Goal: Task Accomplishment & Management: Manage account settings

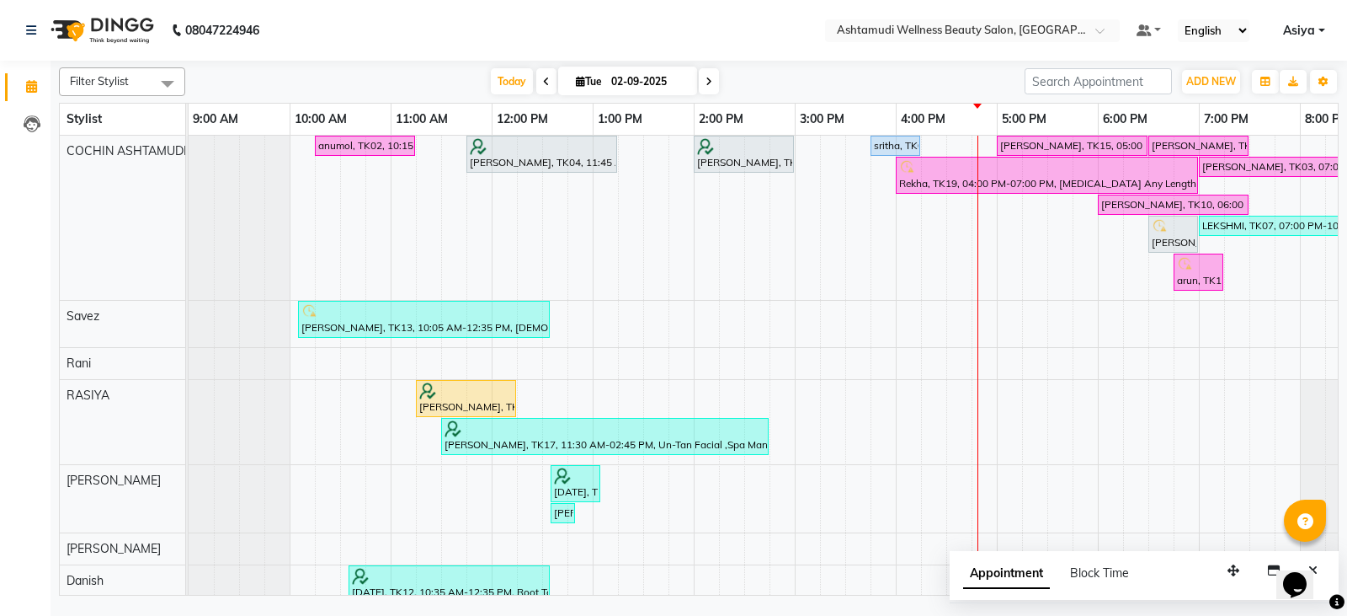
click at [1046, 31] on input "text" at bounding box center [956, 32] width 244 height 17
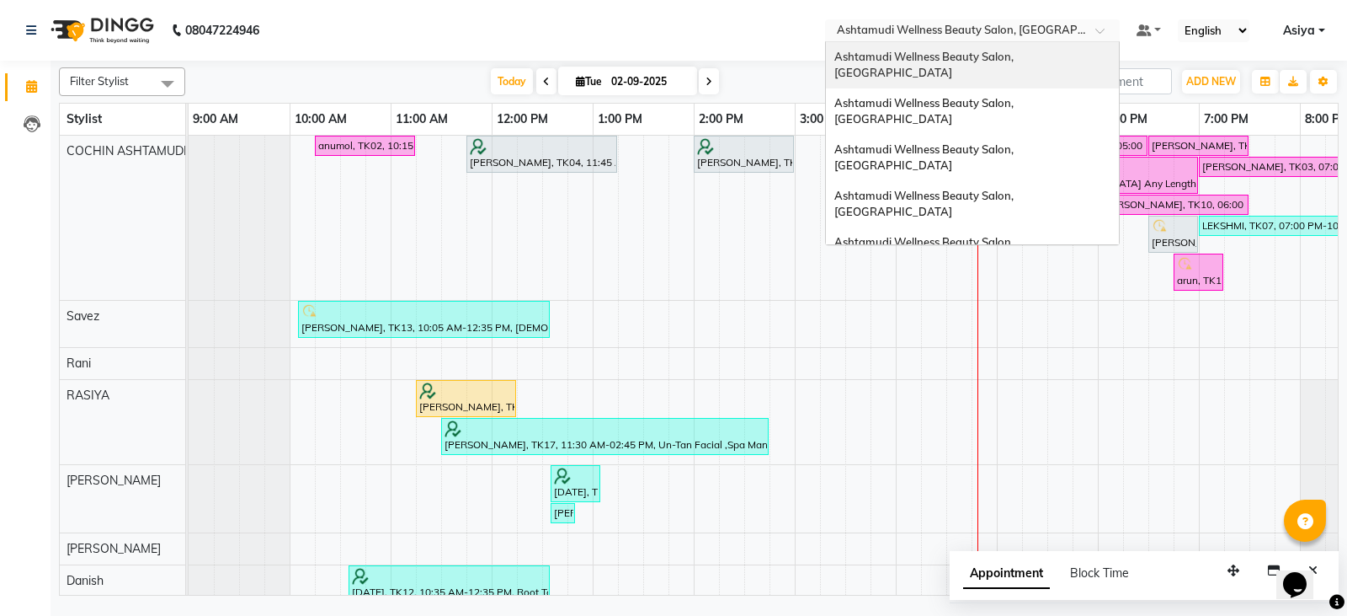
click at [1012, 67] on div "Ashtamudi Wellness Beauty Salon, [GEOGRAPHIC_DATA]" at bounding box center [972, 65] width 293 height 46
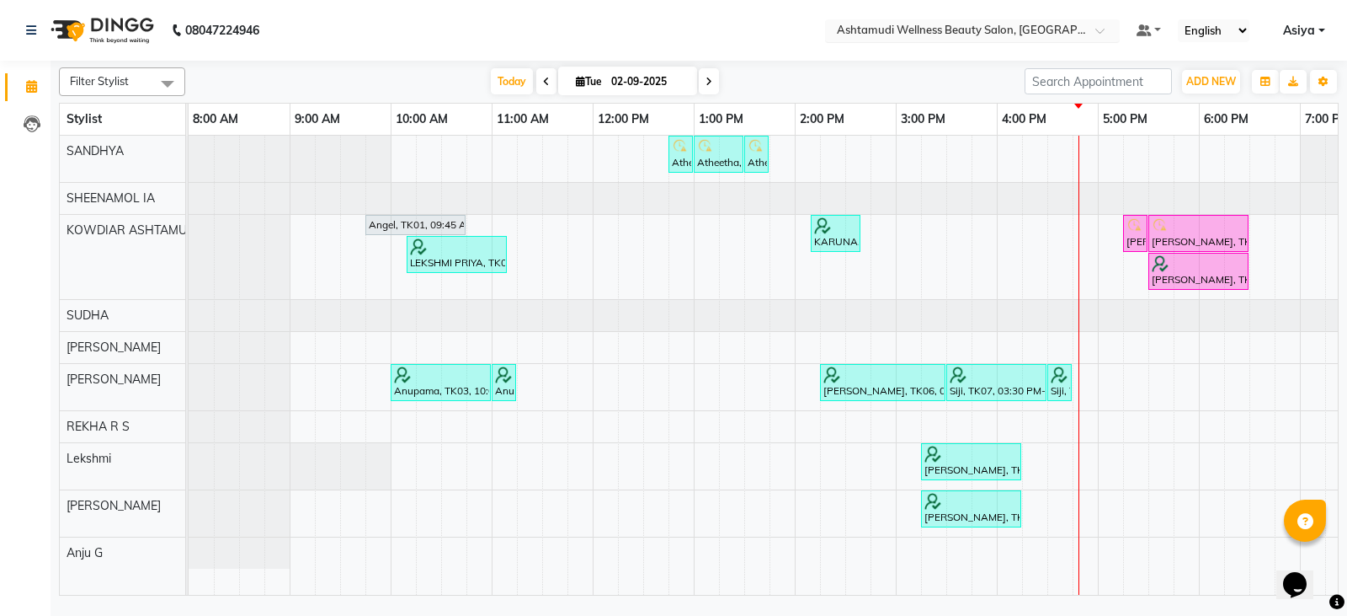
click at [957, 27] on input "text" at bounding box center [956, 32] width 244 height 17
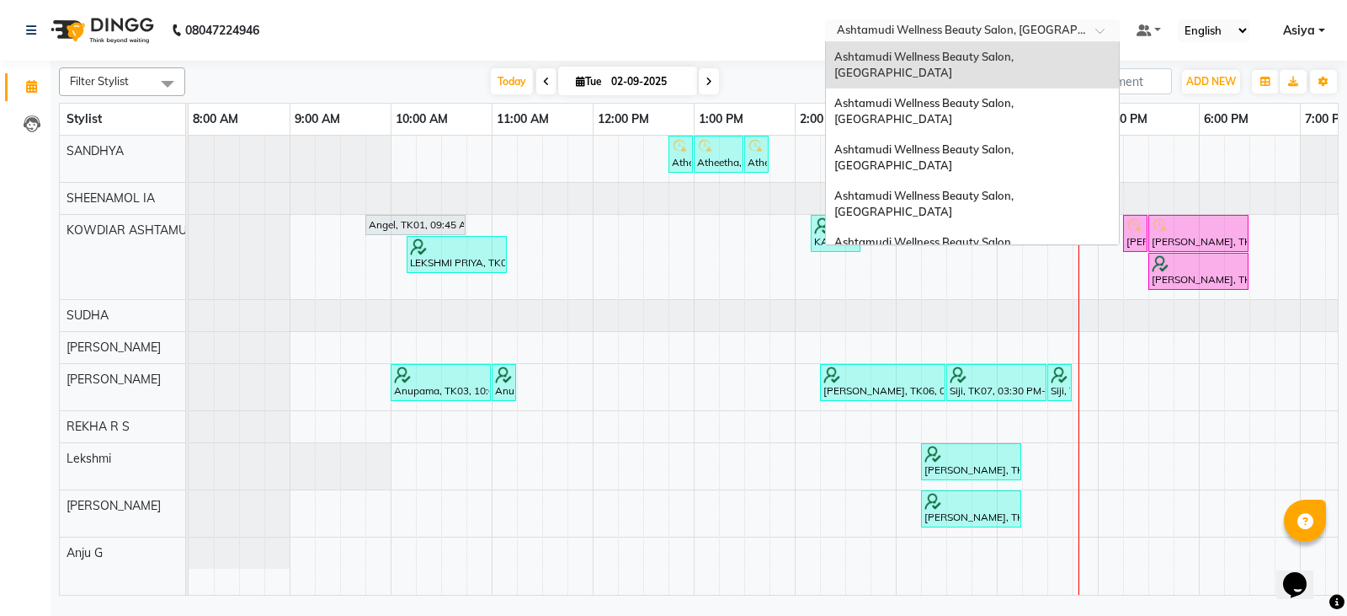
scroll to position [232, 0]
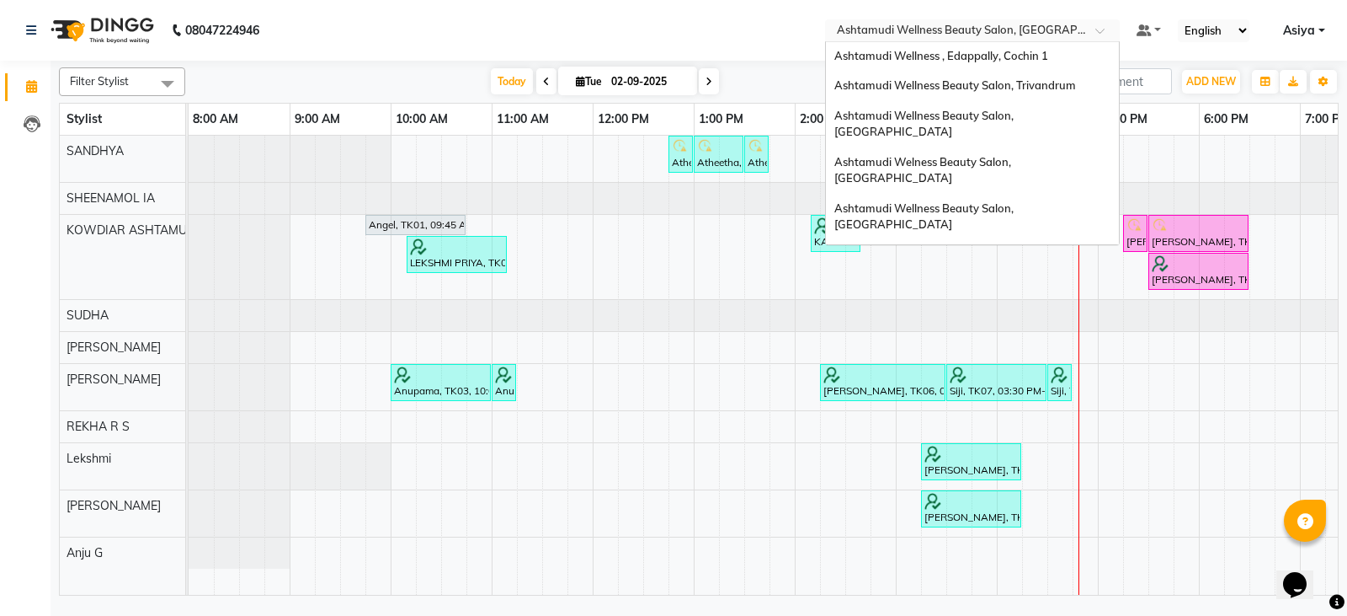
click at [919, 370] on span "Ashtamudi Unisex Salon, Dreams Mall, Dreams Mall Kottiyam" at bounding box center [968, 385] width 267 height 30
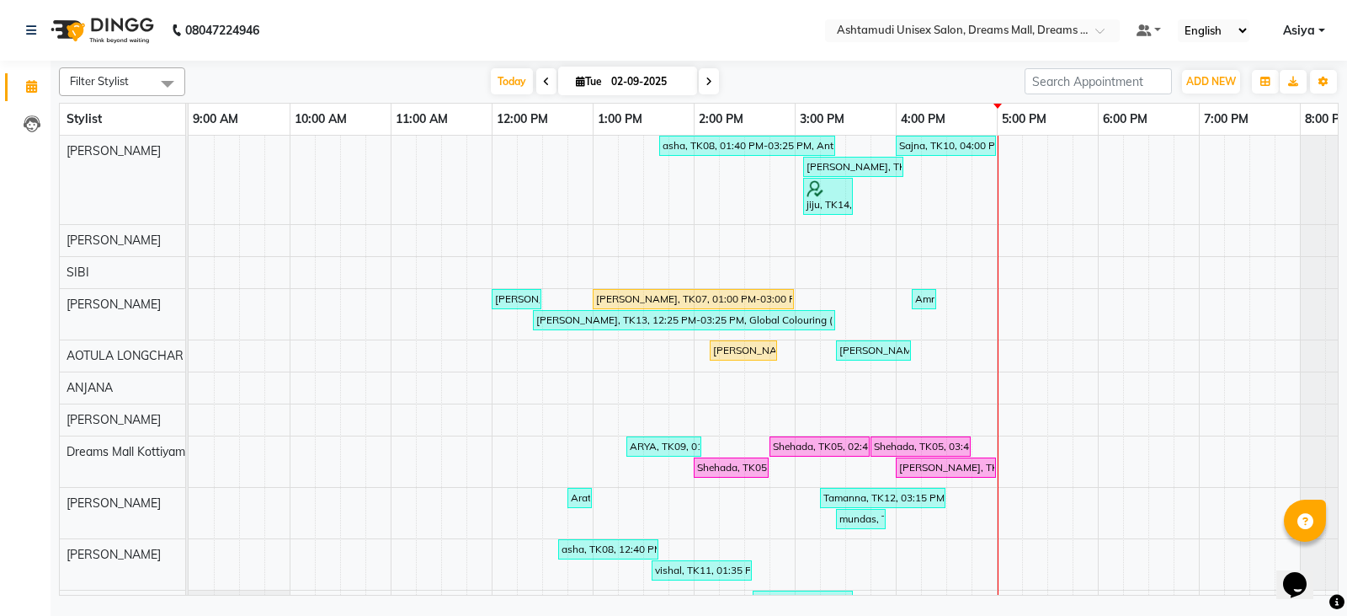
click at [1029, 43] on nav "08047224946 Select Location × Ashtamudi Unisex Salon, Dreams Mall, Dreams Mall …" at bounding box center [673, 30] width 1347 height 61
click at [1032, 34] on input "text" at bounding box center [956, 32] width 244 height 17
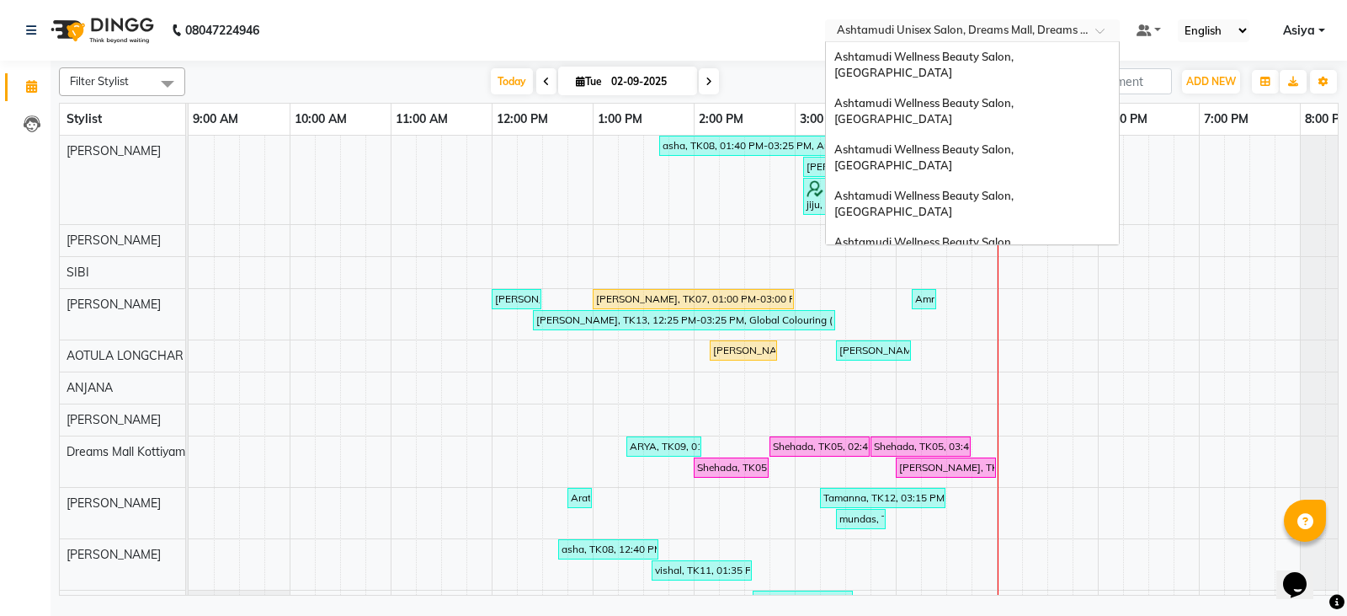
scroll to position [233, 0]
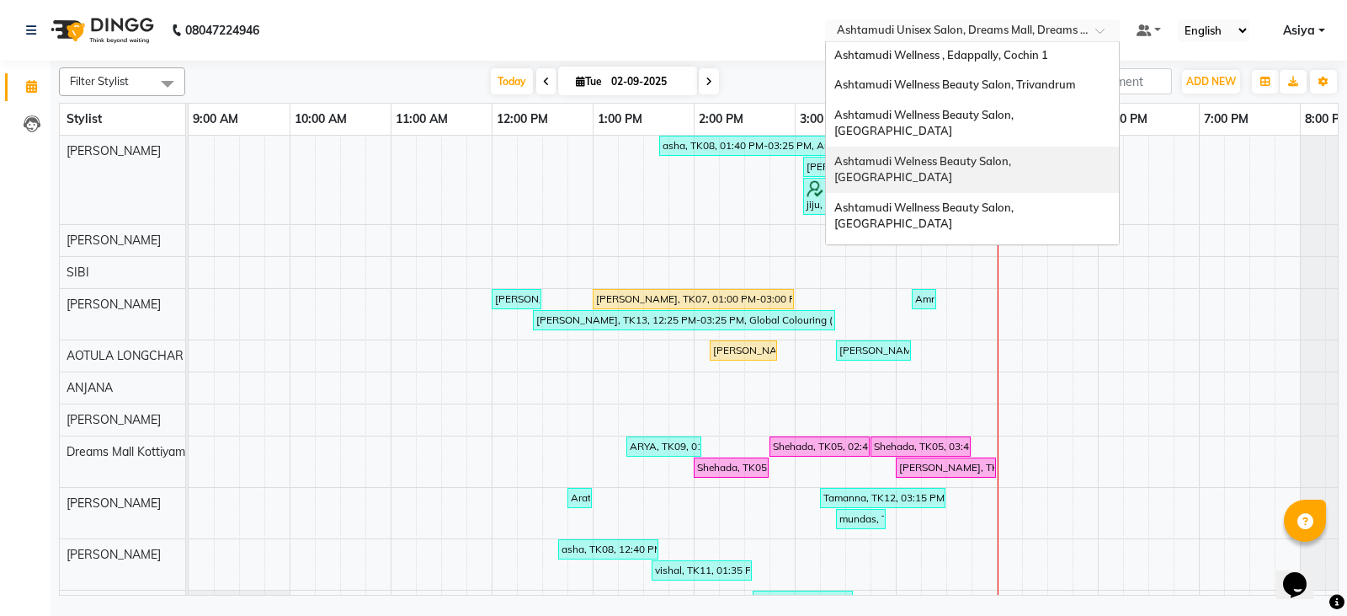
drag, startPoint x: 1027, startPoint y: 60, endPoint x: 1035, endPoint y: 95, distance: 36.2
click at [1014, 154] on span "Ashtamudi Welness Beauty Salon, [GEOGRAPHIC_DATA]" at bounding box center [924, 169] width 179 height 30
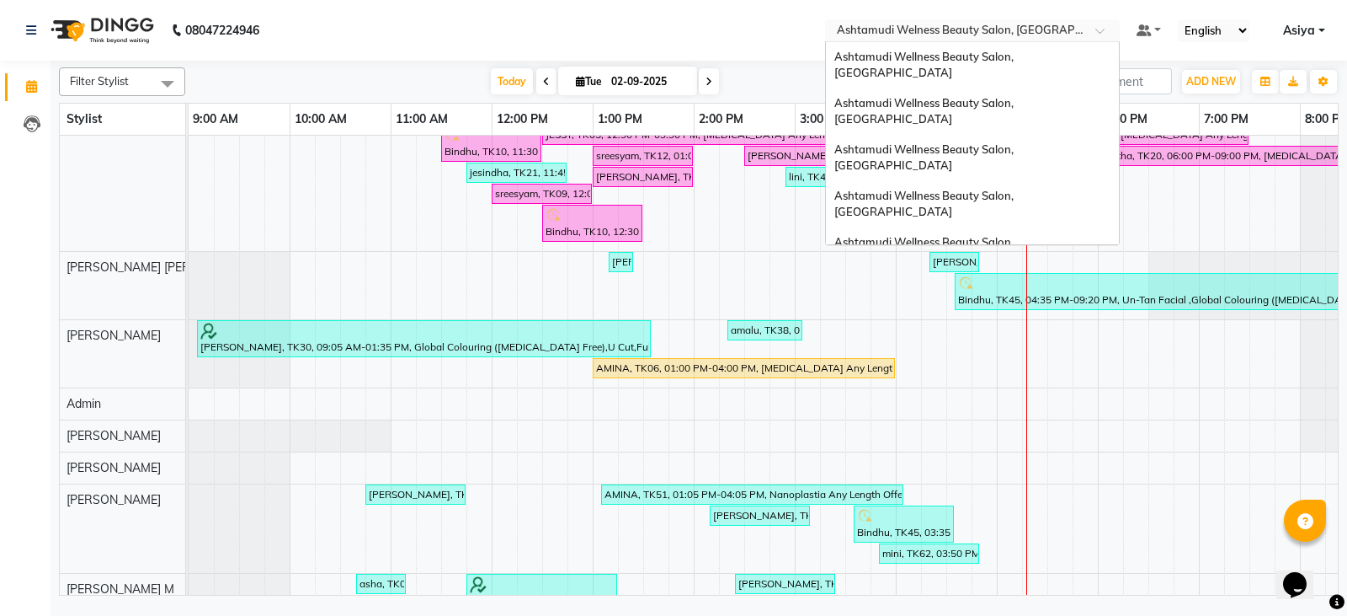
click at [1047, 34] on input "text" at bounding box center [956, 32] width 244 height 17
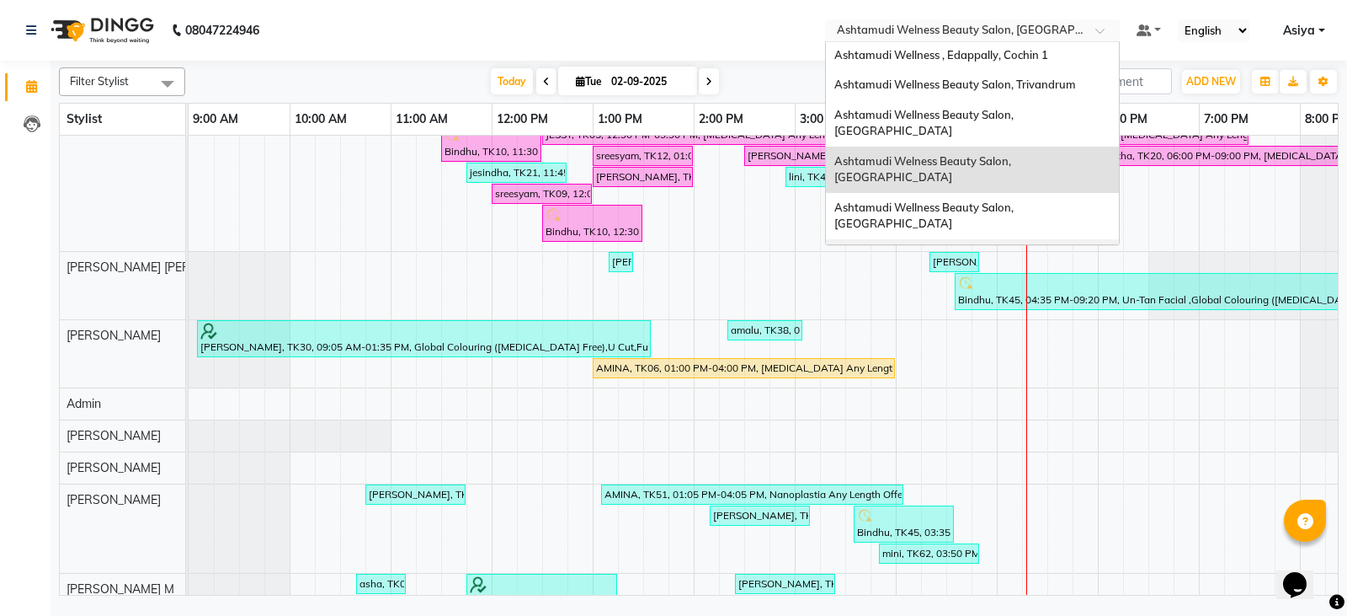
scroll to position [232, 0]
click at [1016, 147] on div "Ashtamudi Welness Beauty Salon, [GEOGRAPHIC_DATA]" at bounding box center [972, 170] width 293 height 46
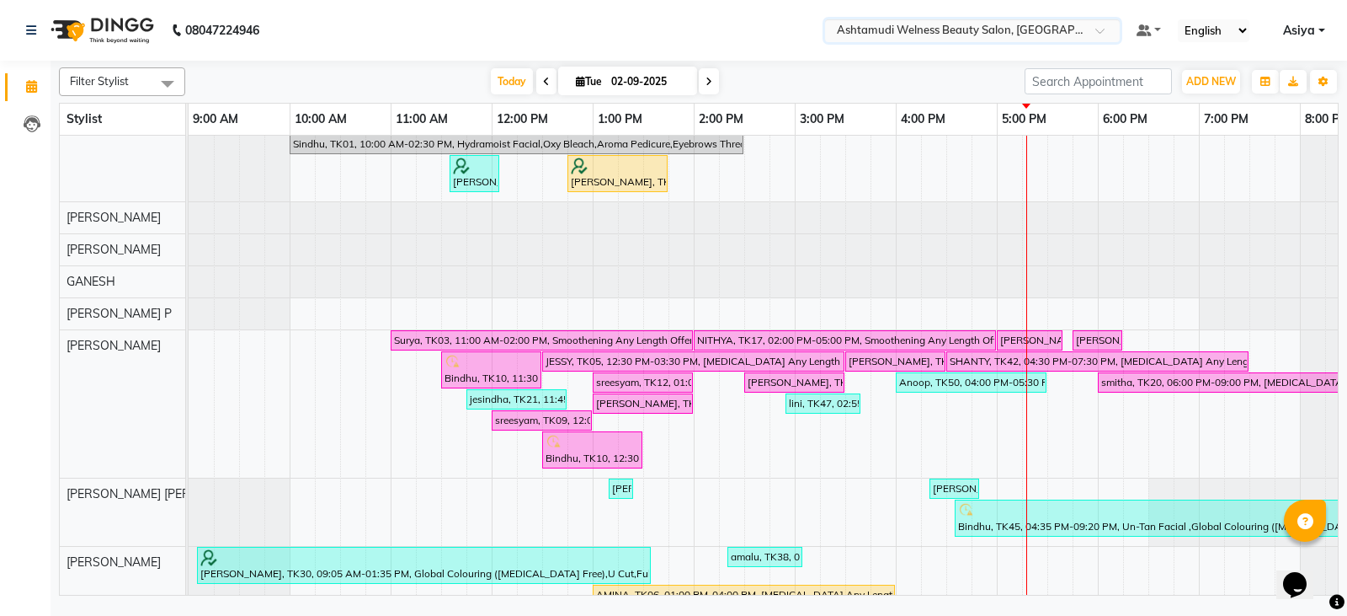
scroll to position [0, 0]
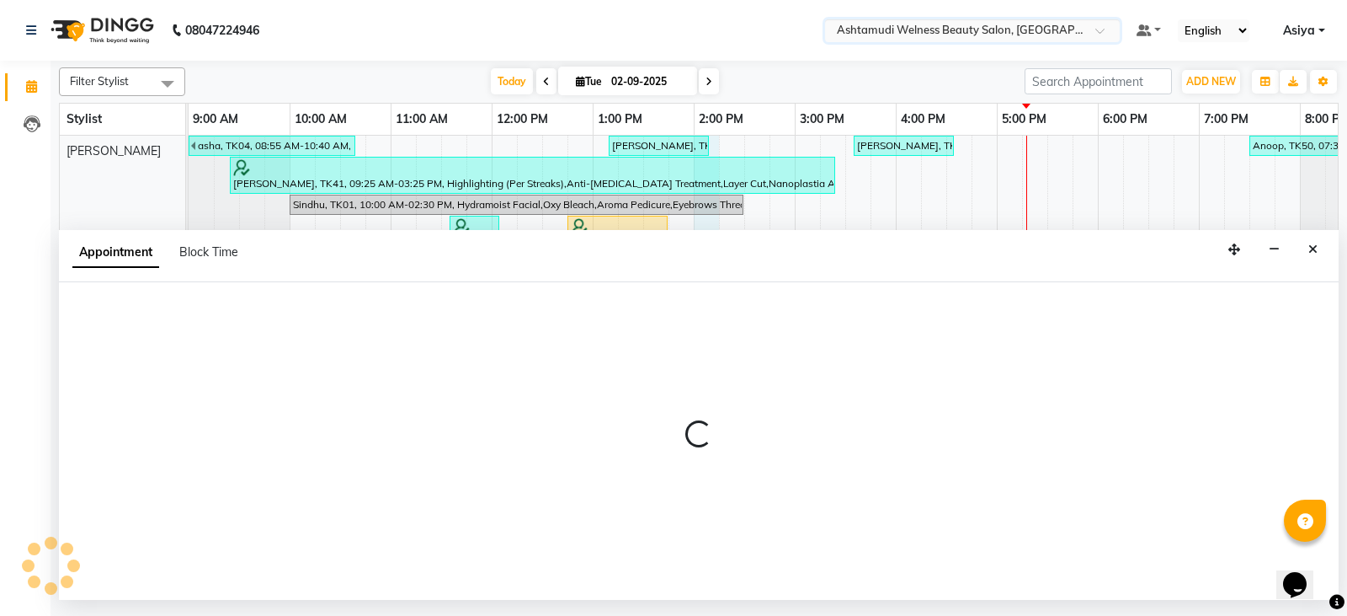
select select "25963"
select select "840"
select select "tentative"
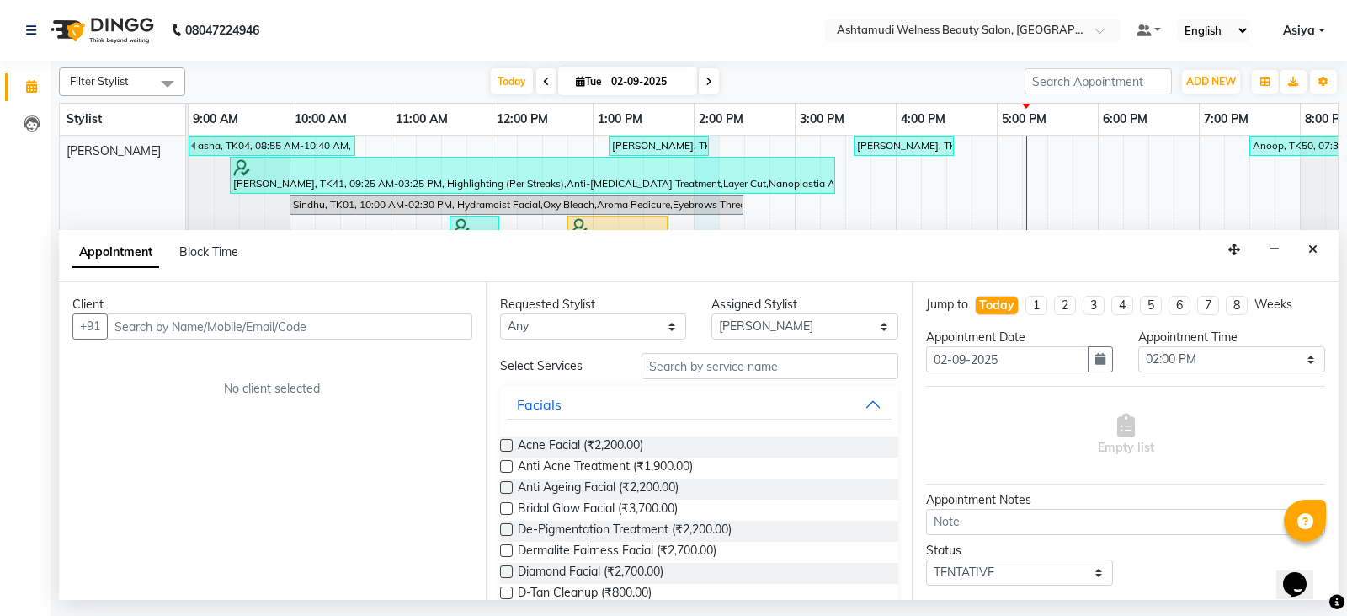
click at [1240, 456] on div "Empty list" at bounding box center [1125, 434] width 399 height 83
click at [704, 369] on input "text" at bounding box center [771, 366] width 258 height 26
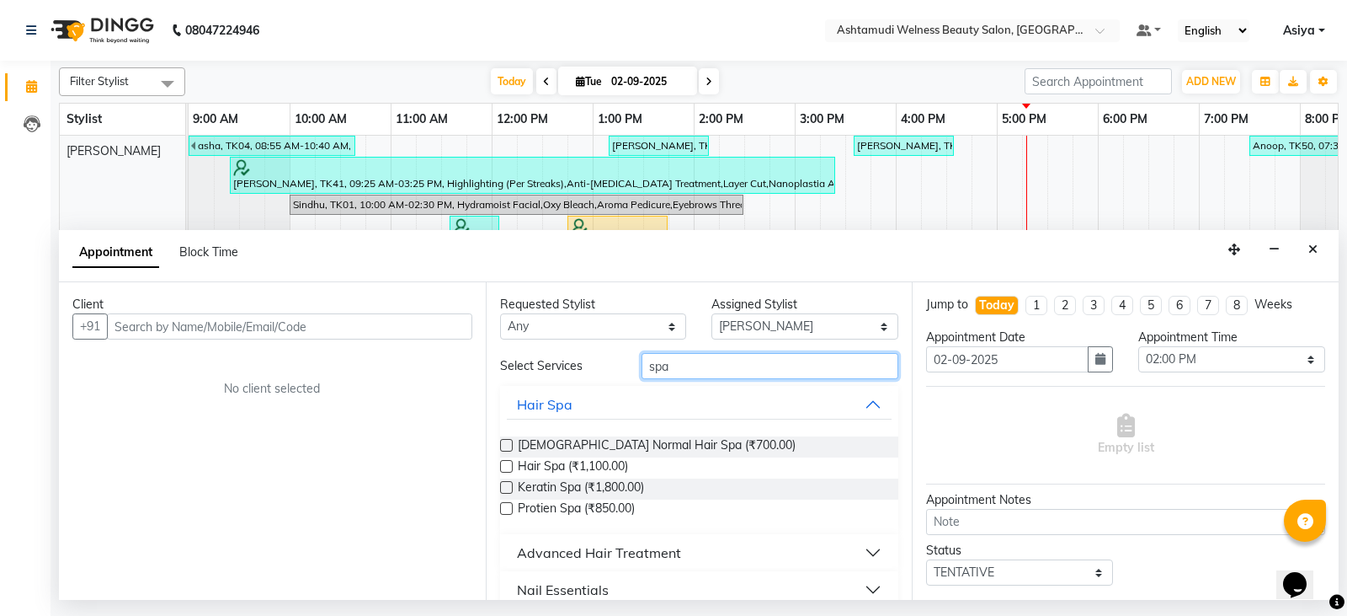
scroll to position [22, 0]
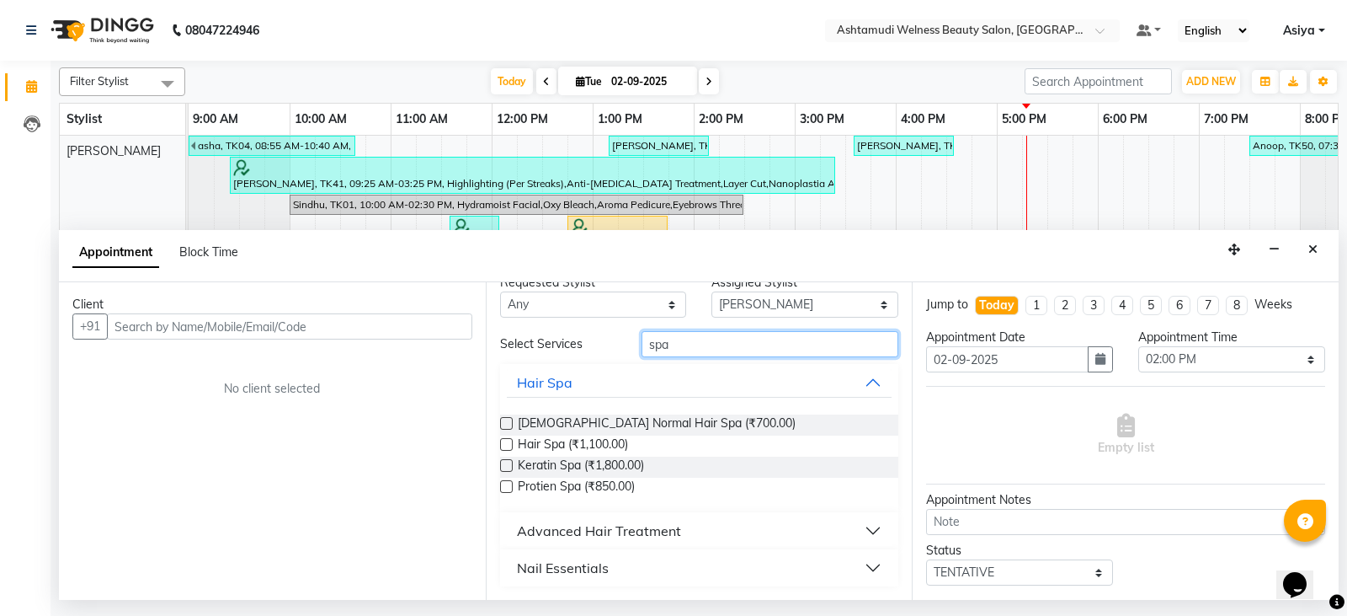
type input "spa"
click at [611, 574] on button "Nail Essentials" at bounding box center [700, 567] width 386 height 30
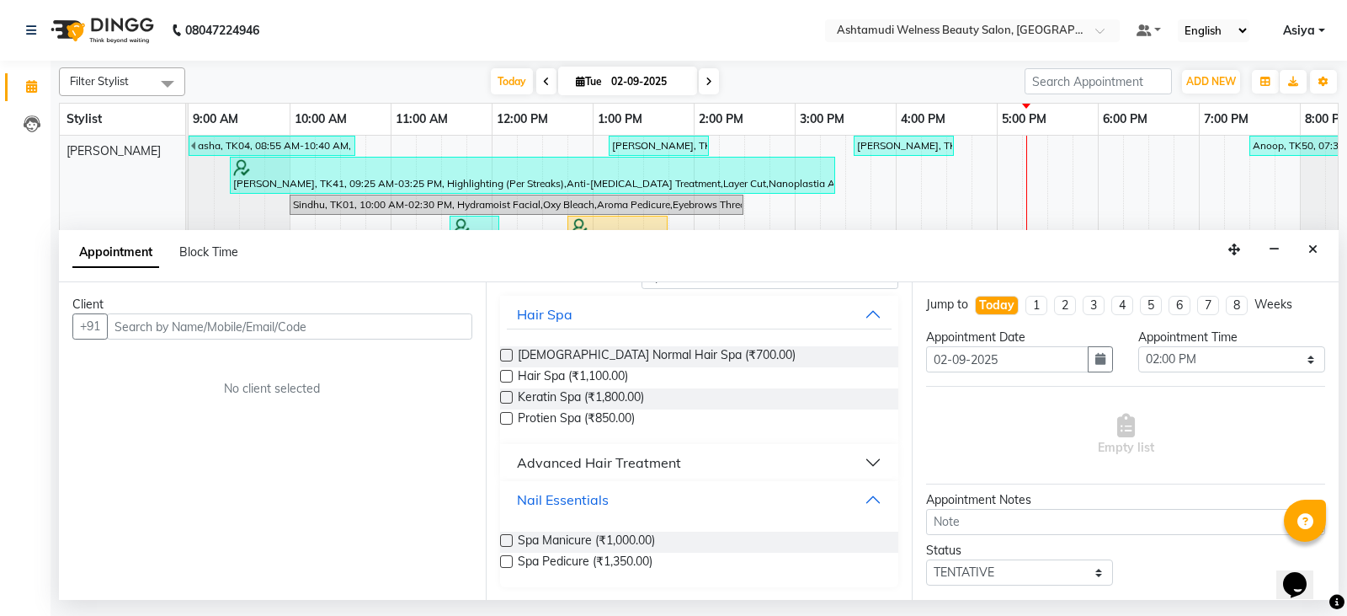
scroll to position [0, 0]
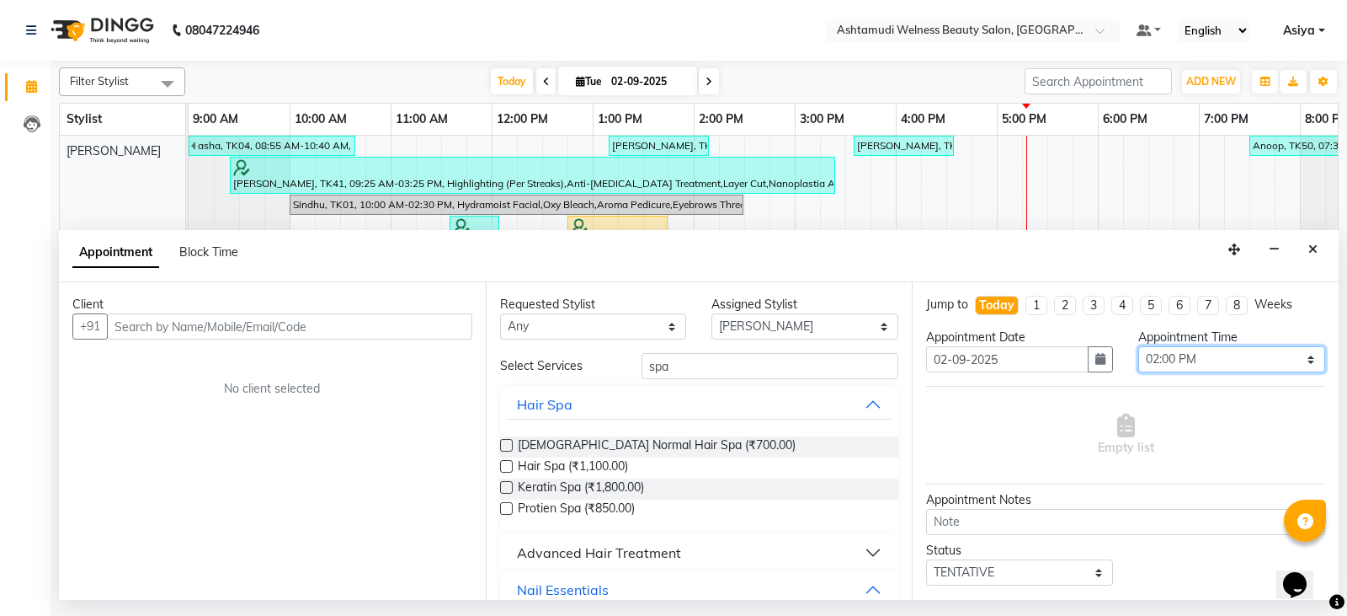
click at [1172, 358] on select "Select 10:00 AM 10:15 AM 10:30 AM 10:45 AM 11:00 AM 11:15 AM 11:30 AM 11:45 AM …" at bounding box center [1232, 359] width 187 height 26
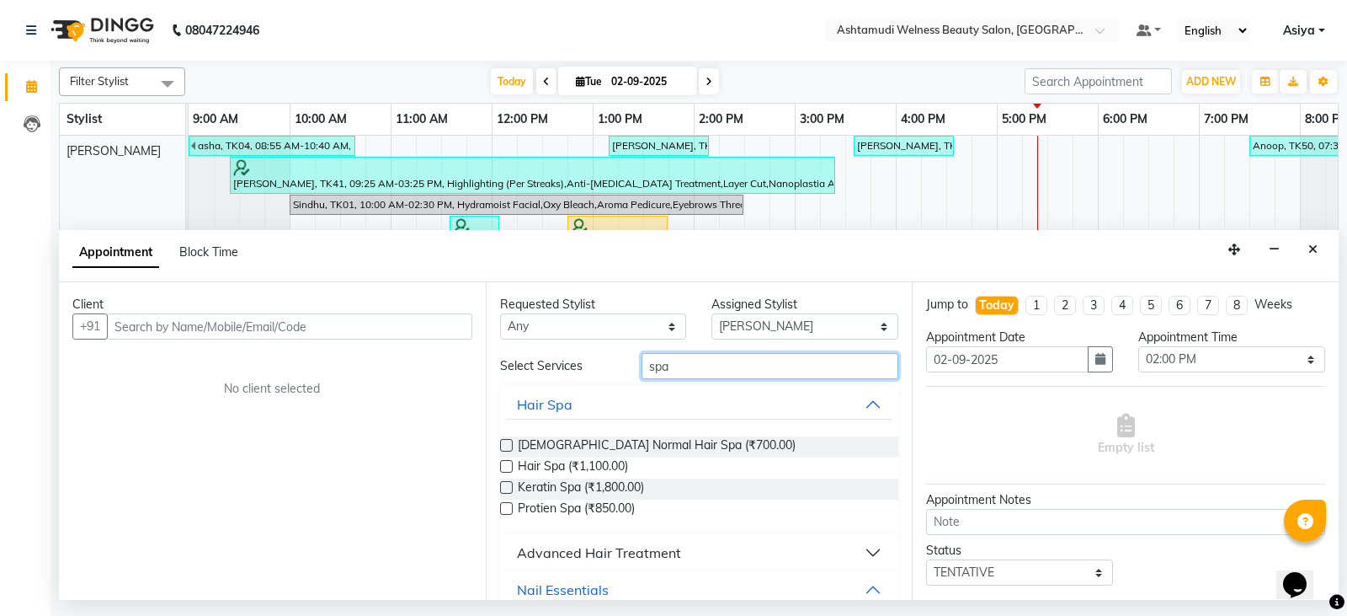
click at [737, 361] on input "spa" at bounding box center [771, 366] width 258 height 26
click at [688, 368] on input "spa" at bounding box center [771, 366] width 258 height 26
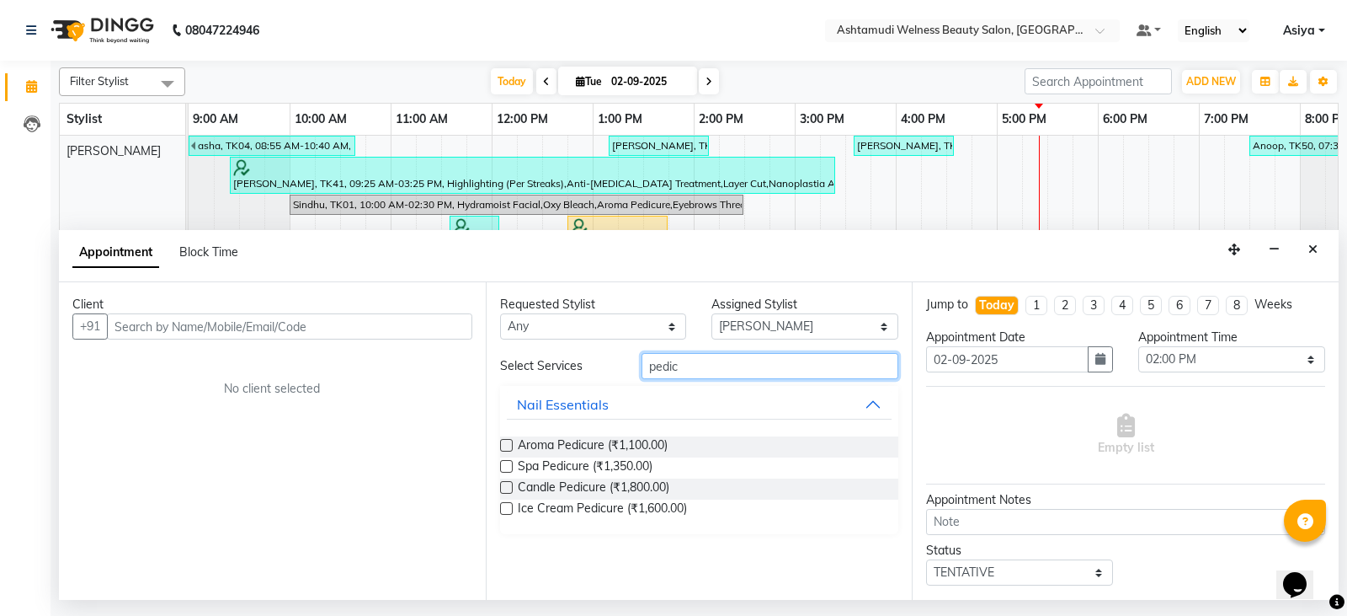
type input "pedic"
click at [1020, 27] on input "text" at bounding box center [956, 32] width 244 height 17
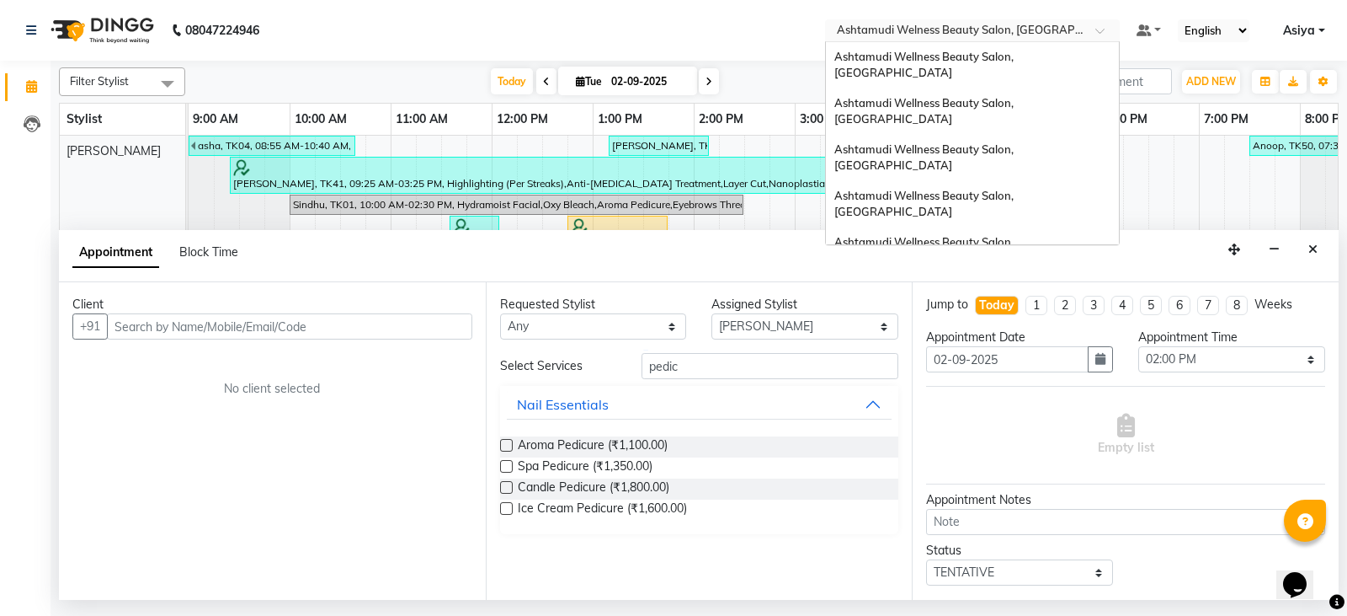
scroll to position [233, 0]
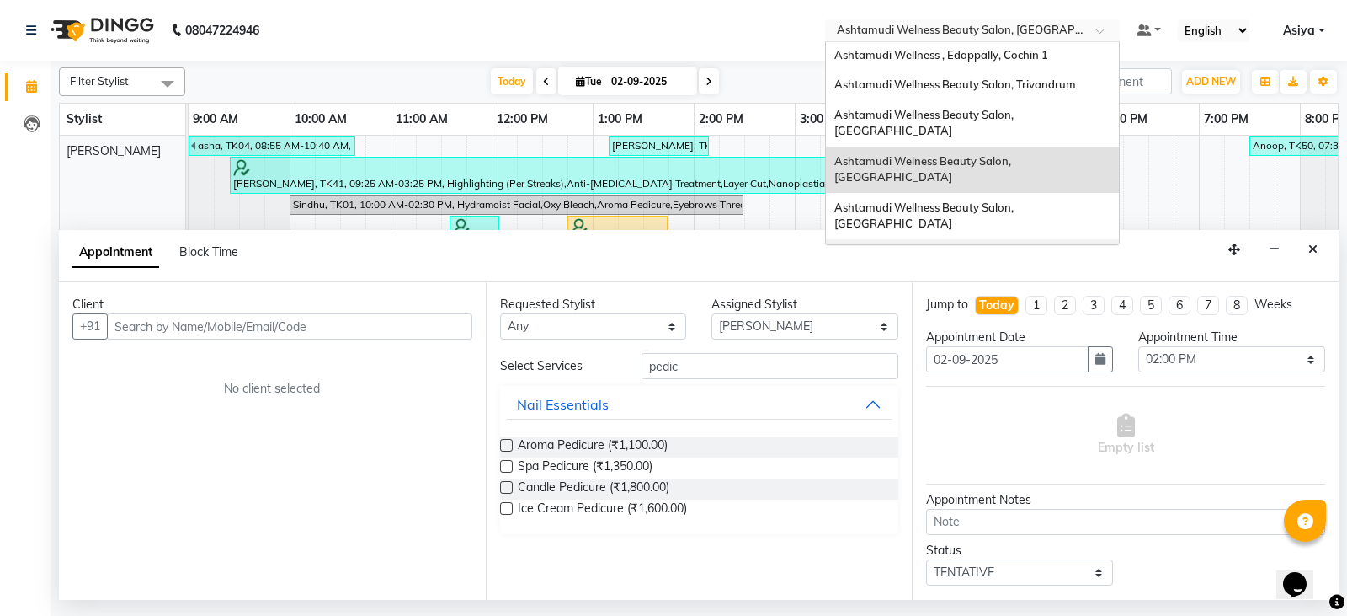
click at [1023, 239] on div "Ashtamudi Wellness Beauty Salon, [GEOGRAPHIC_DATA]" at bounding box center [972, 262] width 293 height 46
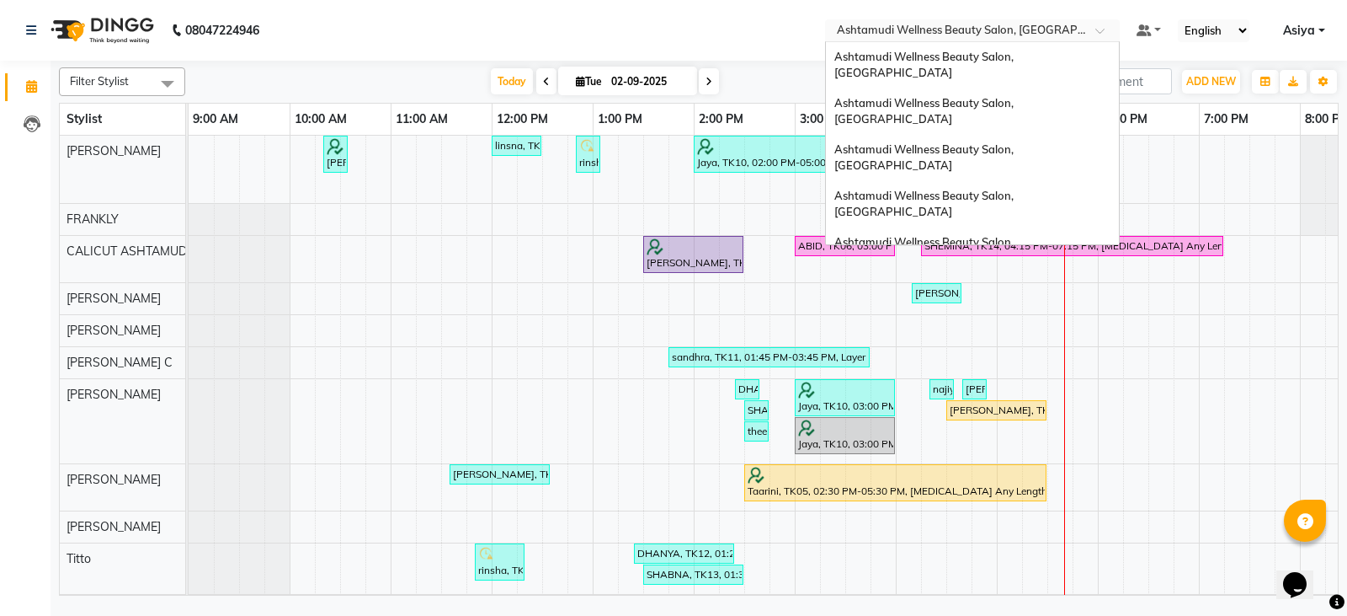
click at [983, 24] on input "text" at bounding box center [956, 32] width 244 height 17
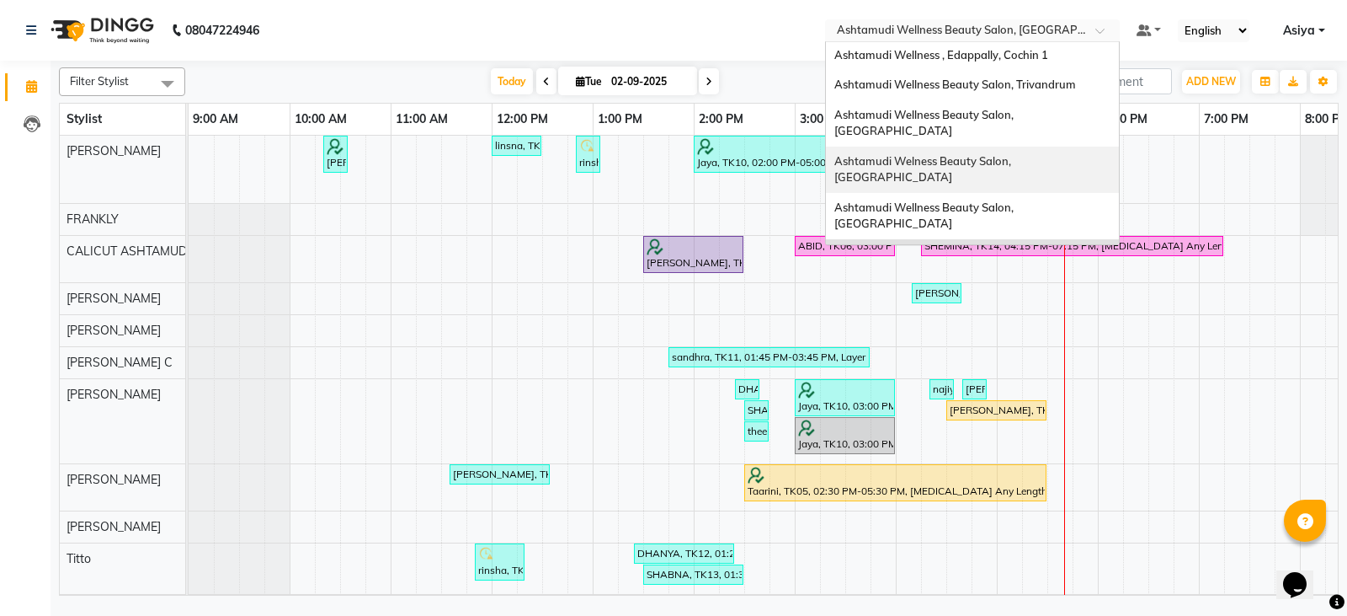
click at [978, 154] on span "Ashtamudi Welness Beauty Salon, [GEOGRAPHIC_DATA]" at bounding box center [924, 169] width 179 height 30
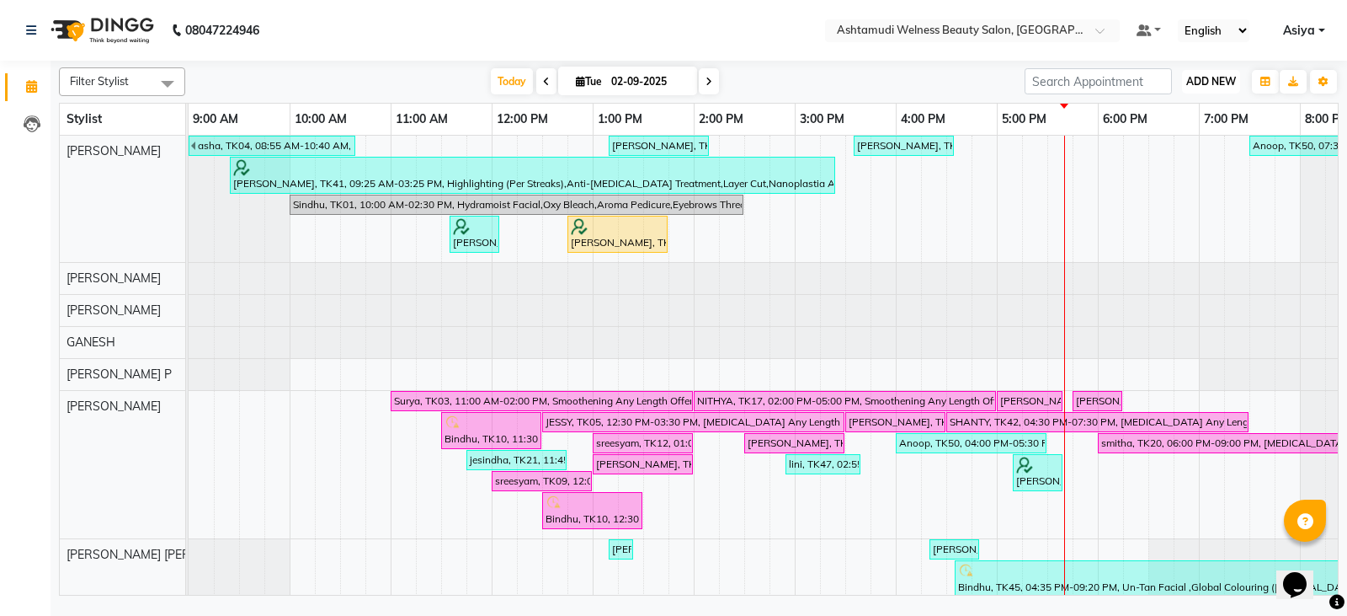
click at [1194, 82] on span "ADD NEW" at bounding box center [1212, 81] width 50 height 13
click at [1179, 114] on button "Add Appointment" at bounding box center [1173, 114] width 133 height 22
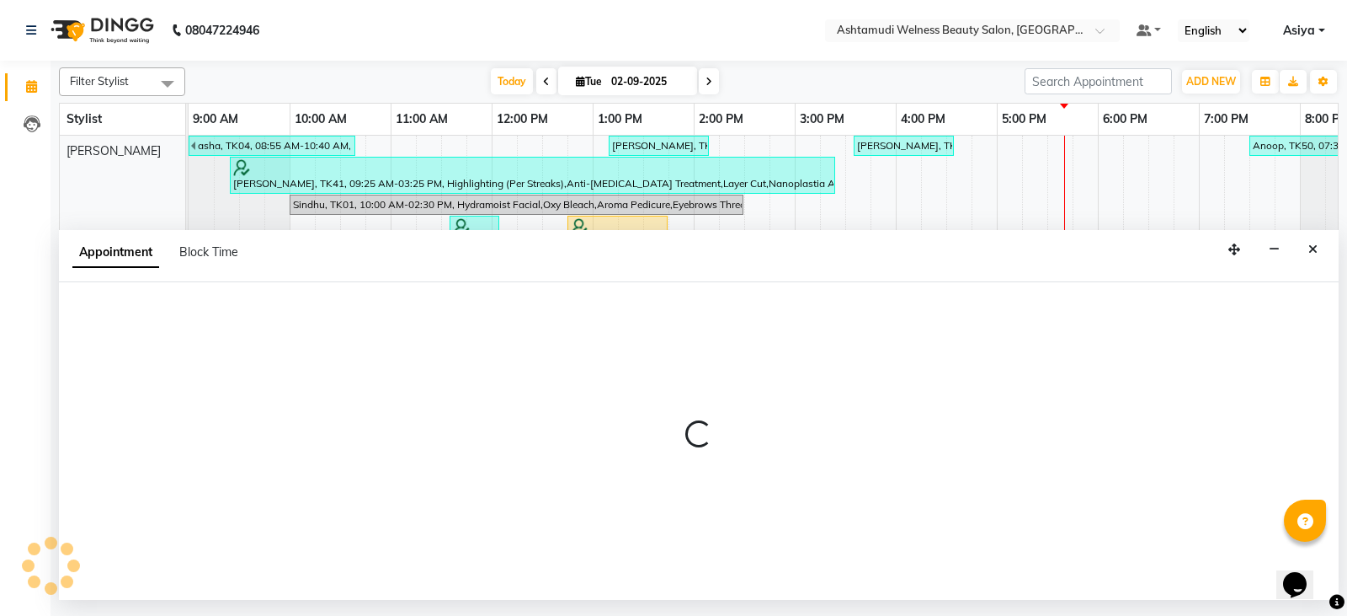
select select "tentative"
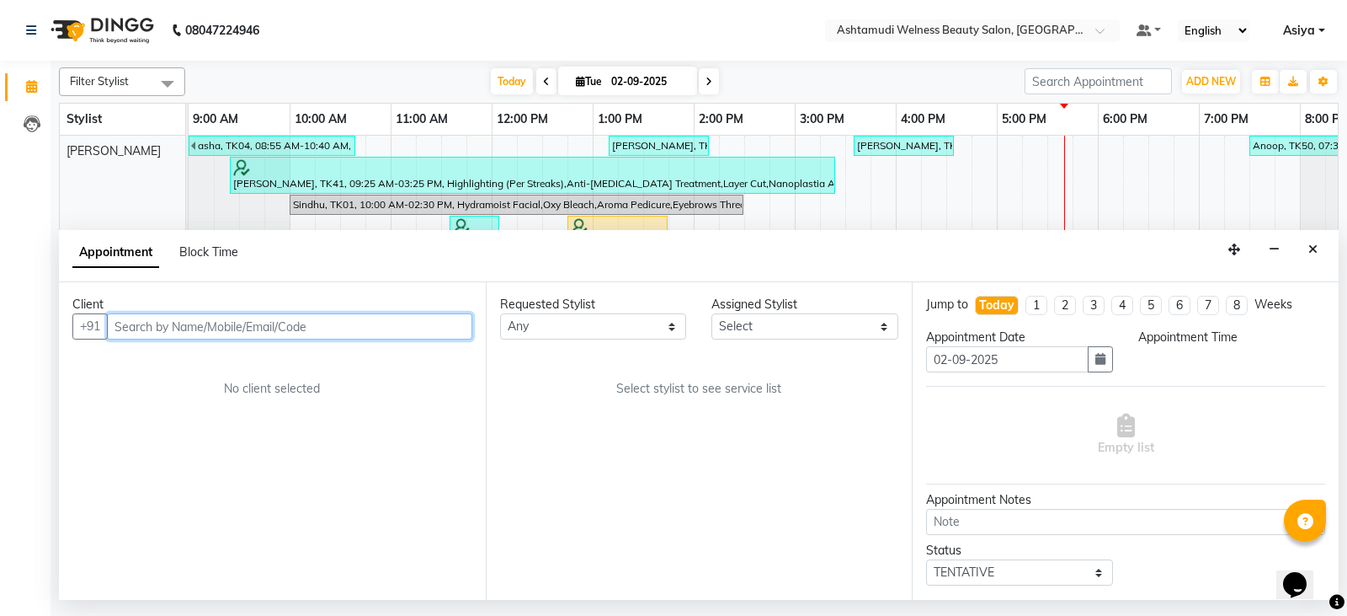
select select "600"
click at [232, 323] on input "text" at bounding box center [289, 326] width 365 height 26
paste input "8137074917"
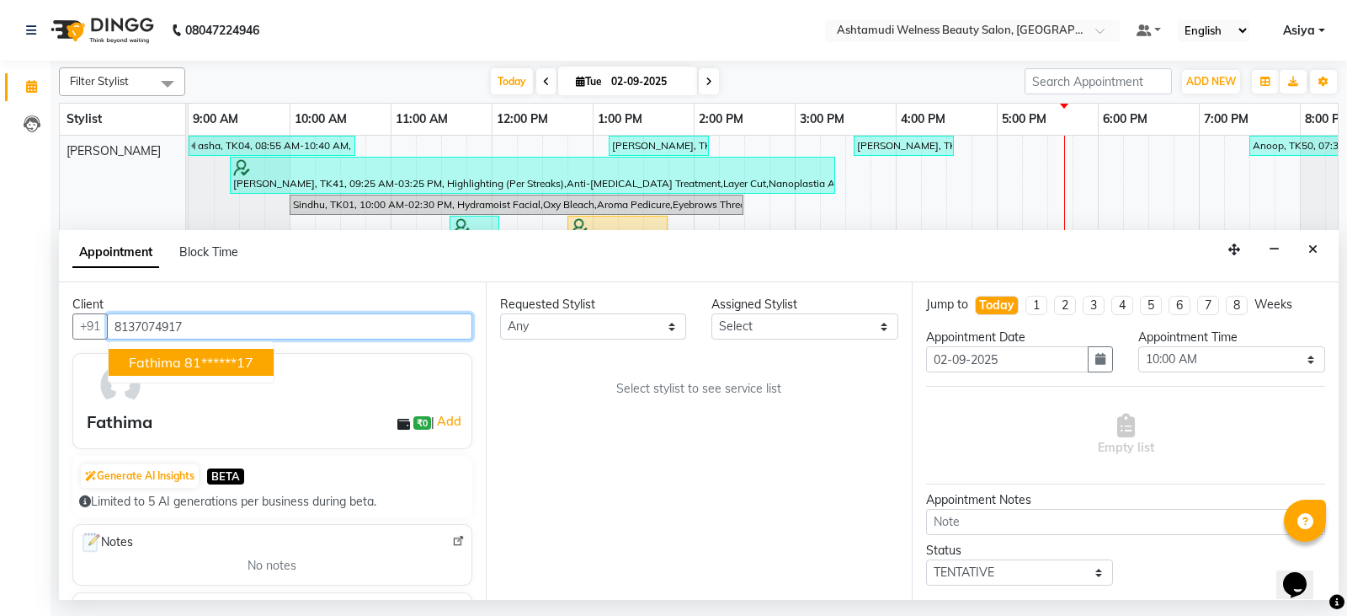
click at [182, 372] on button "Fathima 81******17" at bounding box center [191, 362] width 165 height 27
type input "81******17"
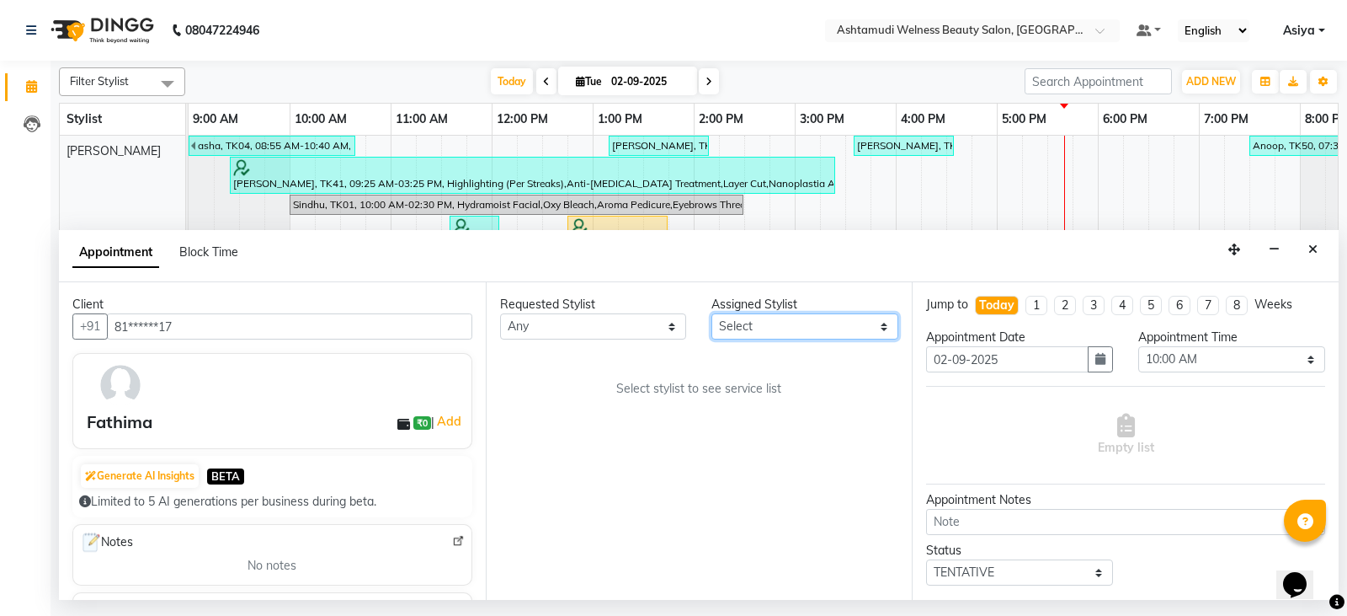
click at [808, 324] on select "Select ADITHYA TAMANG Admin ALTHAF Anitha ATHIRA SANAL BETZA M BINU DEVIKA GANE…" at bounding box center [805, 326] width 187 height 26
select select "25976"
click at [712, 313] on select "Select ADITHYA TAMANG Admin ALTHAF Anitha ATHIRA SANAL BETZA M BINU DEVIKA GANE…" at bounding box center [805, 326] width 187 height 26
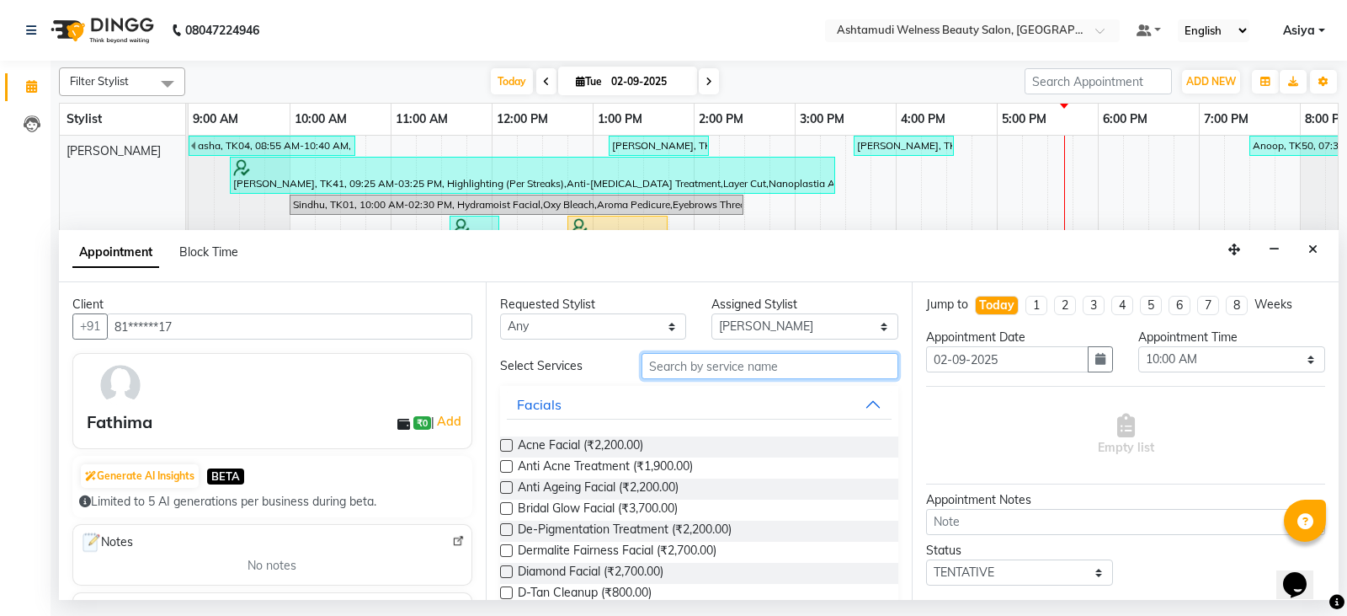
click at [693, 361] on input "text" at bounding box center [771, 366] width 258 height 26
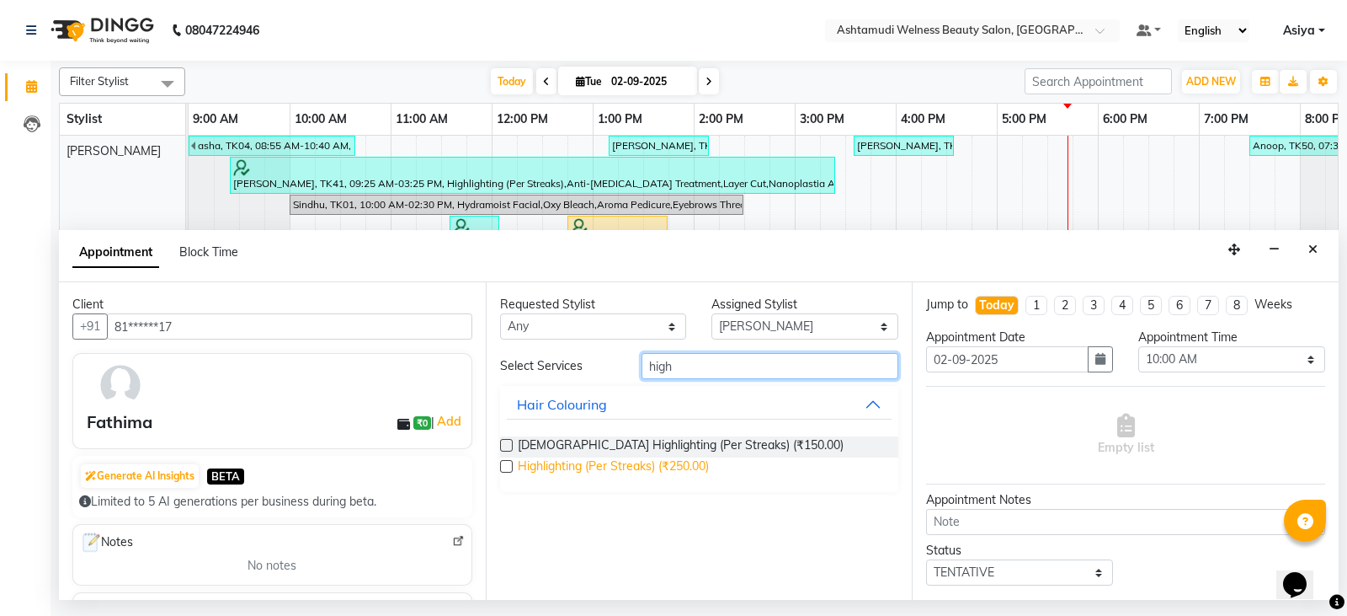
type input "high"
click at [595, 472] on span "Highlighting (Per Streaks) (₹250.00)" at bounding box center [613, 467] width 191 height 21
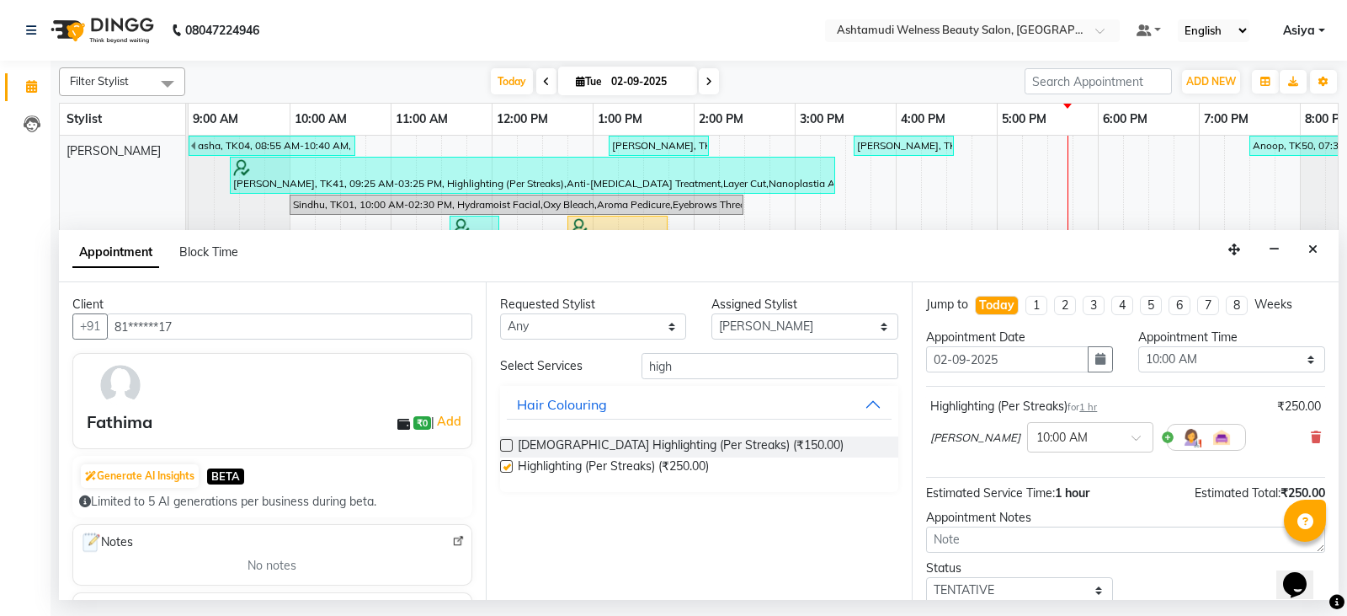
checkbox input "false"
click at [1139, 363] on select "Select 10:00 AM 10:15 AM 10:30 AM 10:45 AM 11:00 AM 11:15 AM 11:30 AM 11:45 AM …" at bounding box center [1232, 359] width 187 height 26
select select "1140"
click at [1139, 346] on select "Select 10:00 AM 10:15 AM 10:30 AM 10:45 AM 11:00 AM 11:15 AM 11:30 AM 11:45 AM …" at bounding box center [1232, 359] width 187 height 26
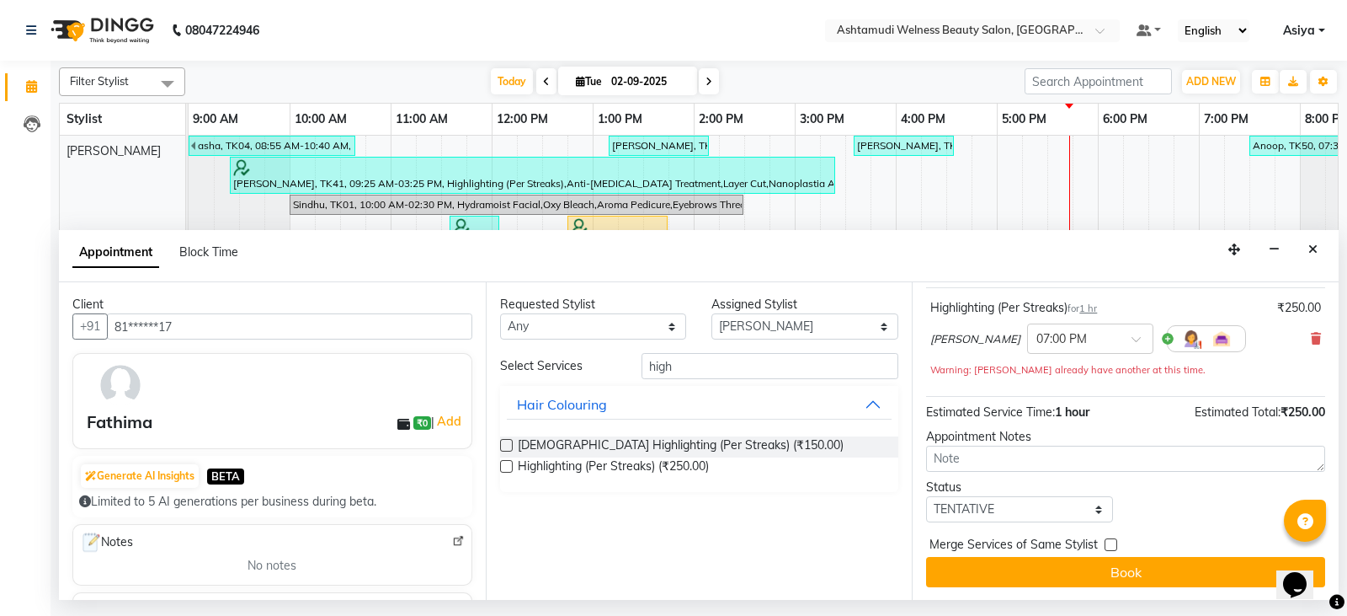
scroll to position [99, 0]
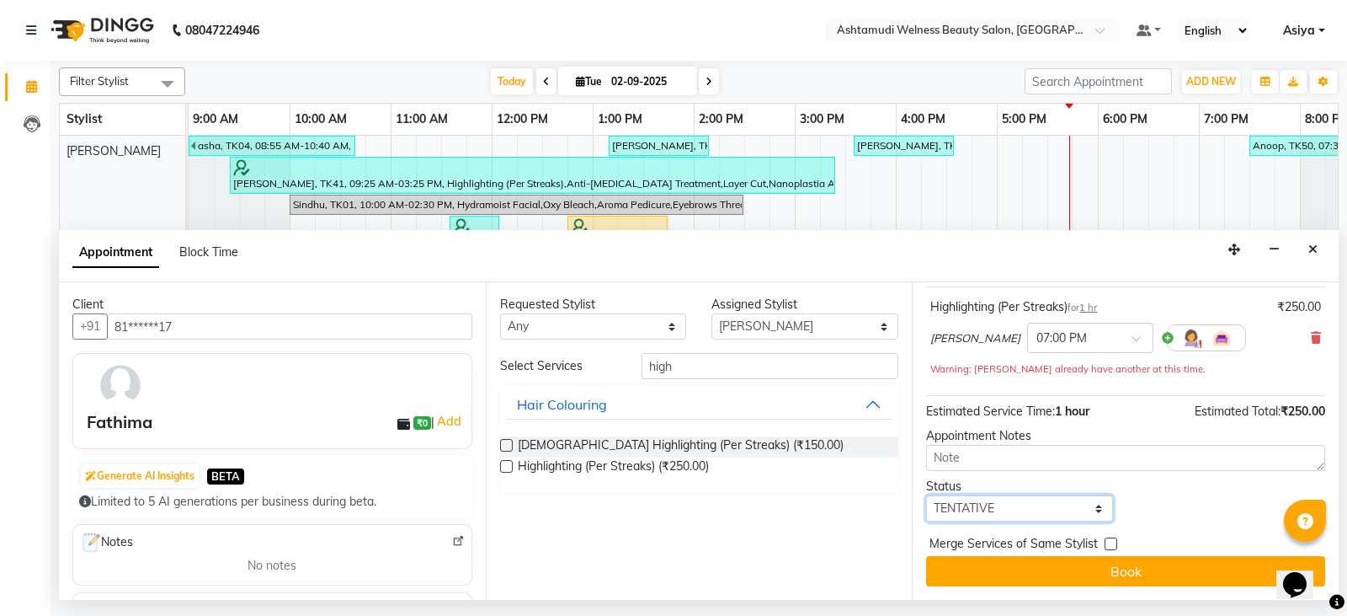
click at [968, 510] on select "Select TENTATIVE CONFIRM CHECK-IN UPCOMING" at bounding box center [1019, 508] width 187 height 26
select select "confirm booking"
click at [926, 495] on select "Select TENTATIVE CONFIRM CHECK-IN UPCOMING" at bounding box center [1019, 508] width 187 height 26
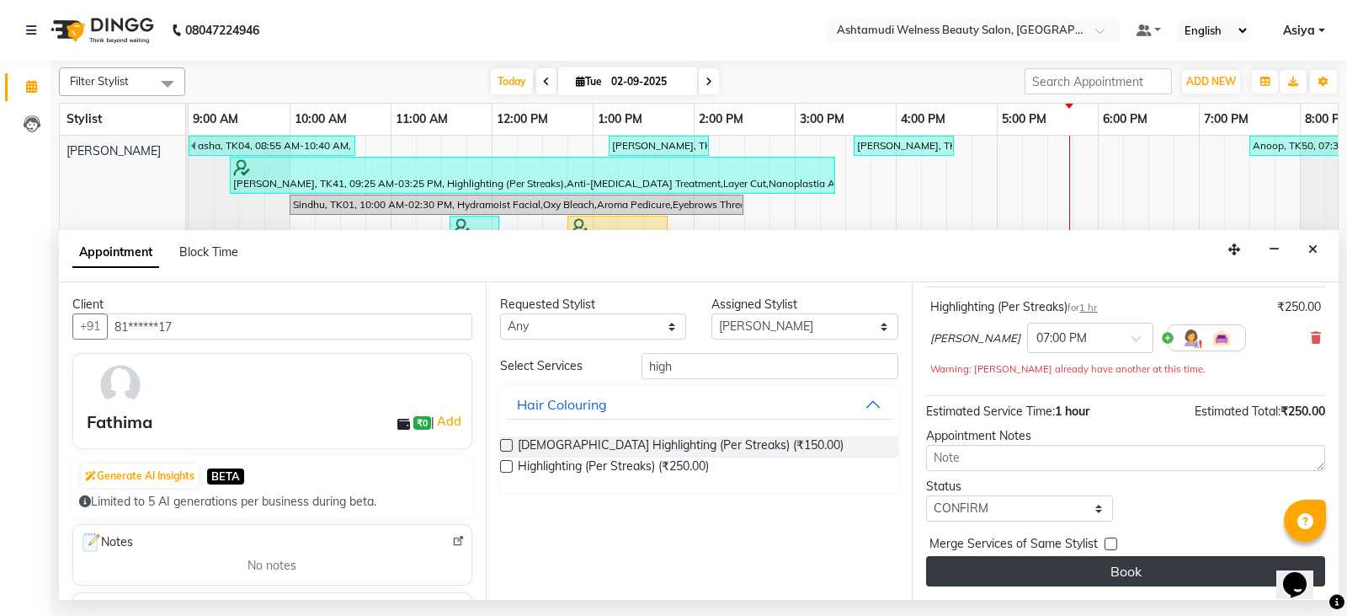
click at [1011, 580] on button "Book" at bounding box center [1125, 571] width 399 height 30
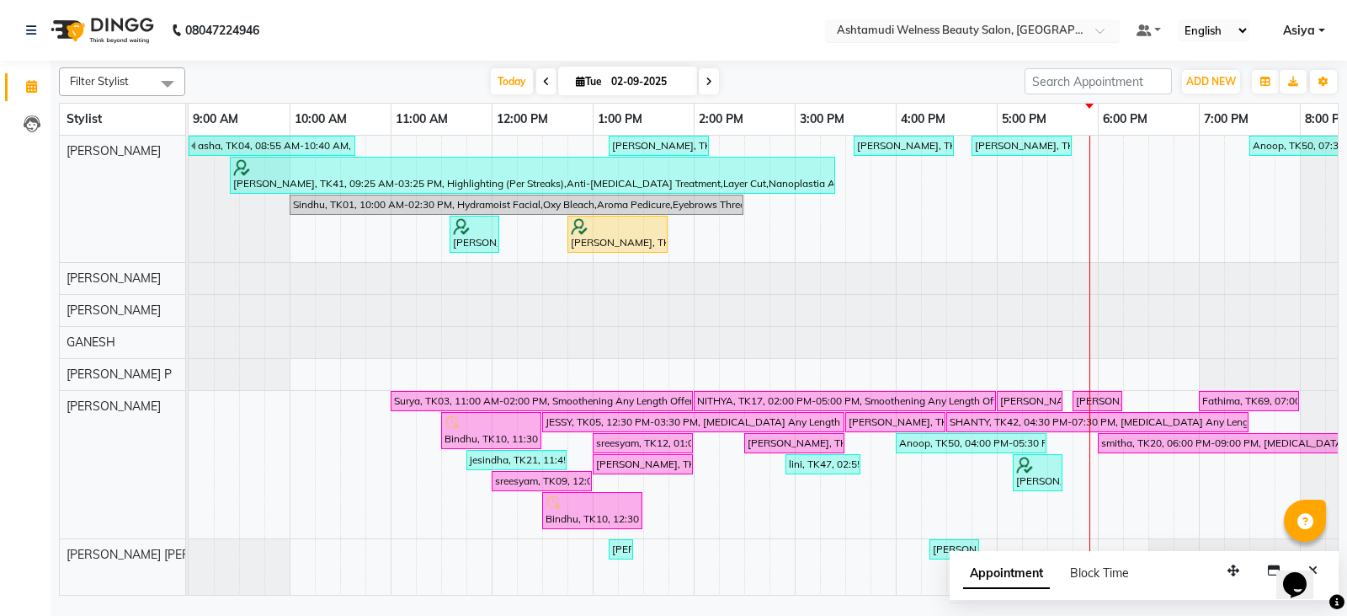
click at [989, 29] on input "text" at bounding box center [956, 32] width 244 height 17
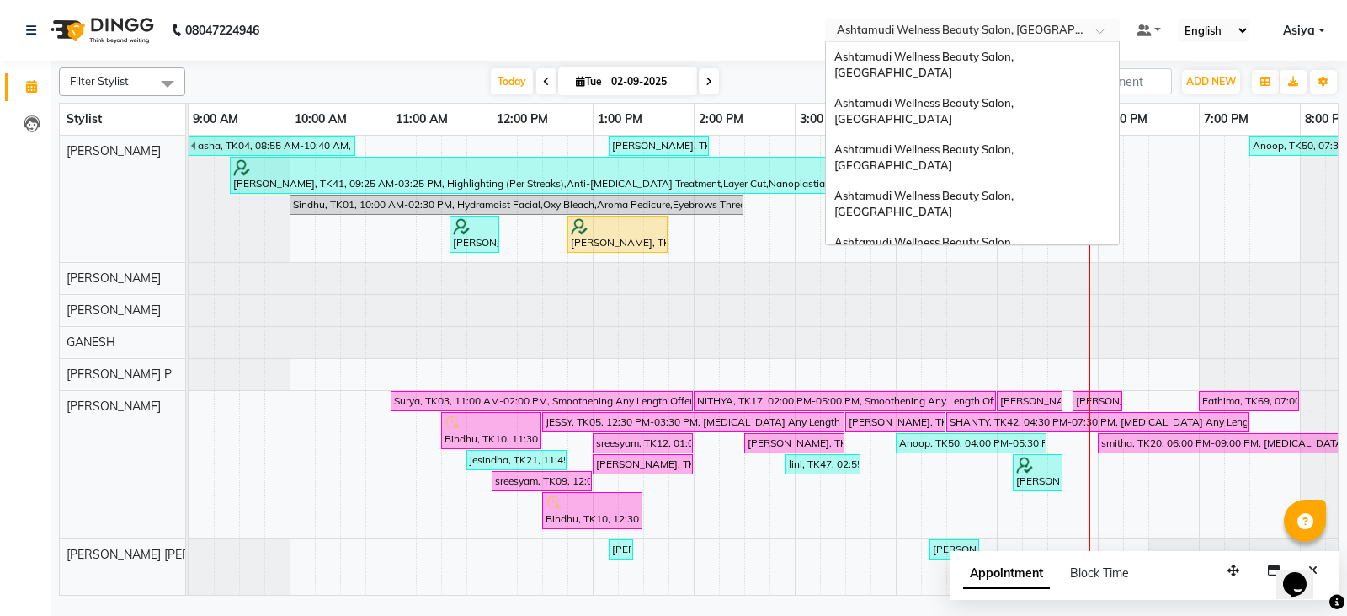
scroll to position [233, 0]
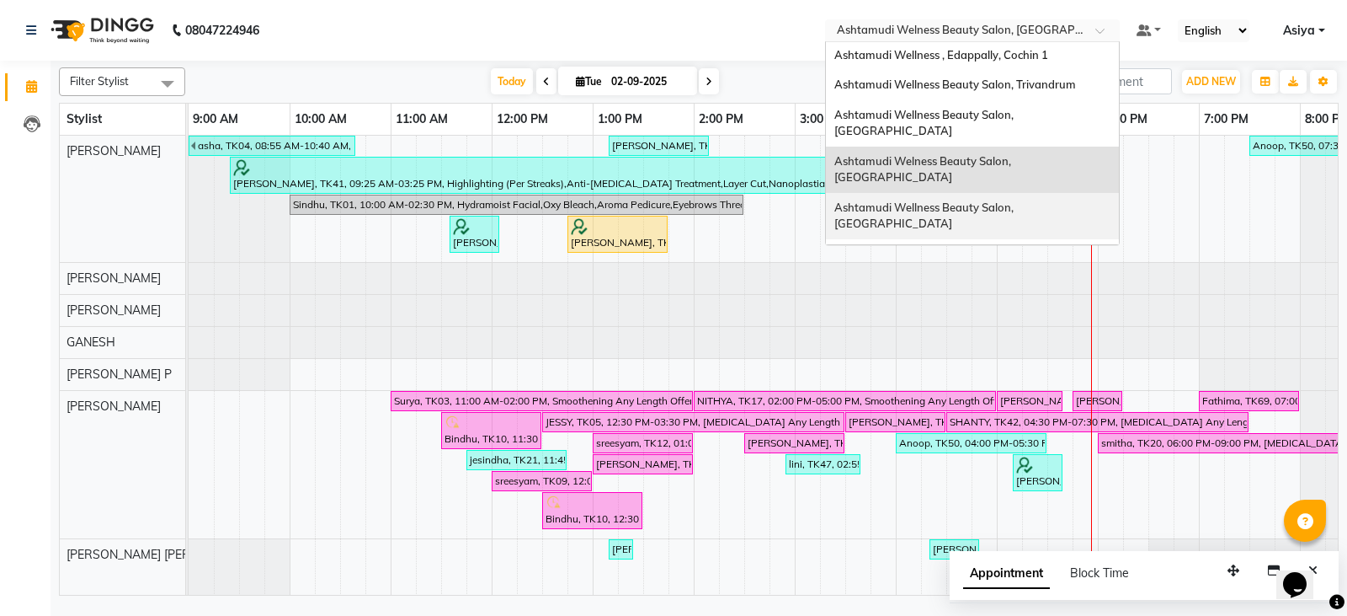
click at [1000, 193] on div "Ashtamudi Wellness Beauty Salon, [GEOGRAPHIC_DATA]" at bounding box center [972, 216] width 293 height 46
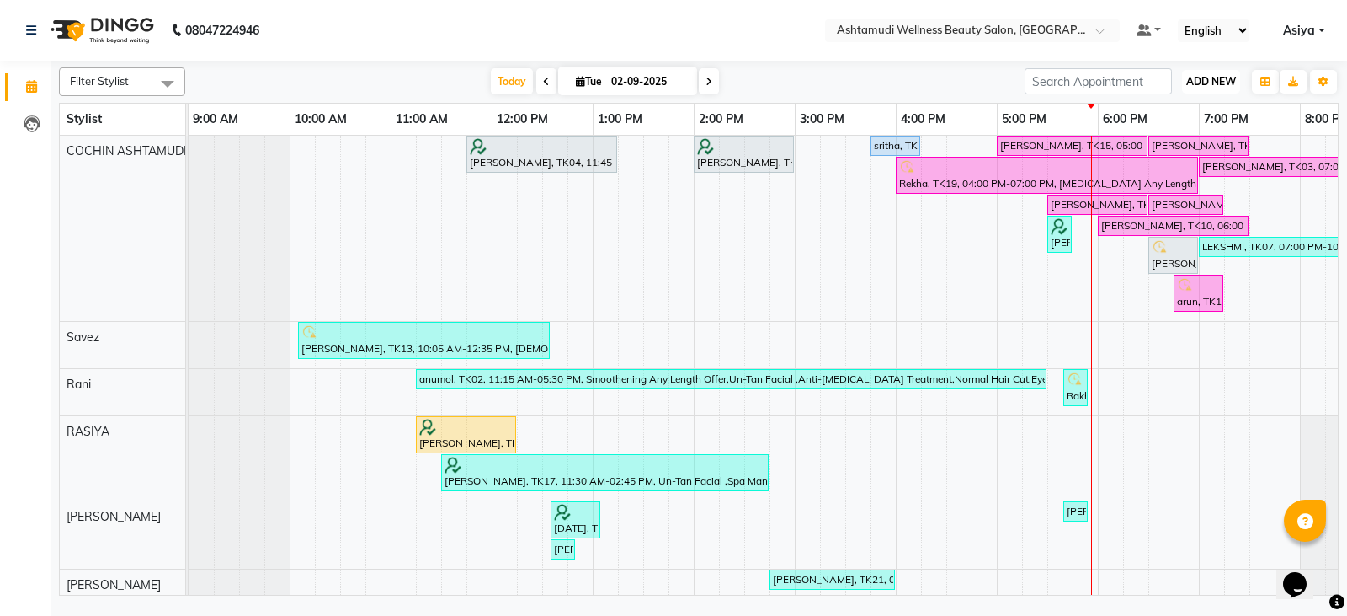
click at [1207, 77] on span "ADD NEW" at bounding box center [1212, 81] width 50 height 13
click at [1156, 118] on button "Add Appointment" at bounding box center [1173, 114] width 133 height 22
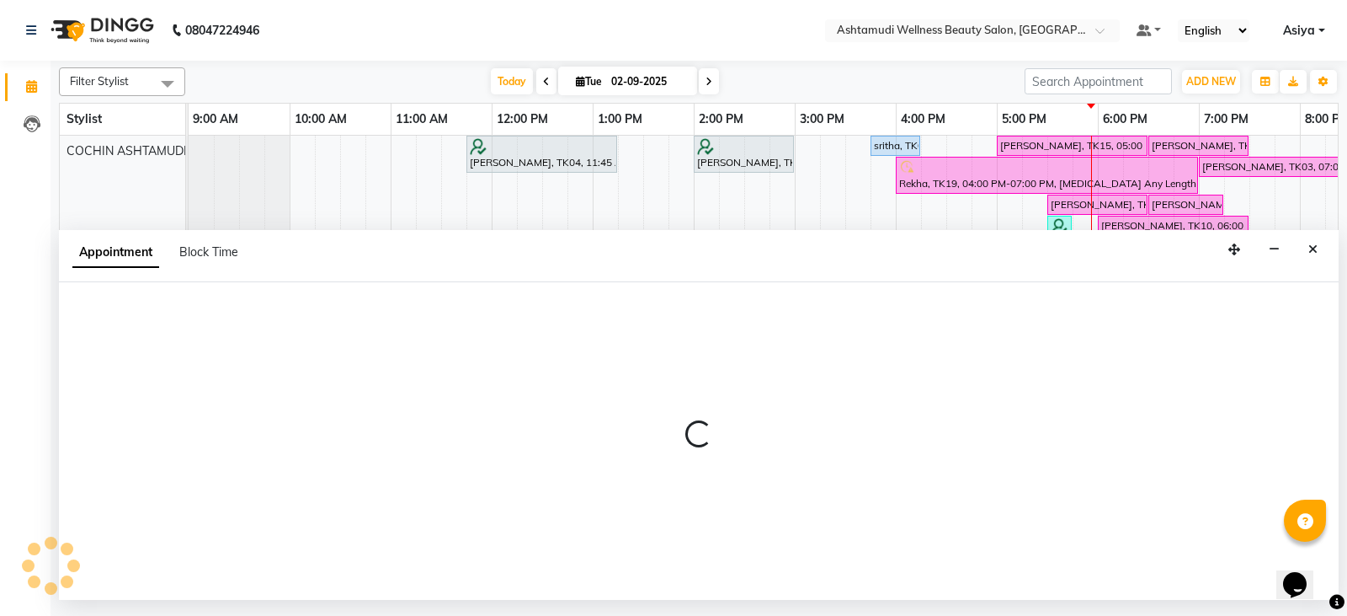
select select "600"
select select "tentative"
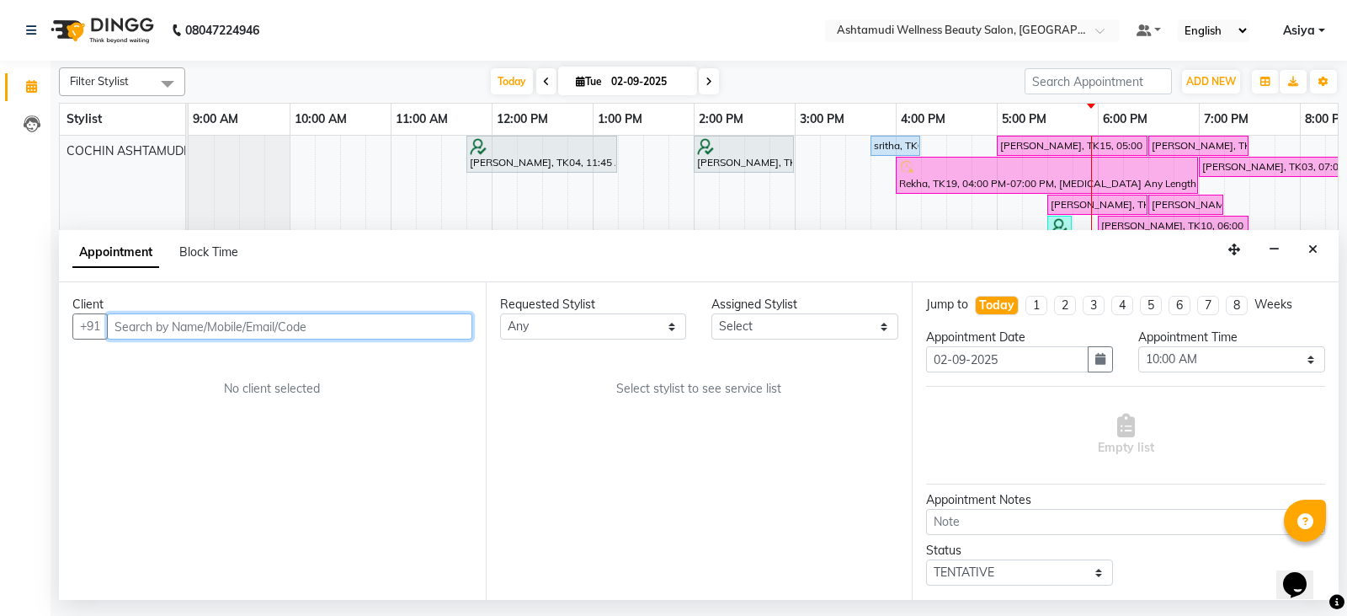
click at [177, 324] on input "text" at bounding box center [289, 326] width 365 height 26
paste input "8921182251"
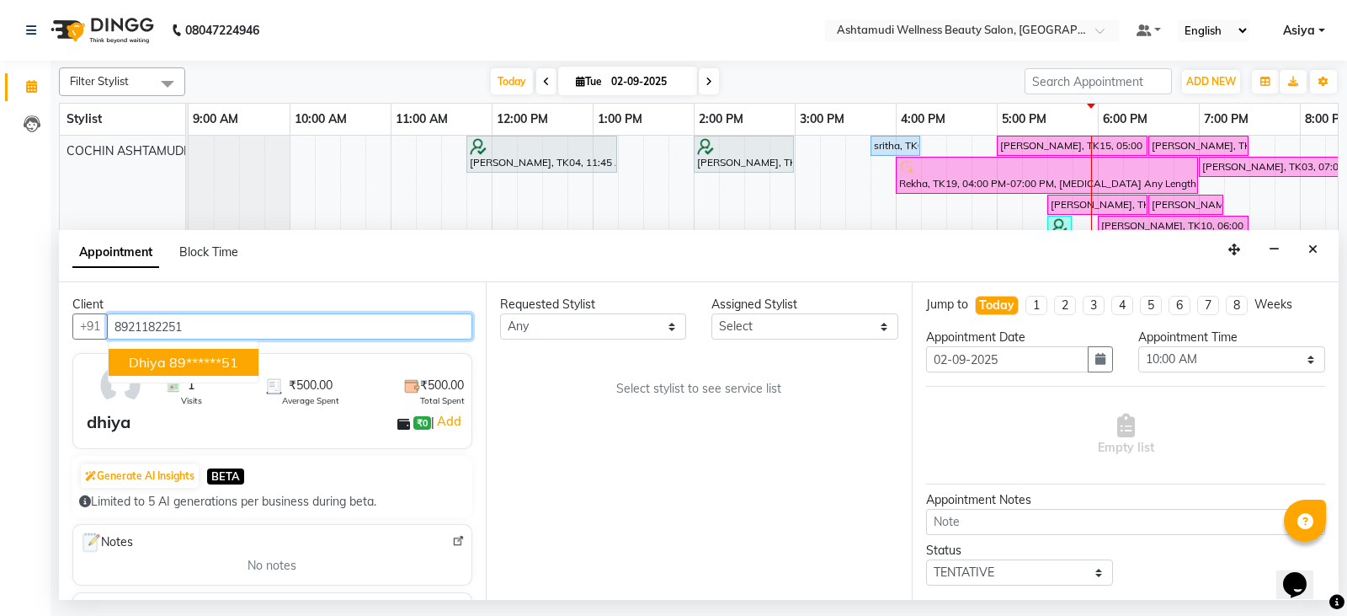
click at [153, 365] on span "dhiya" at bounding box center [147, 362] width 37 height 17
type input "89******51"
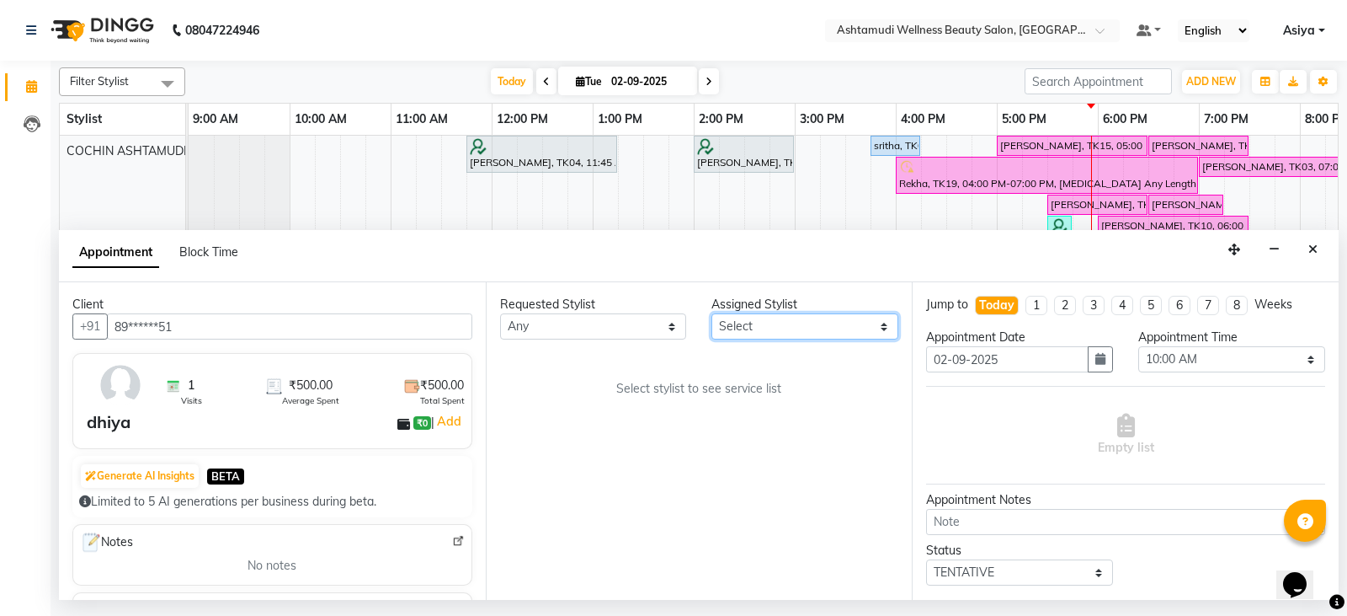
click at [751, 328] on select "Select Aiswarya B Ankith(URAJ) BINU MANGAR COCHIN ASHTAMUDI Danish Diksha Thapa…" at bounding box center [805, 326] width 187 height 26
select select "27313"
click at [712, 313] on select "Select Aiswarya B Ankith(URAJ) BINU MANGAR COCHIN ASHTAMUDI Danish Diksha Thapa…" at bounding box center [805, 326] width 187 height 26
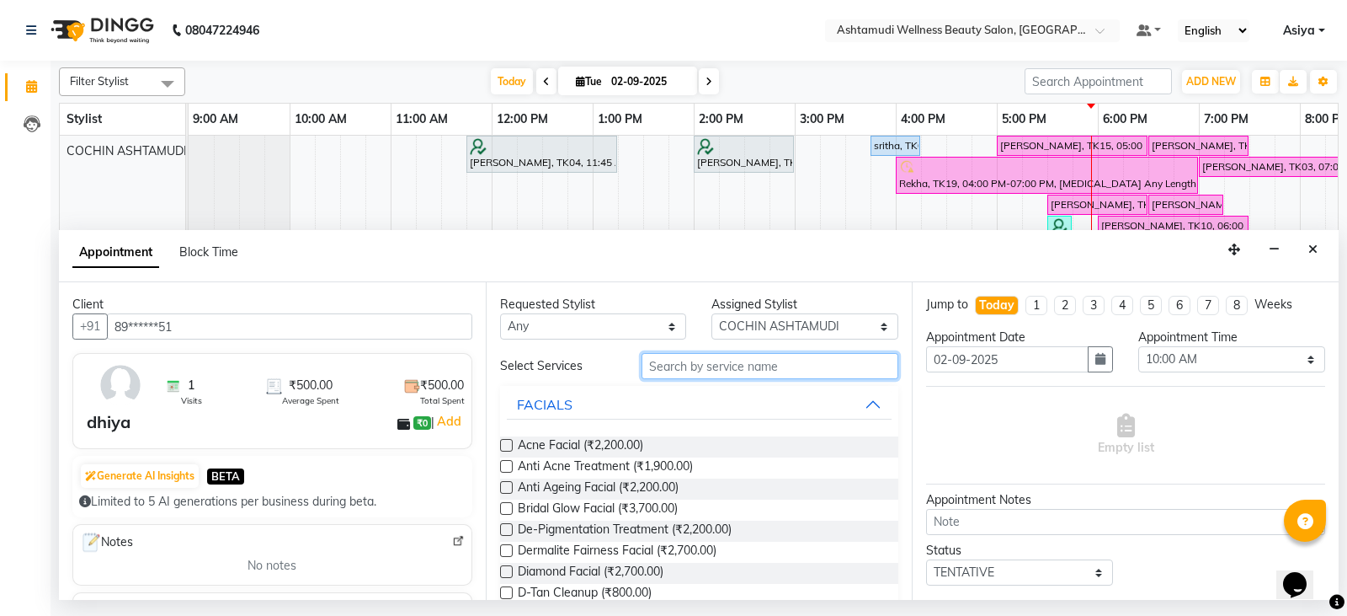
click at [721, 374] on input "text" at bounding box center [771, 366] width 258 height 26
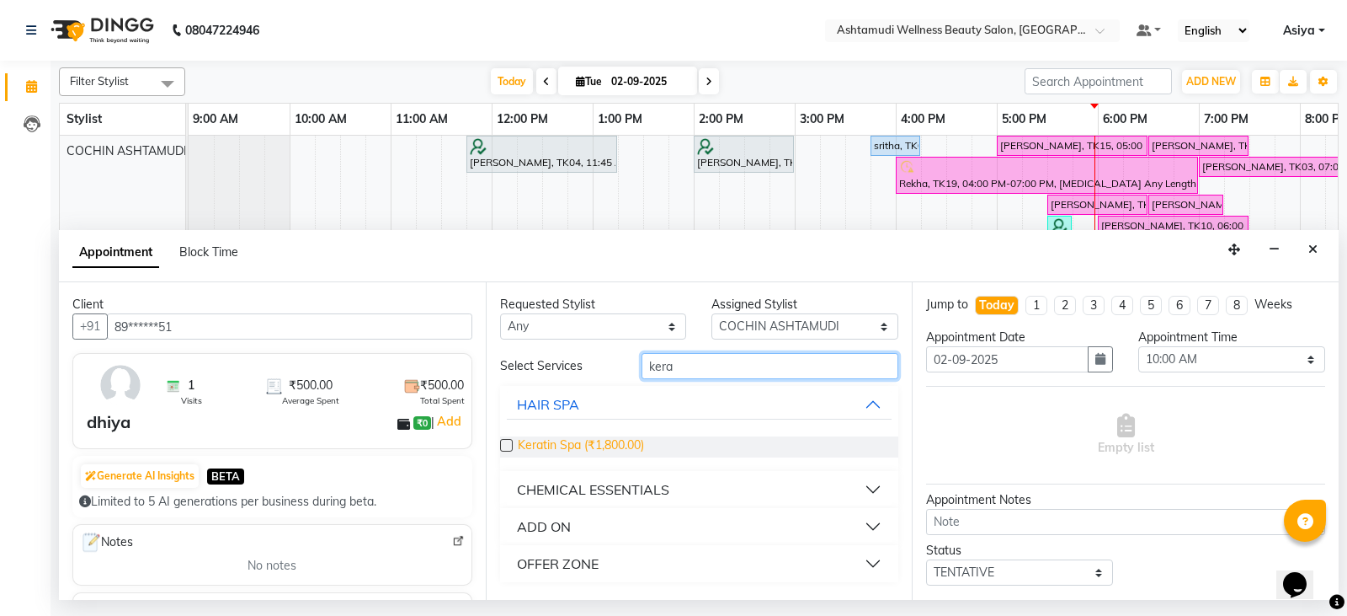
type input "kera"
click at [595, 447] on span "Keratin Spa (₹1,800.00)" at bounding box center [581, 446] width 126 height 21
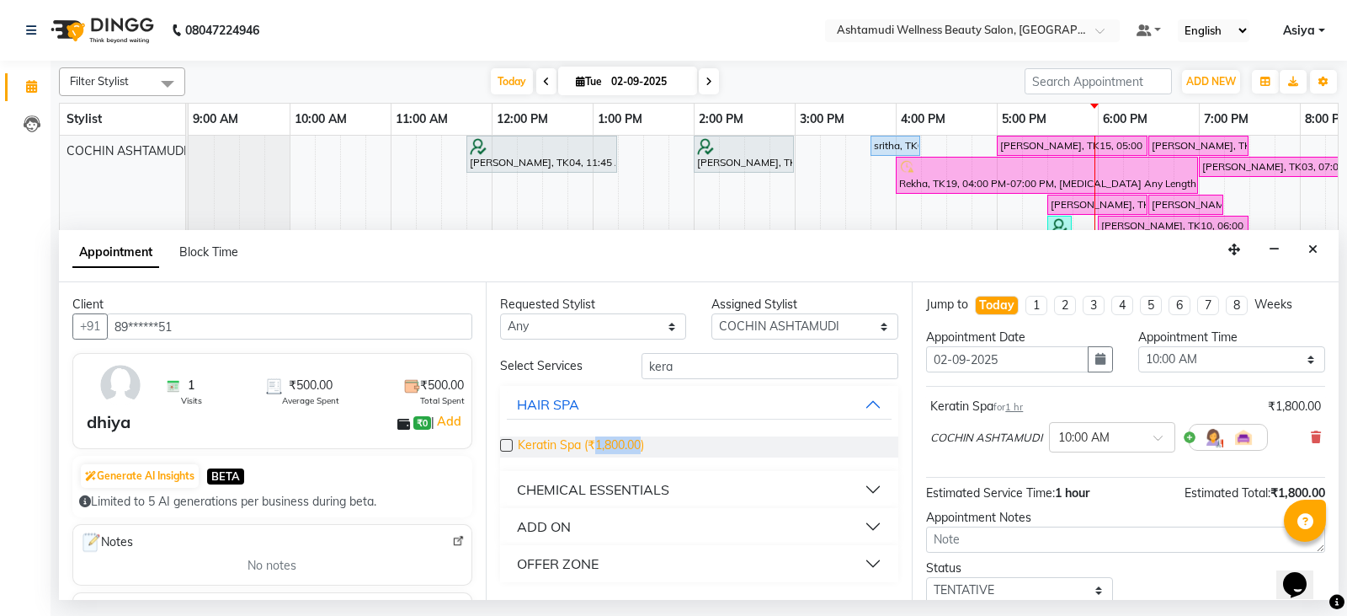
click at [595, 447] on span "Keratin Spa (₹1,800.00)" at bounding box center [581, 446] width 126 height 21
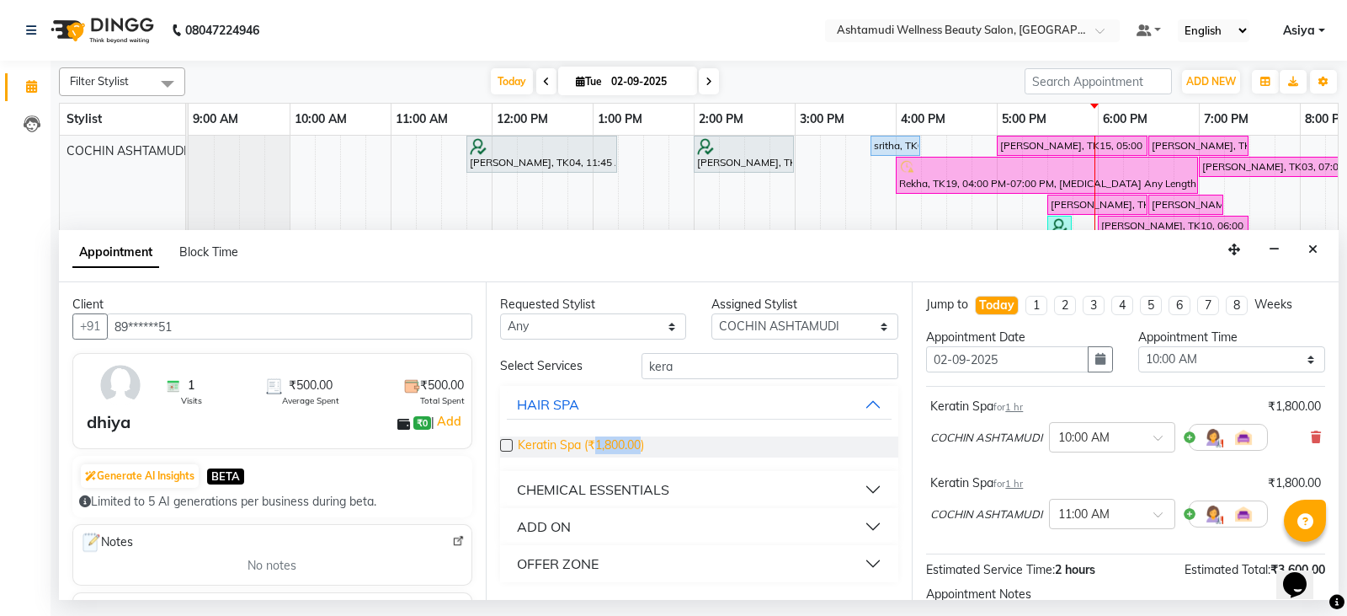
click at [595, 447] on span "Keratin Spa (₹1,800.00)" at bounding box center [581, 446] width 126 height 21
checkbox input "false"
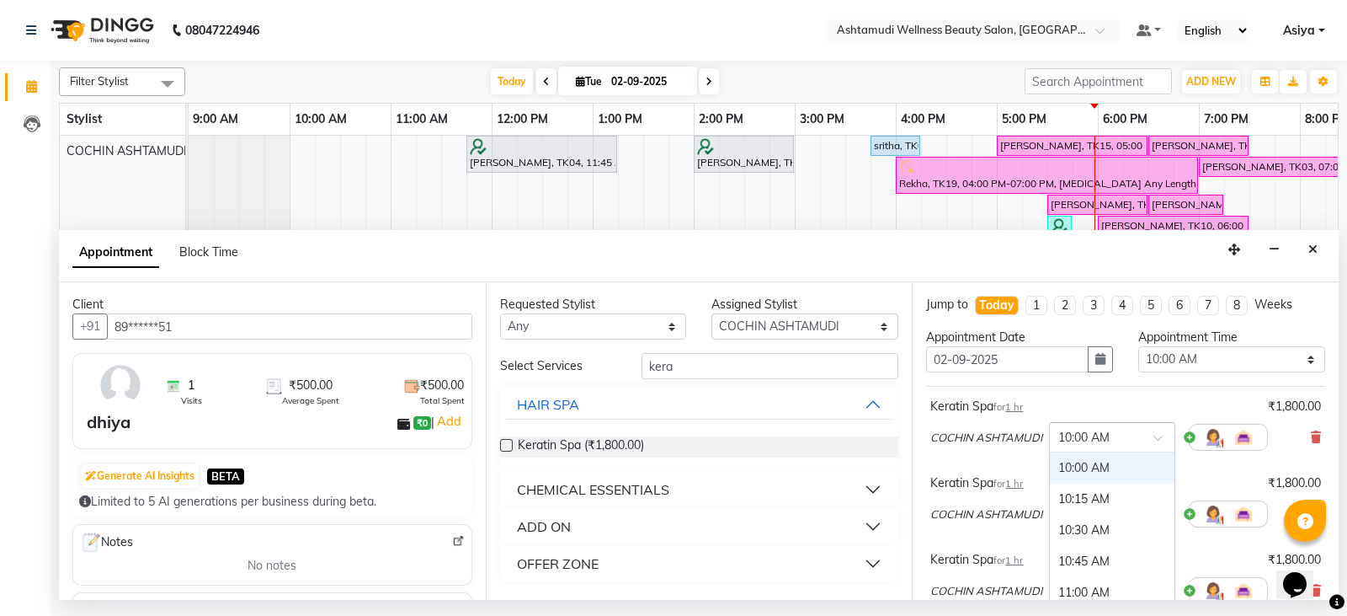
click at [1084, 442] on input "text" at bounding box center [1096, 436] width 74 height 18
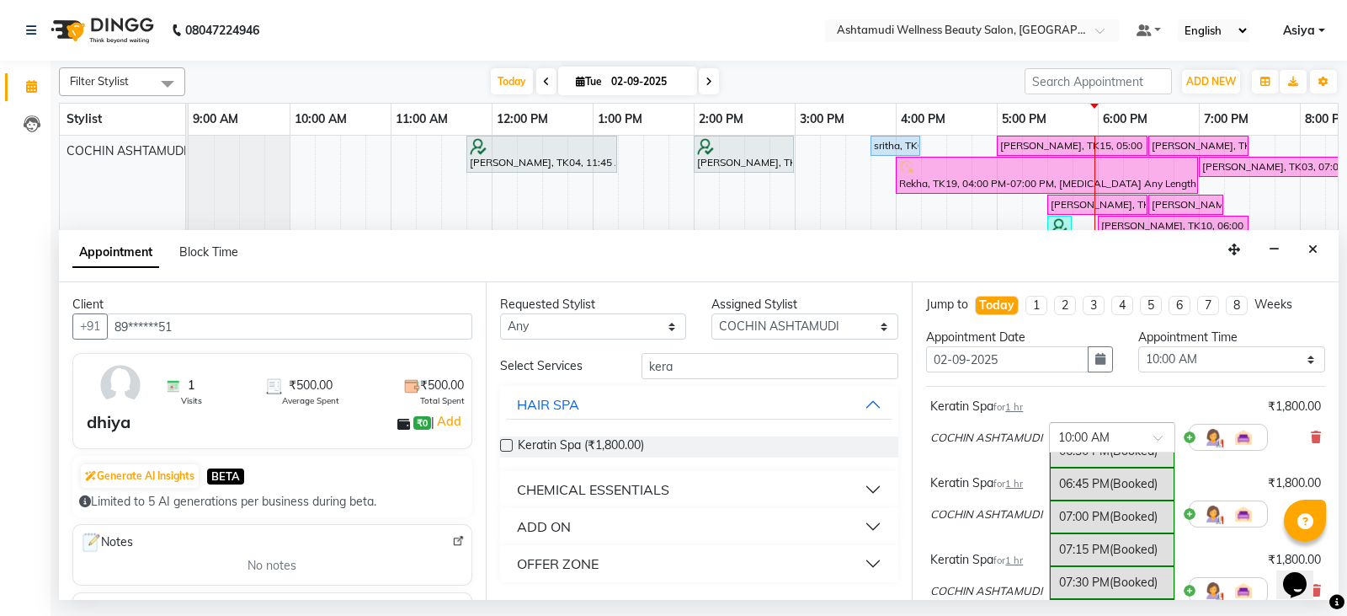
scroll to position [1123, 0]
click at [1093, 498] on div "07:00 PM (Booked)" at bounding box center [1112, 506] width 125 height 33
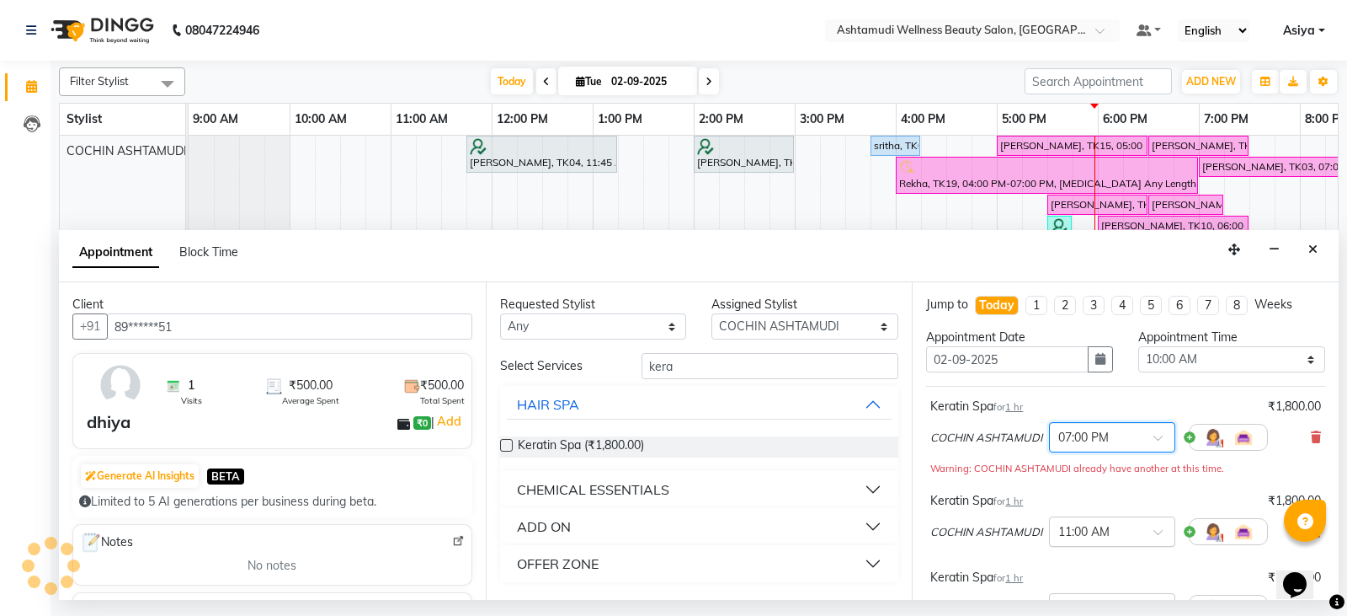
click at [1093, 536] on input "text" at bounding box center [1096, 530] width 74 height 18
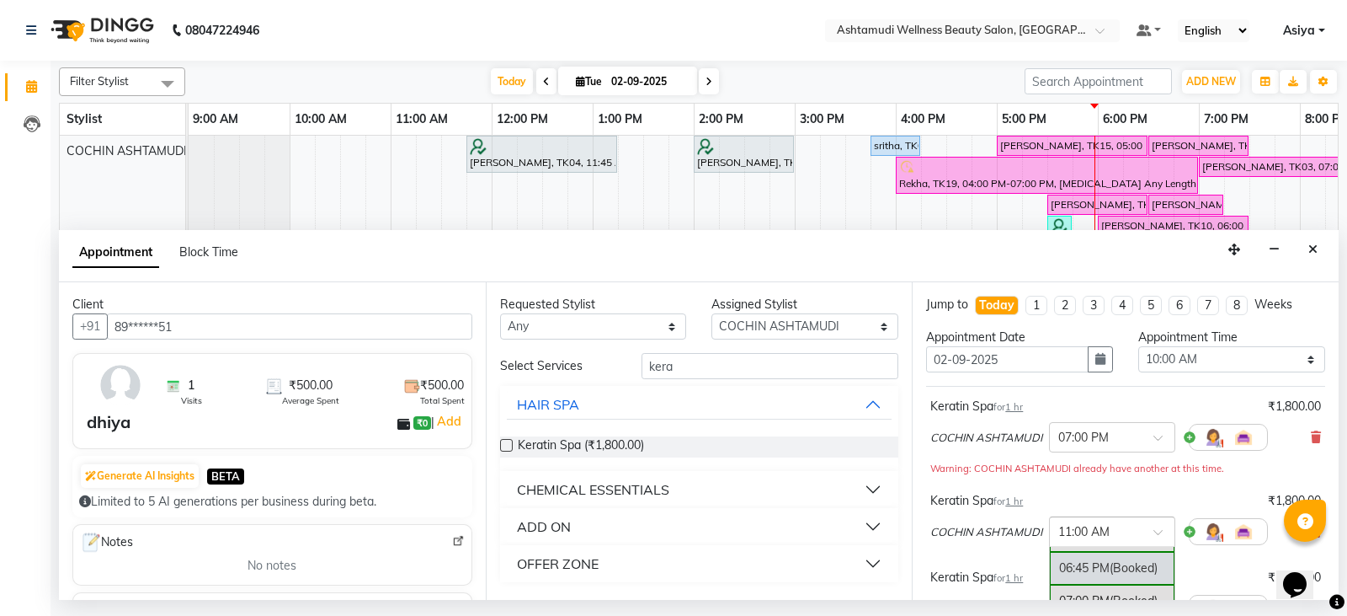
scroll to position [84, 0]
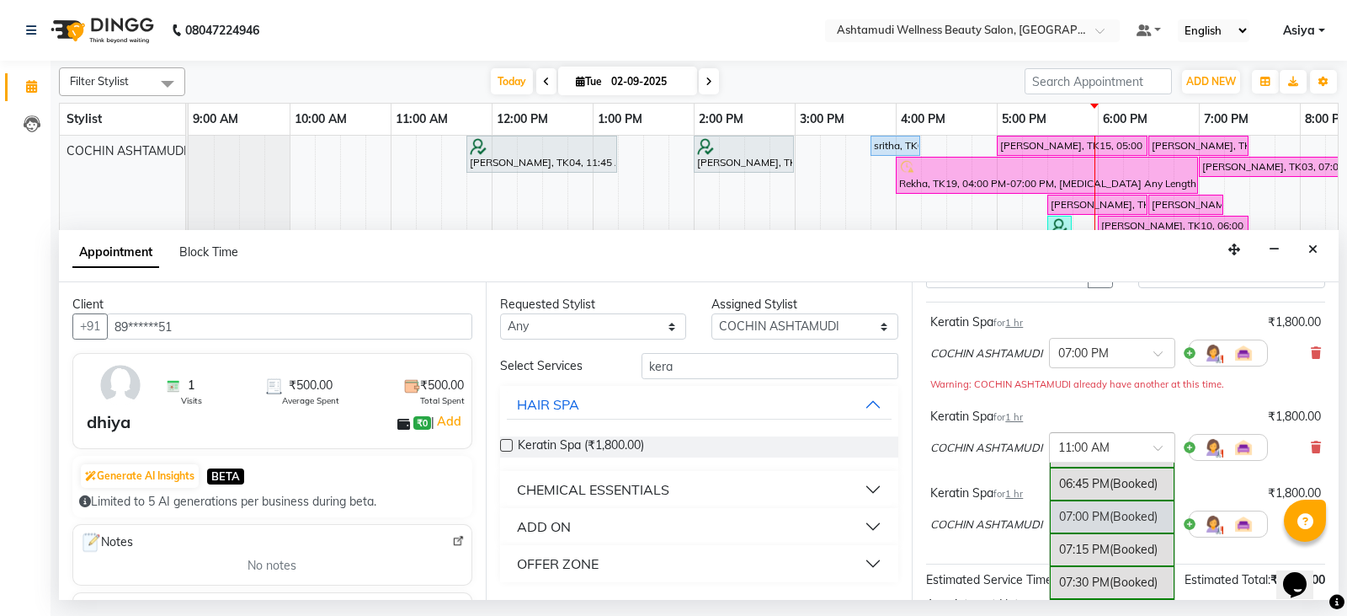
click at [1100, 517] on div "07:00 PM (Booked)" at bounding box center [1112, 516] width 125 height 33
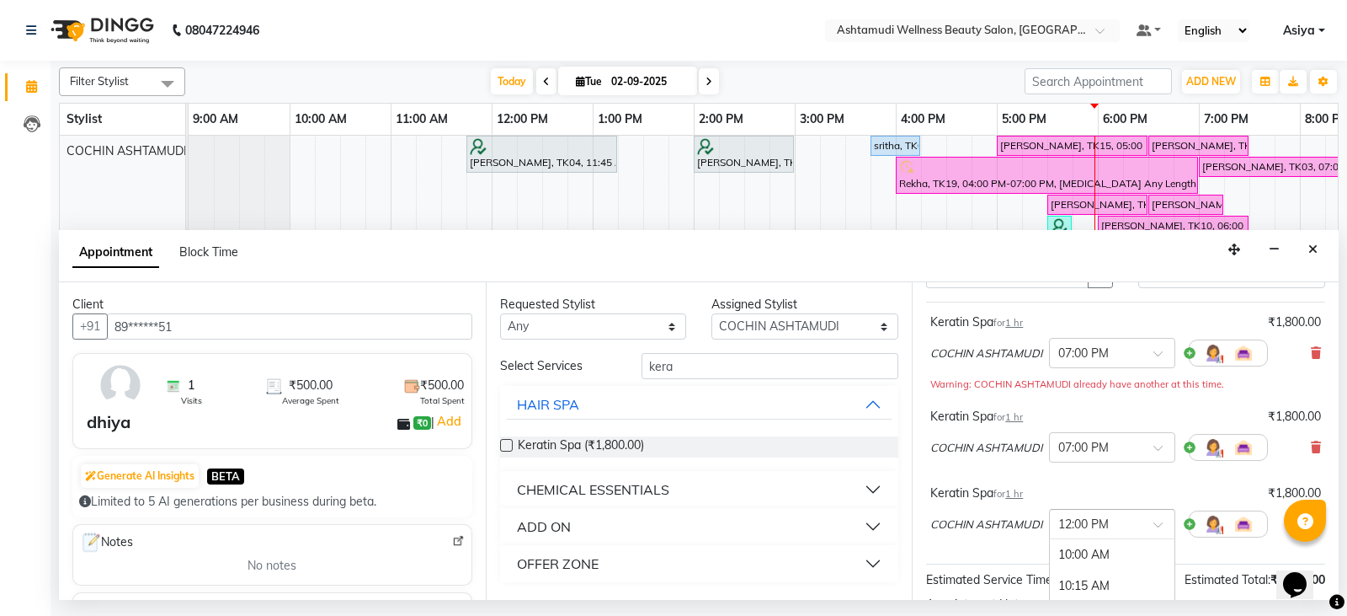
click at [1097, 520] on input "text" at bounding box center [1096, 523] width 74 height 18
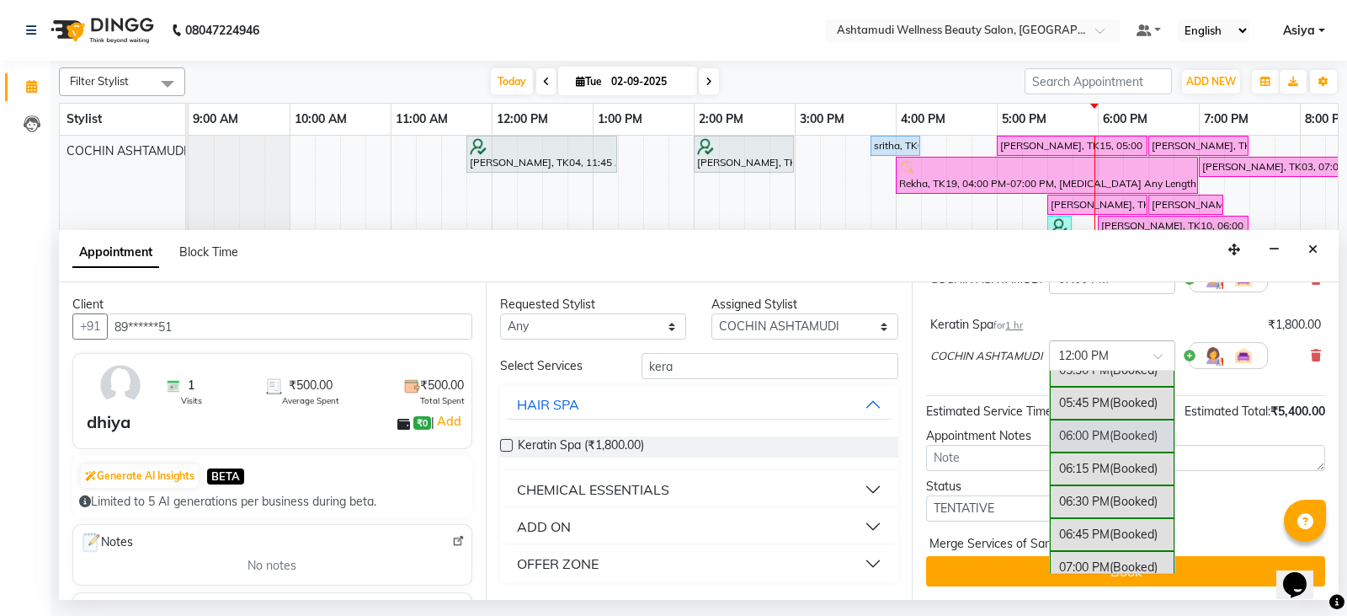
scroll to position [1009, 0]
click at [1104, 536] on div "07:00 PM (Booked)" at bounding box center [1112, 538] width 125 height 33
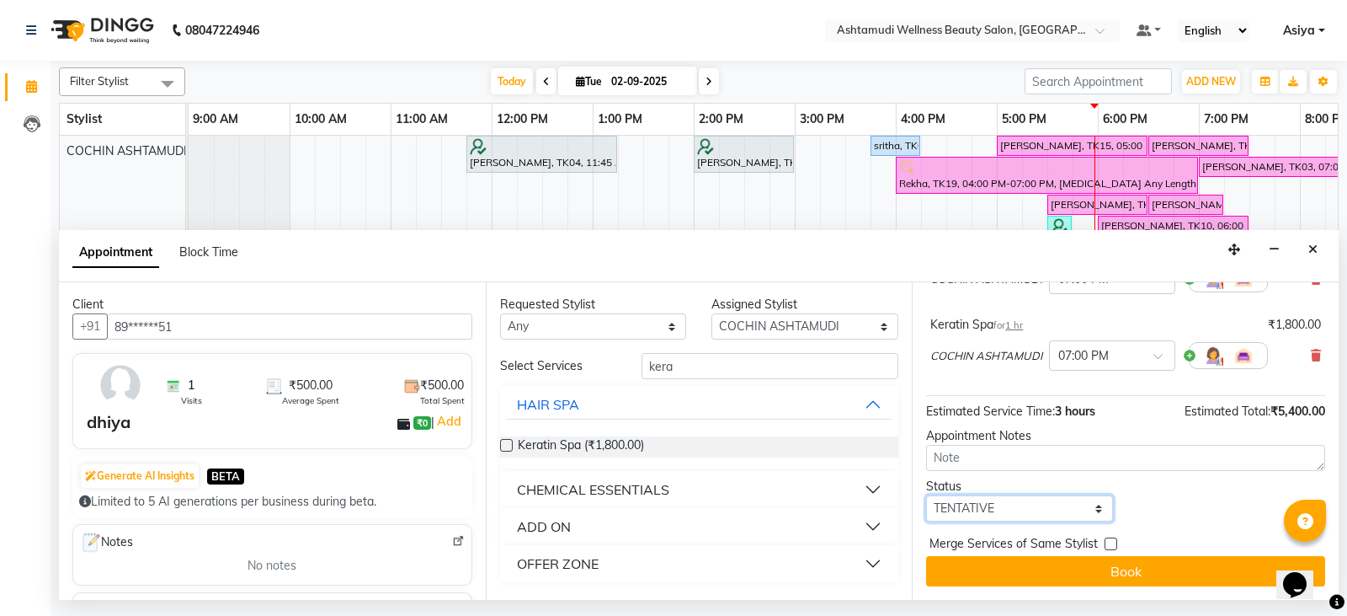
click at [997, 516] on select "Select TENTATIVE CONFIRM CHECK-IN UPCOMING" at bounding box center [1019, 508] width 187 height 26
select select "confirm booking"
click at [926, 495] on select "Select TENTATIVE CONFIRM CHECK-IN UPCOMING" at bounding box center [1019, 508] width 187 height 26
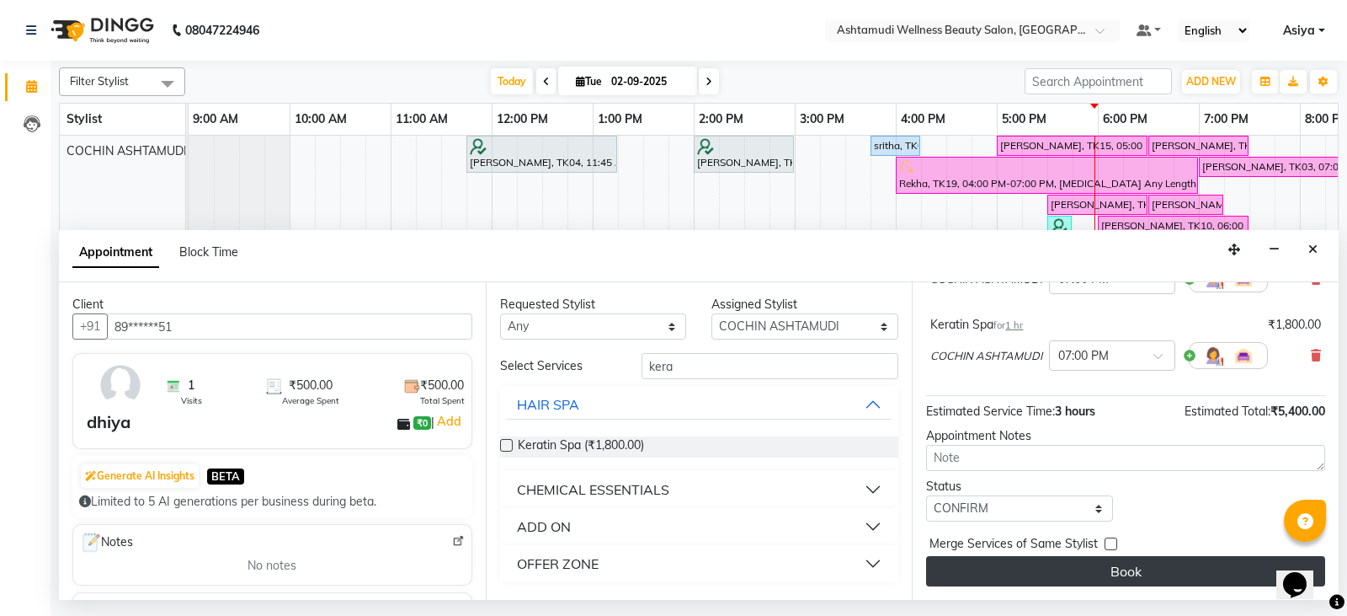
click at [1006, 574] on button "Book" at bounding box center [1125, 571] width 399 height 30
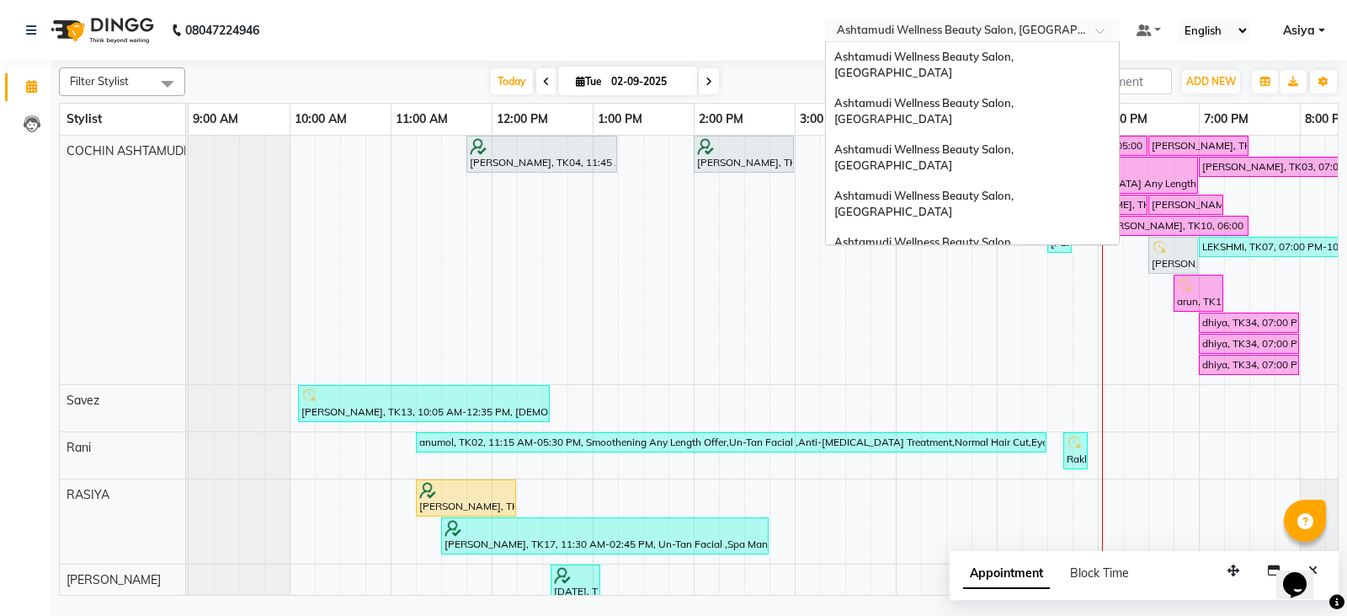
click at [1015, 27] on input "text" at bounding box center [956, 32] width 244 height 17
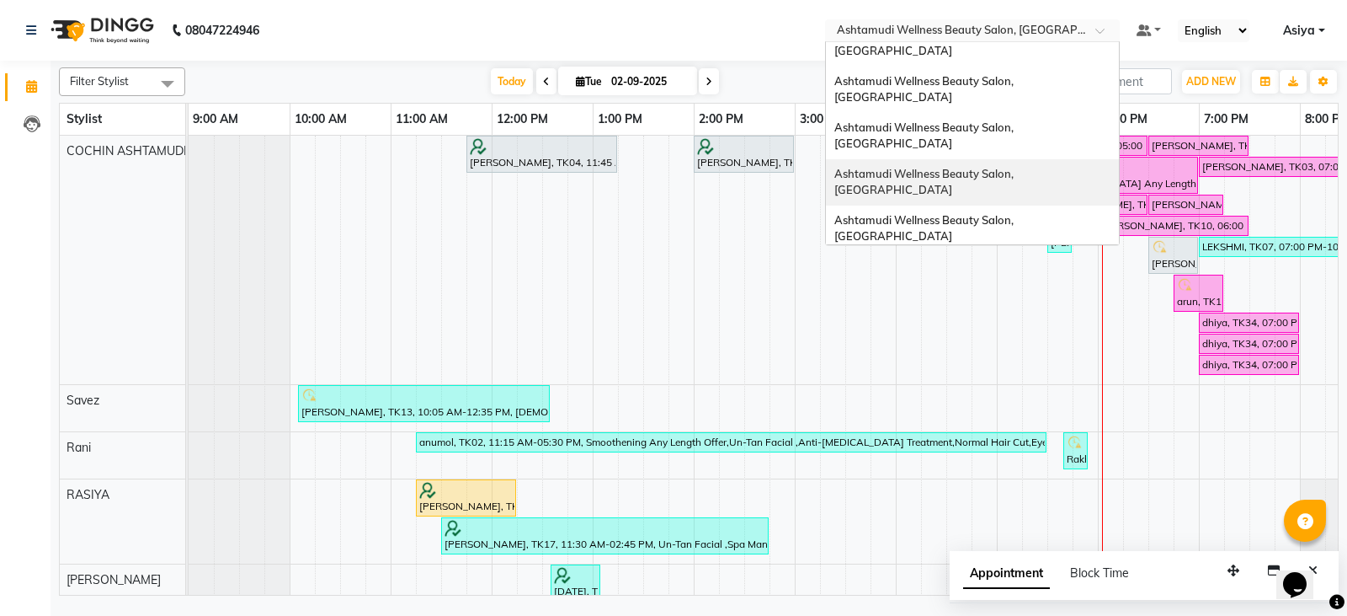
scroll to position [0, 0]
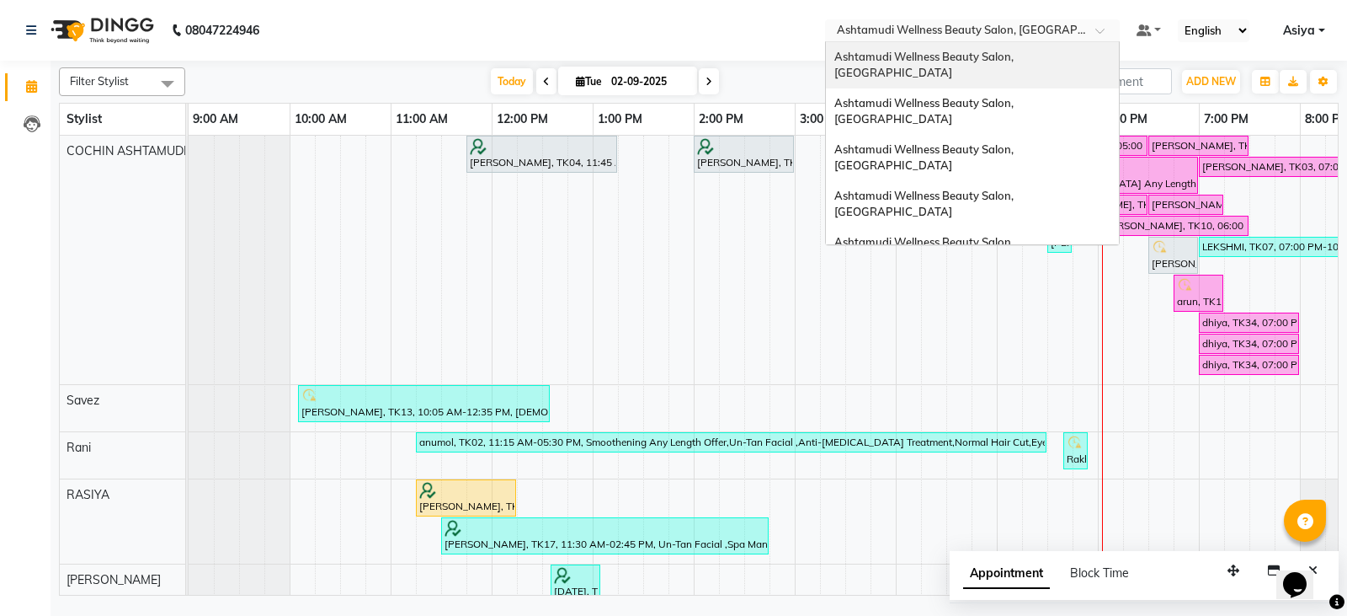
click at [1016, 58] on span "Ashtamudi Wellness Beauty Salon, [GEOGRAPHIC_DATA]" at bounding box center [926, 65] width 182 height 30
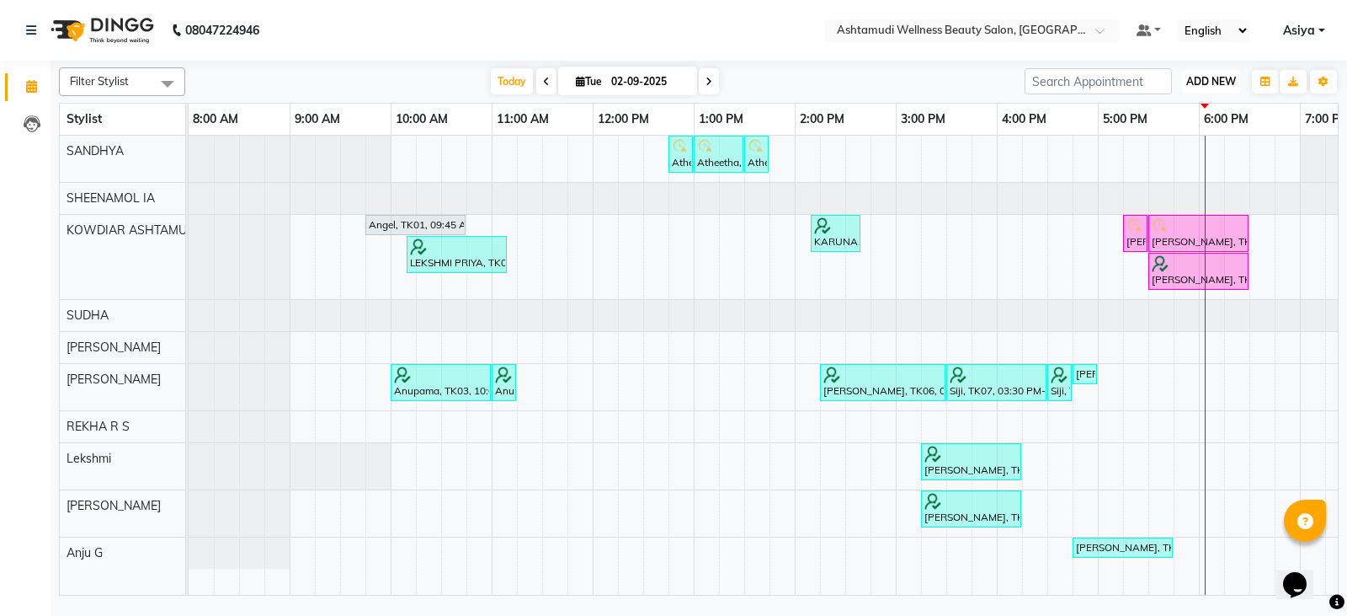
click at [1222, 91] on button "ADD NEW Toggle Dropdown" at bounding box center [1211, 82] width 58 height 24
click at [1160, 125] on div "Add Appointment" at bounding box center [1173, 113] width 135 height 37
click at [1206, 71] on button "ADD NEW Toggle Dropdown" at bounding box center [1211, 82] width 58 height 24
click at [1181, 105] on button "Add Appointment" at bounding box center [1173, 114] width 133 height 22
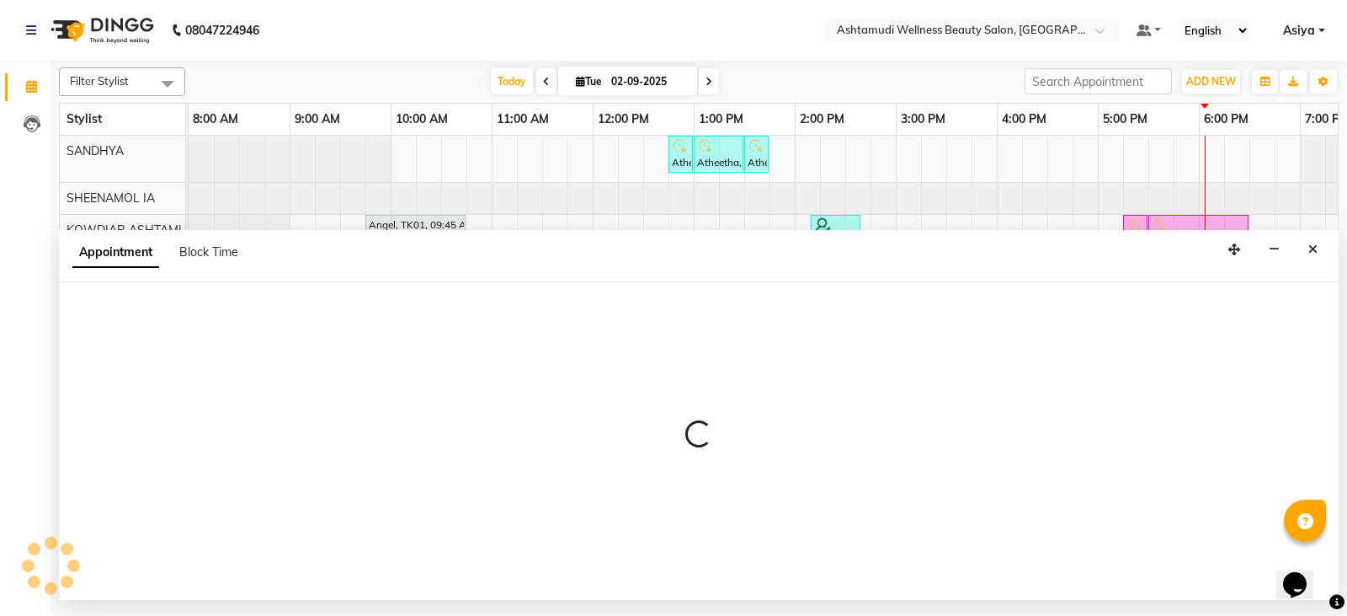
select select "tentative"
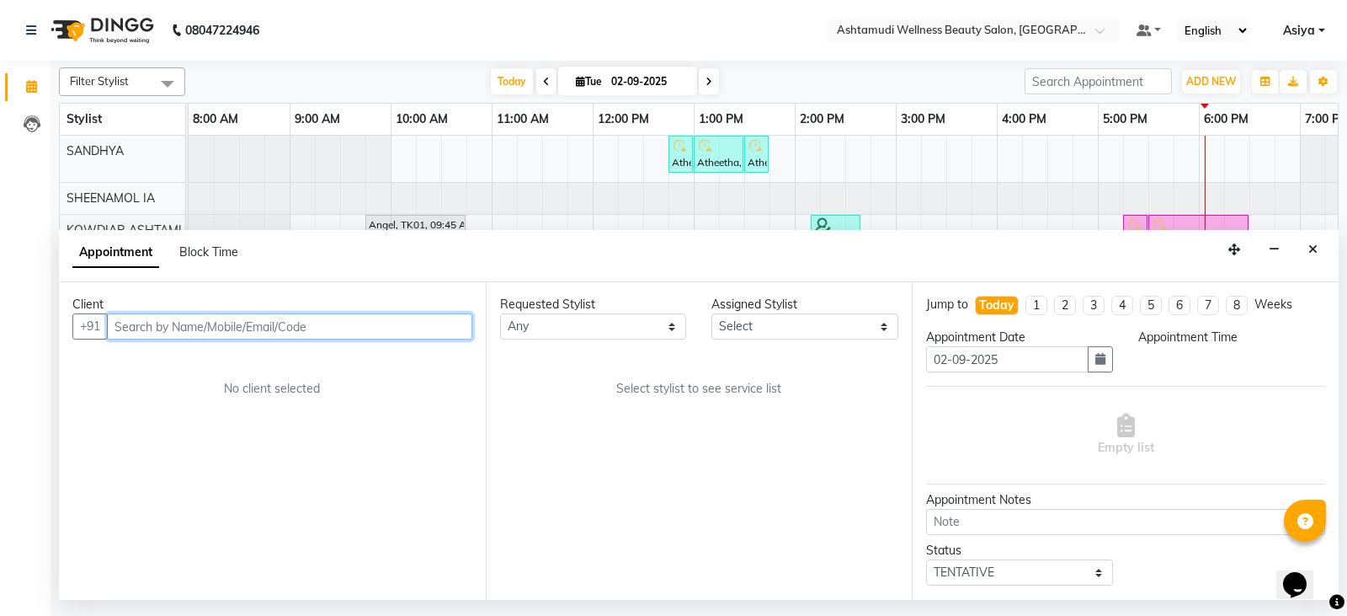
select select "540"
click at [200, 330] on input "text" at bounding box center [289, 326] width 365 height 26
paste input "9496258098"
type input "9496258098"
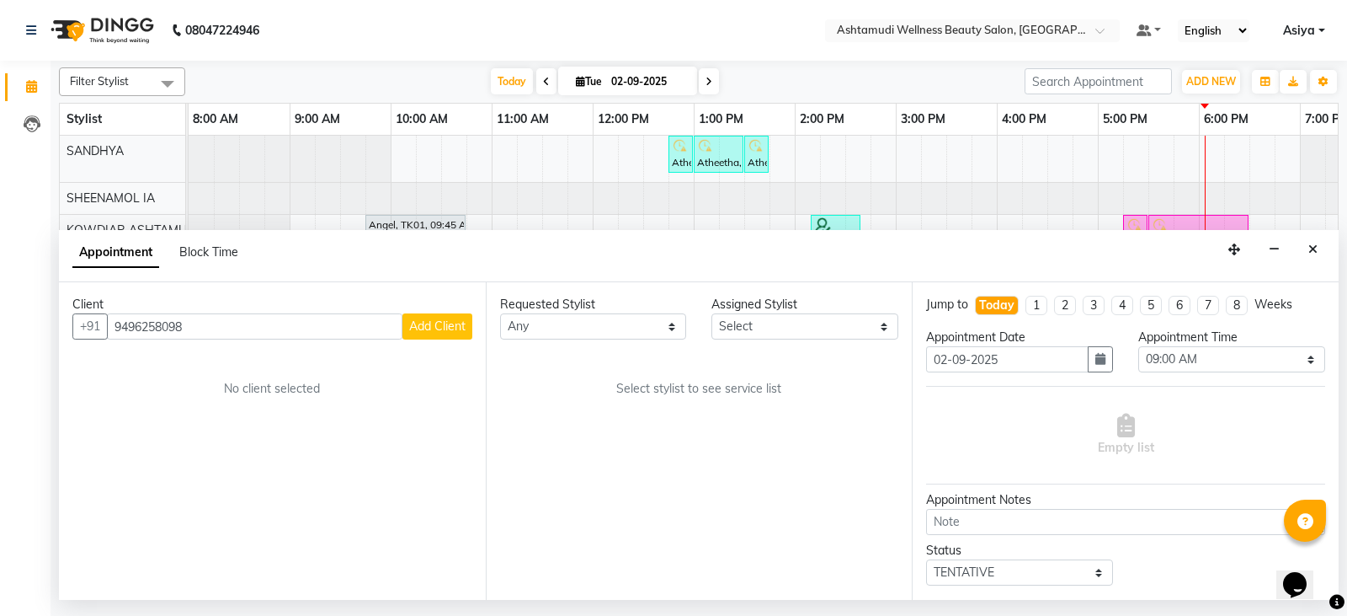
click at [430, 333] on span "Add Client" at bounding box center [437, 325] width 56 height 15
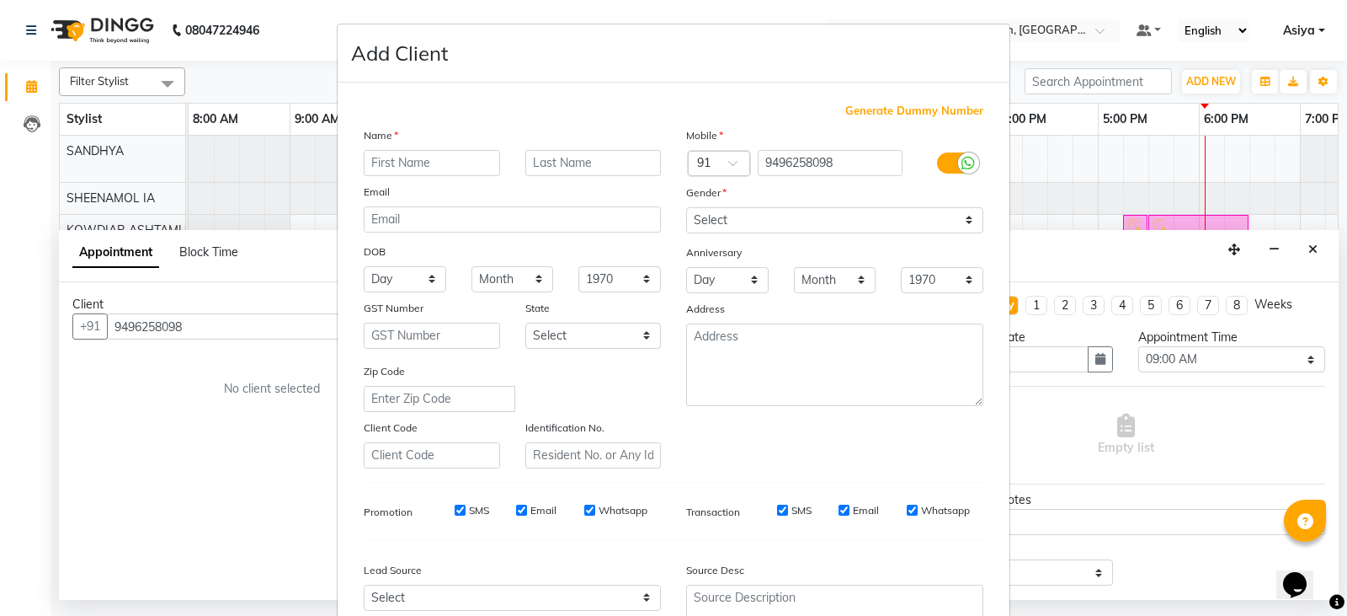
click at [411, 168] on input "text" at bounding box center [432, 163] width 136 height 26
type input "Jida"
click at [698, 221] on select "Select Male Female Other Prefer Not To Say" at bounding box center [834, 220] width 297 height 26
select select "female"
click at [686, 207] on select "Select Male Female Other Prefer Not To Say" at bounding box center [834, 220] width 297 height 26
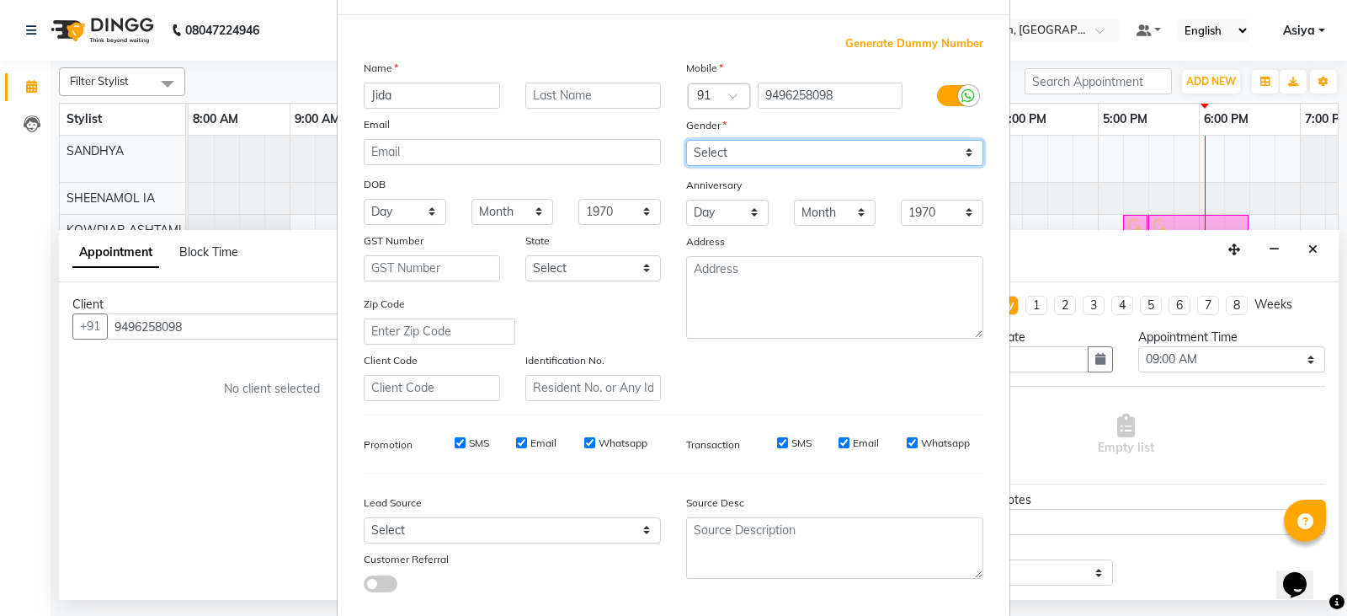
scroll to position [162, 0]
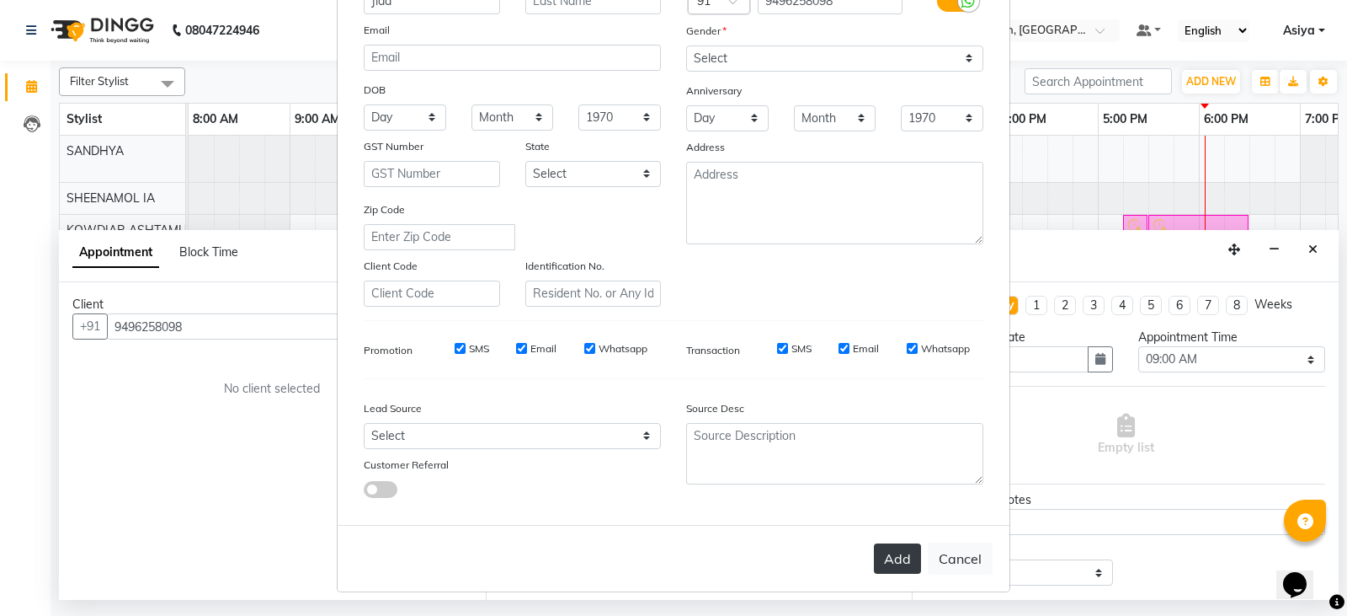
click at [895, 566] on button "Add" at bounding box center [897, 558] width 47 height 30
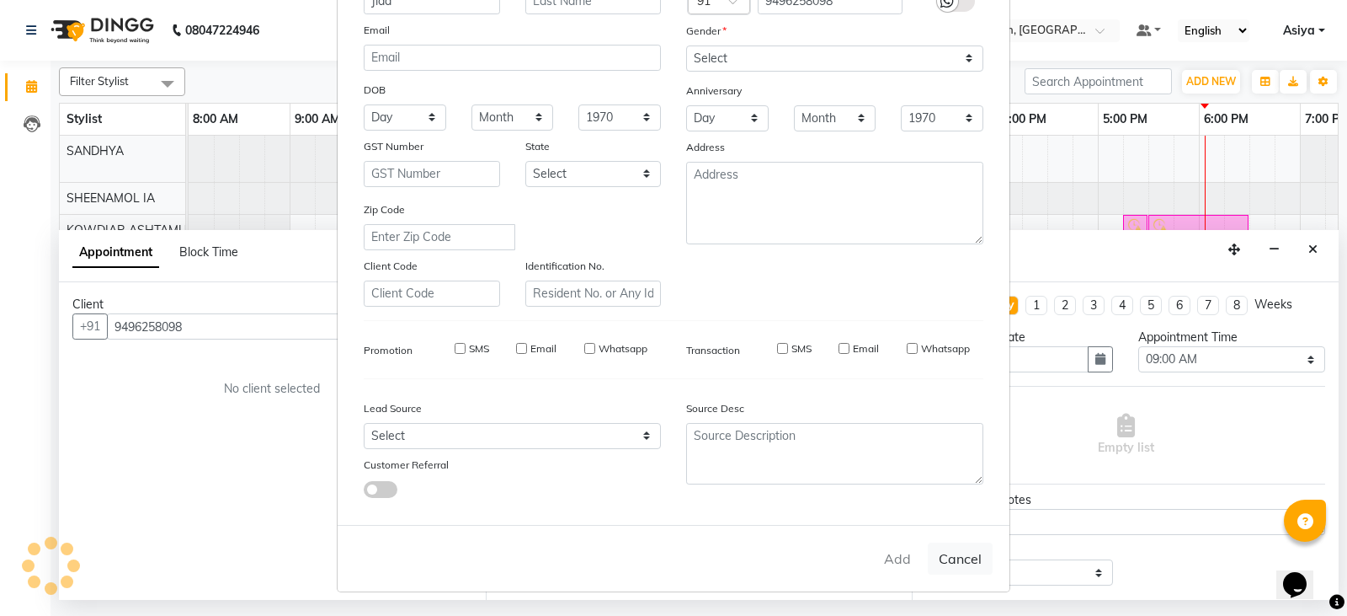
type input "94******98"
select select
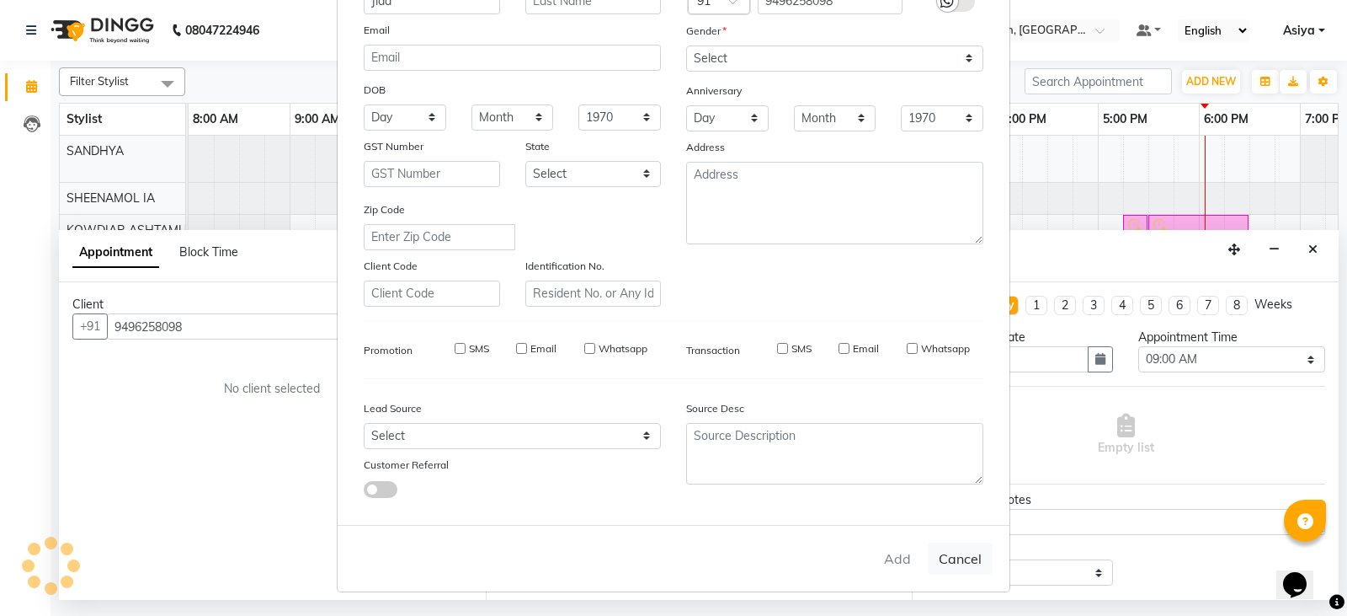
select select
checkbox input "false"
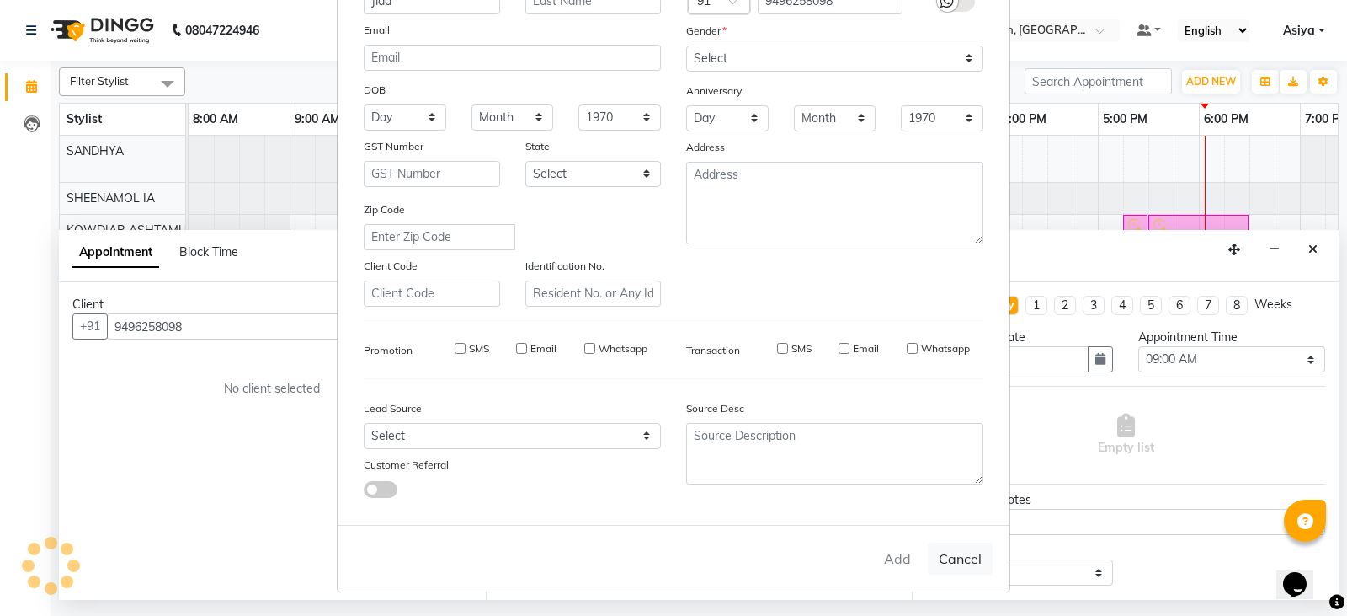
checkbox input "false"
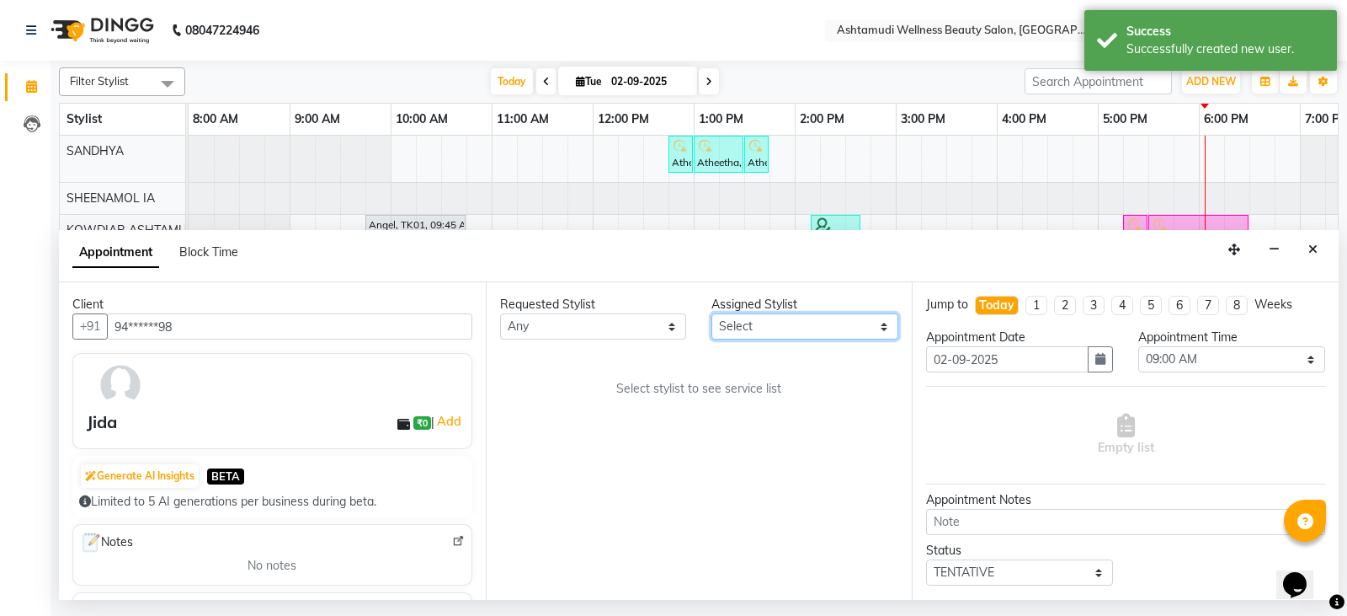
click at [794, 334] on select "Select ABISHA KARKI Anju G KOWDIAR ASHTAMUDI Lekshmi REKHA R S RIMA GHALAY Sabn…" at bounding box center [805, 326] width 187 height 26
select select "27461"
click at [712, 313] on select "Select ABISHA KARKI Anju G KOWDIAR ASHTAMUDI Lekshmi REKHA R S RIMA GHALAY Sabn…" at bounding box center [805, 326] width 187 height 26
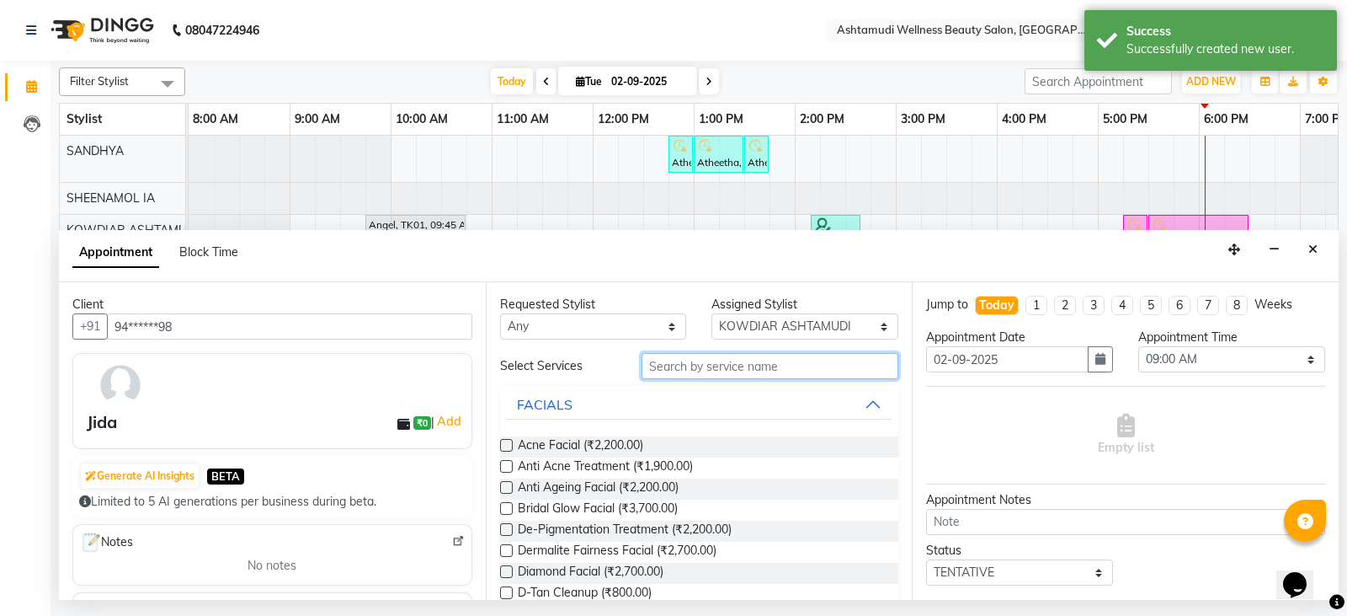
click at [781, 363] on input "text" at bounding box center [771, 366] width 258 height 26
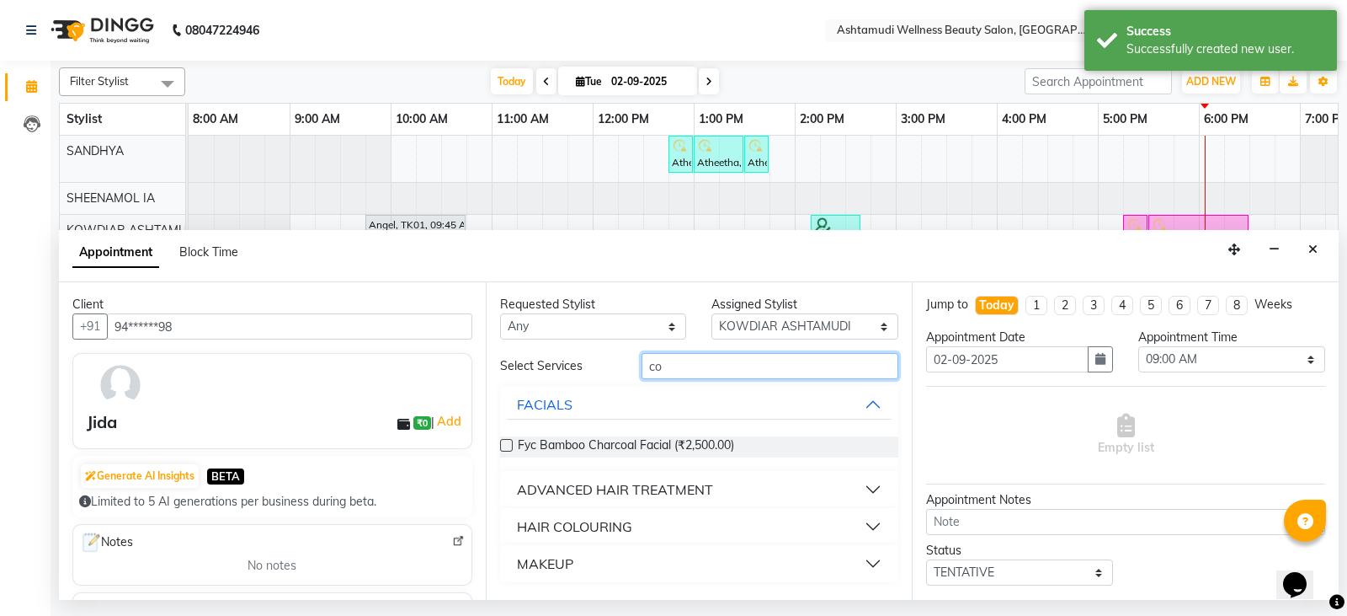
type input "c"
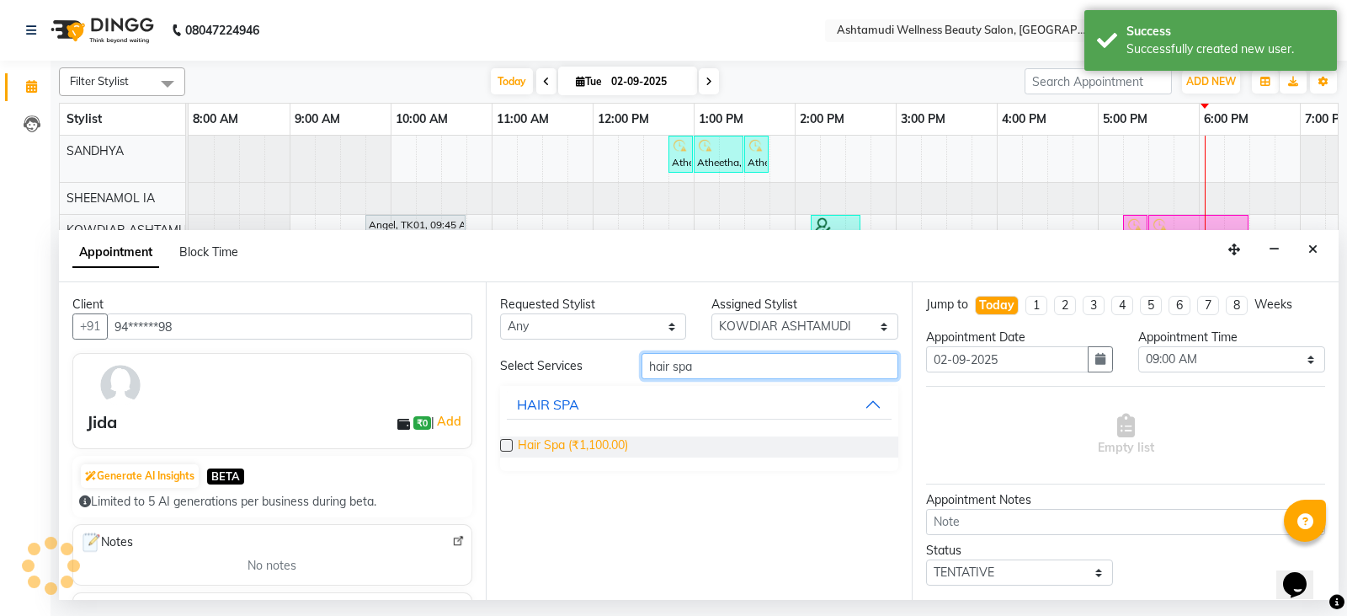
type input "hair spa"
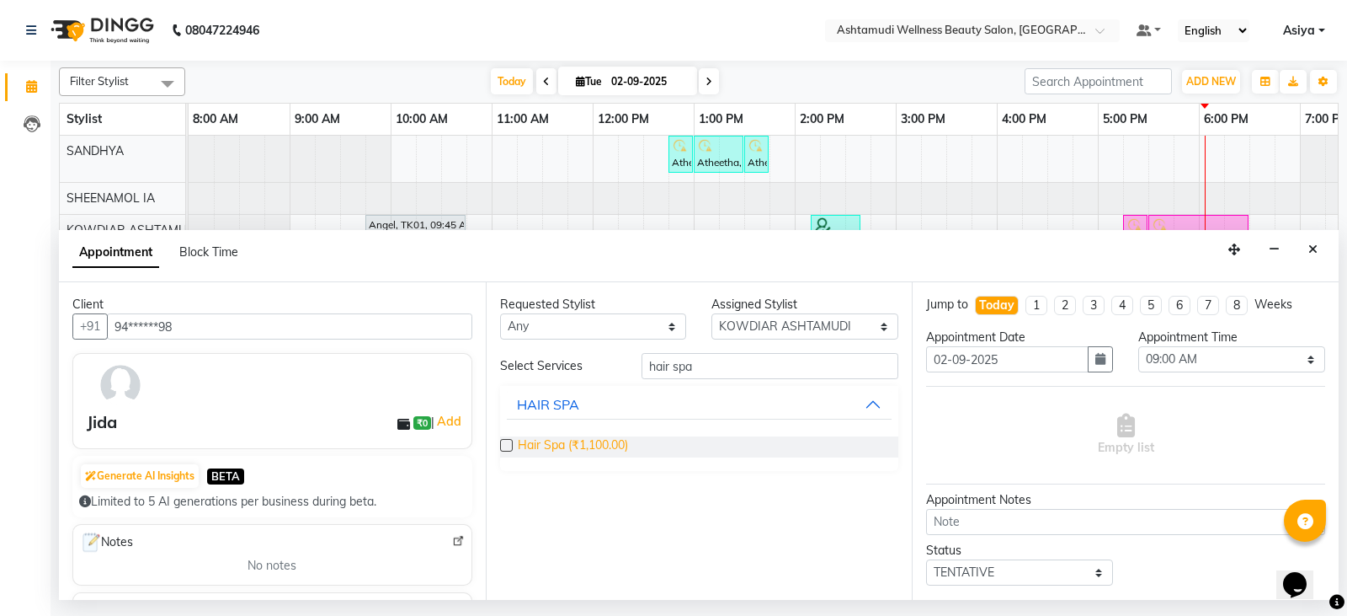
click at [593, 445] on span "Hair Spa (₹1,100.00)" at bounding box center [573, 446] width 110 height 21
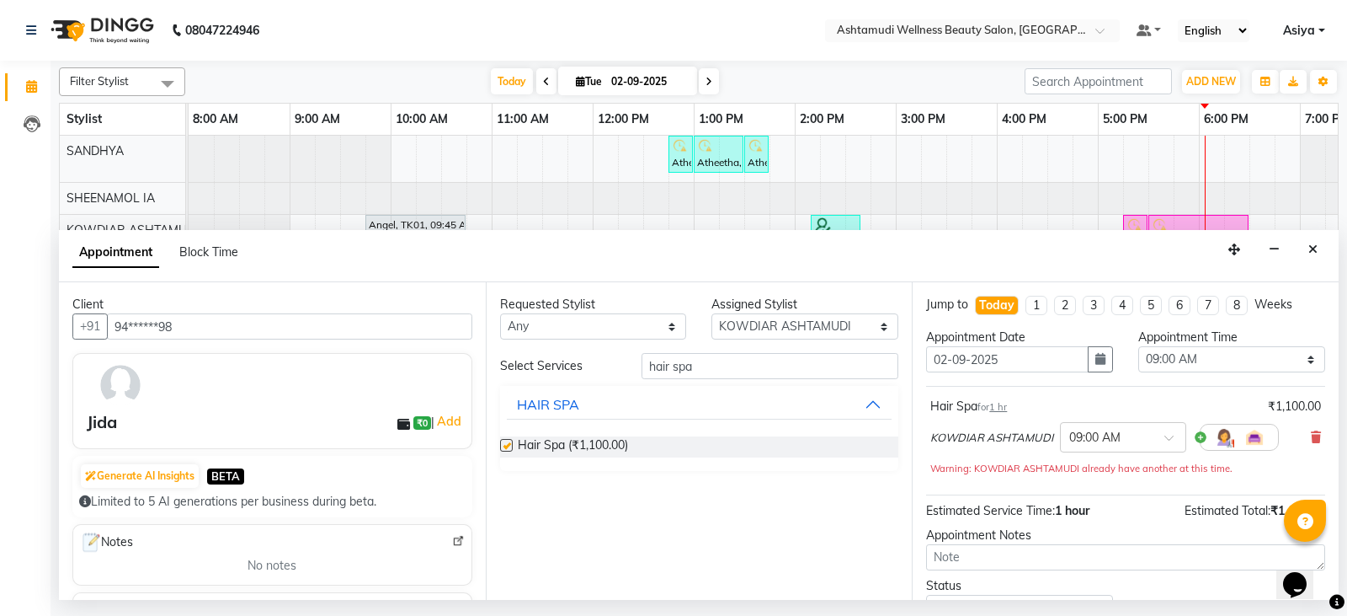
checkbox input "false"
click at [1180, 349] on select "Select 09:00 AM 09:15 AM 09:30 AM 09:45 AM 10:00 AM 10:15 AM 10:30 AM 10:45 AM …" at bounding box center [1232, 359] width 187 height 26
select select "1110"
click at [1139, 346] on select "Select 09:00 AM 09:15 AM 09:30 AM 09:45 AM 10:00 AM 10:15 AM 10:30 AM 10:45 AM …" at bounding box center [1232, 359] width 187 height 26
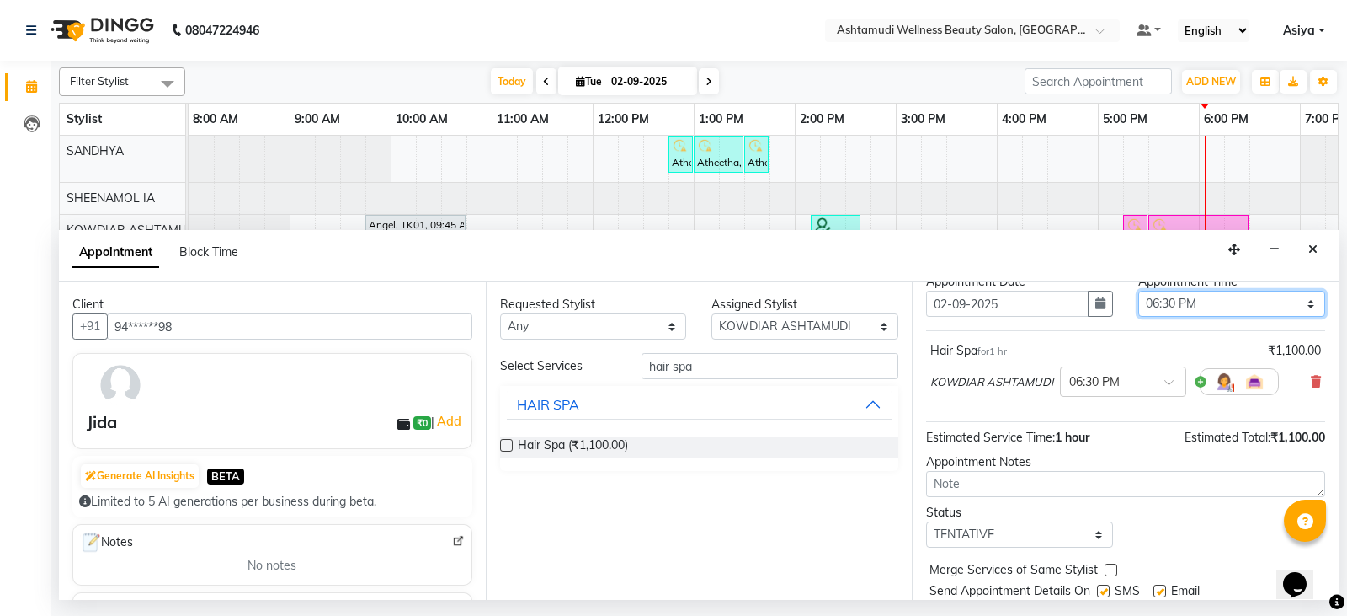
scroll to position [84, 0]
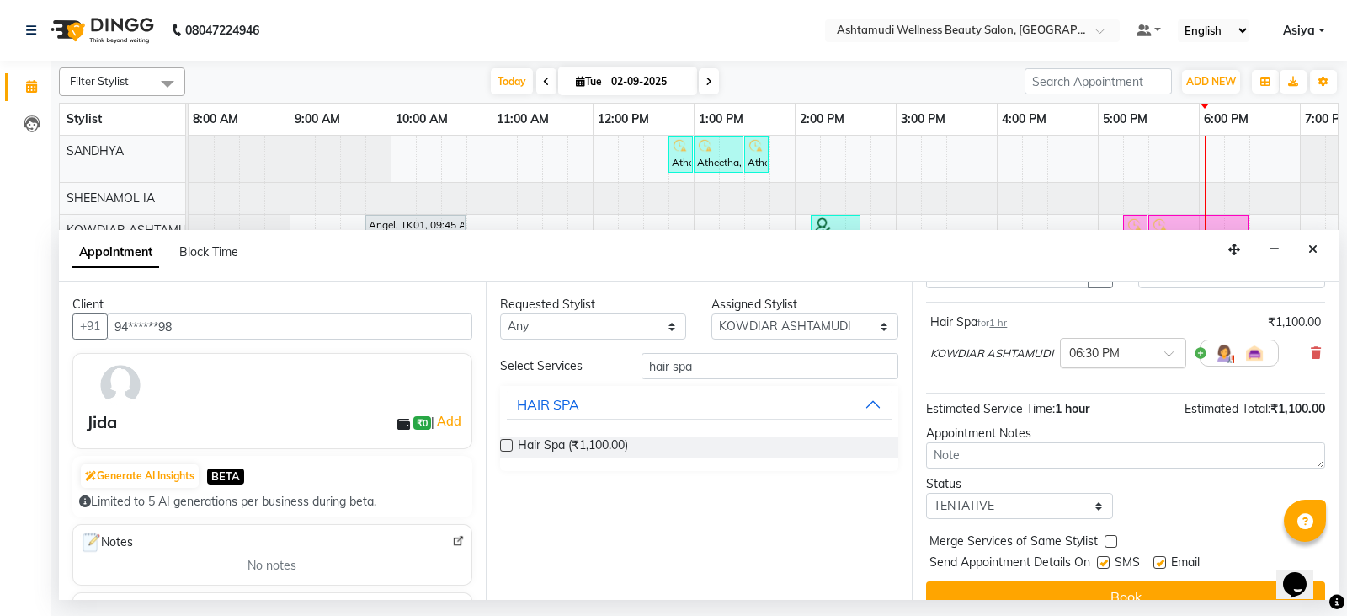
click at [1134, 353] on input "text" at bounding box center [1107, 352] width 74 height 18
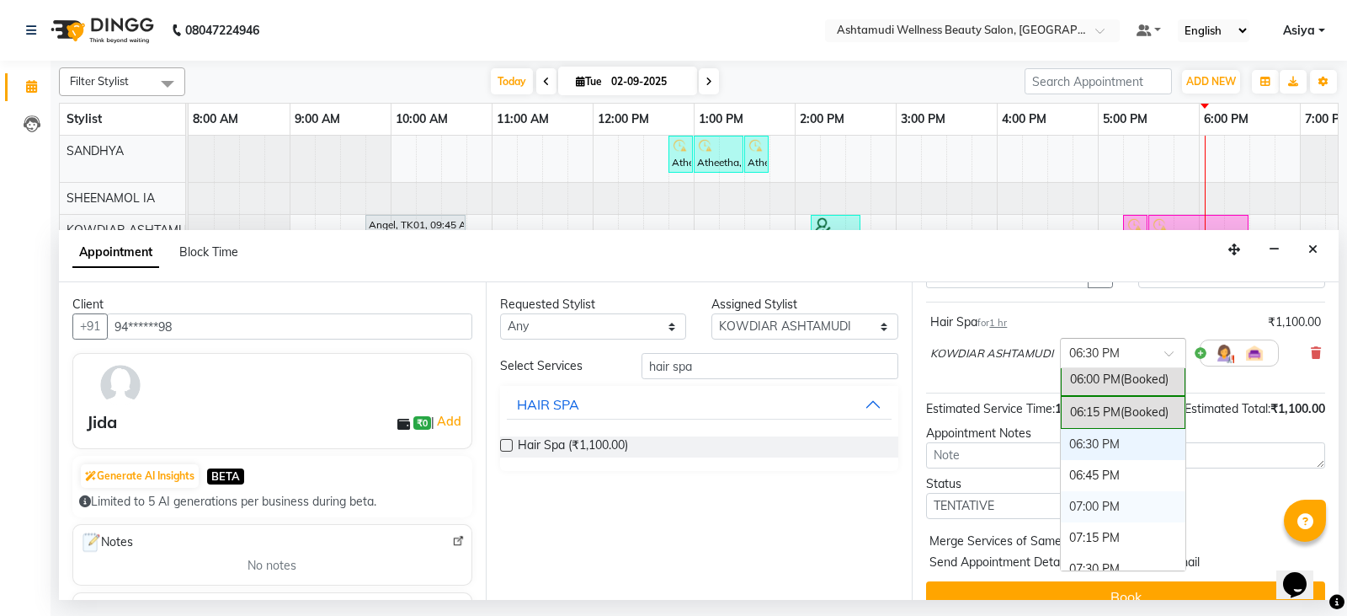
scroll to position [1123, 0]
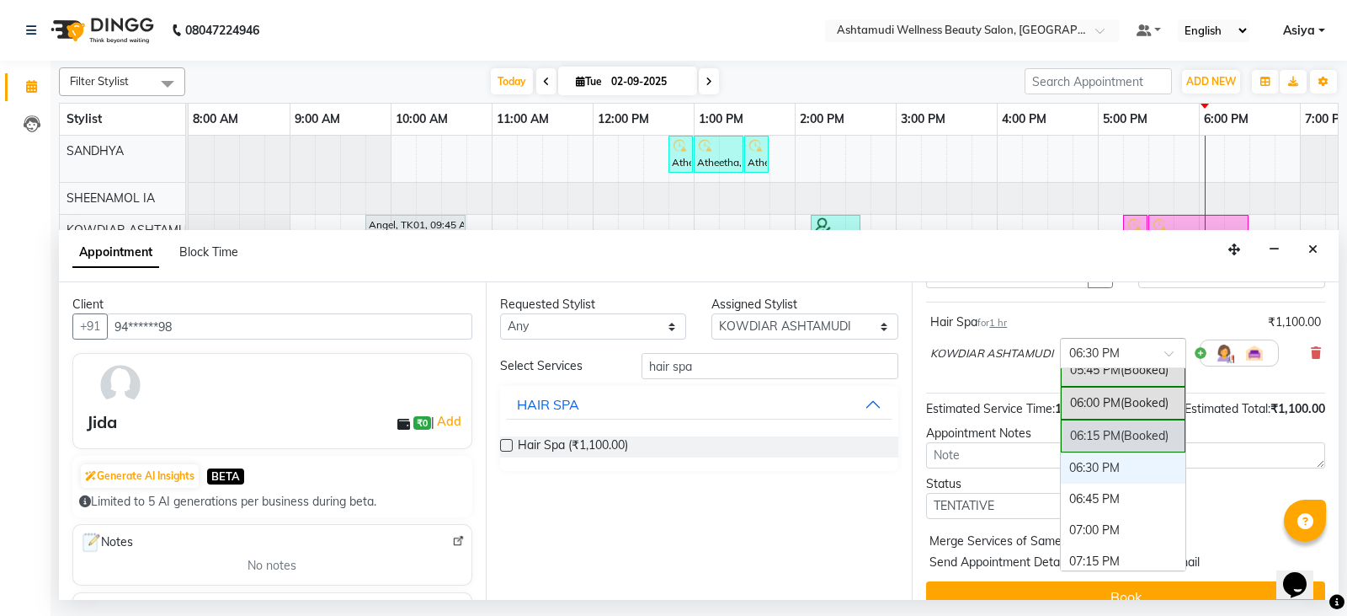
click at [1131, 434] on span "(Booked)" at bounding box center [1145, 435] width 48 height 15
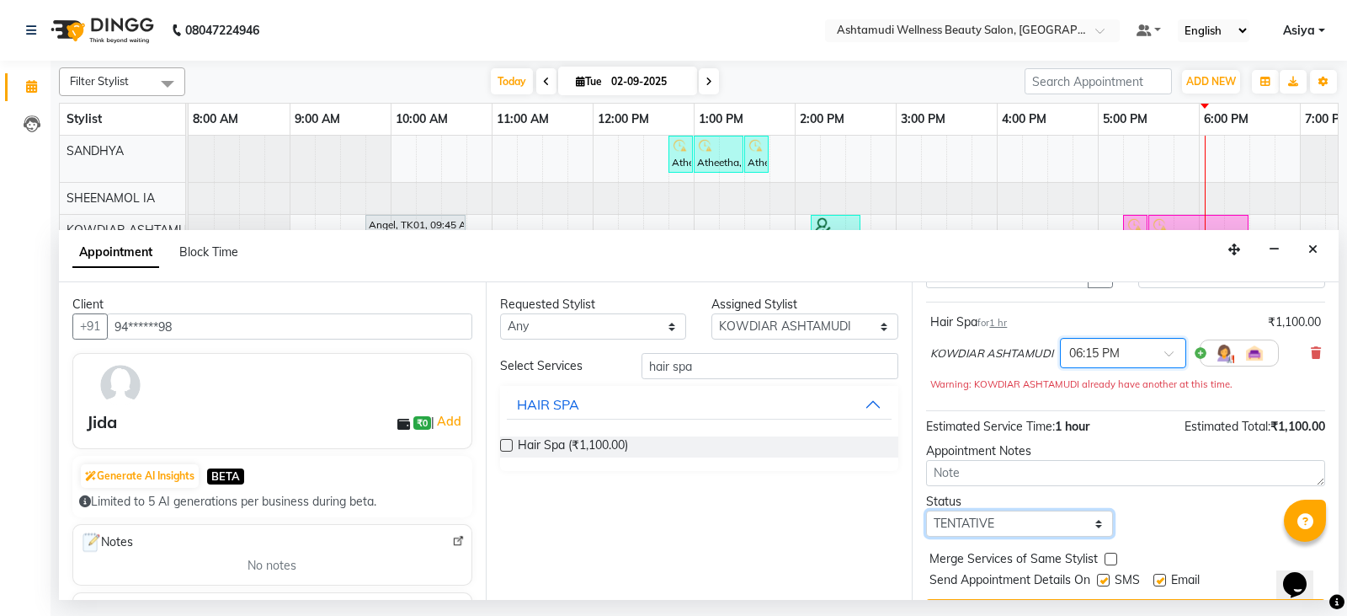
click at [973, 522] on select "Select TENTATIVE CONFIRM CHECK-IN UPCOMING" at bounding box center [1019, 523] width 187 height 26
select select "confirm booking"
click at [926, 510] on select "Select TENTATIVE CONFIRM CHECK-IN UPCOMING" at bounding box center [1019, 523] width 187 height 26
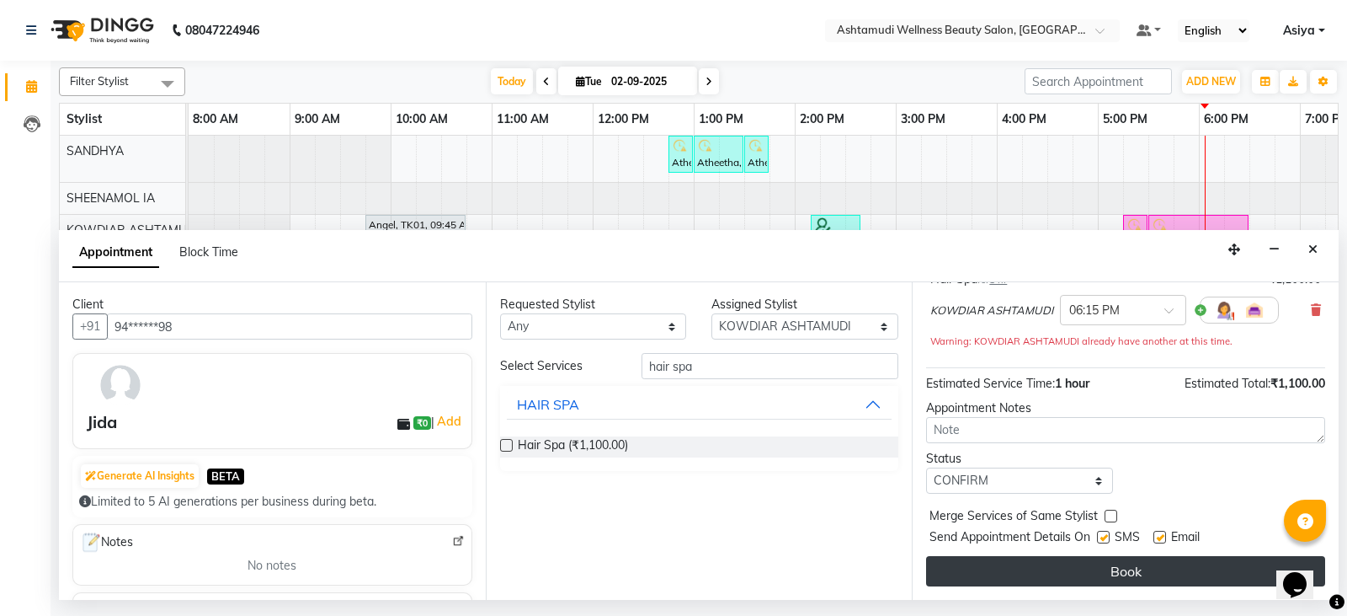
click at [1022, 576] on button "Book" at bounding box center [1125, 571] width 399 height 30
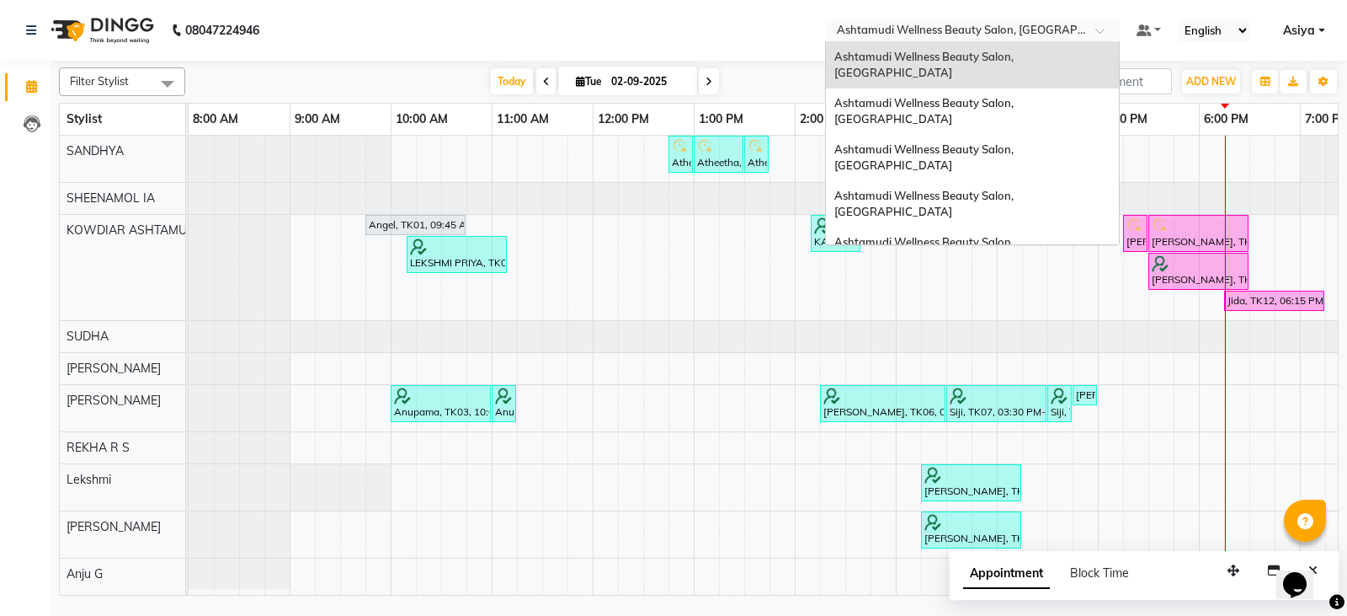
click at [1048, 35] on input "text" at bounding box center [956, 32] width 244 height 17
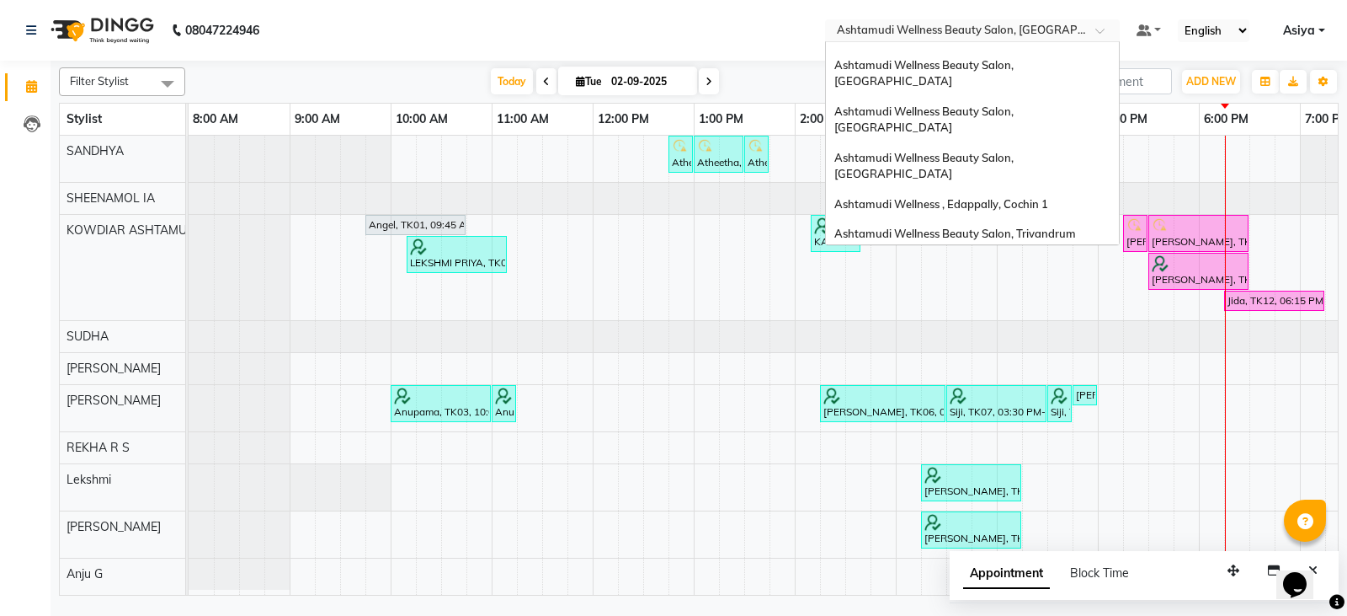
scroll to position [232, 0]
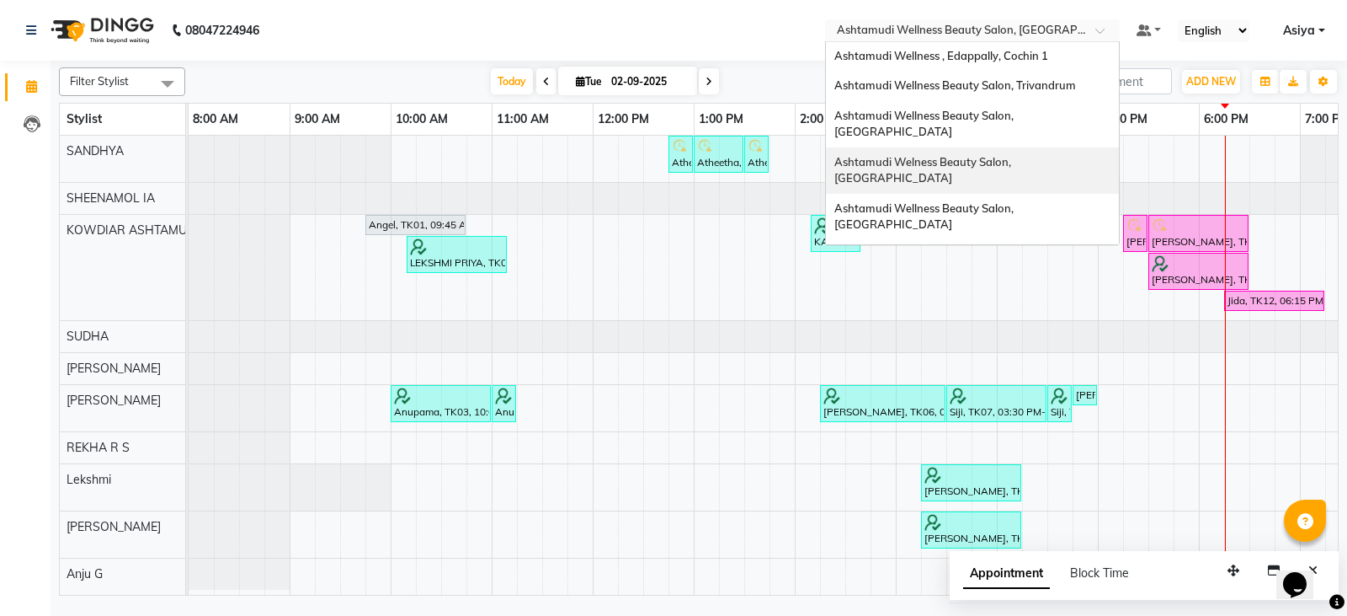
click at [1044, 370] on span "Ashtamudi Unisex Salon, Dreams Mall, Dreams Mall Kottiyam" at bounding box center [968, 385] width 267 height 30
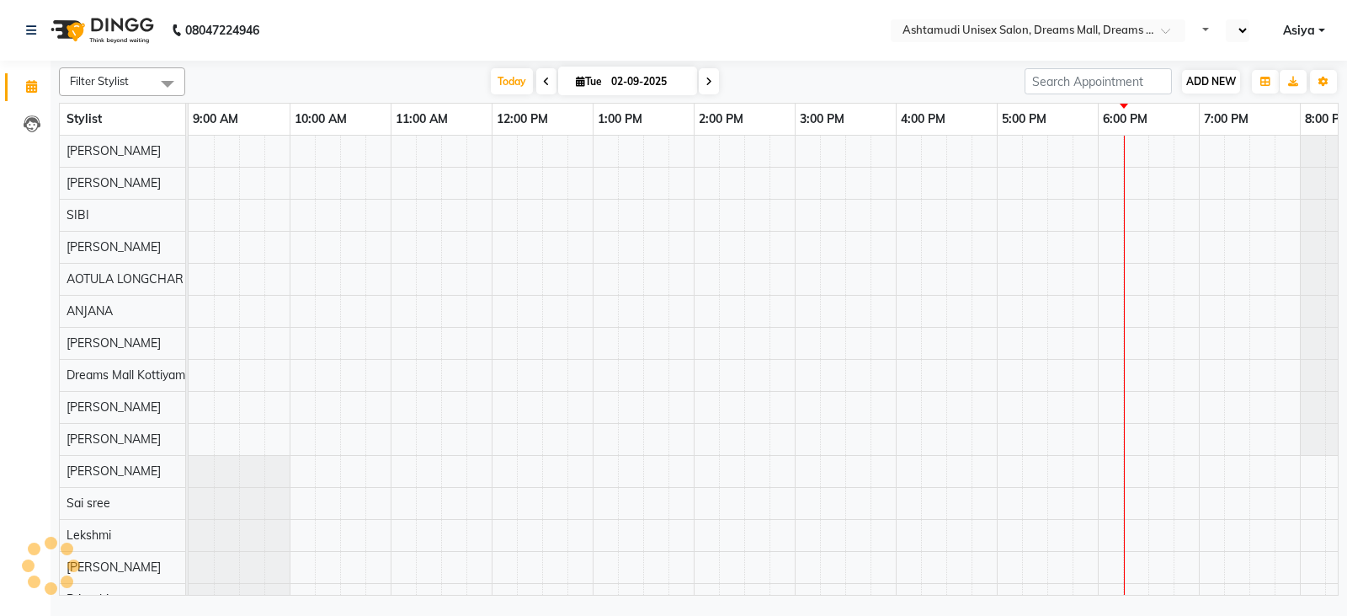
select select "en"
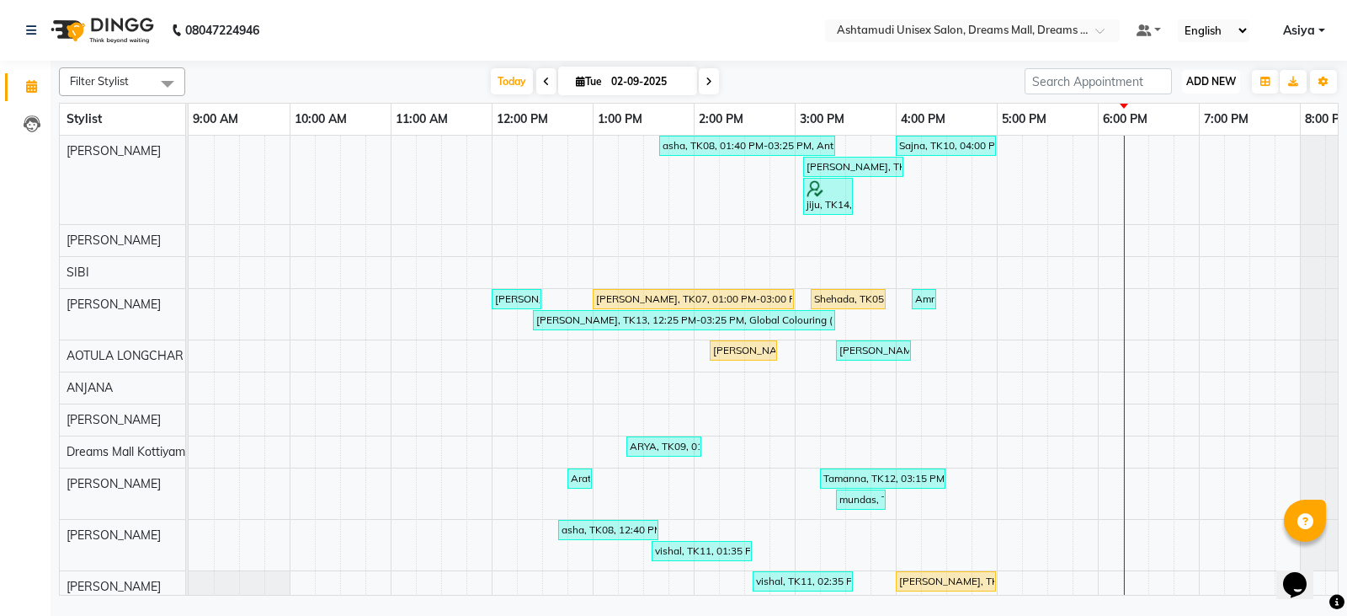
click at [1209, 85] on span "ADD NEW" at bounding box center [1212, 81] width 50 height 13
click at [1125, 108] on button "Add Appointment" at bounding box center [1173, 114] width 133 height 22
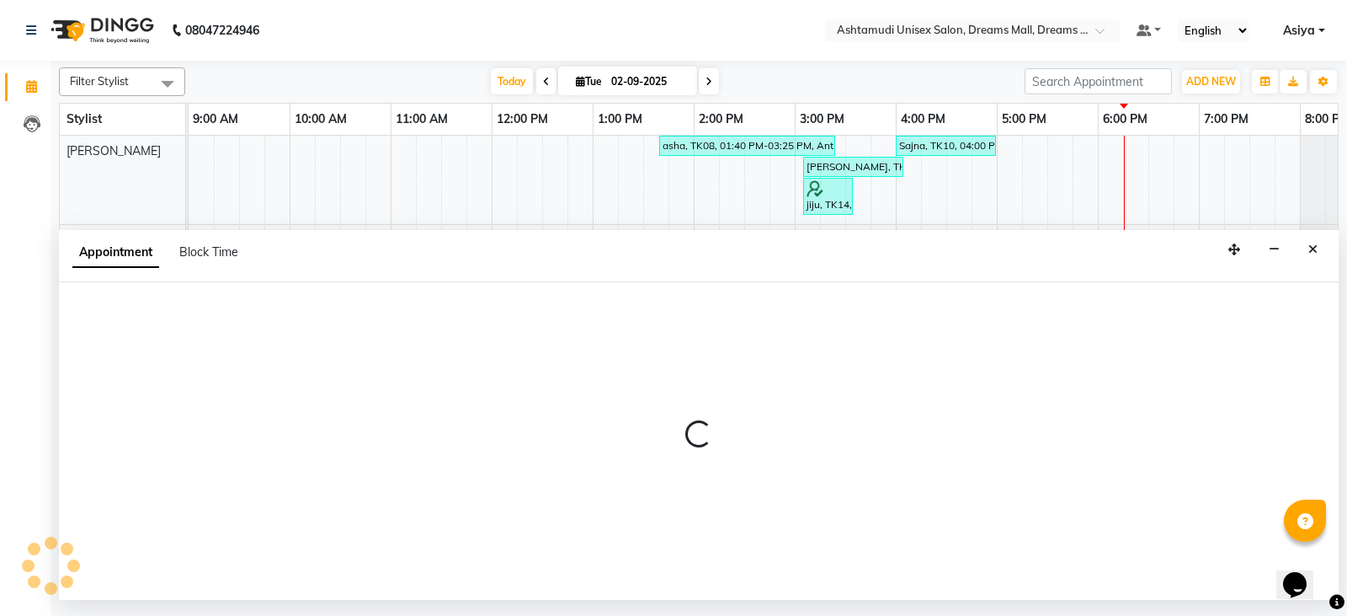
select select "600"
select select "tentative"
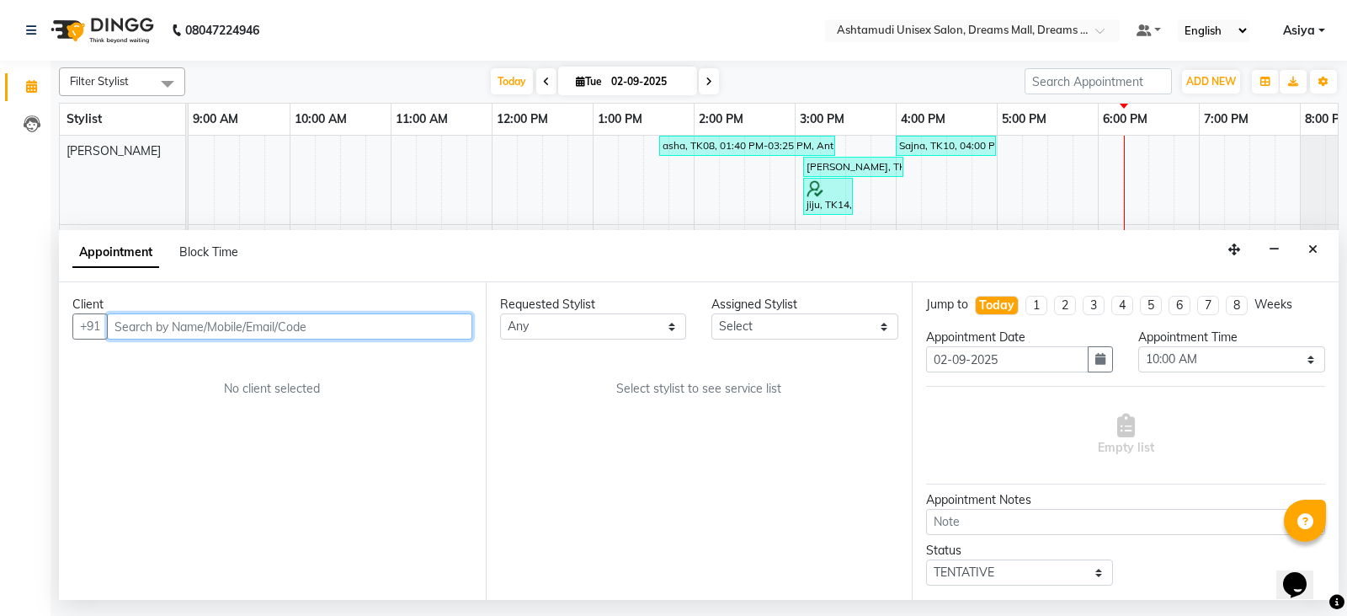
click at [174, 339] on input "text" at bounding box center [289, 326] width 365 height 26
paste input "9567622237"
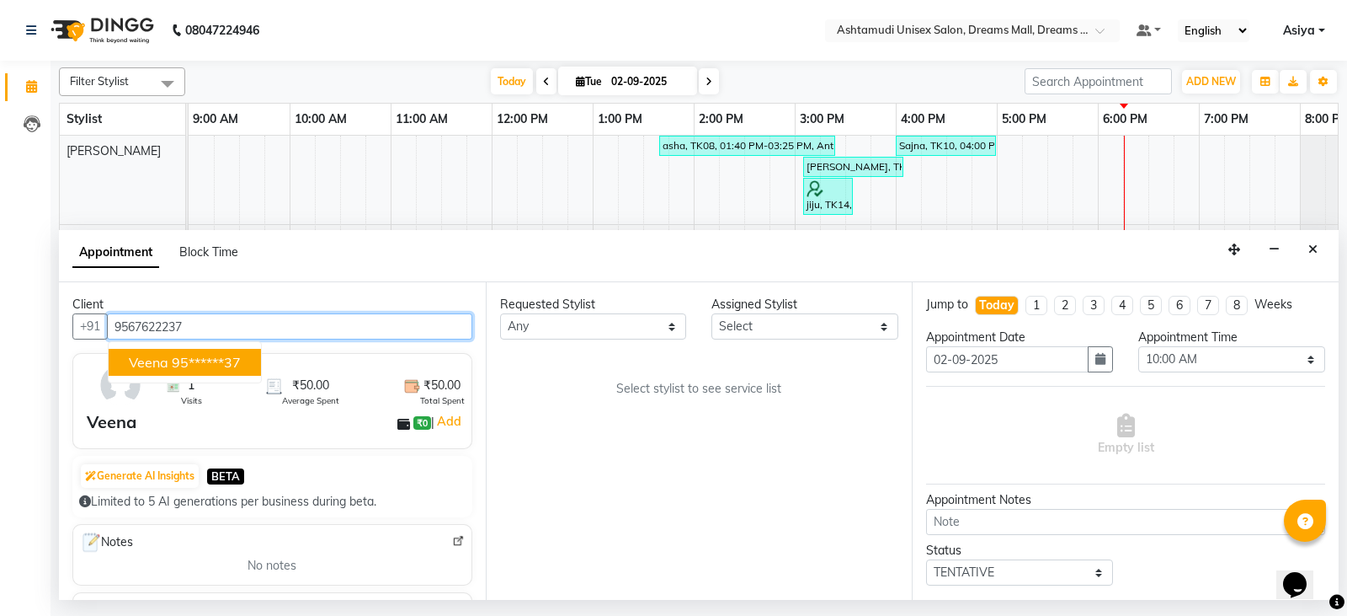
click at [147, 367] on span "Veena" at bounding box center [149, 362] width 40 height 17
type input "95******37"
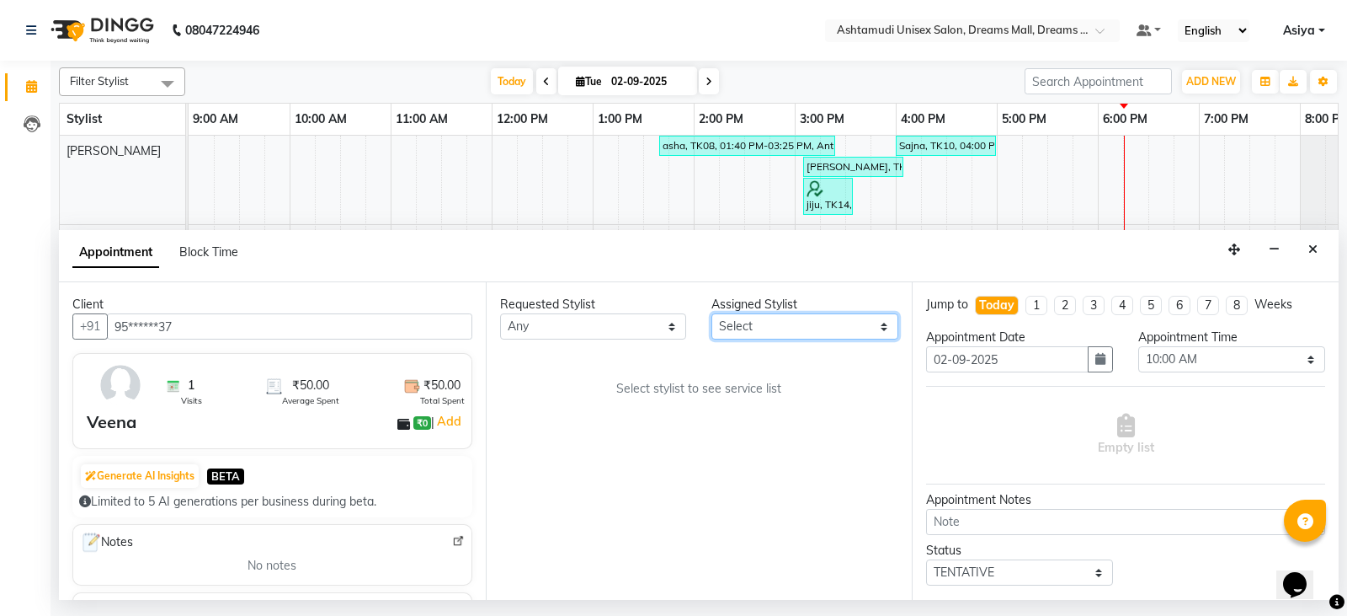
click at [782, 323] on select "Select ANJANA AOTULA LONGCHAR ARUN VASUDEV BIKI SARKI BINU SHERPA Dreams Mall K…" at bounding box center [805, 326] width 187 height 26
select select "63210"
click at [712, 313] on select "Select ANJANA AOTULA LONGCHAR ARUN VASUDEV BIKI SARKI BINU SHERPA Dreams Mall K…" at bounding box center [805, 326] width 187 height 26
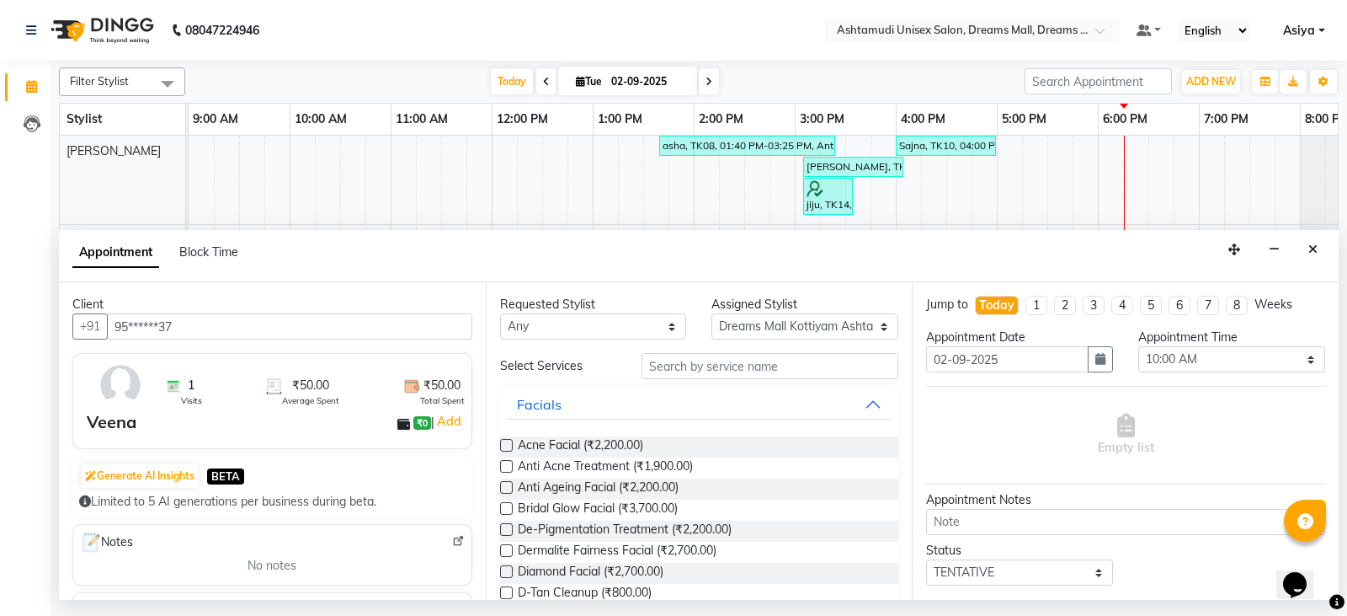
click at [745, 365] on div "Requested Stylist Any ANJANA AOTULA LONGCHAR ARUN VASUDEV BIKI SARKI BINU SHERP…" at bounding box center [699, 440] width 427 height 317
click at [745, 365] on input "text" at bounding box center [771, 366] width 258 height 26
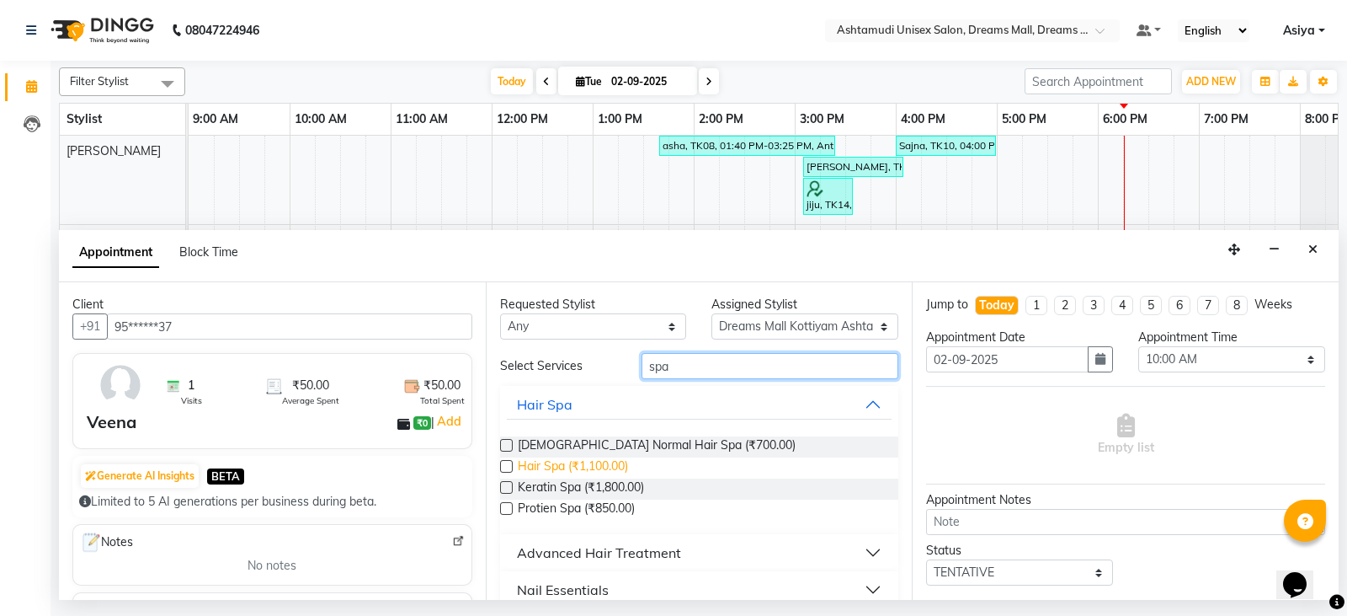
type input "spa"
click at [556, 466] on span "Hair Spa (₹1,100.00)" at bounding box center [573, 467] width 110 height 21
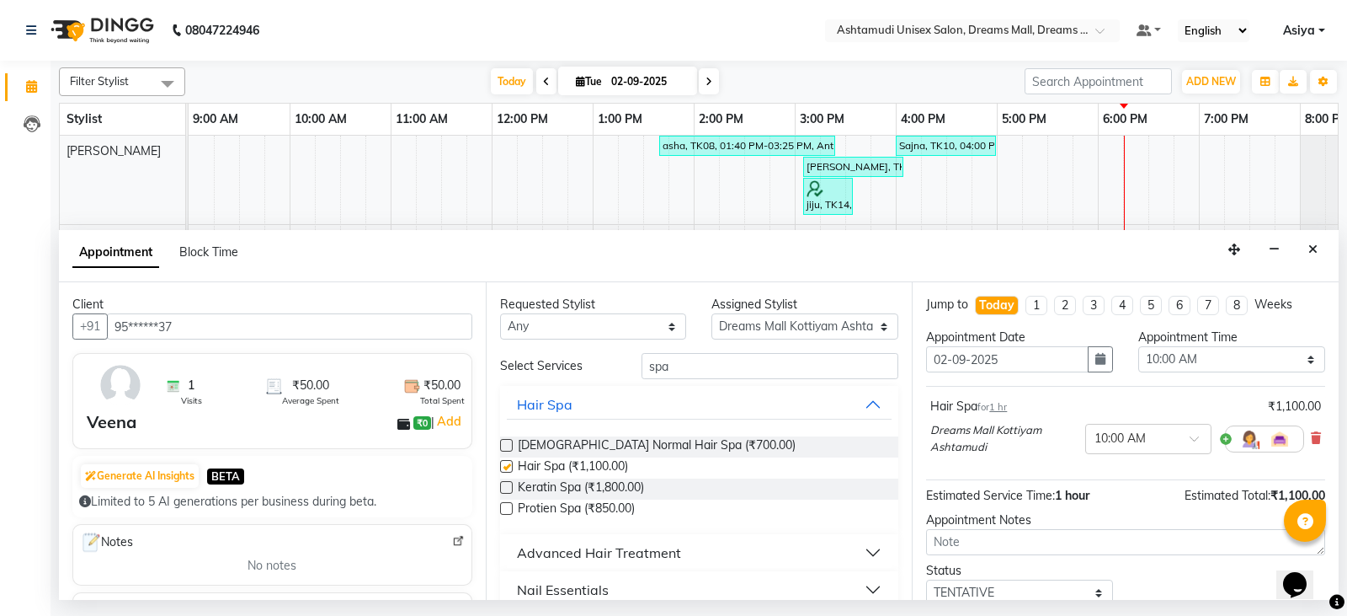
checkbox input "false"
click at [1209, 368] on select "Select 10:00 AM 10:15 AM 10:30 AM 10:45 AM 11:00 AM 11:15 AM 11:30 AM 11:45 AM …" at bounding box center [1232, 359] width 187 height 26
select select "1140"
click at [1139, 346] on select "Select 10:00 AM 10:15 AM 10:30 AM 10:45 AM 11:00 AM 11:15 AM 11:30 AM 11:45 AM …" at bounding box center [1232, 359] width 187 height 26
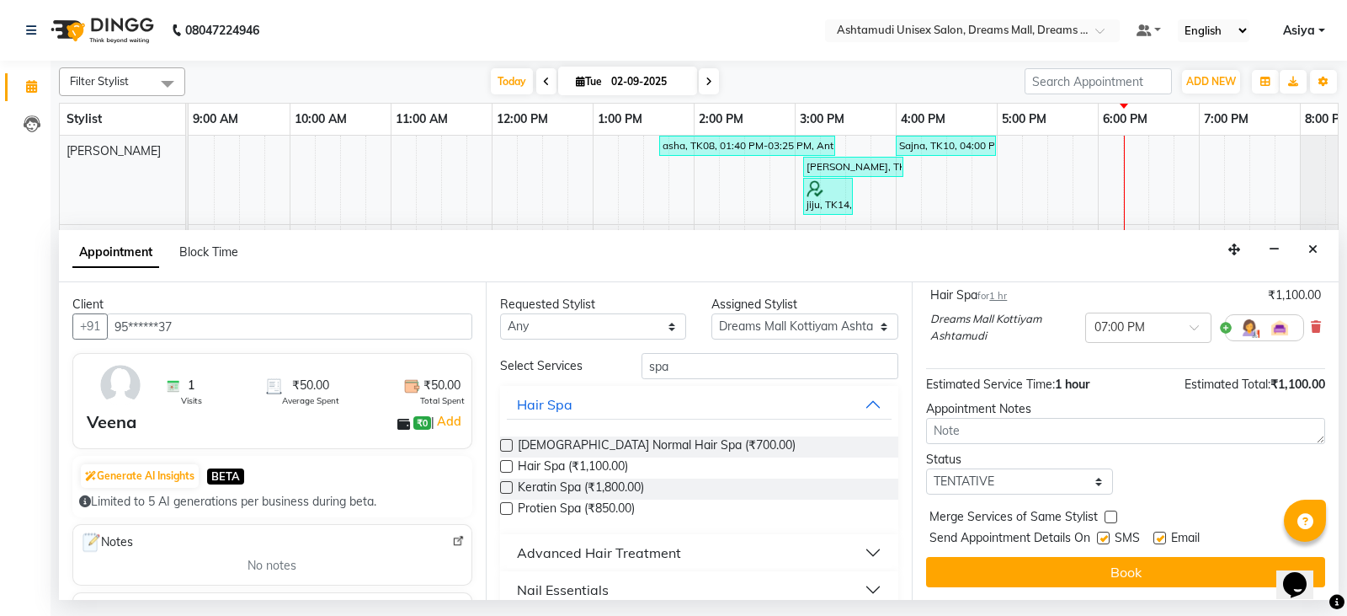
scroll to position [112, 0]
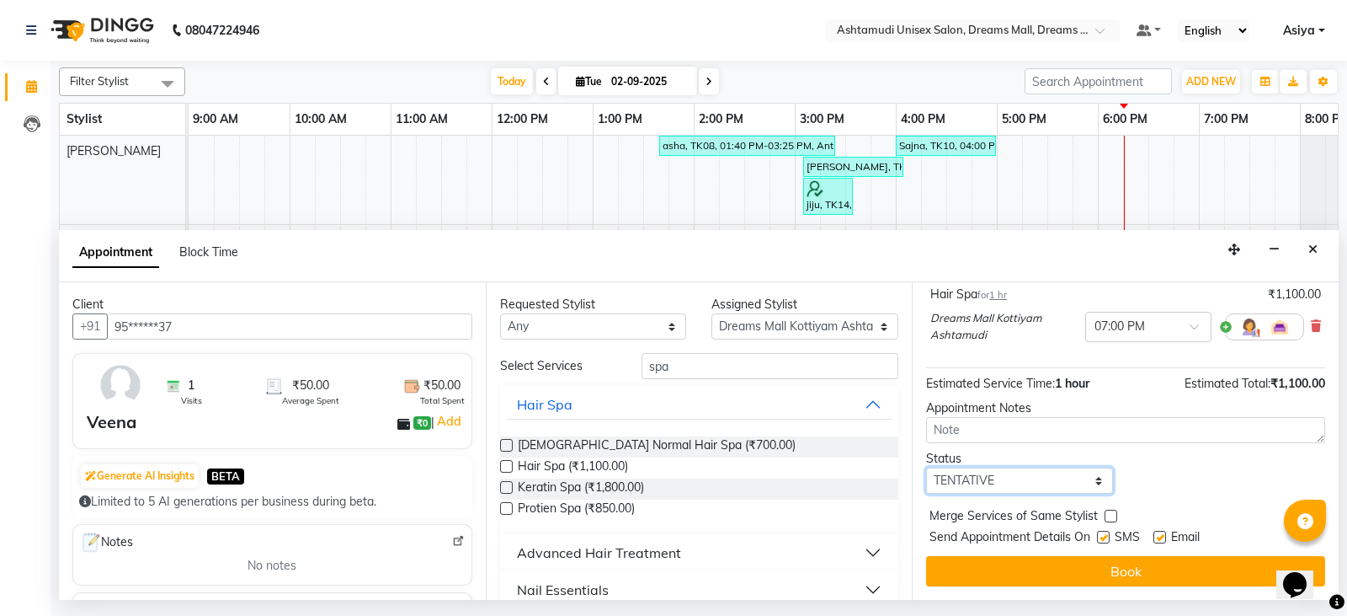
click at [1006, 471] on select "Select TENTATIVE CONFIRM CHECK-IN UPCOMING" at bounding box center [1019, 480] width 187 height 26
select select "confirm booking"
click at [926, 467] on select "Select TENTATIVE CONFIRM CHECK-IN UPCOMING" at bounding box center [1019, 480] width 187 height 26
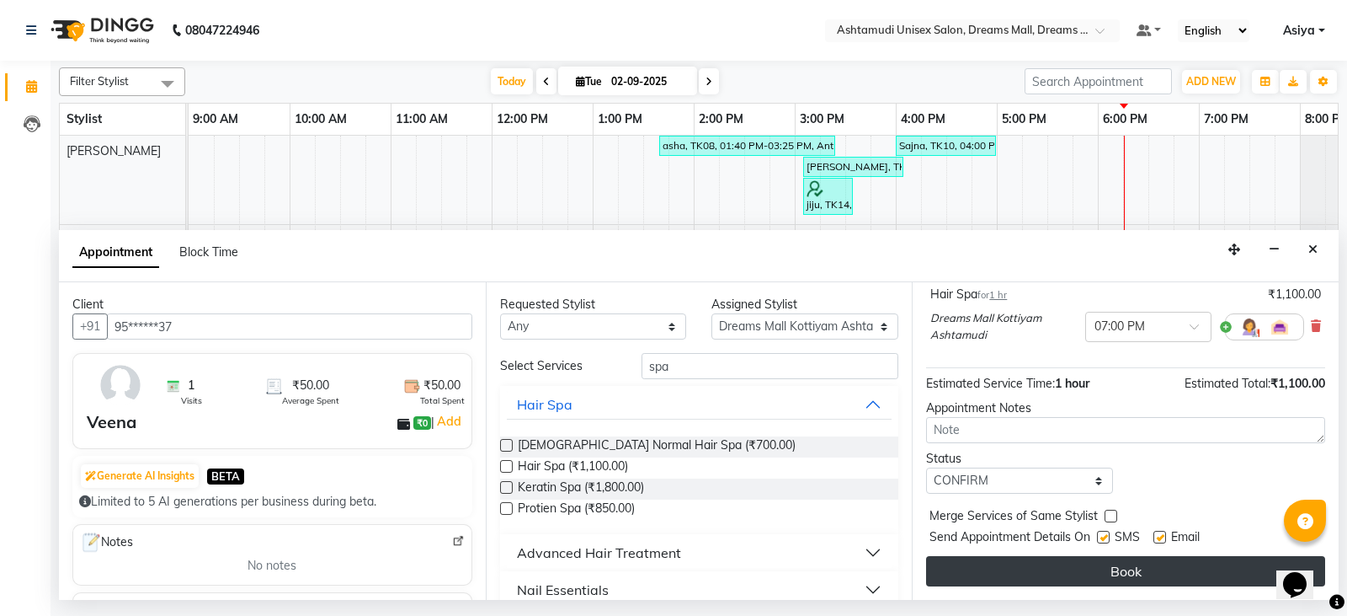
click at [1023, 566] on button "Book" at bounding box center [1125, 571] width 399 height 30
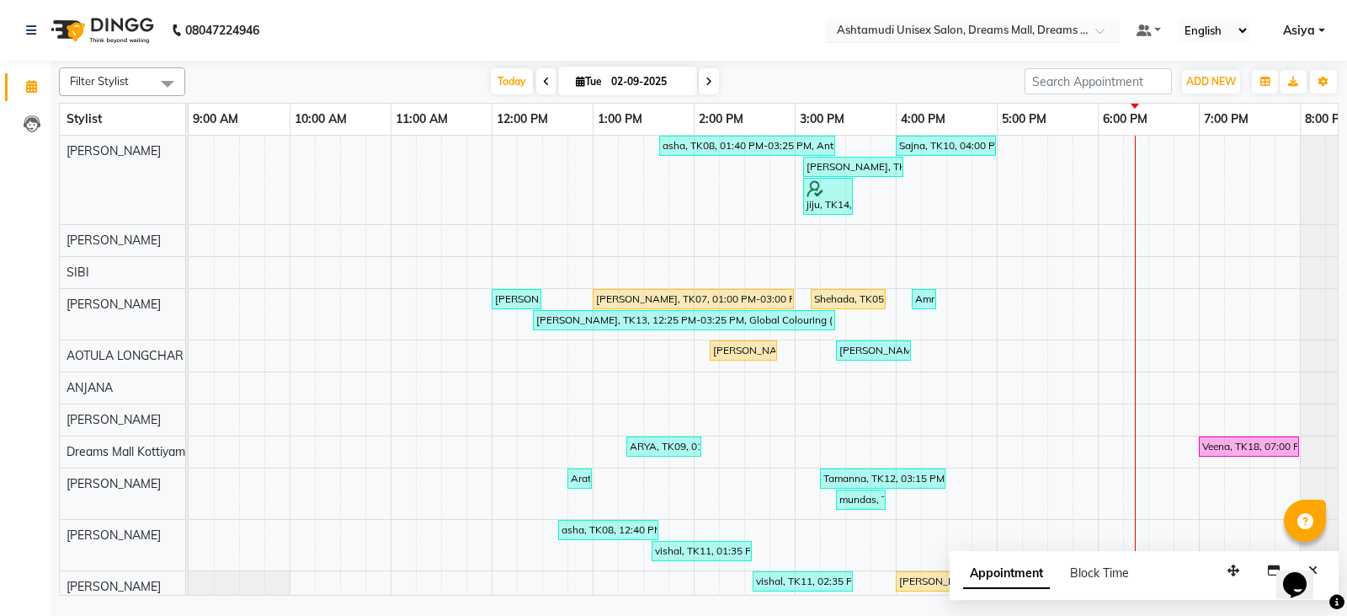
click at [1016, 28] on input "text" at bounding box center [956, 32] width 244 height 17
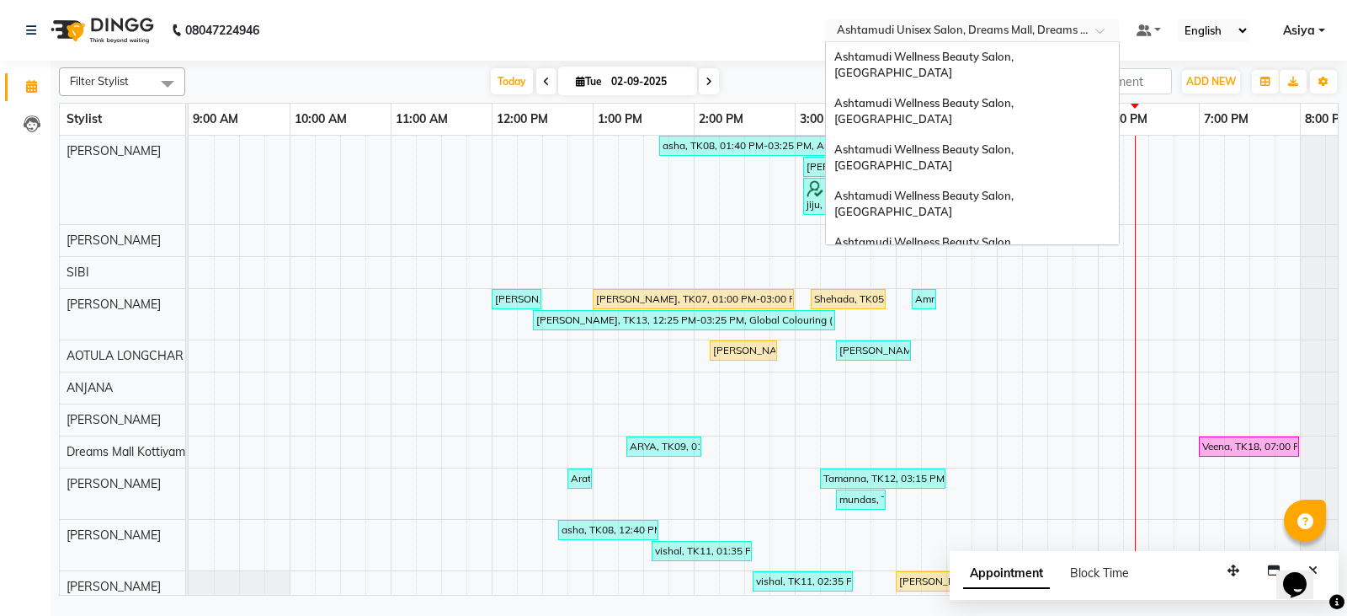
scroll to position [233, 0]
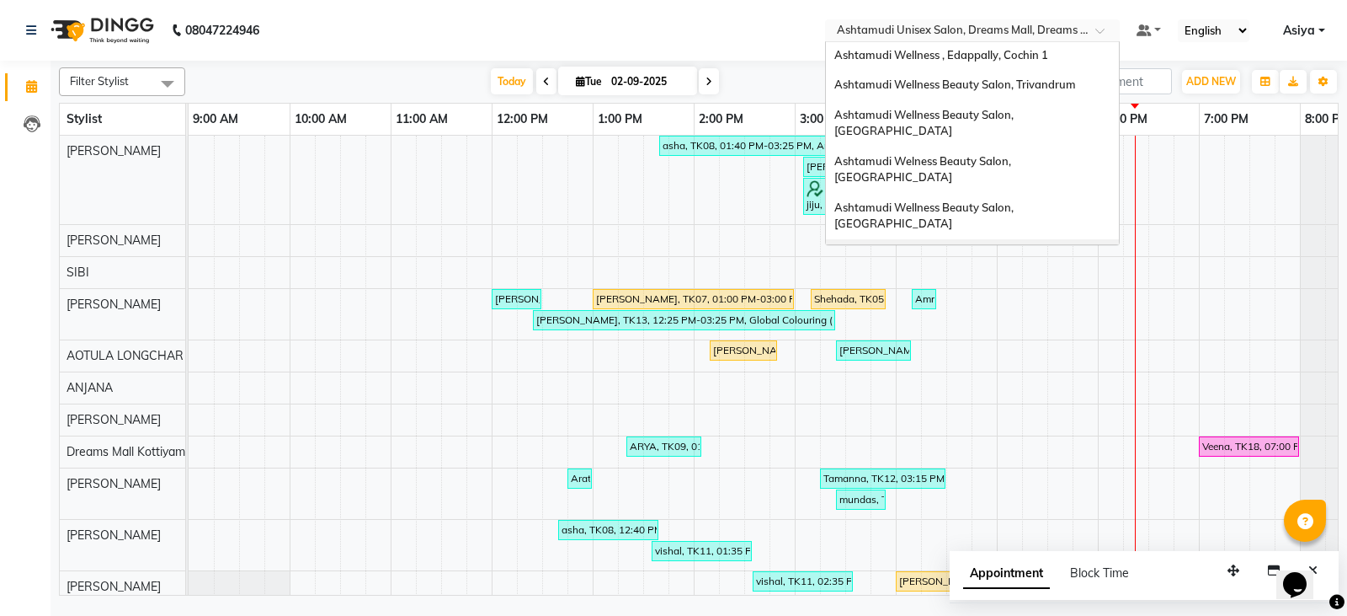
click at [1016, 247] on span "Ashtamudi Wellness Beauty Salon, Calicut" at bounding box center [926, 262] width 182 height 30
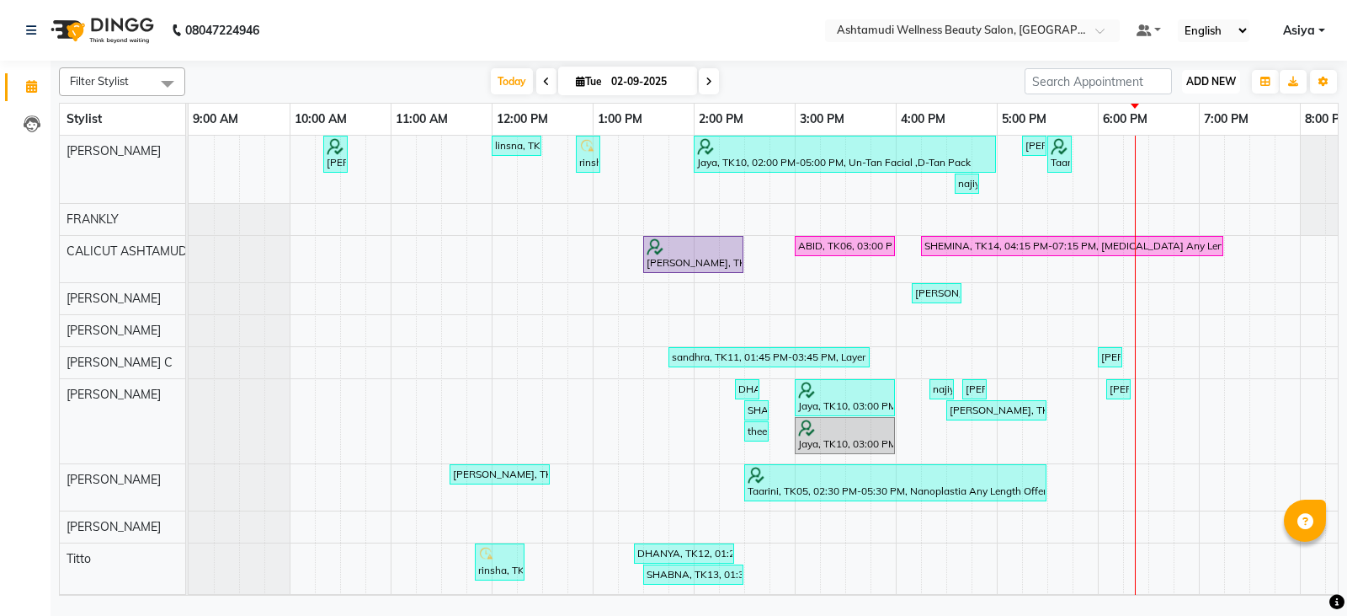
click at [1194, 90] on button "ADD NEW Toggle Dropdown" at bounding box center [1211, 82] width 58 height 24
click at [1176, 123] on button "Add Appointment" at bounding box center [1173, 114] width 133 height 22
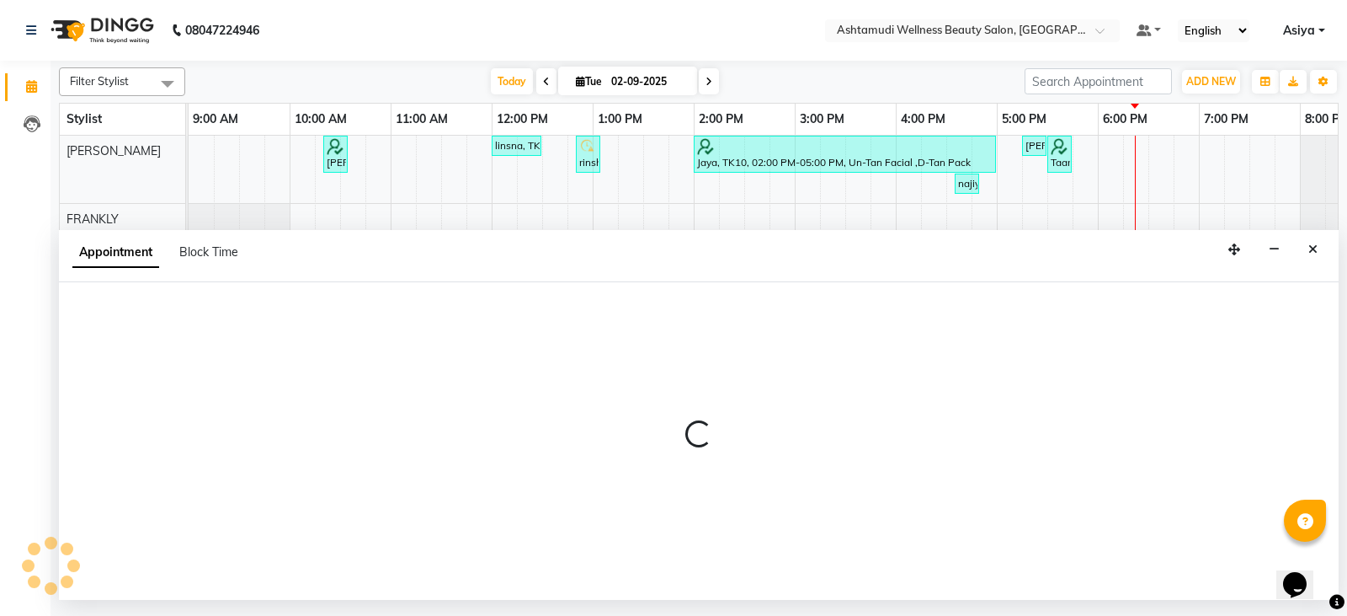
select select "600"
select select "tentative"
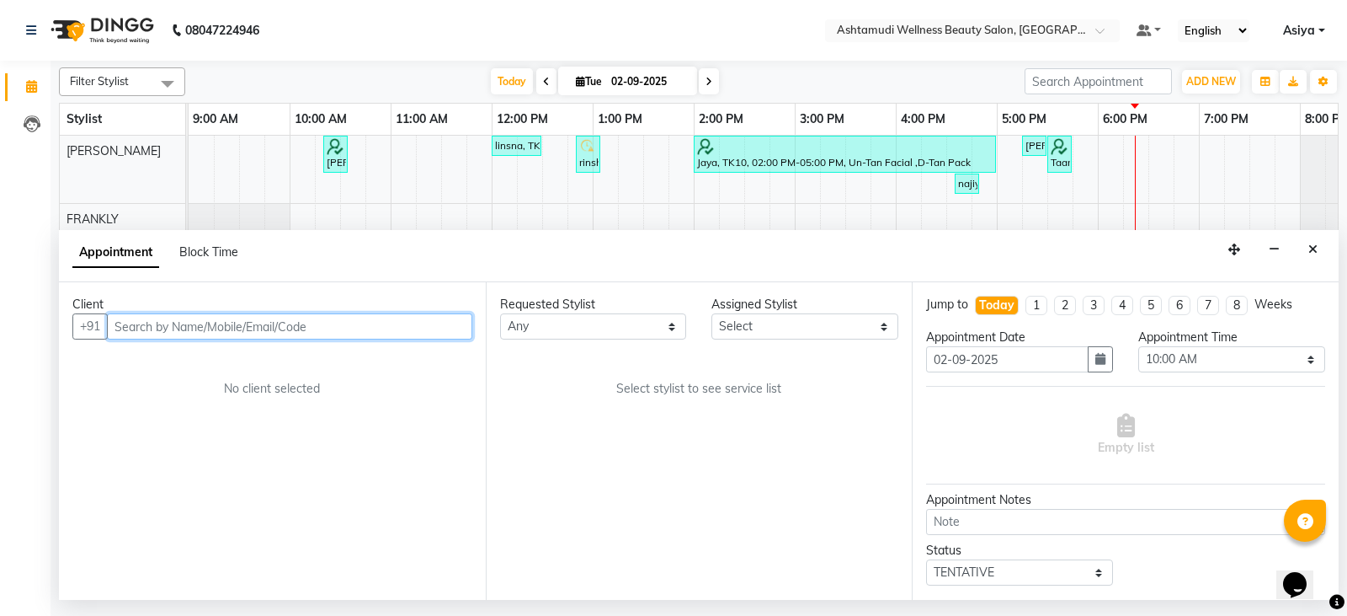
click at [255, 326] on input "text" at bounding box center [289, 326] width 365 height 26
paste input "87140 01653"
type input "87140 01653"
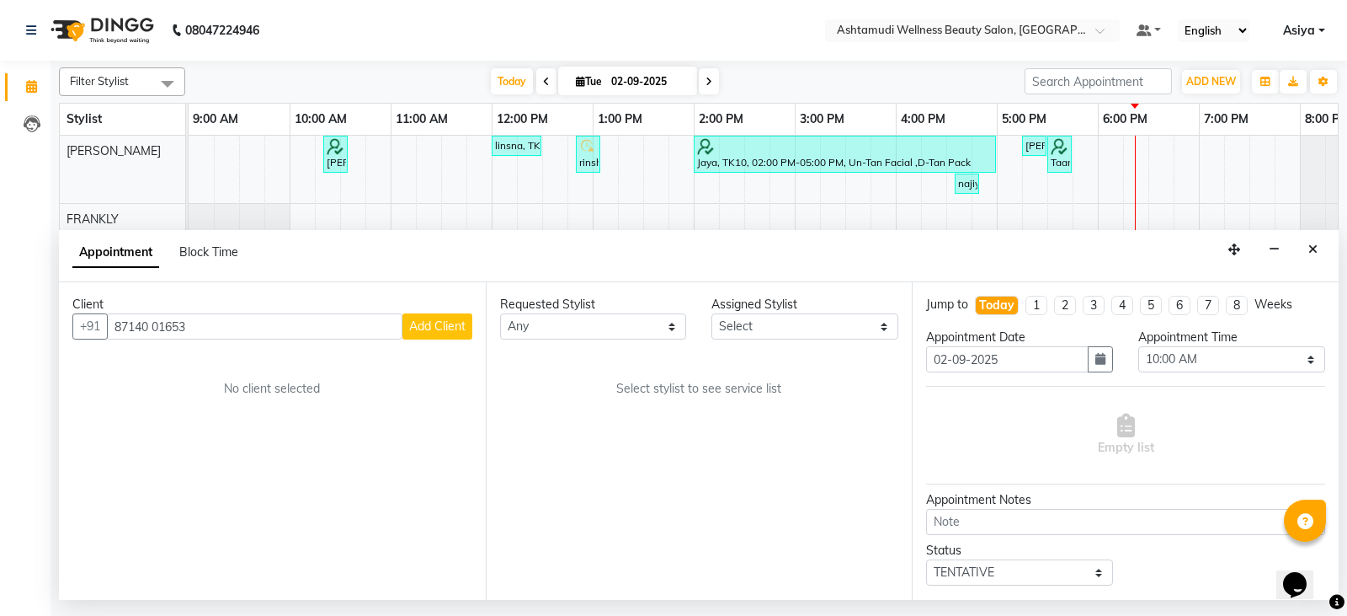
click at [445, 338] on button "Add Client" at bounding box center [438, 326] width 70 height 26
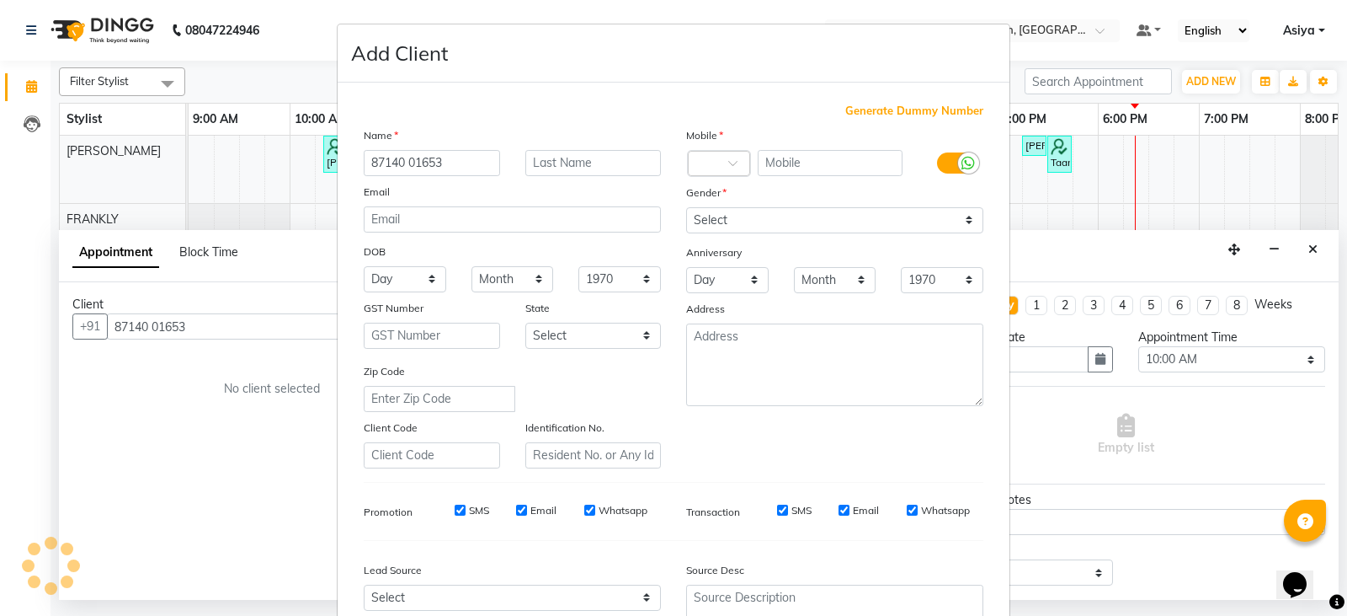
click at [402, 164] on input "87140 01653" at bounding box center [432, 163] width 136 height 26
click at [404, 163] on input "87140 01653" at bounding box center [432, 163] width 136 height 26
click at [404, 163] on input "8714001653" at bounding box center [432, 163] width 136 height 26
type input "8714001653"
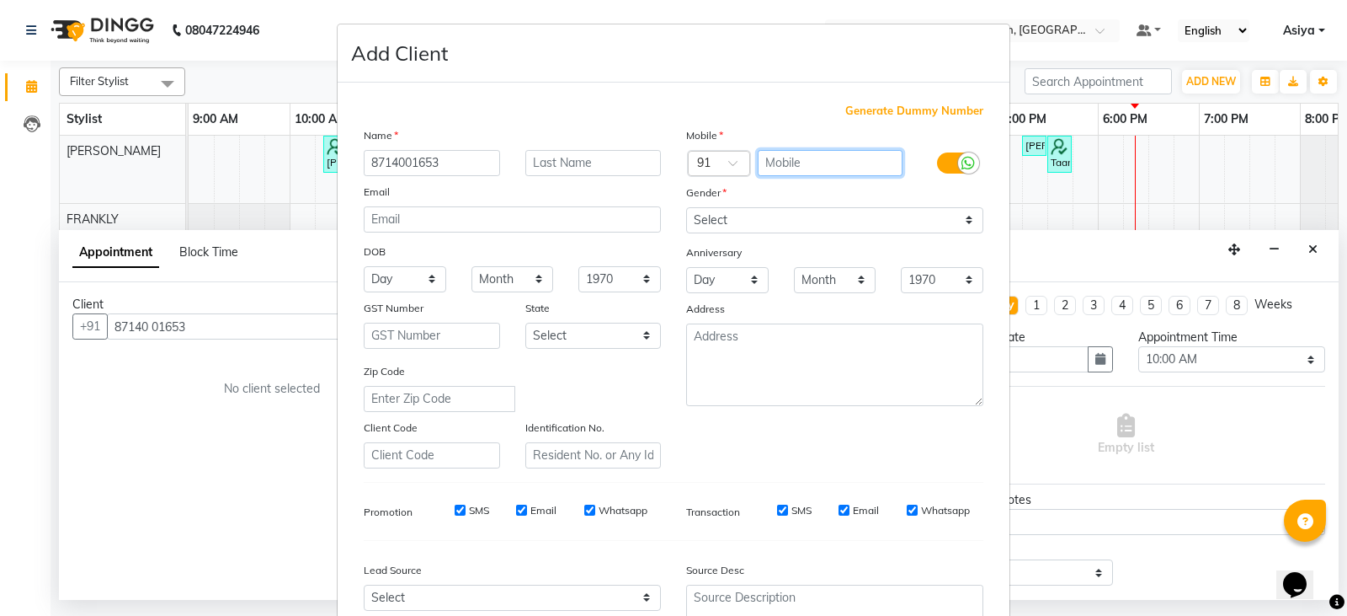
click at [845, 171] on input "text" at bounding box center [831, 163] width 146 height 26
paste input "8714001653"
type input "8714001653"
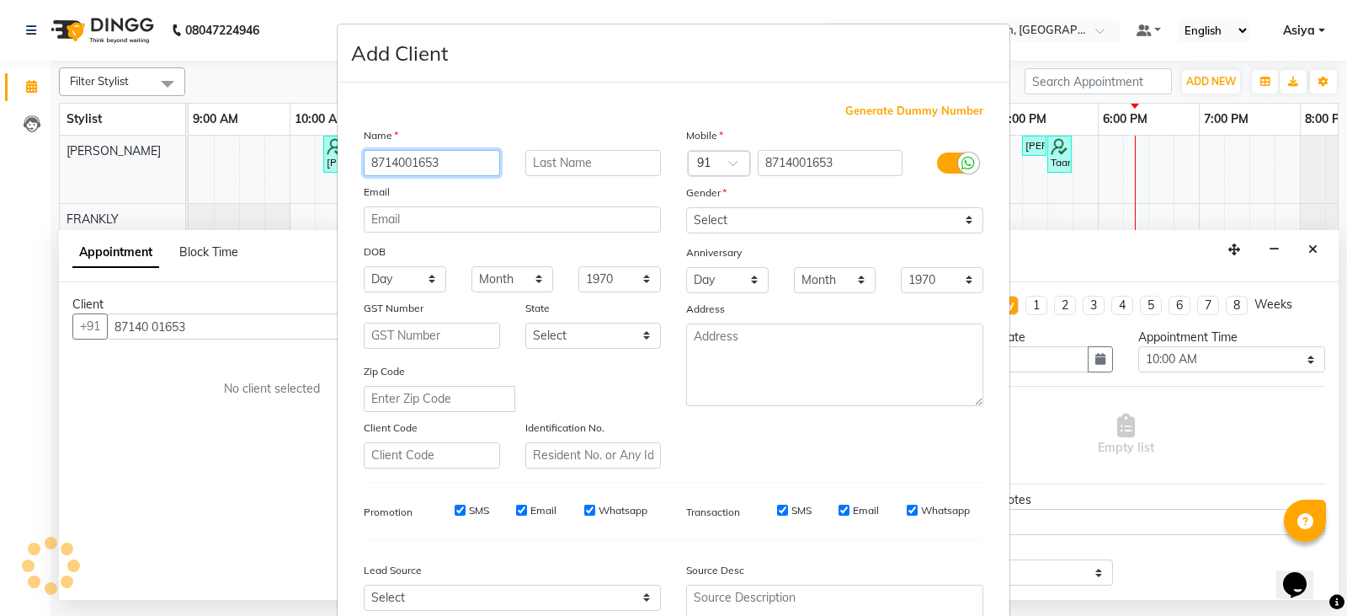
click at [402, 164] on input "8714001653" at bounding box center [432, 163] width 136 height 26
type input "Neethu"
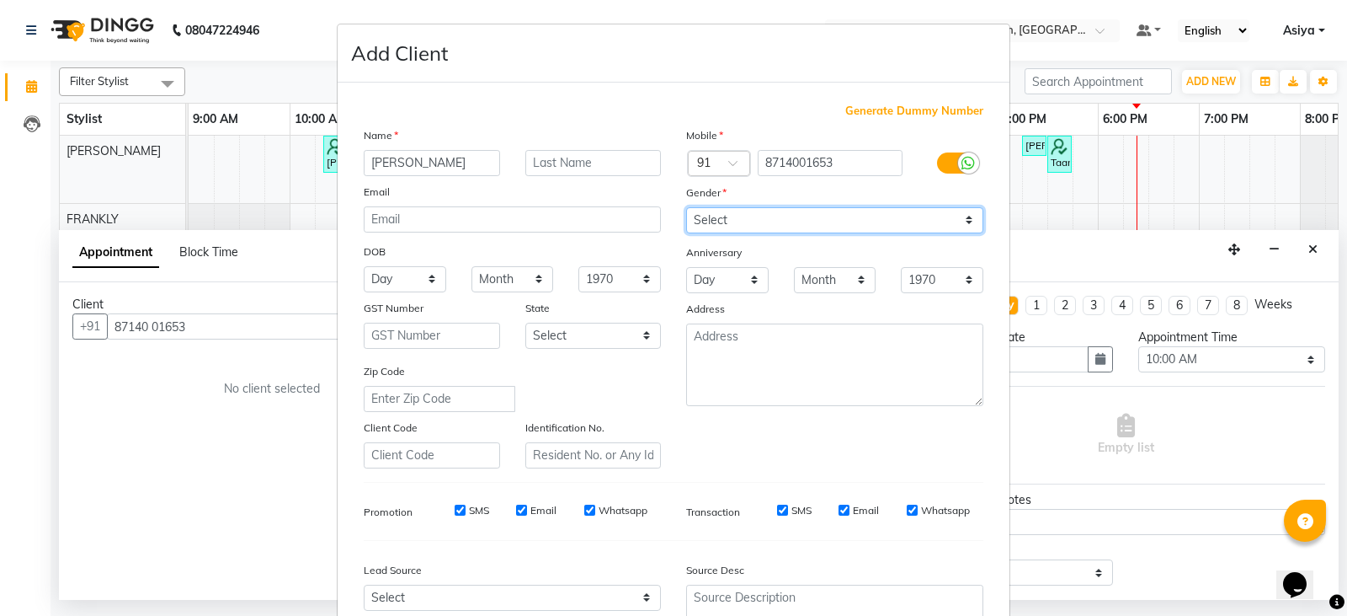
click at [696, 221] on select "Select Male Female Other Prefer Not To Say" at bounding box center [834, 220] width 297 height 26
select select "female"
click at [686, 207] on select "Select Male Female Other Prefer Not To Say" at bounding box center [834, 220] width 297 height 26
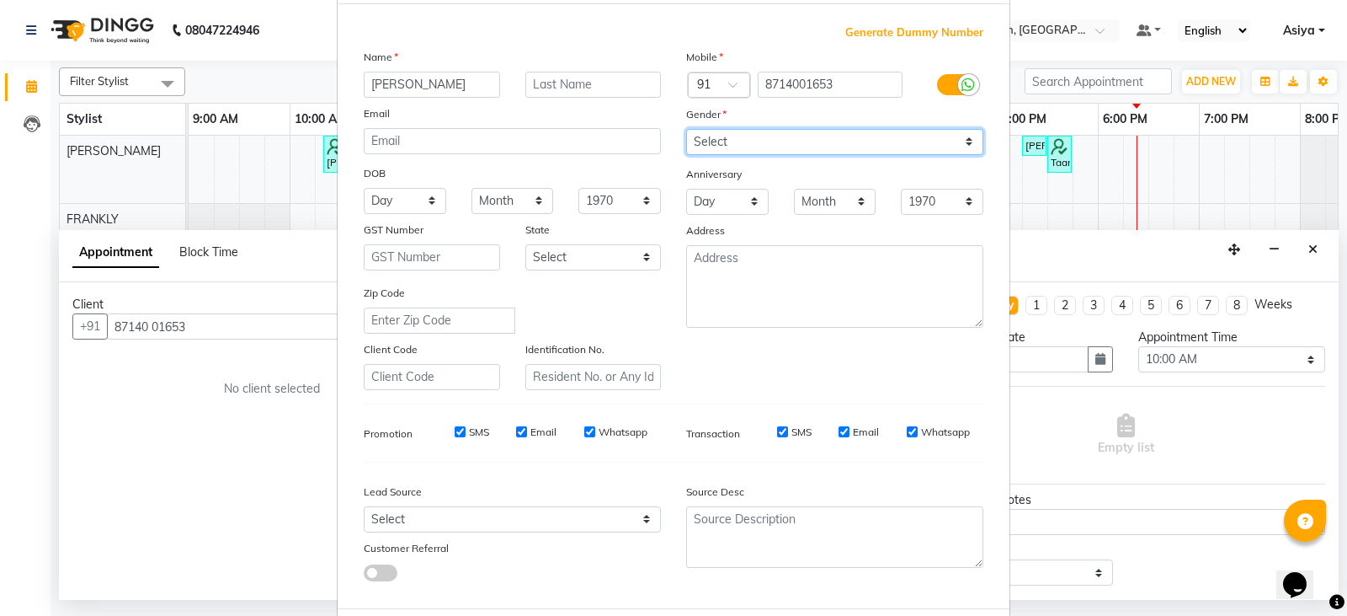
scroll to position [162, 0]
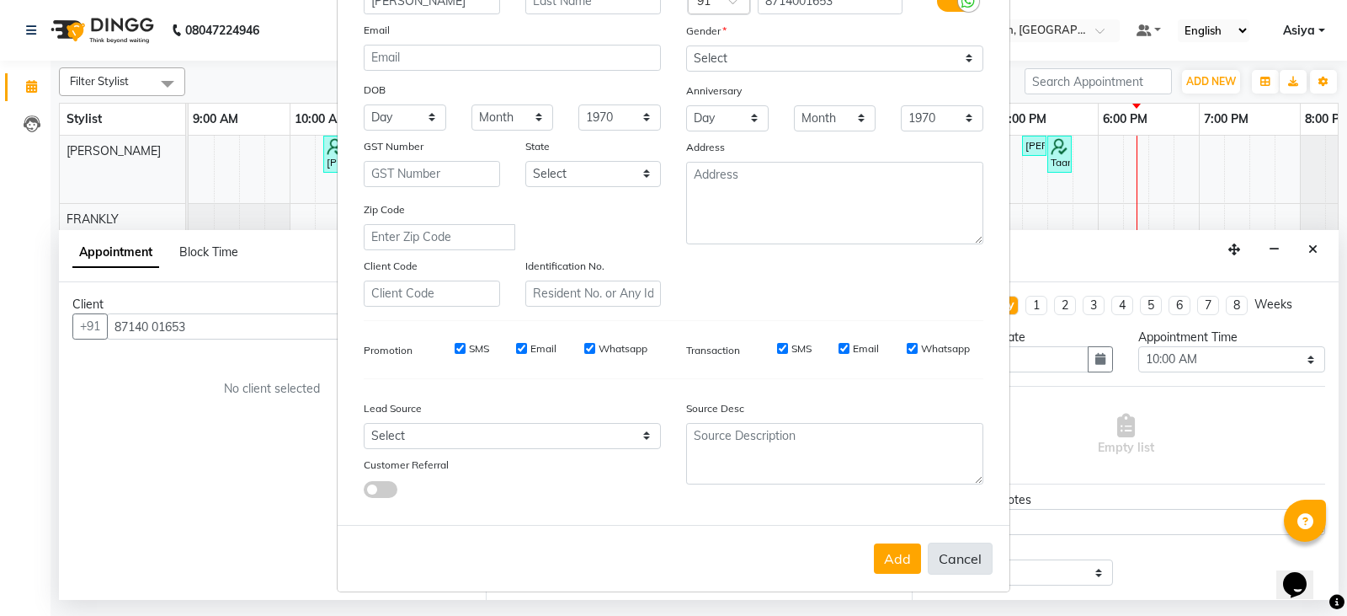
click at [928, 572] on button "Cancel" at bounding box center [960, 558] width 65 height 32
select select
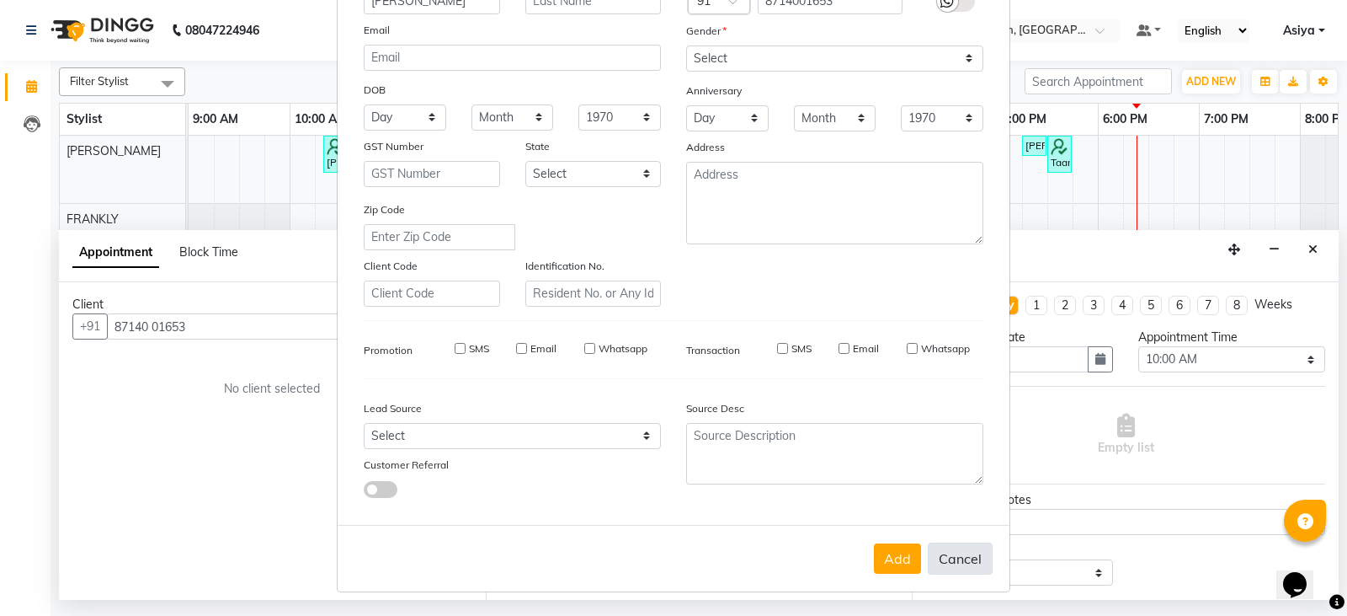
select select
checkbox input "false"
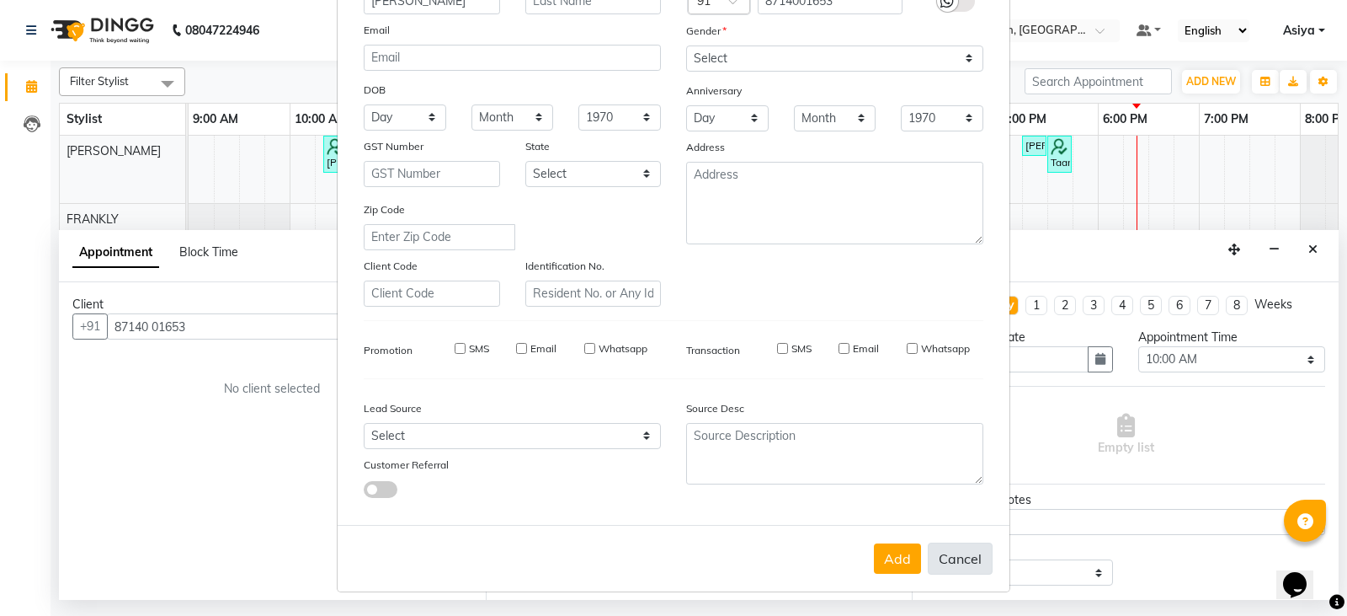
checkbox input "false"
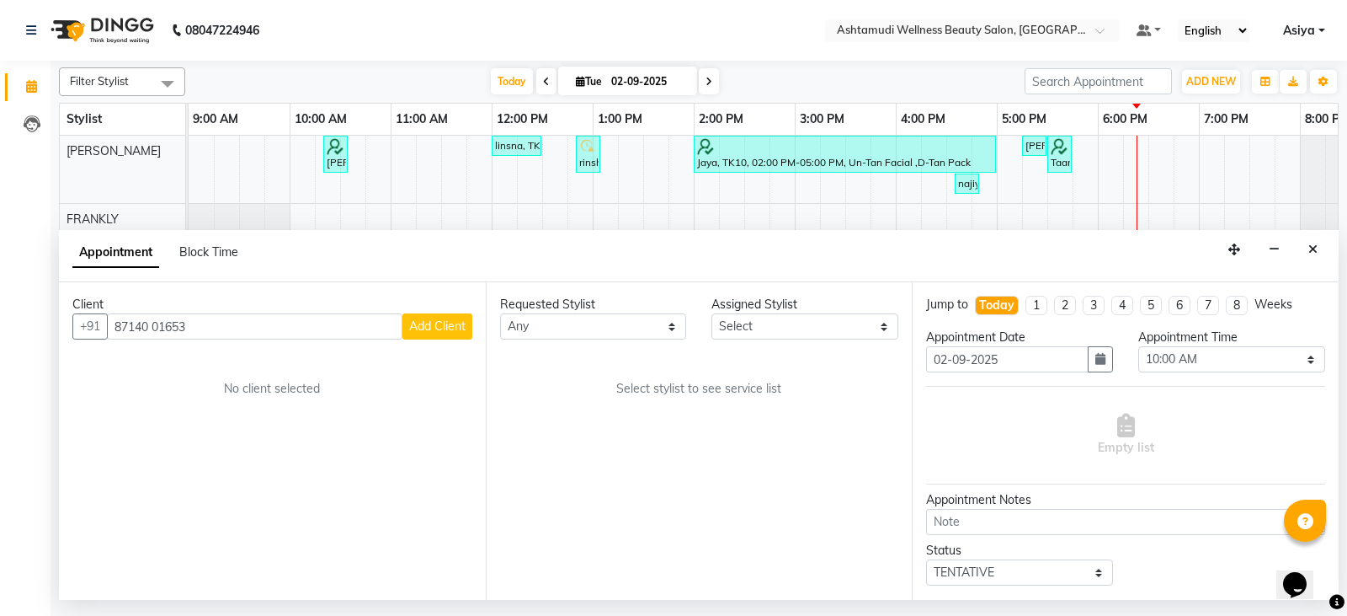
click at [915, 567] on div "Add Cancel" at bounding box center [674, 533] width 672 height 67
click at [157, 330] on input "87140 01653" at bounding box center [255, 326] width 296 height 26
type input "8714001653"
click at [417, 333] on span "Add Client" at bounding box center [437, 325] width 56 height 15
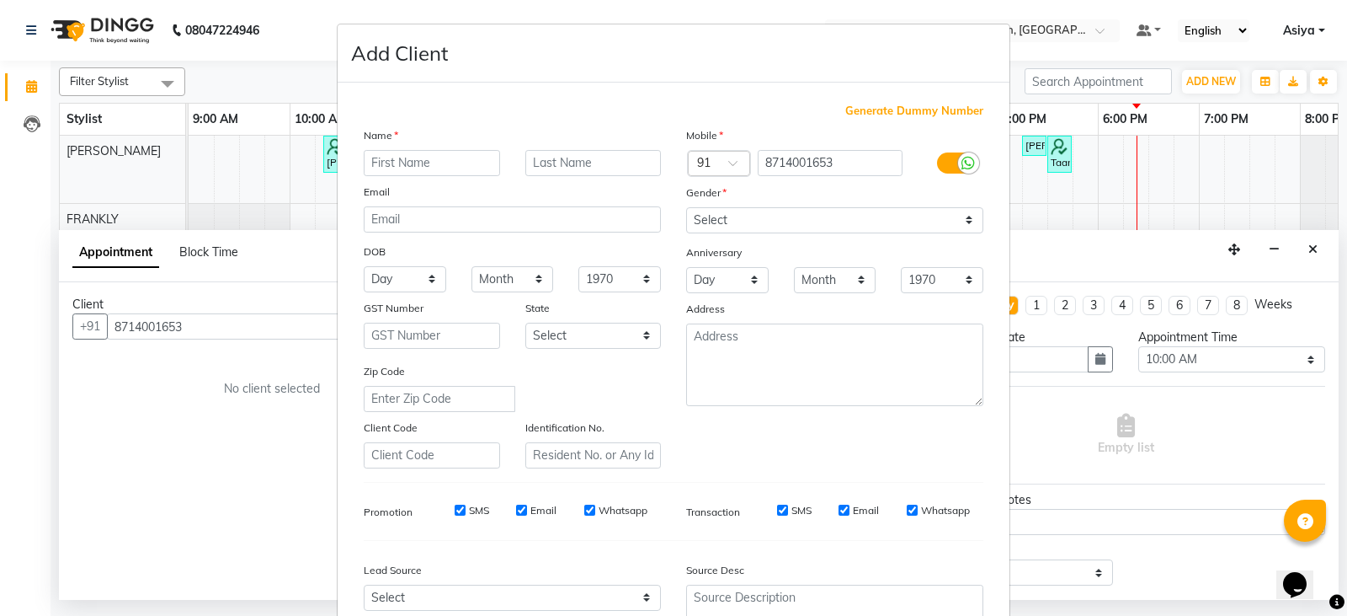
click at [413, 159] on input "text" at bounding box center [432, 163] width 136 height 26
type input "Neethu"
click at [790, 234] on div "Mobile Country Code × 91 8714001653 Gender Select Male Female Other Prefer Not …" at bounding box center [835, 297] width 323 height 342
click at [790, 225] on select "Select Male Female Other Prefer Not To Say" at bounding box center [834, 220] width 297 height 26
select select "female"
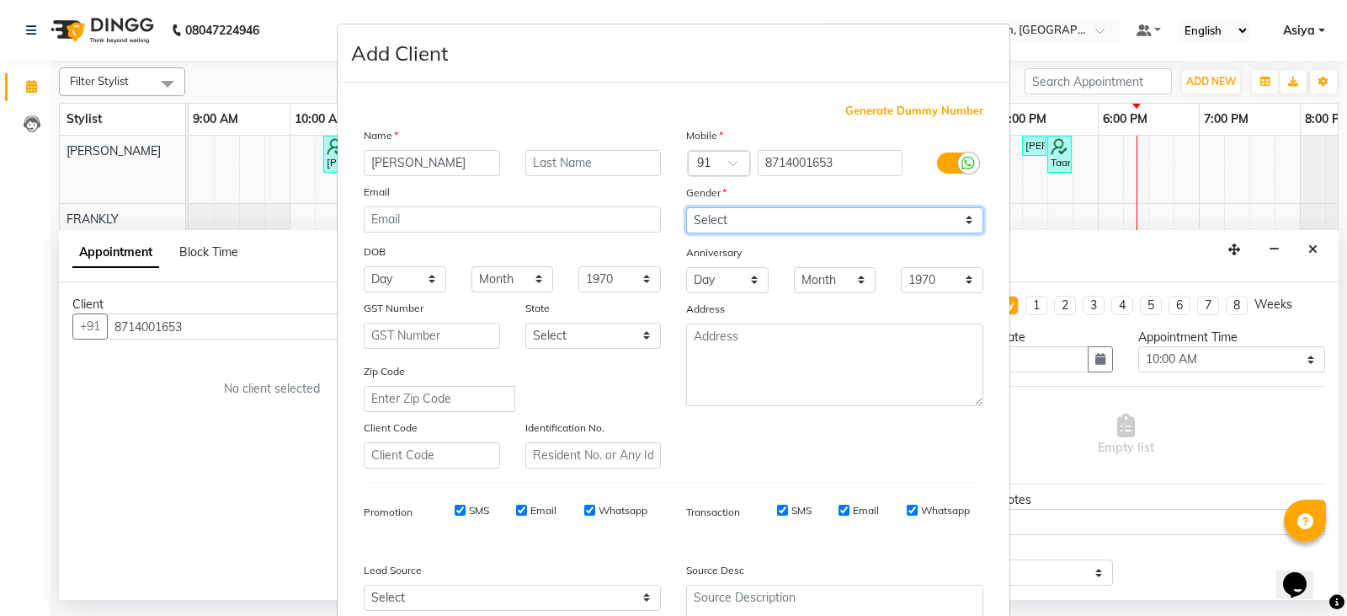
click at [686, 207] on select "Select Male Female Other Prefer Not To Say" at bounding box center [834, 220] width 297 height 26
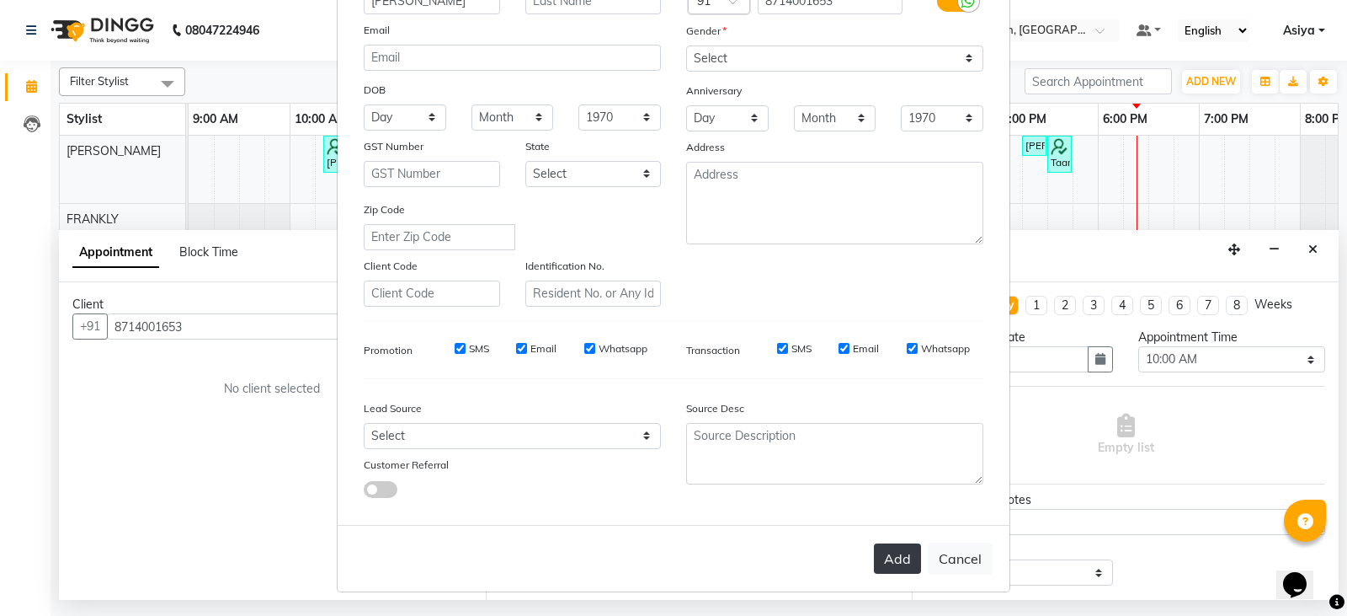
click at [891, 567] on button "Add" at bounding box center [897, 558] width 47 height 30
click at [1048, 257] on ngb-modal-window "Add Client Generate Dummy Number Name Neethu Email DOB Day 01 02 03 04 05 06 07…" at bounding box center [673, 308] width 1347 height 616
type input "87******53"
select select
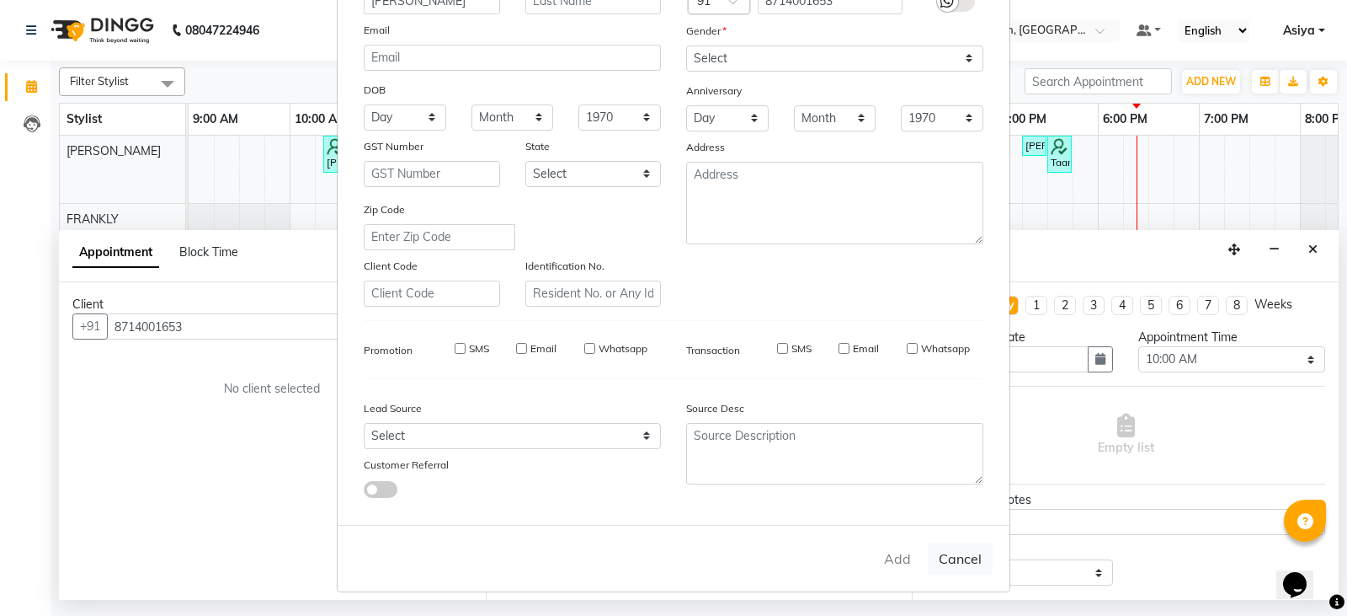
select select
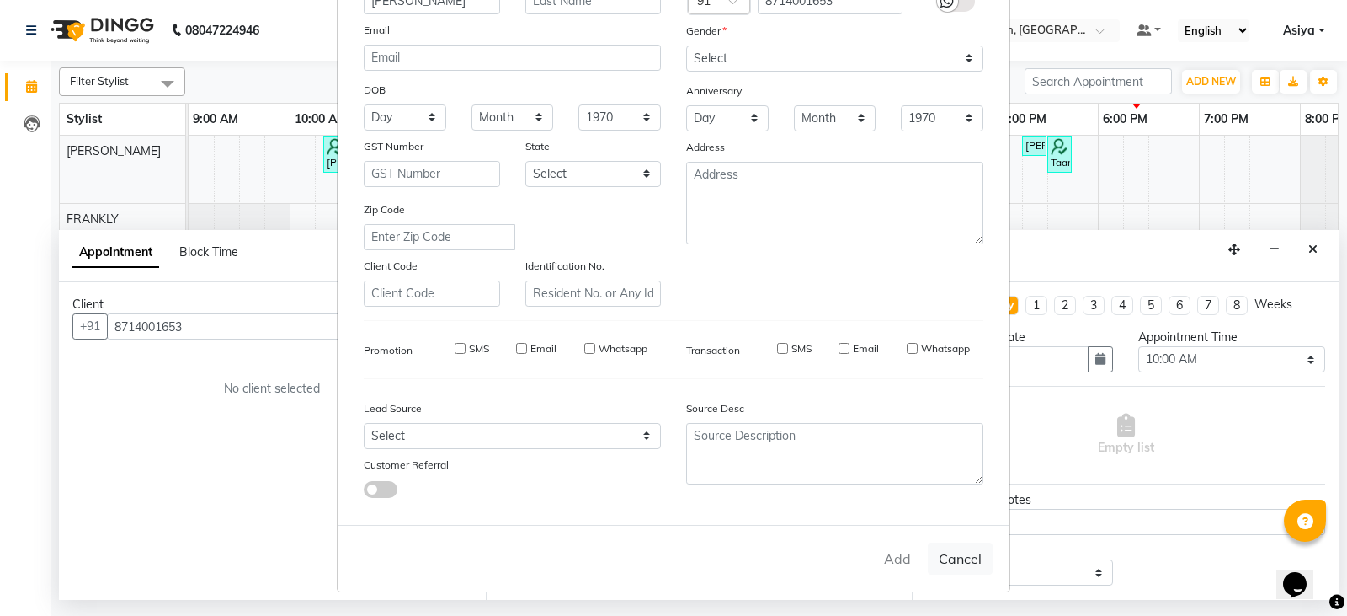
checkbox input "false"
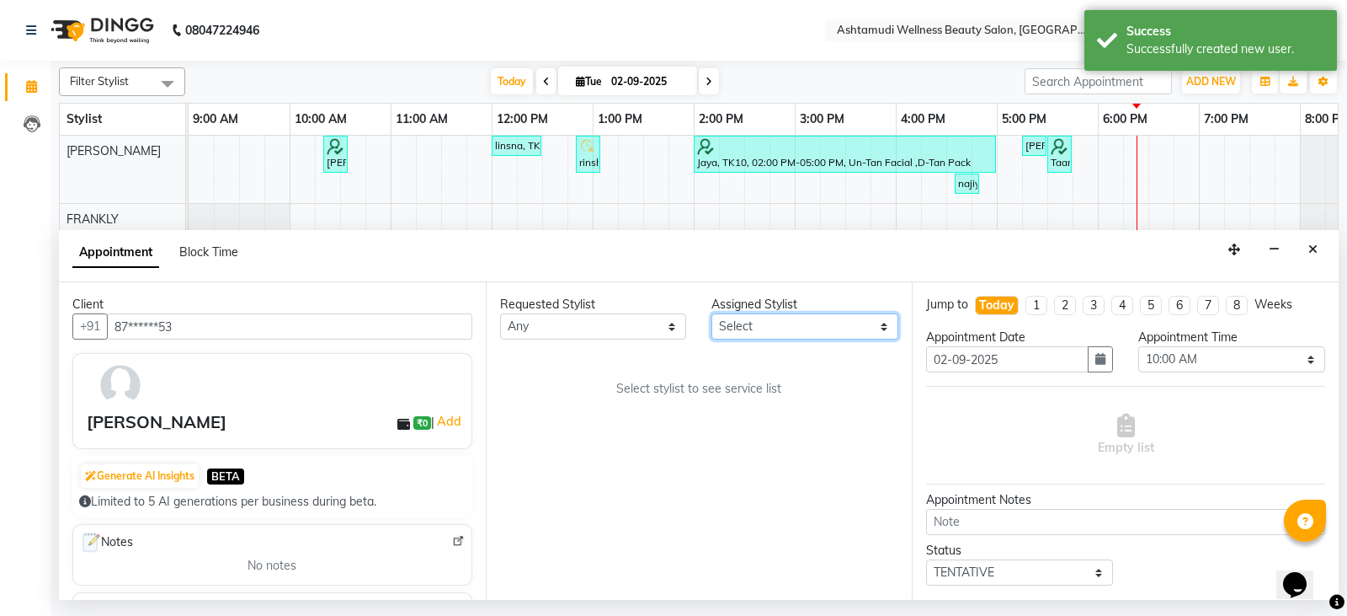
click at [786, 324] on select "Select Amala George AMBILI C ANJANA DAS ANKITHA Arya CALICUT ASHTAMUDI FRANKLY …" at bounding box center [805, 326] width 187 height 26
select select "27314"
click at [712, 313] on select "Select Amala George AMBILI C ANJANA DAS ANKITHA Arya CALICUT ASHTAMUDI FRANKLY …" at bounding box center [805, 326] width 187 height 26
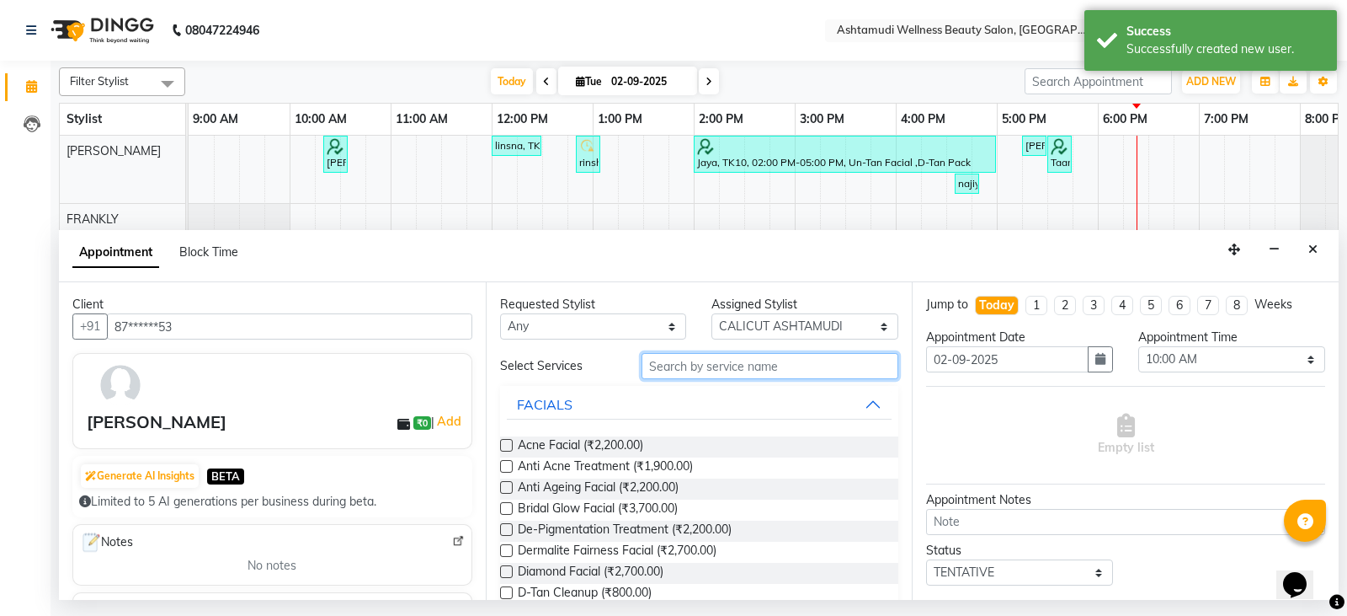
click at [750, 371] on input "text" at bounding box center [771, 366] width 258 height 26
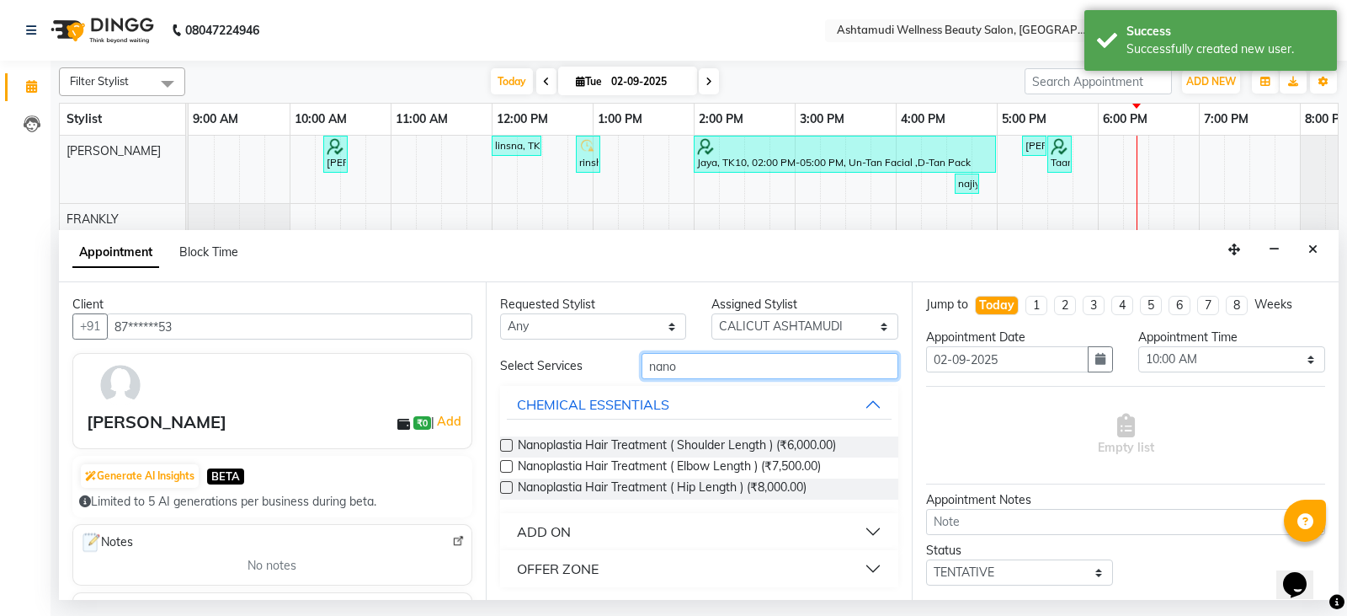
type input "nano"
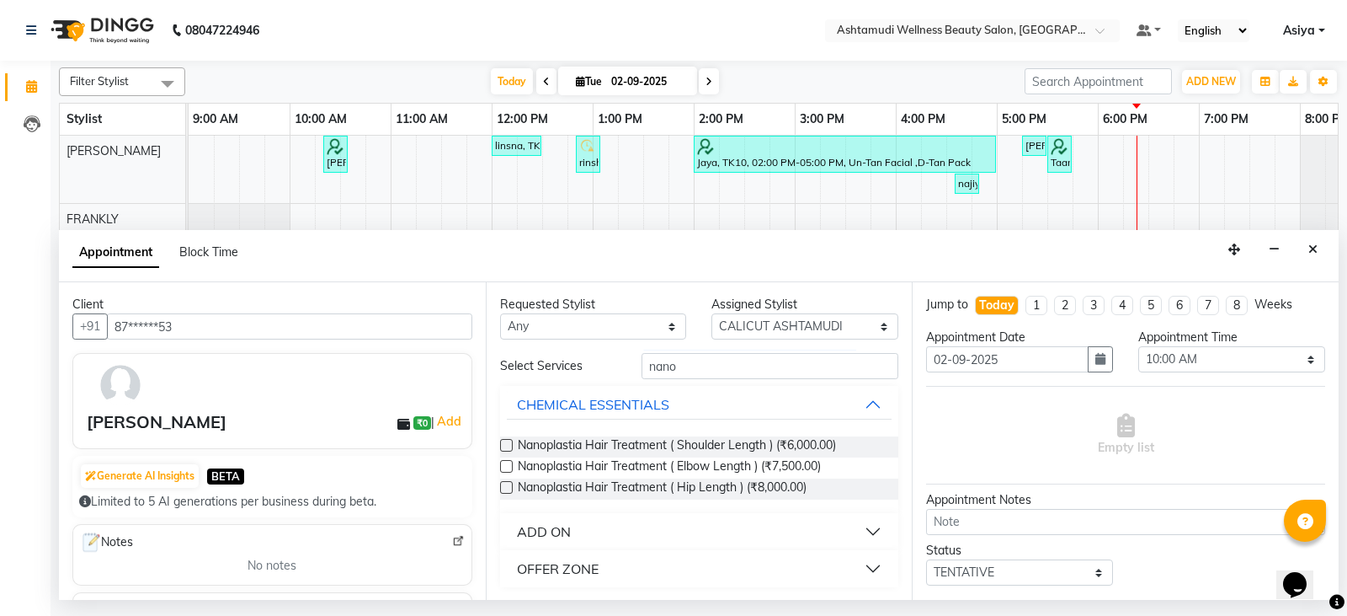
click at [590, 559] on div "OFFER ZONE" at bounding box center [558, 568] width 82 height 20
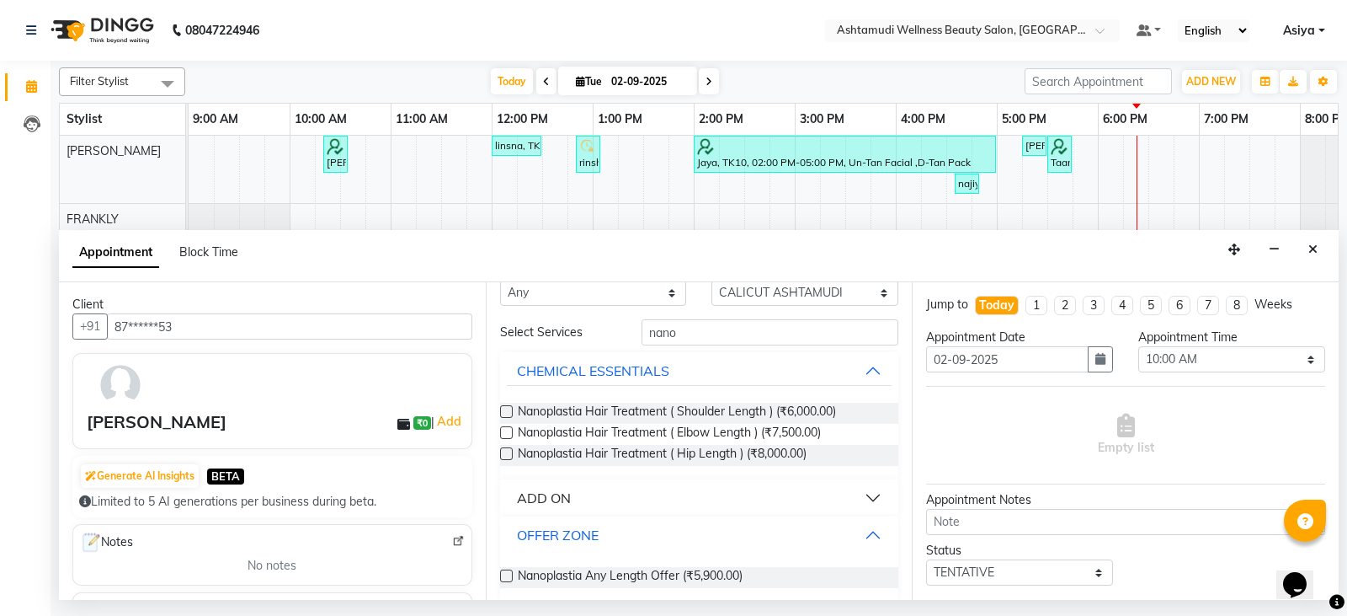
scroll to position [49, 0]
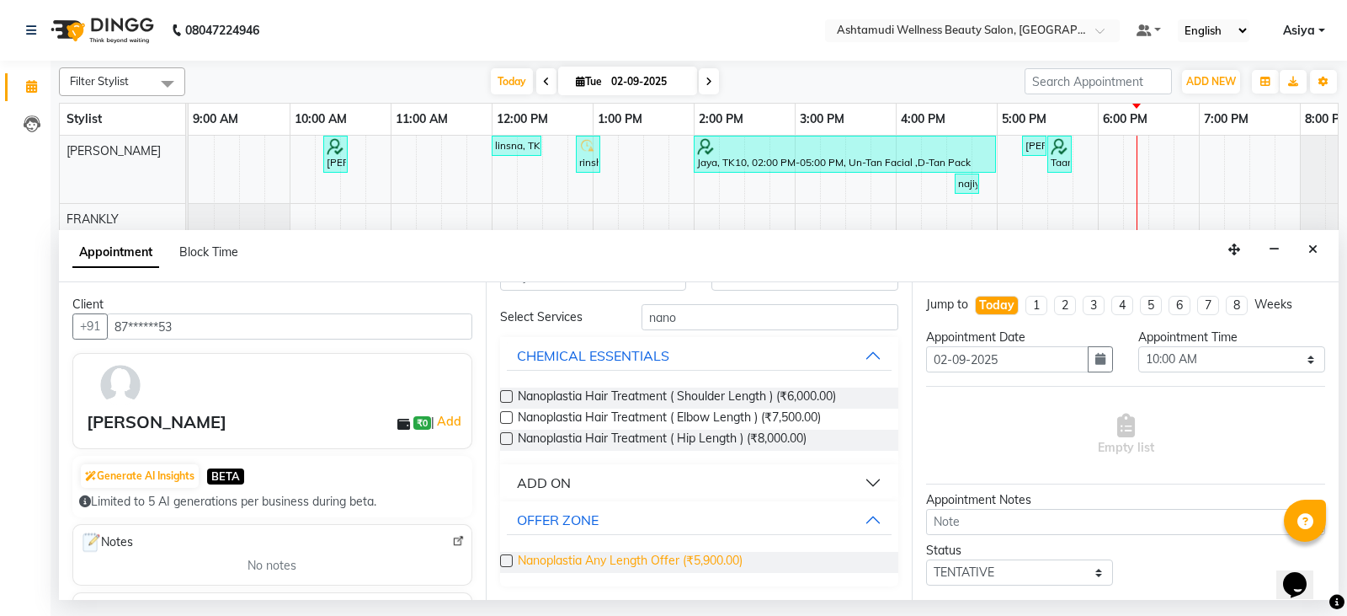
click at [590, 560] on span "Nanoplastia Any Length Offer (₹5,900.00)" at bounding box center [630, 562] width 225 height 21
checkbox input "false"
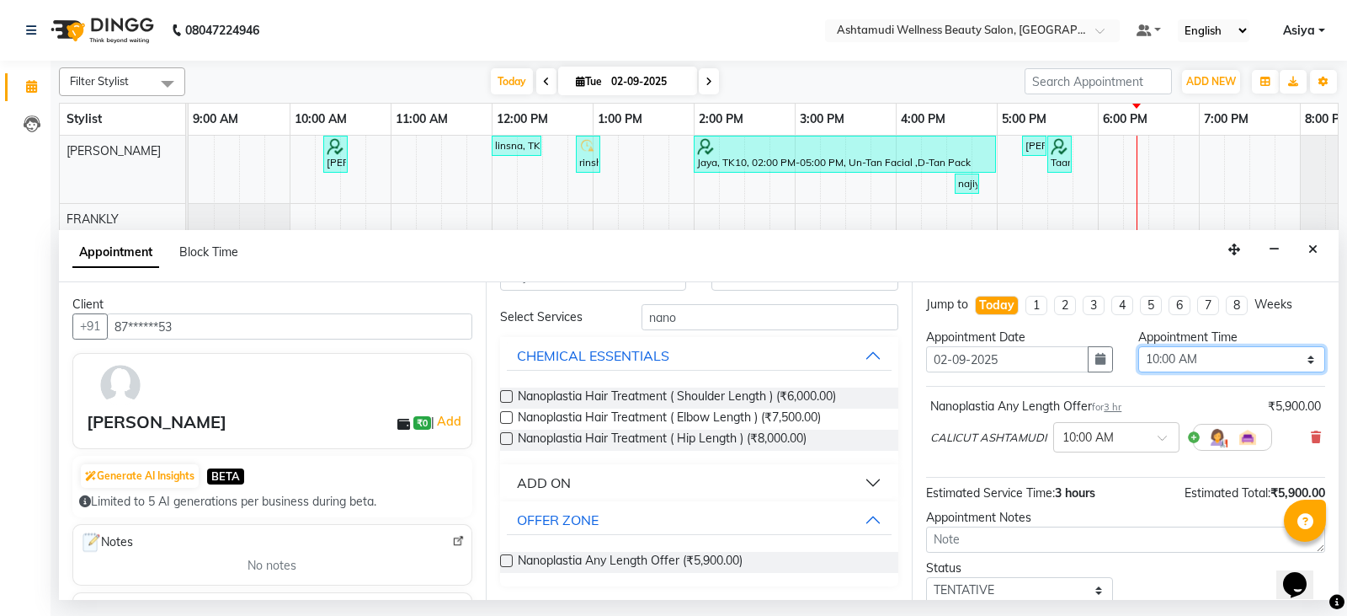
click at [1160, 366] on select "Select 10:00 AM 10:15 AM 10:30 AM 10:45 AM 11:00 AM 11:15 AM 11:30 AM 11:45 AM …" at bounding box center [1232, 359] width 187 height 26
select select "930"
click at [1139, 346] on select "Select 10:00 AM 10:15 AM 10:30 AM 10:45 AM 11:00 AM 11:15 AM 11:30 AM 11:45 AM …" at bounding box center [1232, 359] width 187 height 26
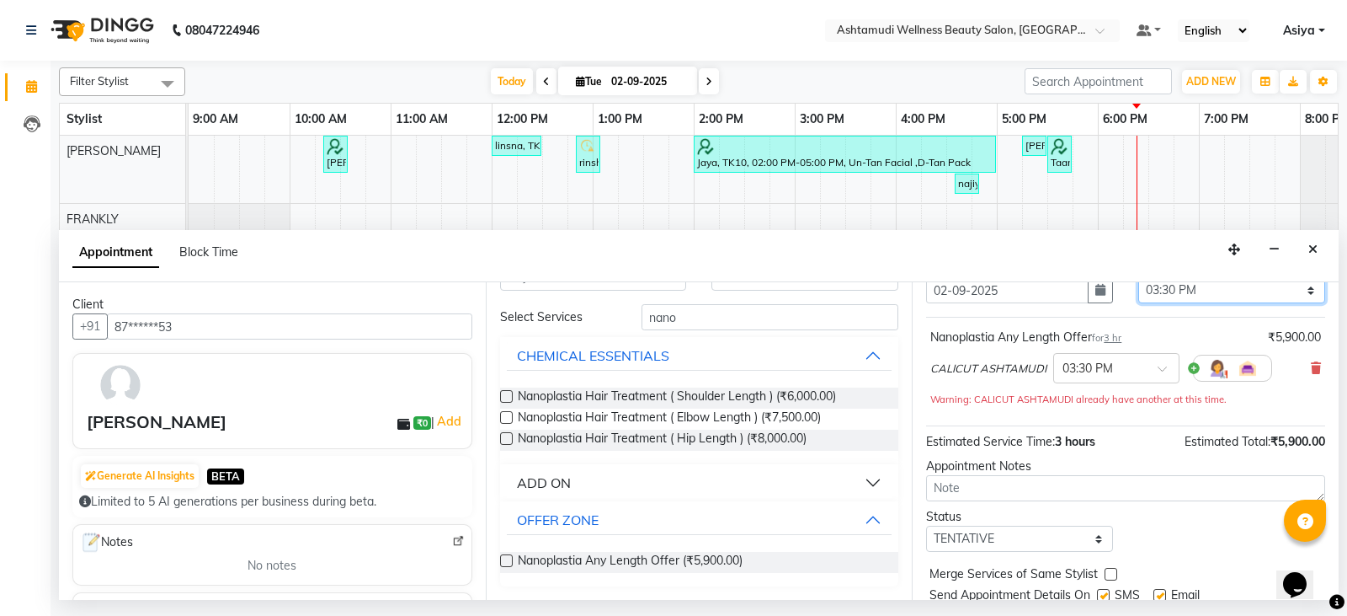
scroll to position [127, 0]
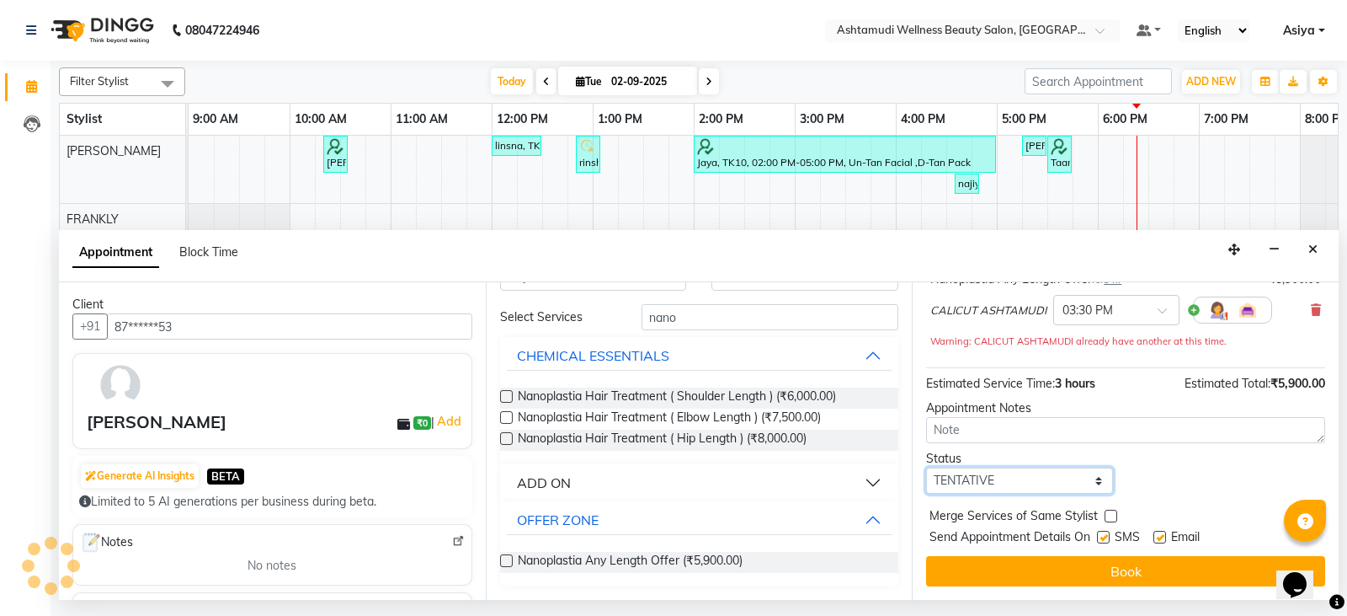
click at [1020, 480] on select "Select TENTATIVE CONFIRM CHECK-IN UPCOMING" at bounding box center [1019, 480] width 187 height 26
select select "confirm booking"
click at [926, 467] on select "Select TENTATIVE CONFIRM CHECK-IN UPCOMING" at bounding box center [1019, 480] width 187 height 26
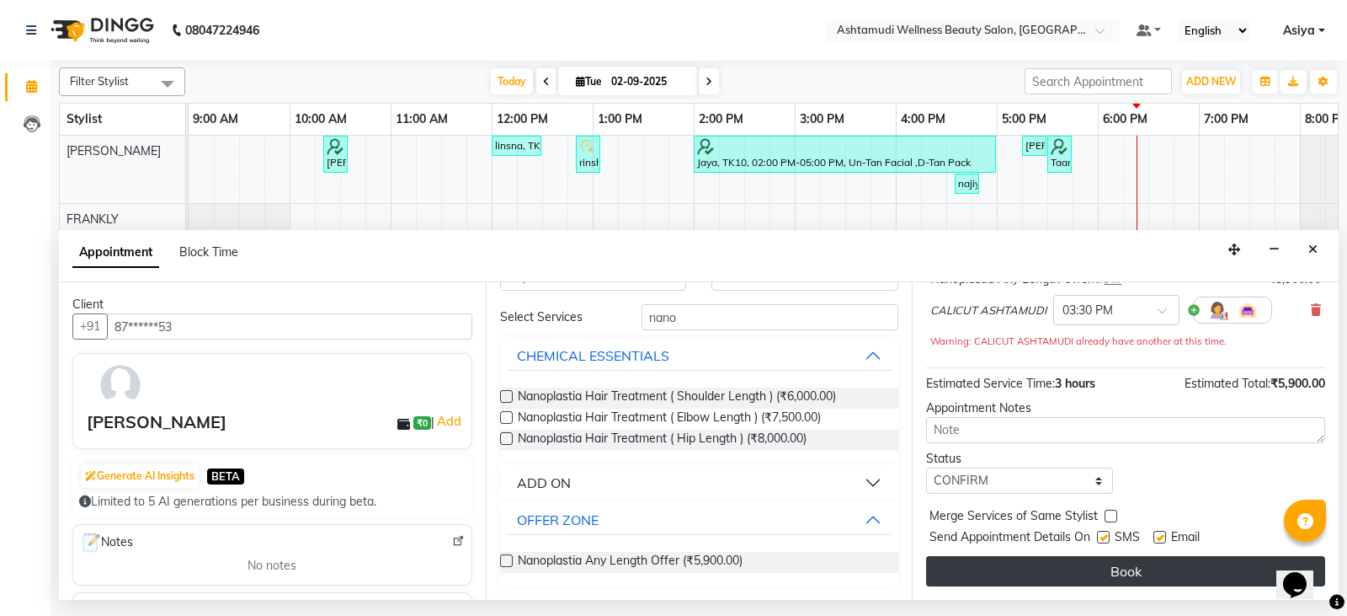
click at [1023, 572] on button "Book" at bounding box center [1125, 571] width 399 height 30
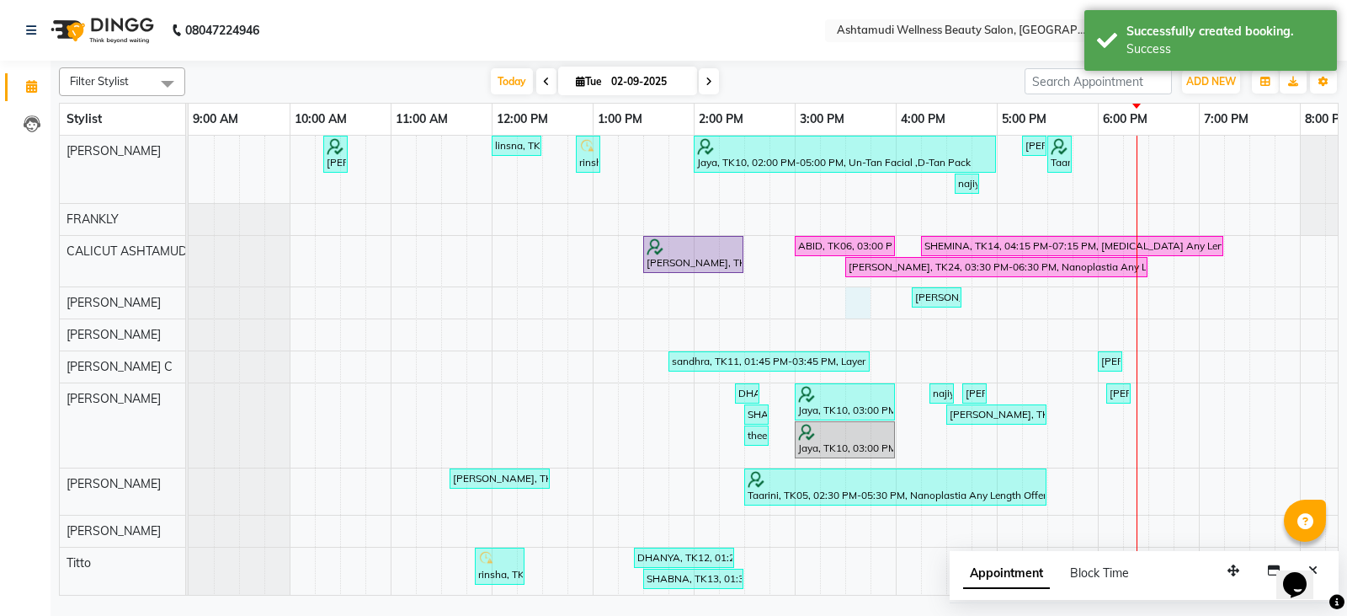
click at [862, 306] on div "Febina, TK02, 10:20 AM-10:35 AM, Eyebrows Threading linsna, TK08, 12:00 PM-12:3…" at bounding box center [947, 464] width 1516 height 657
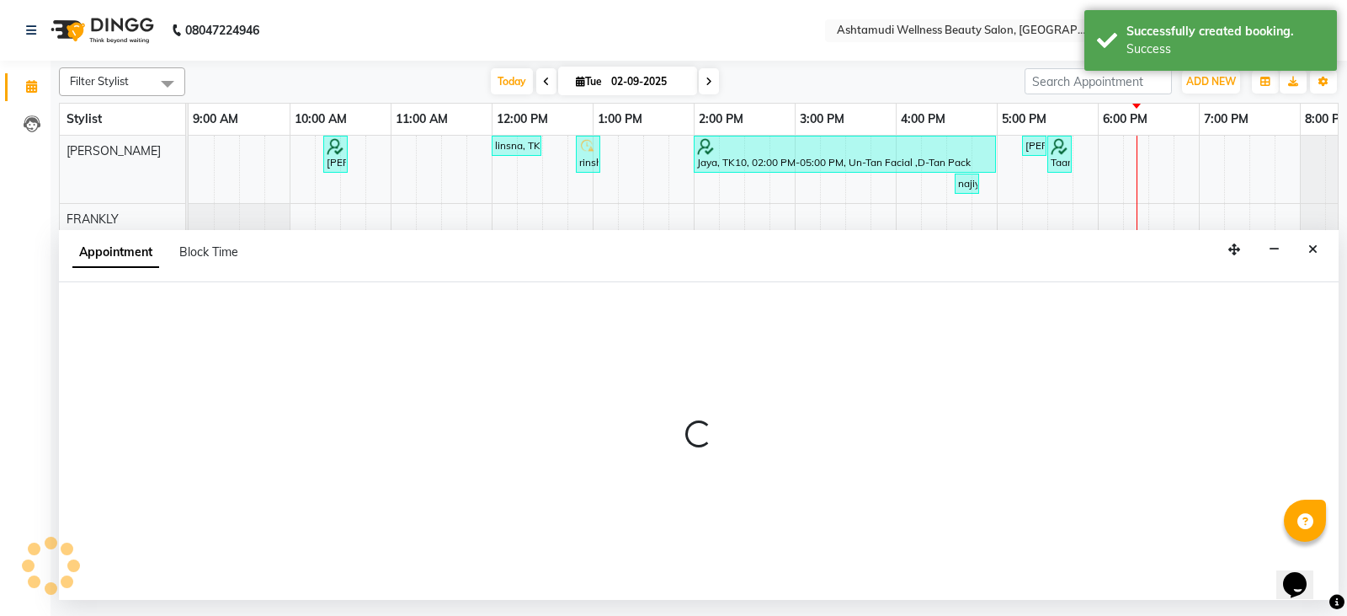
select select "34579"
select select "930"
select select "tentative"
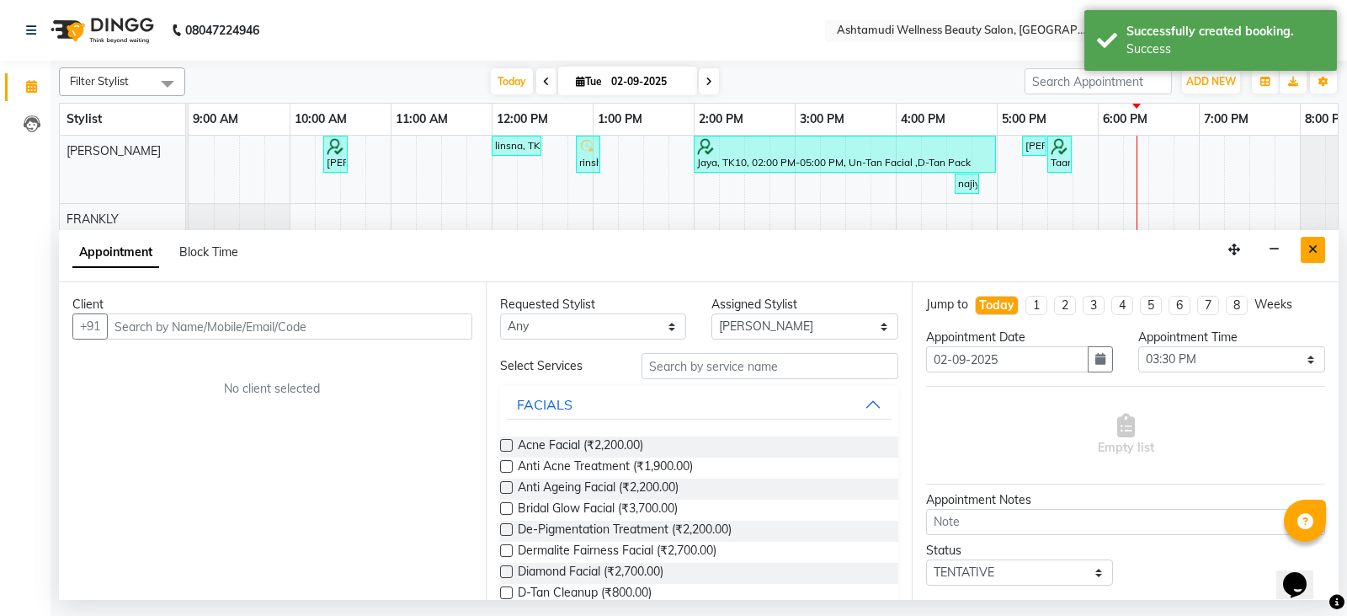
click at [1324, 253] on button "Close" at bounding box center [1313, 250] width 24 height 26
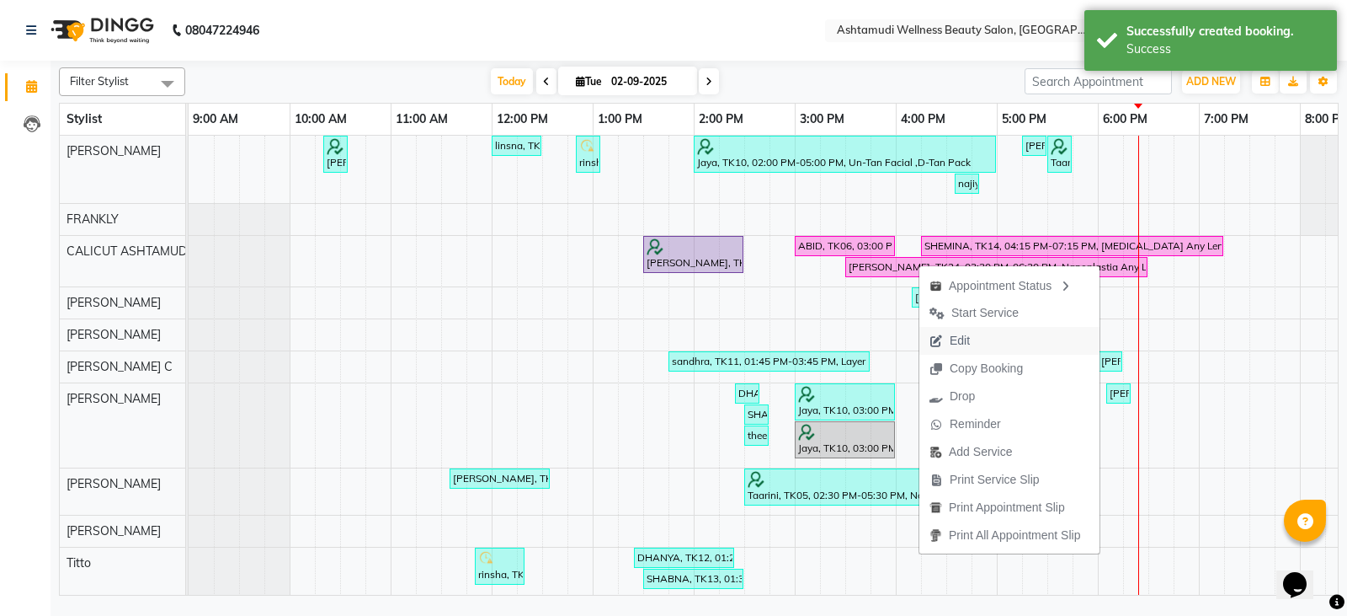
click at [975, 332] on span "Edit" at bounding box center [950, 341] width 61 height 28
select select "confirm booking"
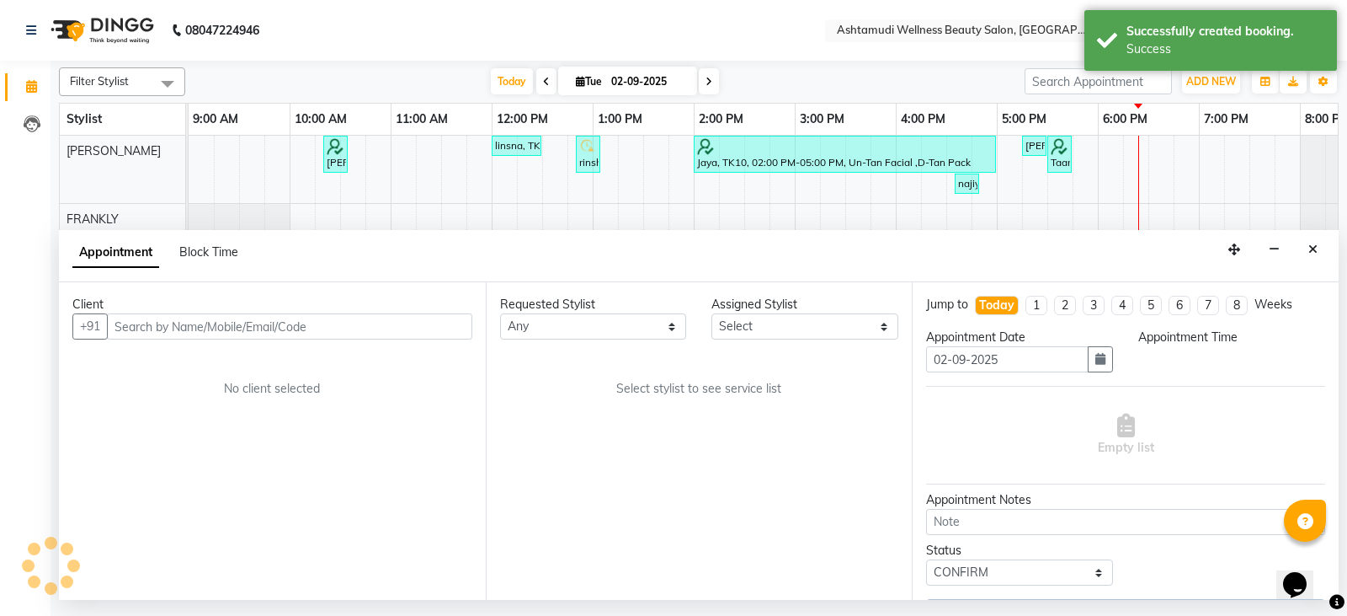
select select "27314"
select select "930"
select select "2006"
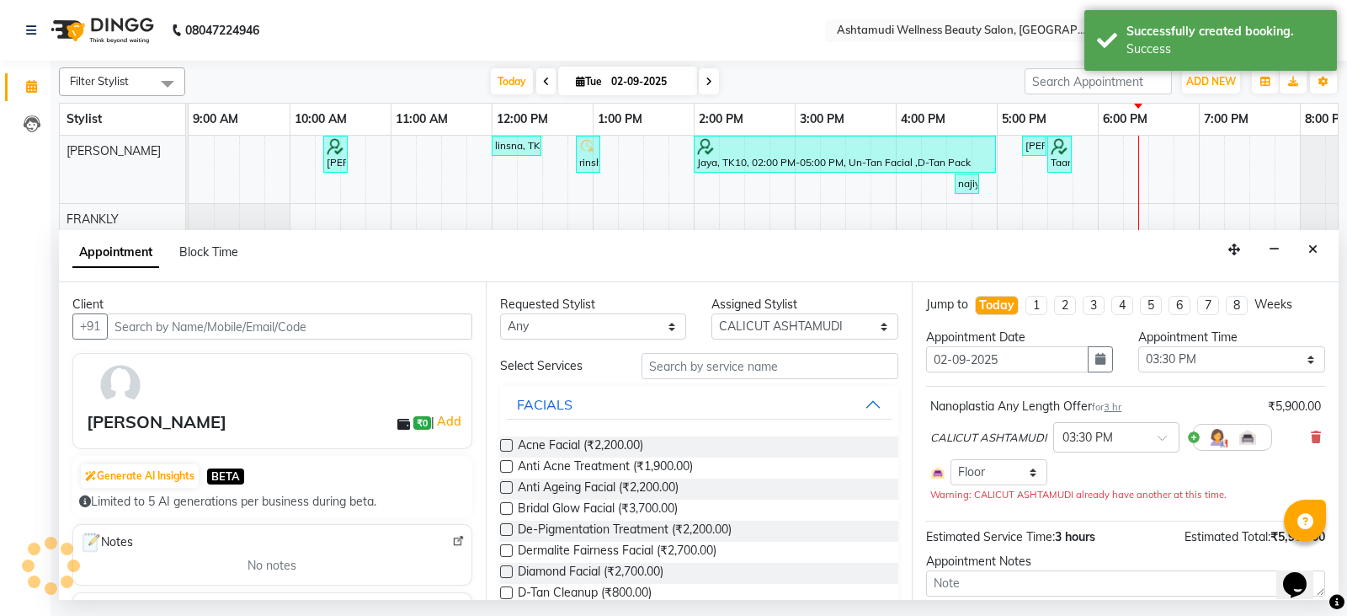
scroll to position [0, 366]
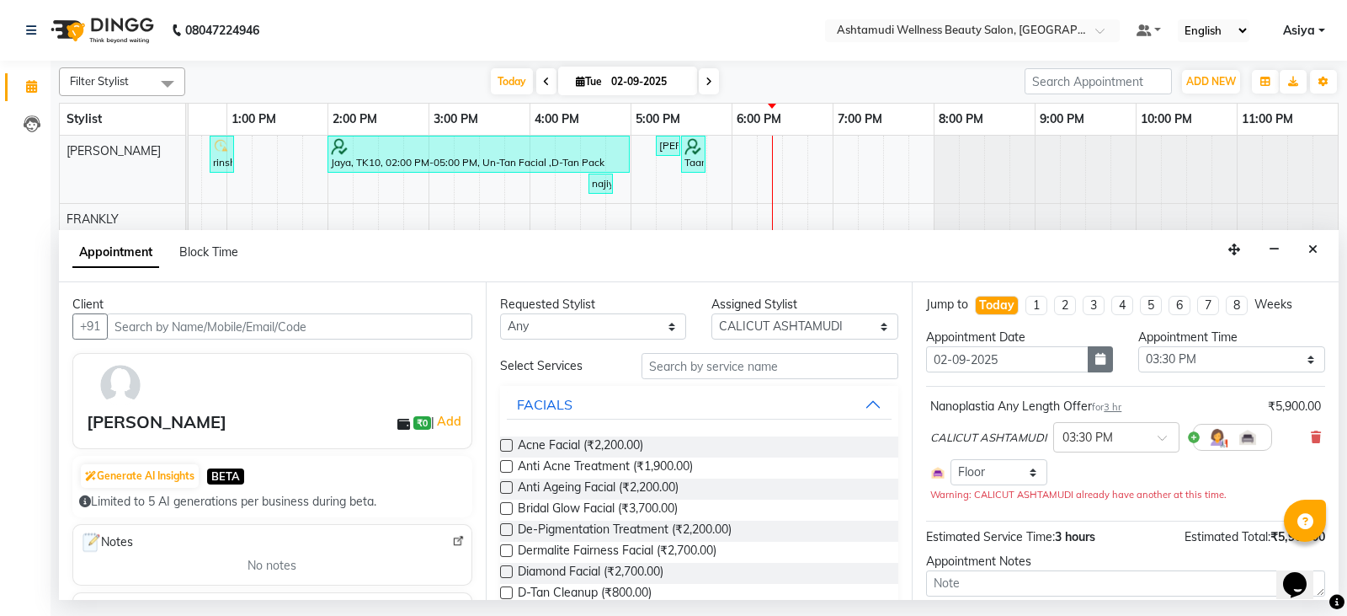
click at [1096, 356] on icon "button" at bounding box center [1101, 359] width 10 height 12
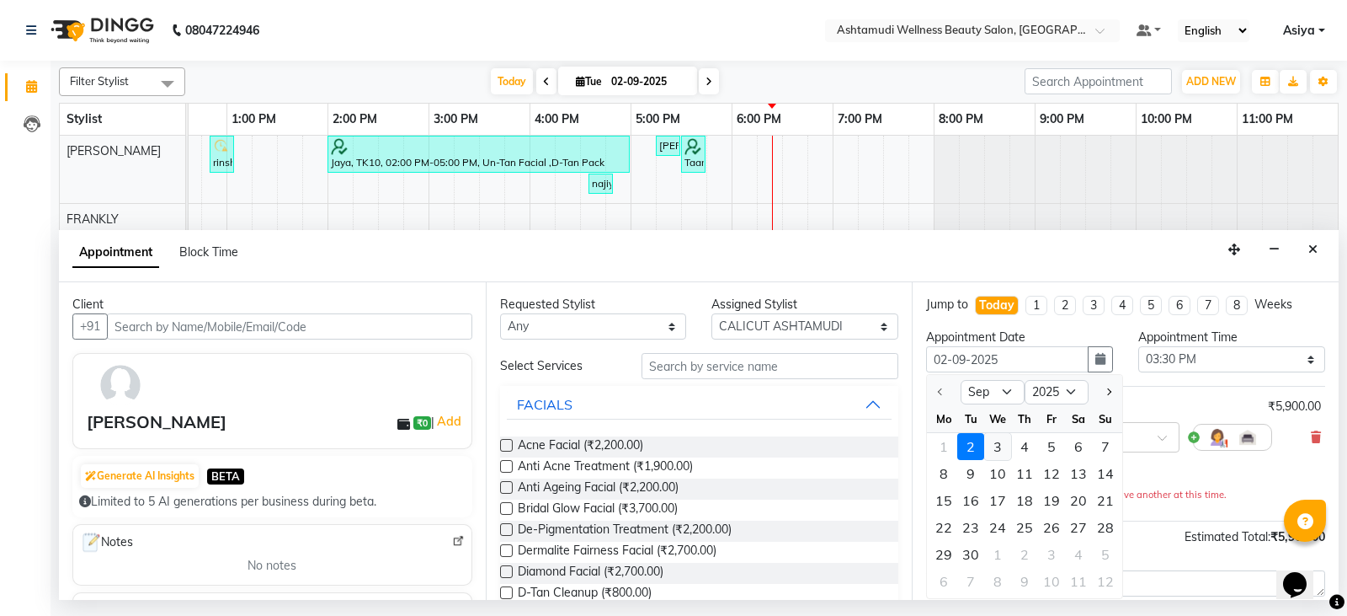
click at [994, 450] on div "3" at bounding box center [997, 446] width 27 height 27
type input "03-09-2025"
select select "930"
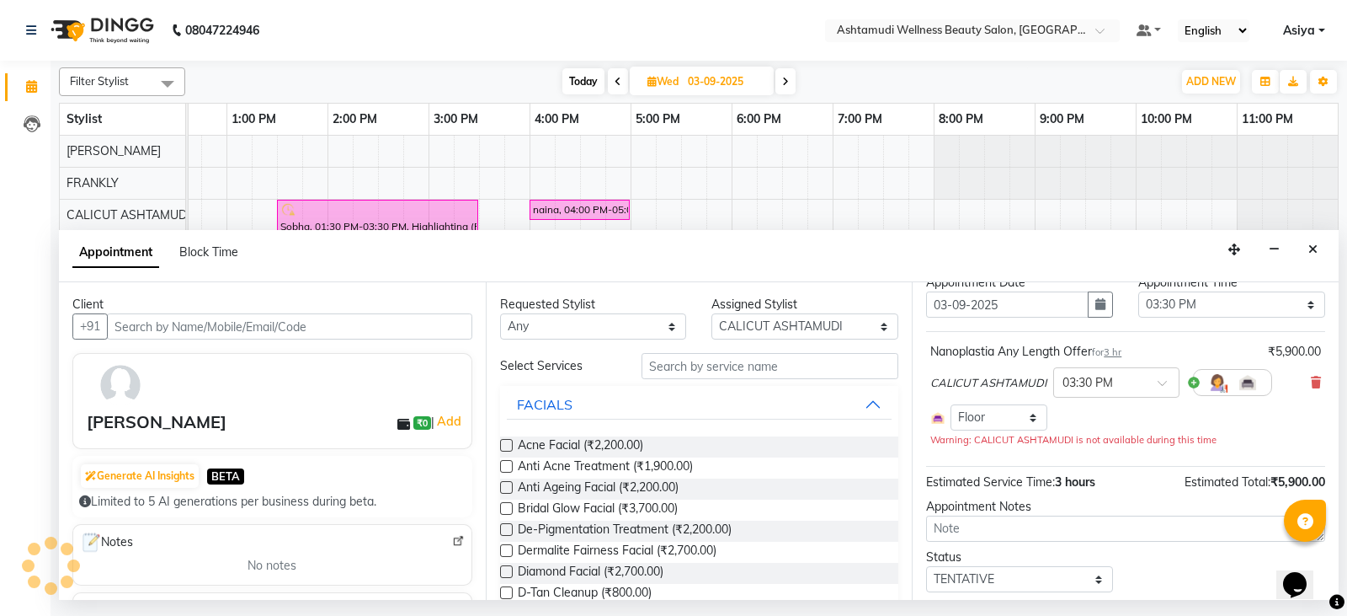
scroll to position [104, 0]
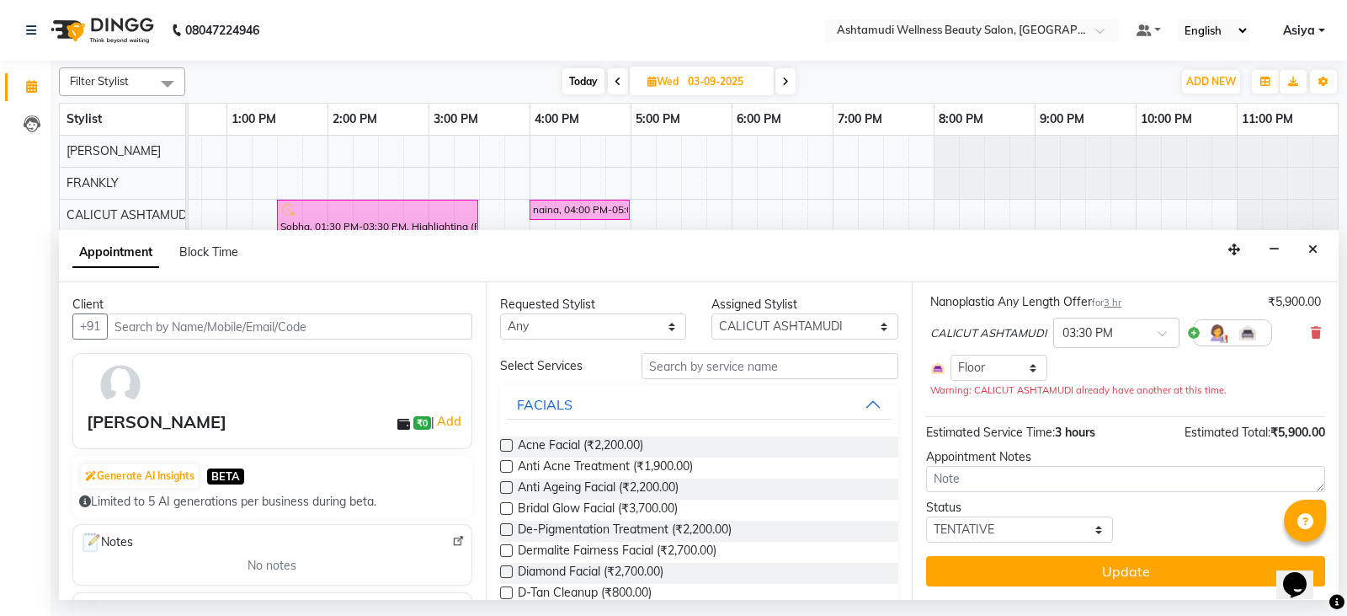
click at [976, 564] on button "Update" at bounding box center [1125, 571] width 399 height 30
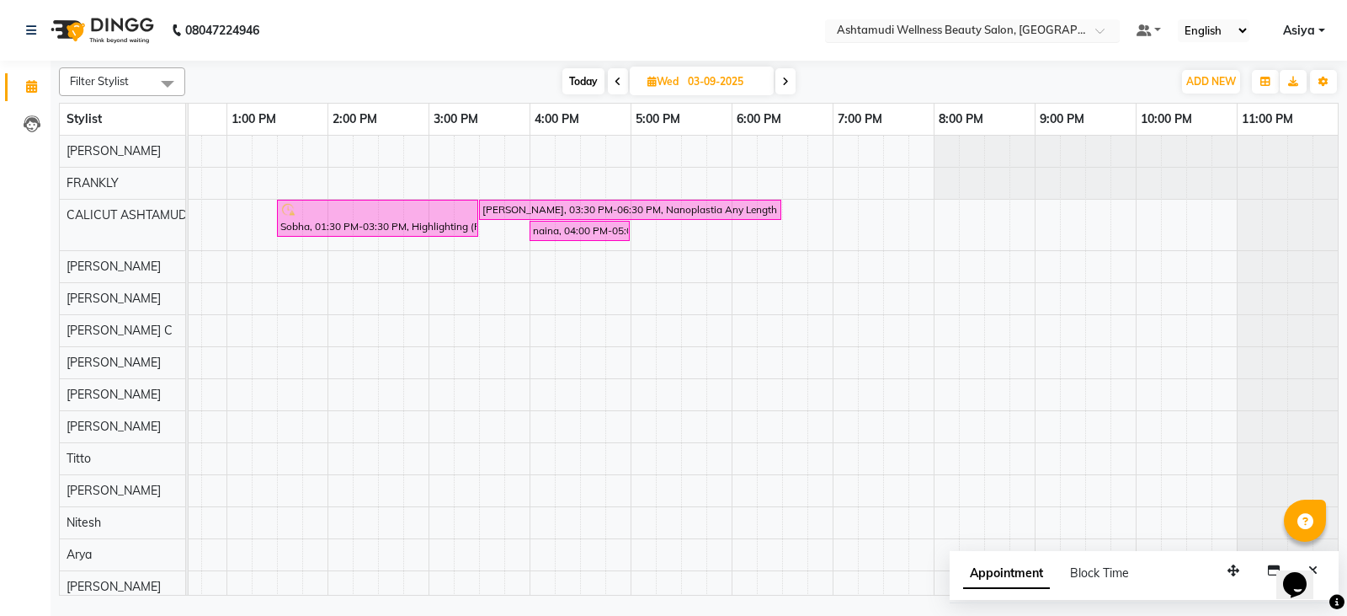
click at [1027, 38] on input "text" at bounding box center [956, 32] width 244 height 17
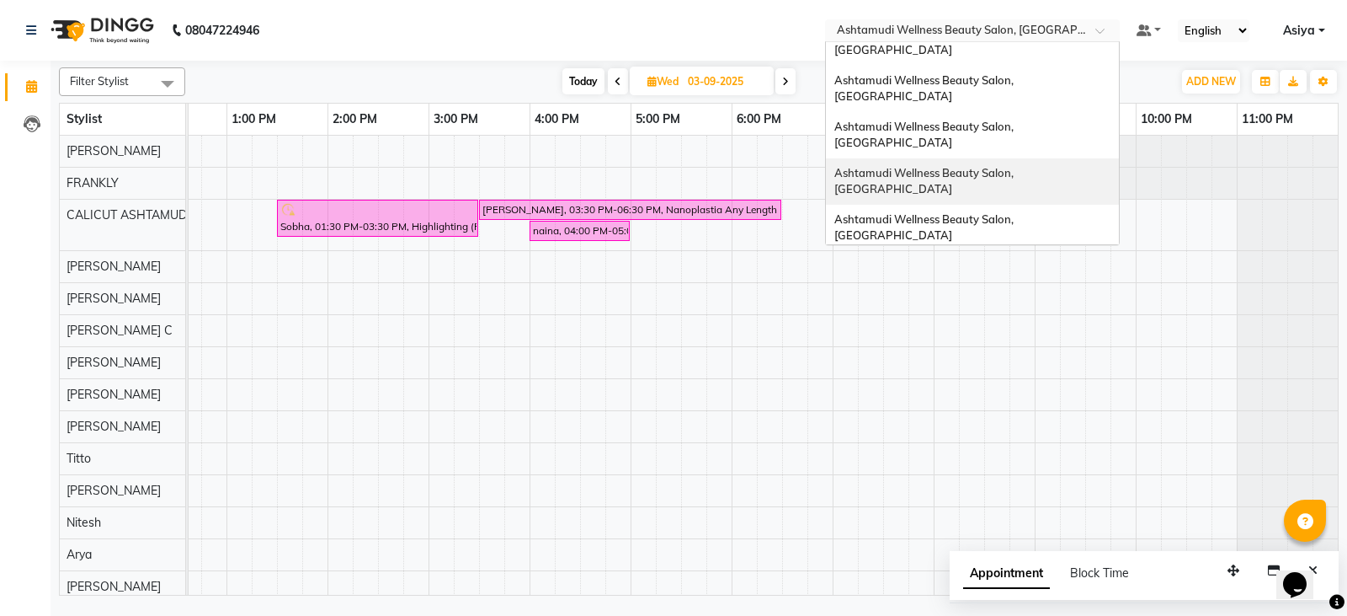
scroll to position [0, 0]
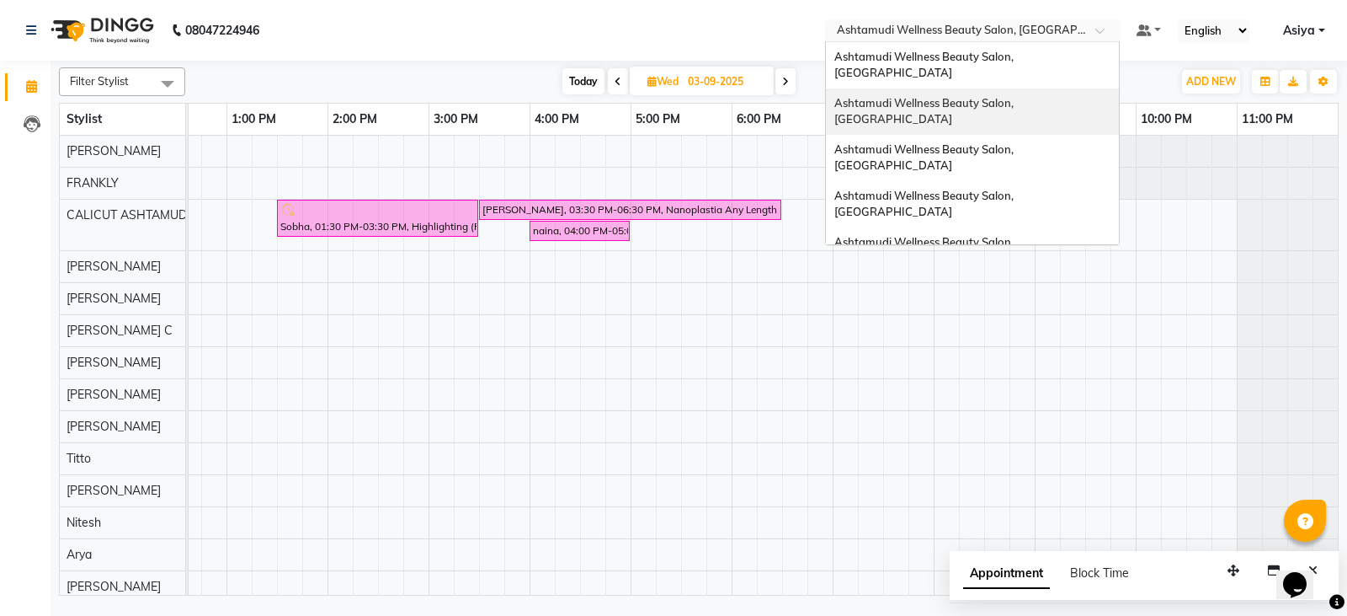
click at [1011, 96] on span "Ashtamudi Wellness Beauty Salon, [GEOGRAPHIC_DATA]" at bounding box center [926, 111] width 182 height 30
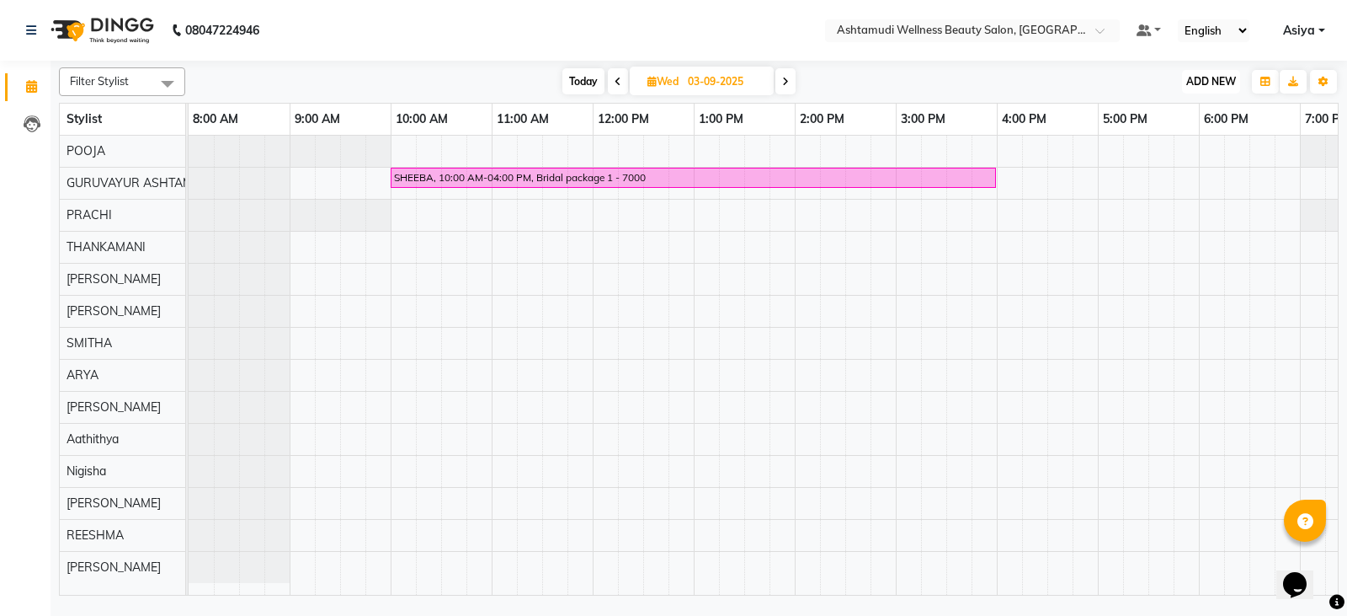
click at [1193, 75] on span "ADD NEW" at bounding box center [1212, 81] width 50 height 13
click at [1176, 109] on button "Add Appointment" at bounding box center [1173, 114] width 133 height 22
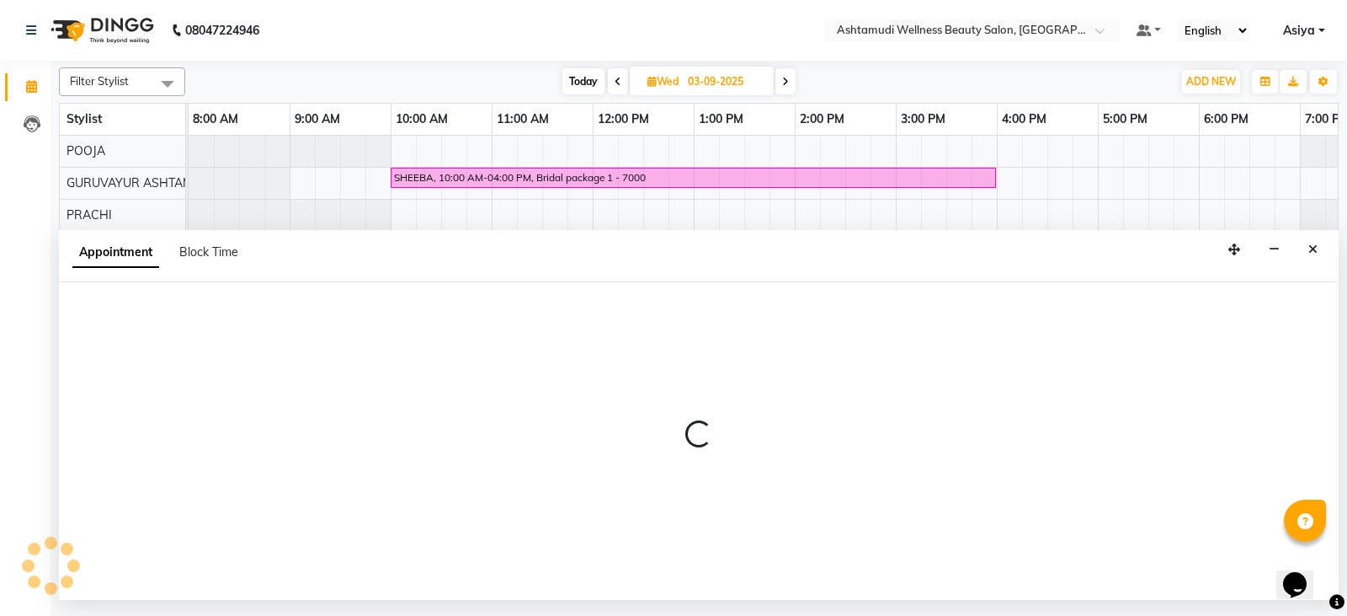
select select "540"
select select "tentative"
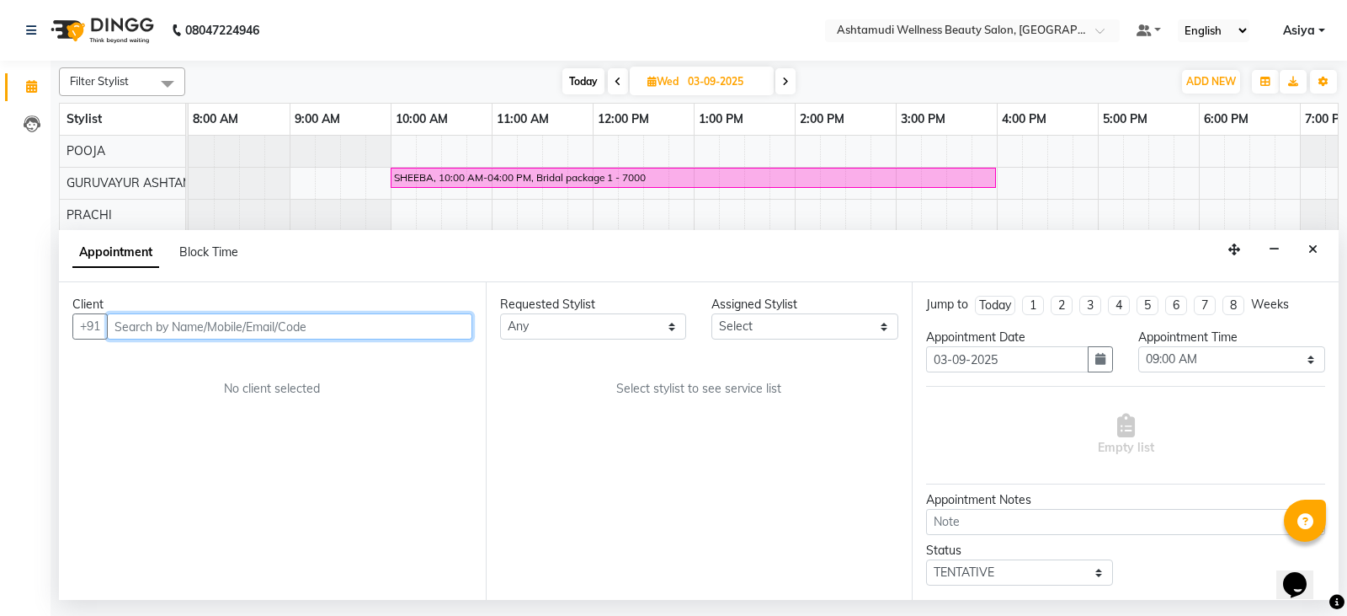
click at [328, 324] on input "text" at bounding box center [289, 326] width 365 height 26
click at [333, 330] on input "text" at bounding box center [289, 326] width 365 height 26
paste input "9961090425"
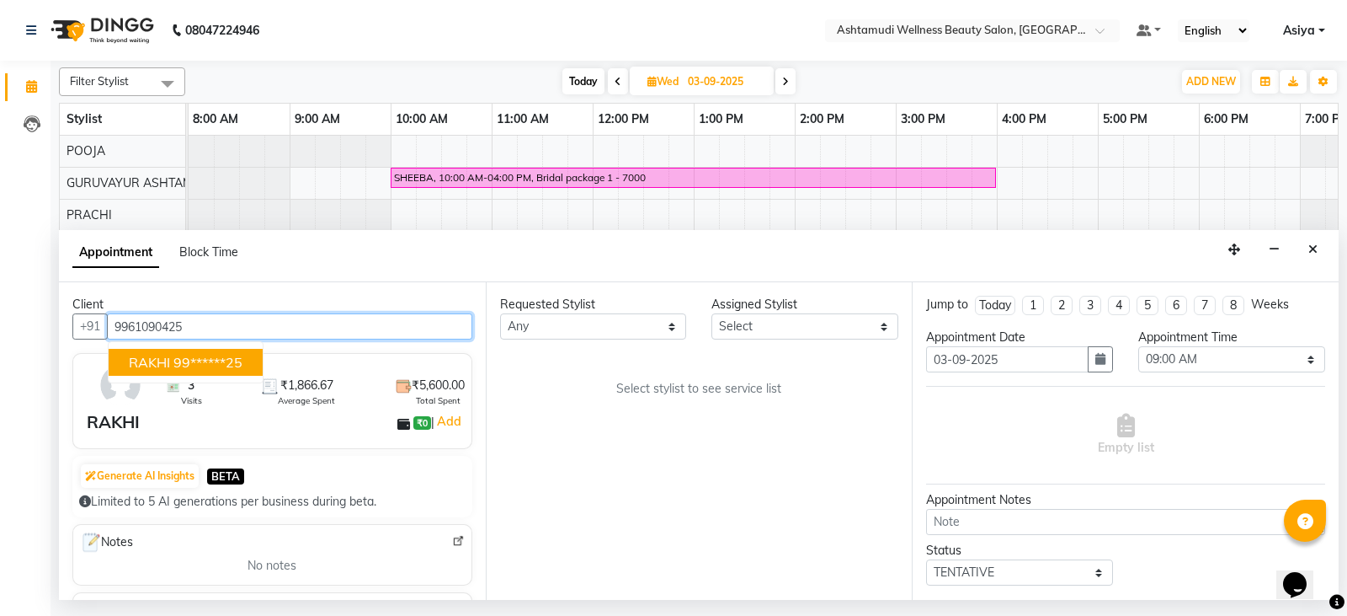
click at [140, 371] on button "RAKHI 99******25" at bounding box center [186, 362] width 154 height 27
type input "99******25"
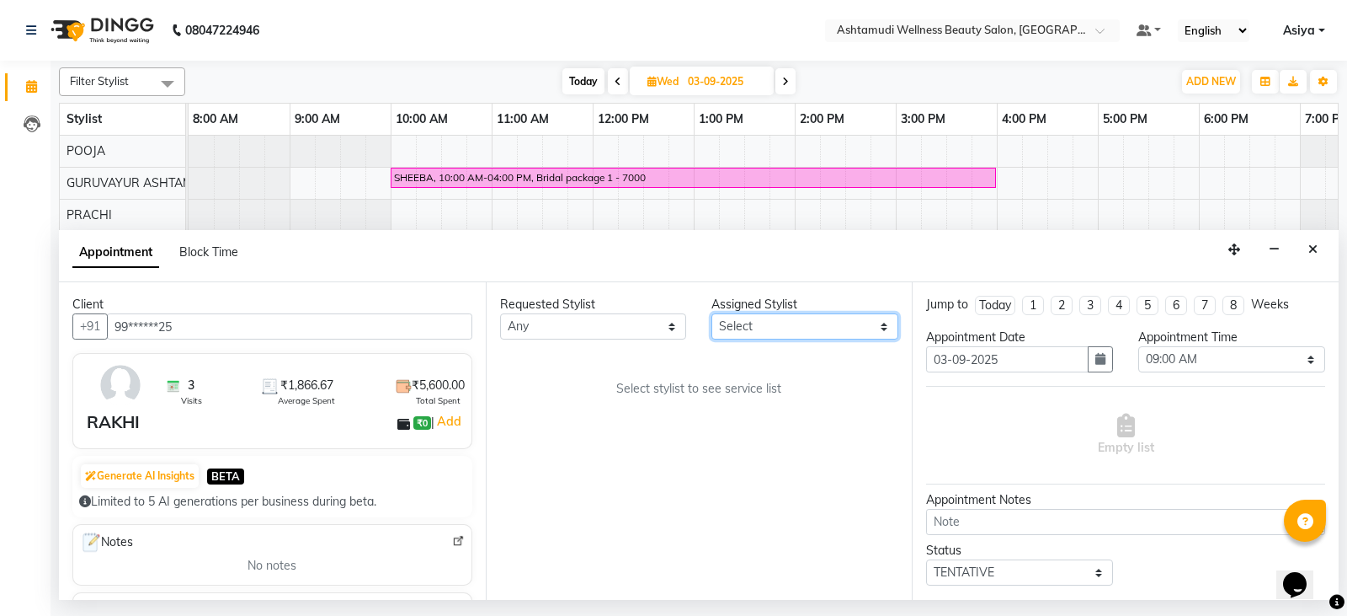
click at [780, 332] on select "Select Aathithya [PERSON_NAME] [PERSON_NAME] ARYA GURUVAYUR [PERSON_NAME] [PERS…" at bounding box center [805, 326] width 187 height 26
select select "27526"
click at [712, 313] on select "Select Aathithya [PERSON_NAME] [PERSON_NAME] ARYA GURUVAYUR [PERSON_NAME] [PERS…" at bounding box center [805, 326] width 187 height 26
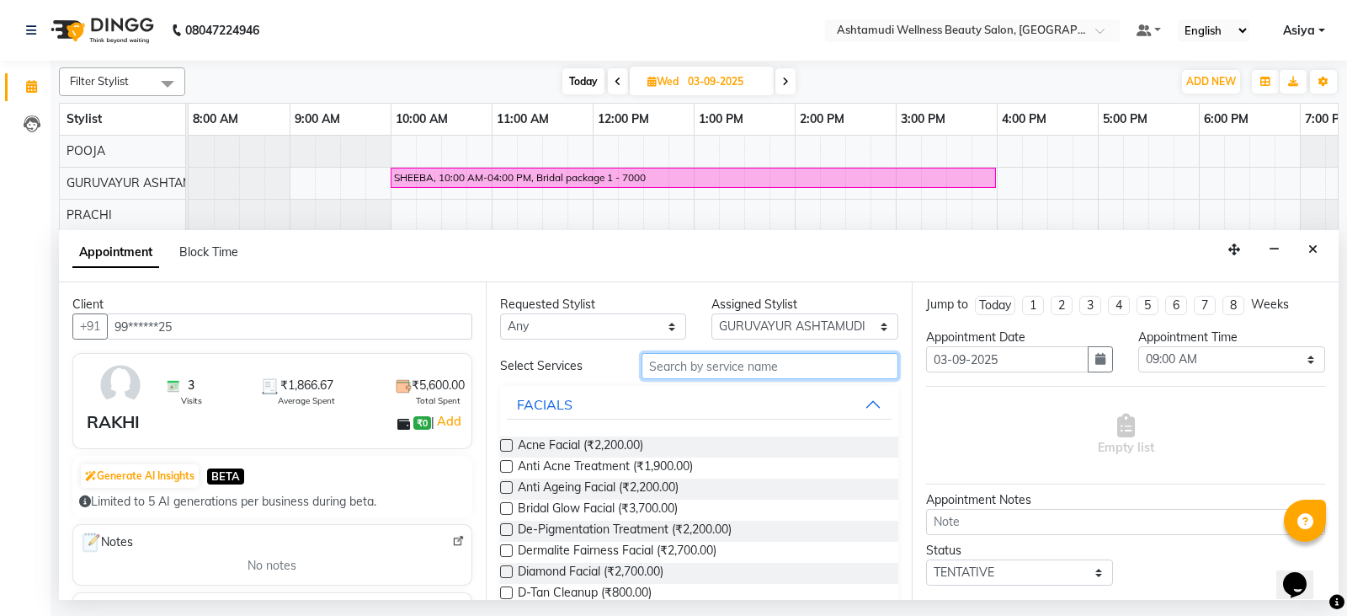
click at [709, 363] on input "text" at bounding box center [771, 366] width 258 height 26
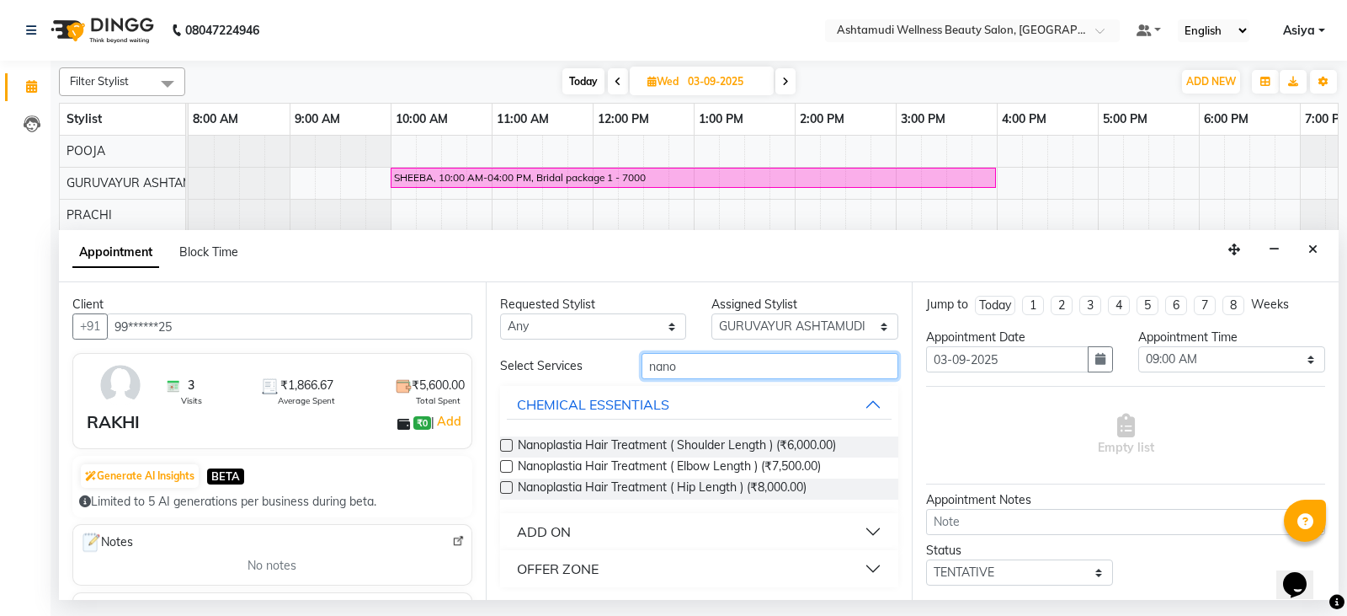
type input "nano"
click at [622, 565] on button "OFFER ZONE" at bounding box center [700, 568] width 386 height 30
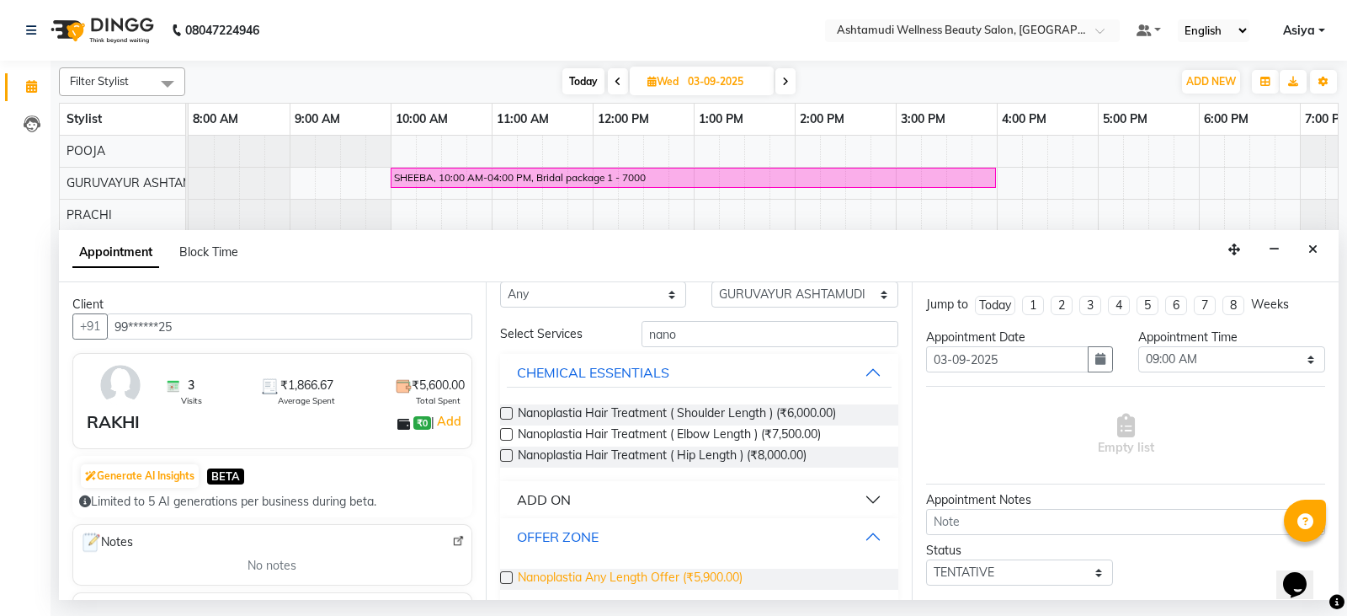
scroll to position [49, 0]
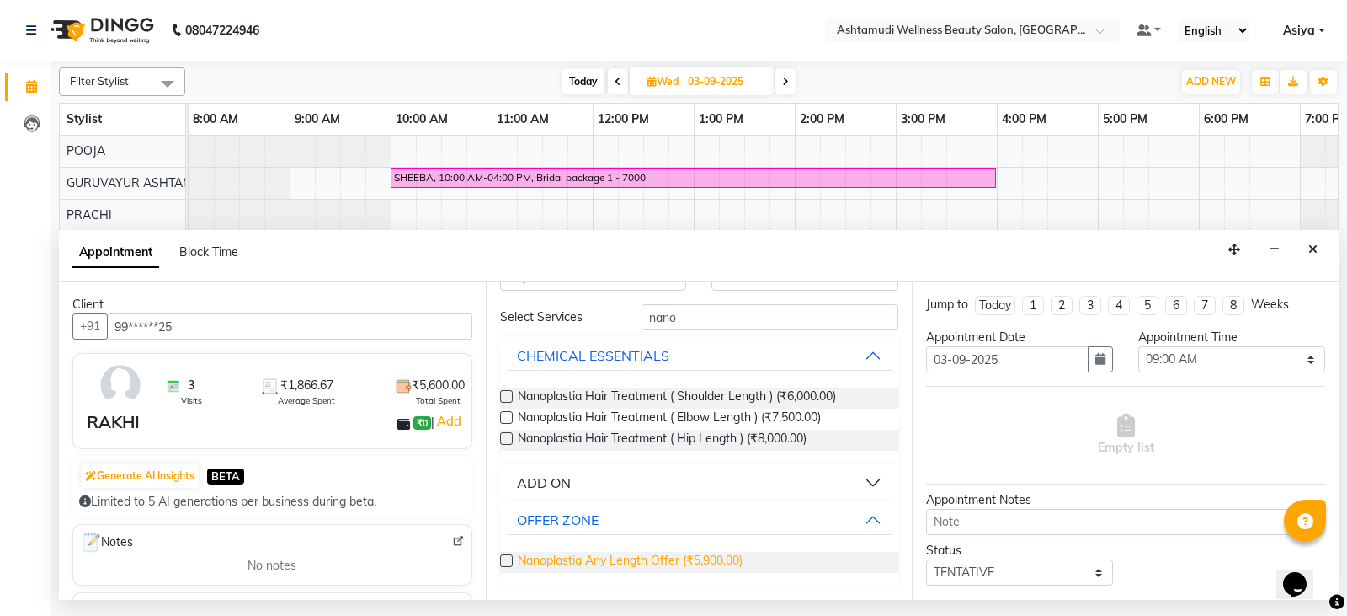
click at [611, 563] on span "Nanoplastia Any Length Offer (₹5,900.00)" at bounding box center [630, 562] width 225 height 21
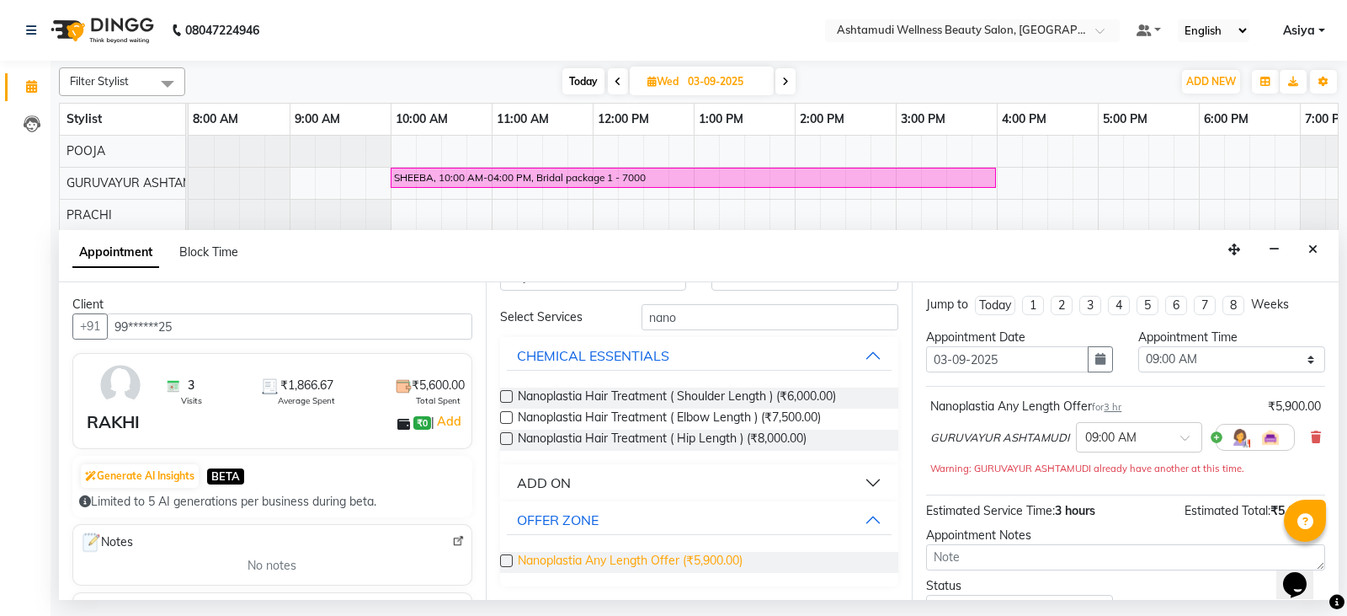
click at [586, 557] on span "Nanoplastia Any Length Offer (₹5,900.00)" at bounding box center [630, 562] width 225 height 21
checkbox input "false"
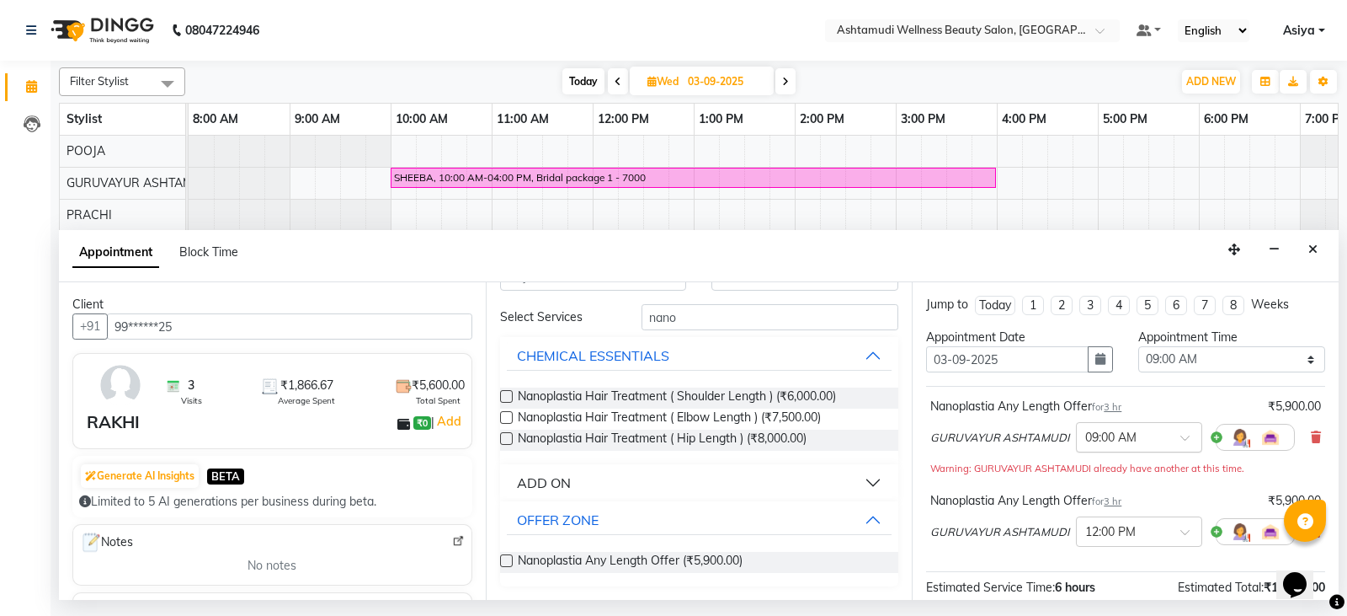
click at [1156, 438] on div at bounding box center [1139, 436] width 125 height 18
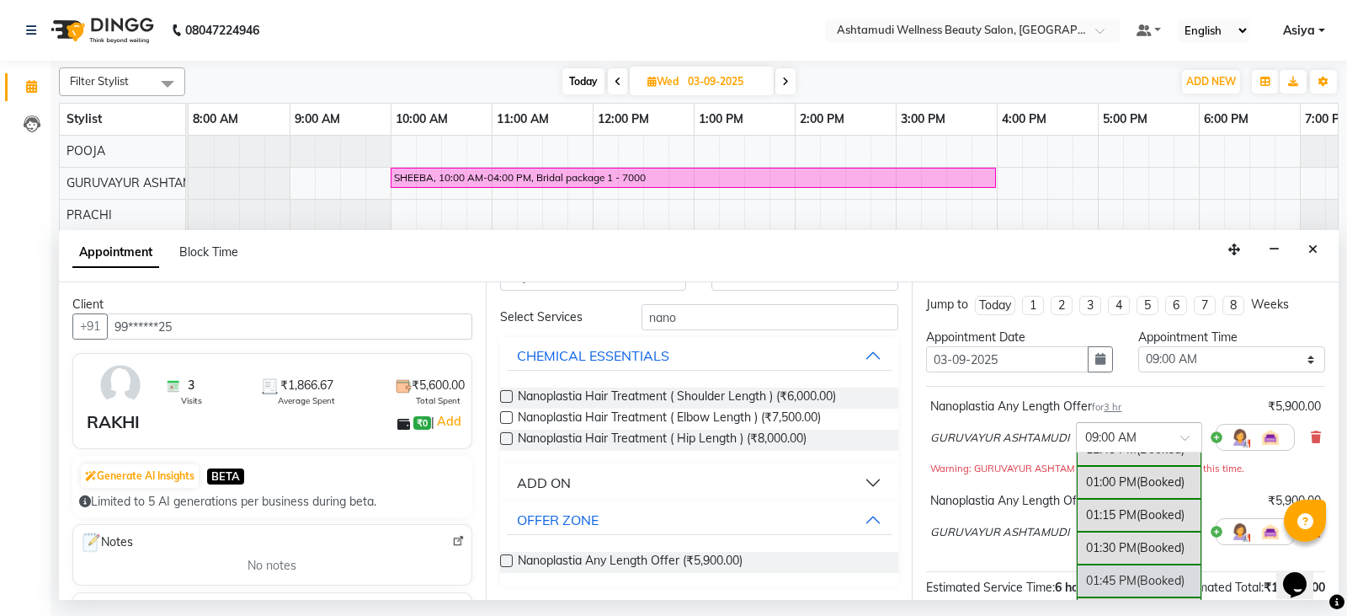
scroll to position [590, 0]
click at [1103, 531] on div "02:00 PM (Booked)" at bounding box center [1139, 529] width 125 height 33
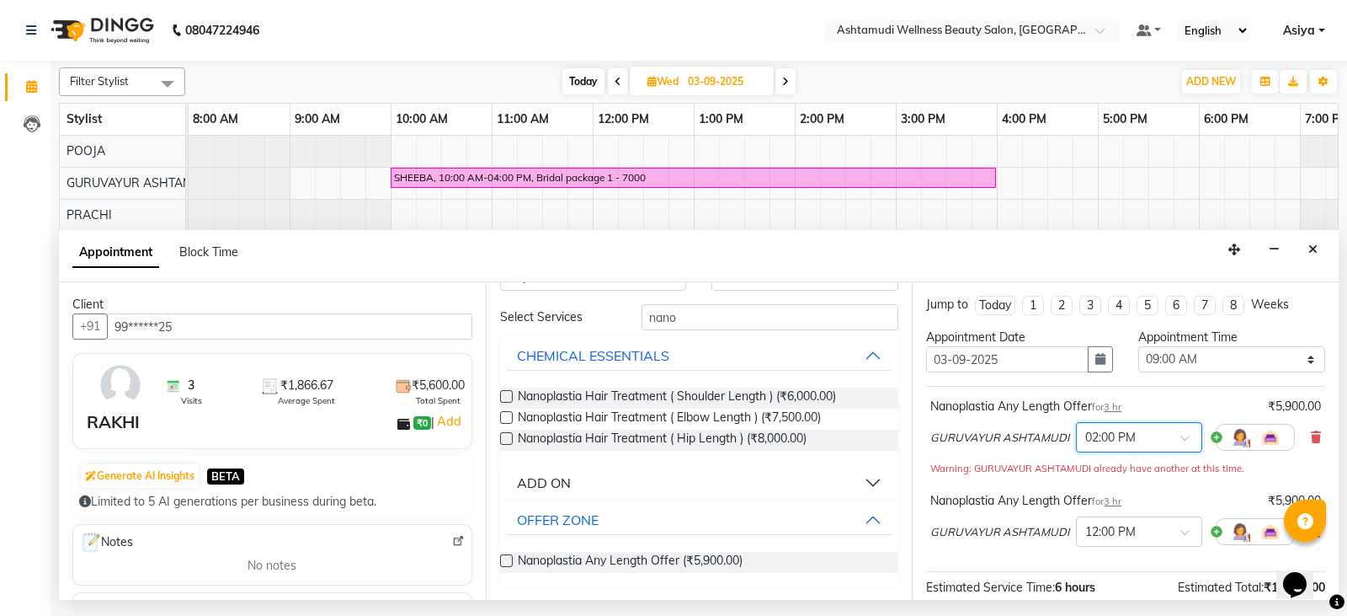
scroll to position [84, 0]
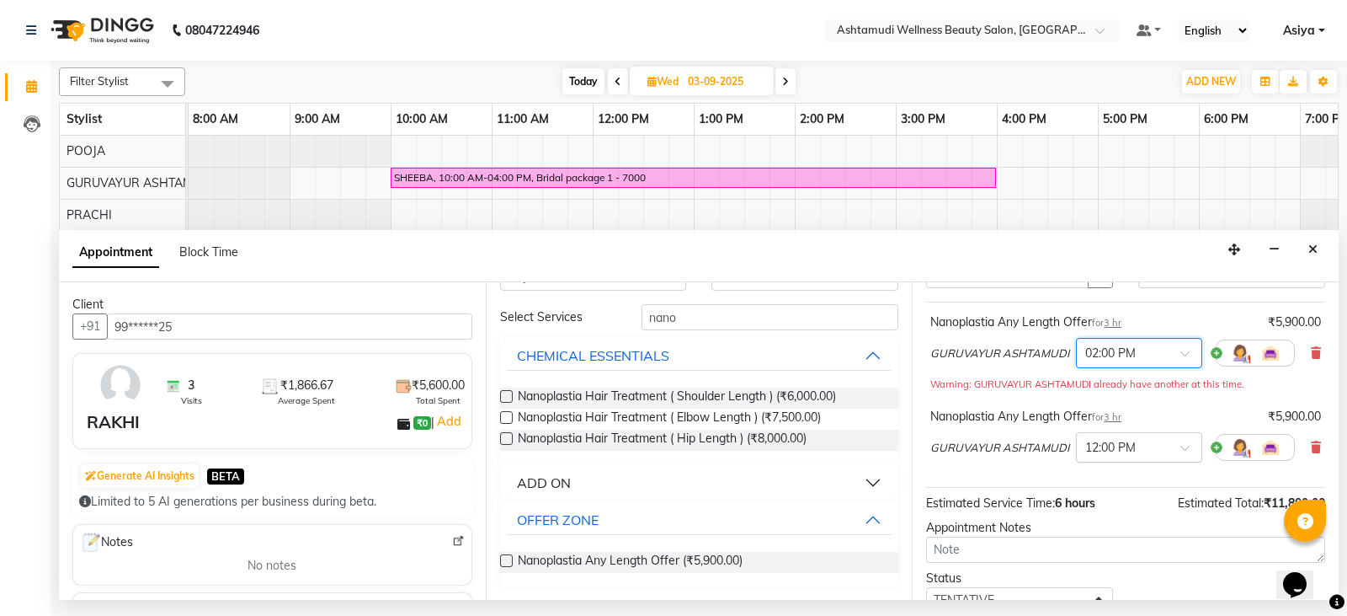
click at [1127, 455] on input "text" at bounding box center [1123, 446] width 74 height 18
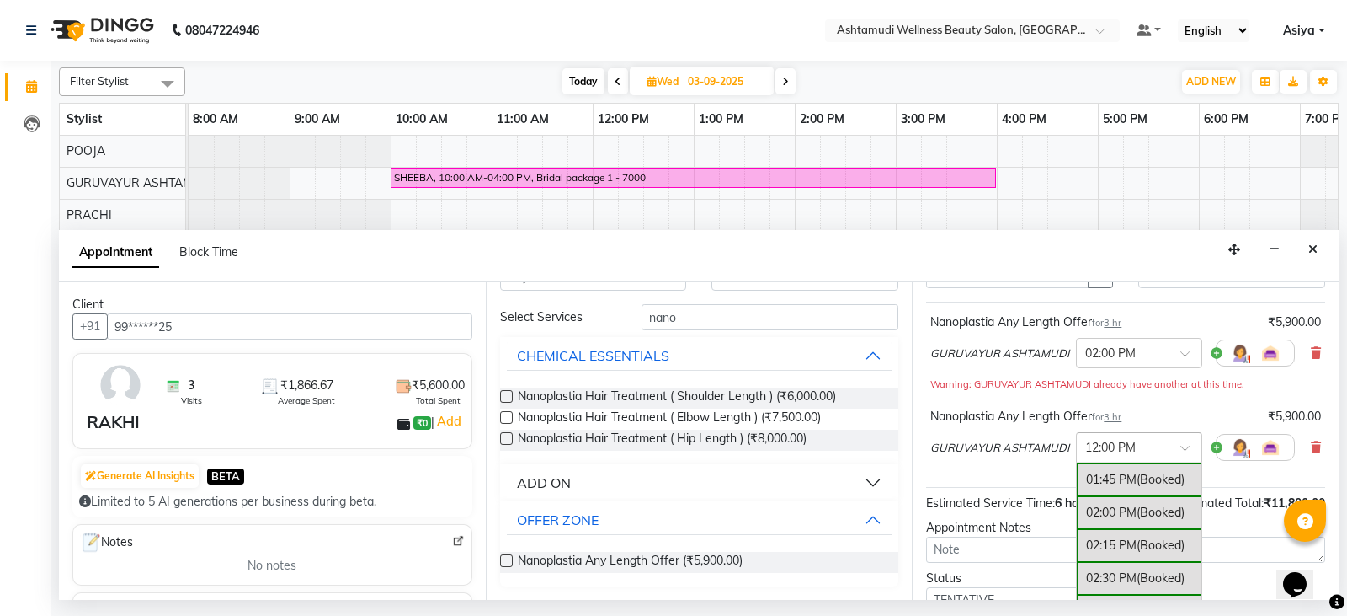
scroll to position [640, 0]
click at [1130, 493] on div "02:00 PM (Booked)" at bounding box center [1139, 488] width 125 height 33
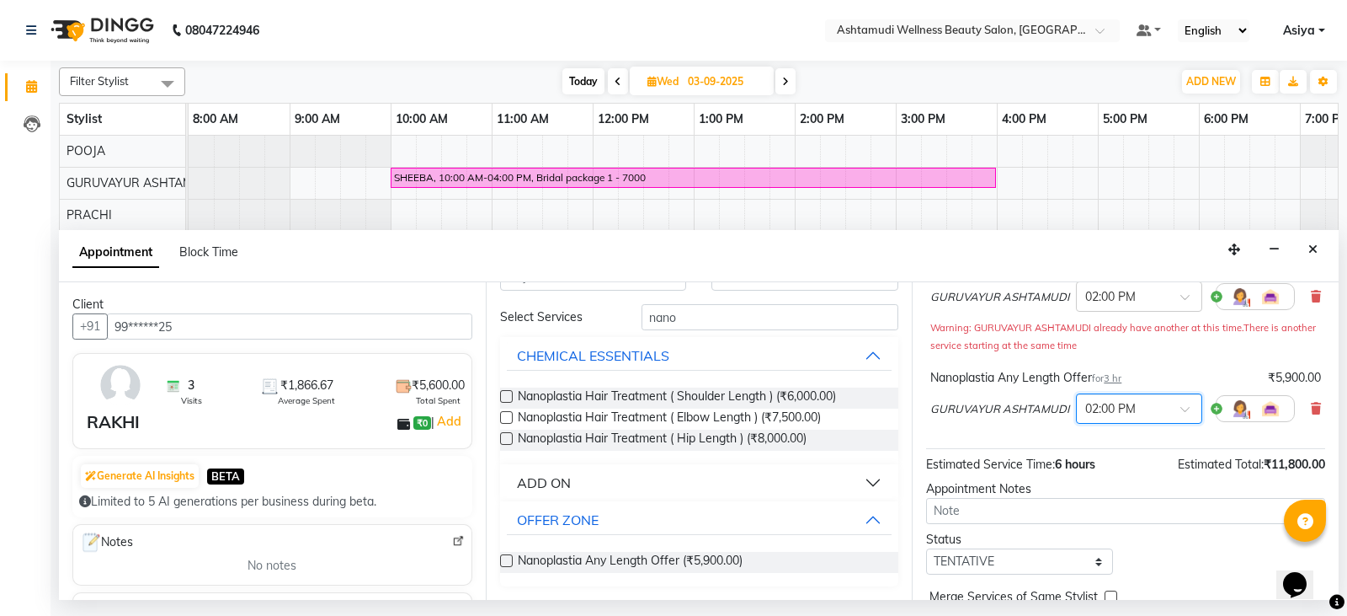
scroll to position [199, 0]
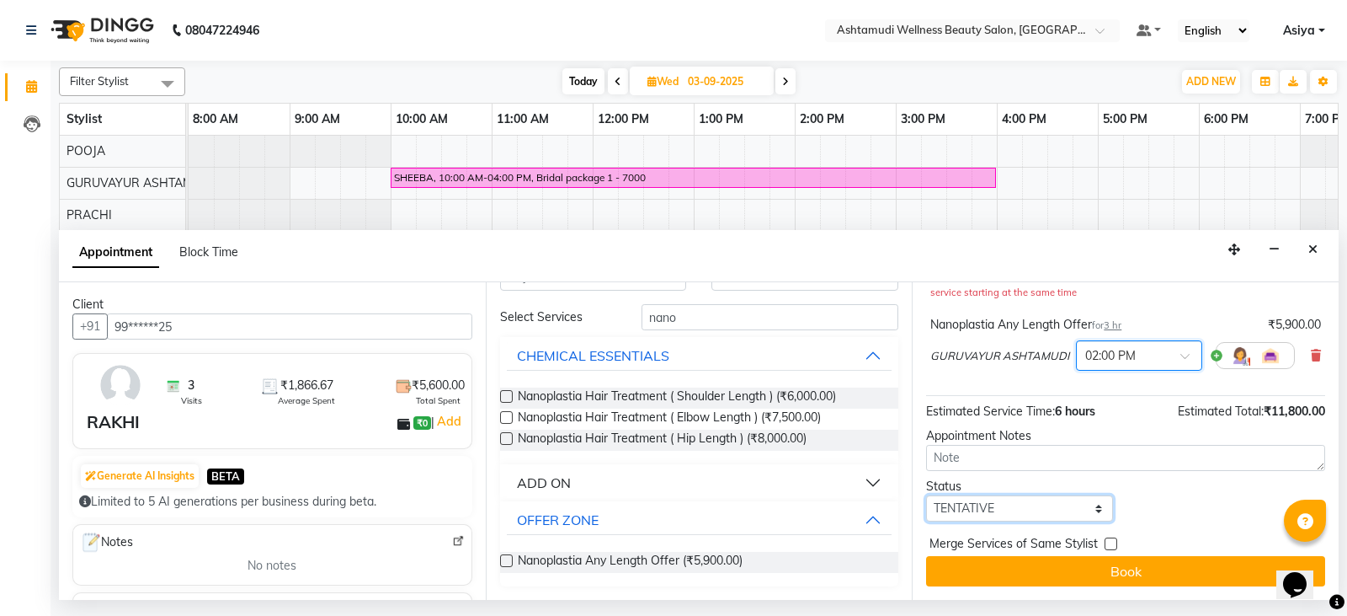
click at [1039, 516] on select "Select TENTATIVE CONFIRM UPCOMING" at bounding box center [1019, 508] width 187 height 26
select select "confirm booking"
click at [926, 495] on select "Select TENTATIVE CONFIRM UPCOMING" at bounding box center [1019, 508] width 187 height 26
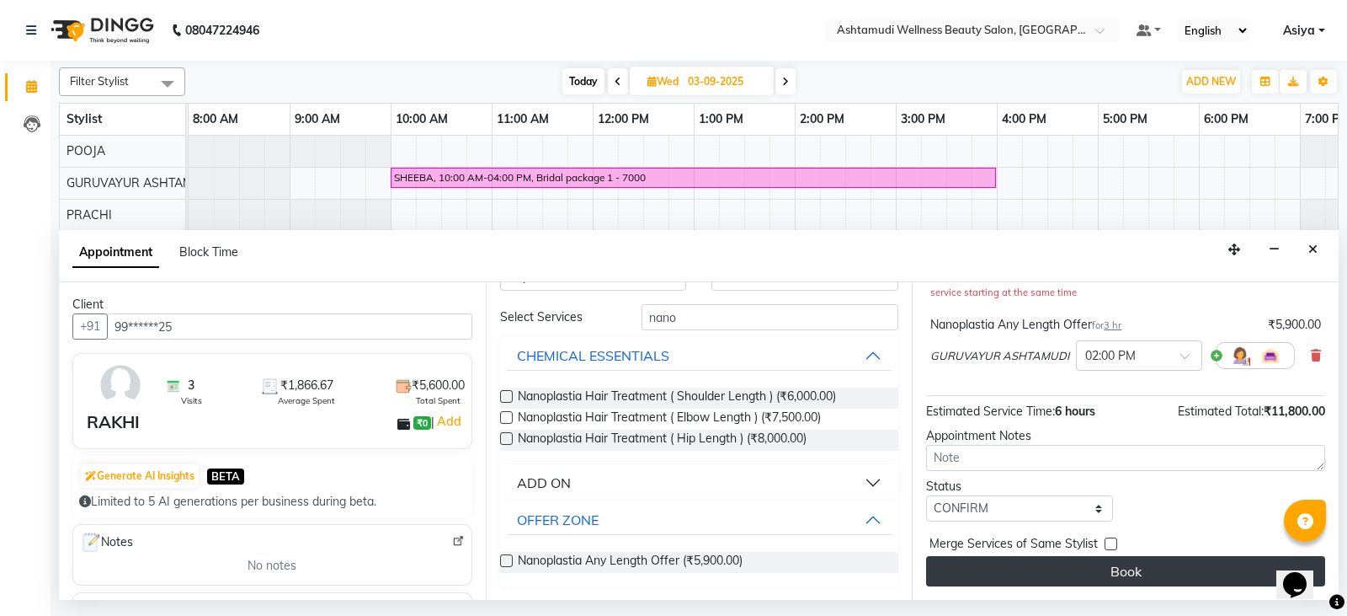
click at [1011, 568] on button "Book" at bounding box center [1125, 571] width 399 height 30
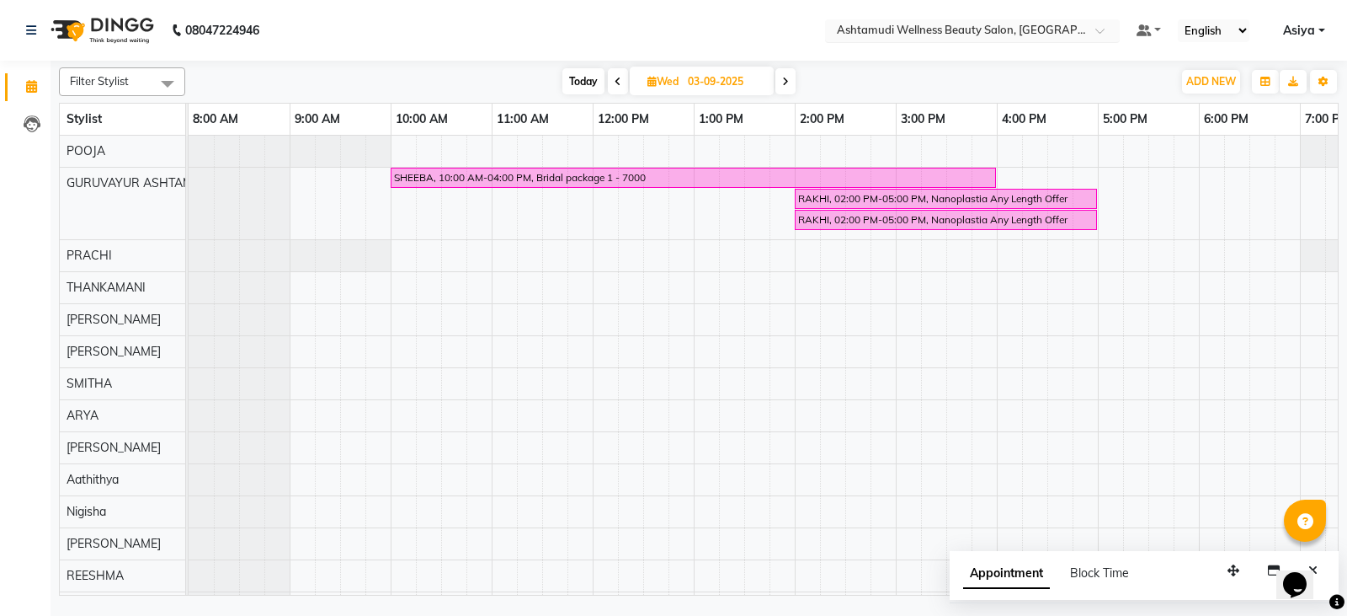
click at [1069, 35] on input "text" at bounding box center [956, 32] width 244 height 17
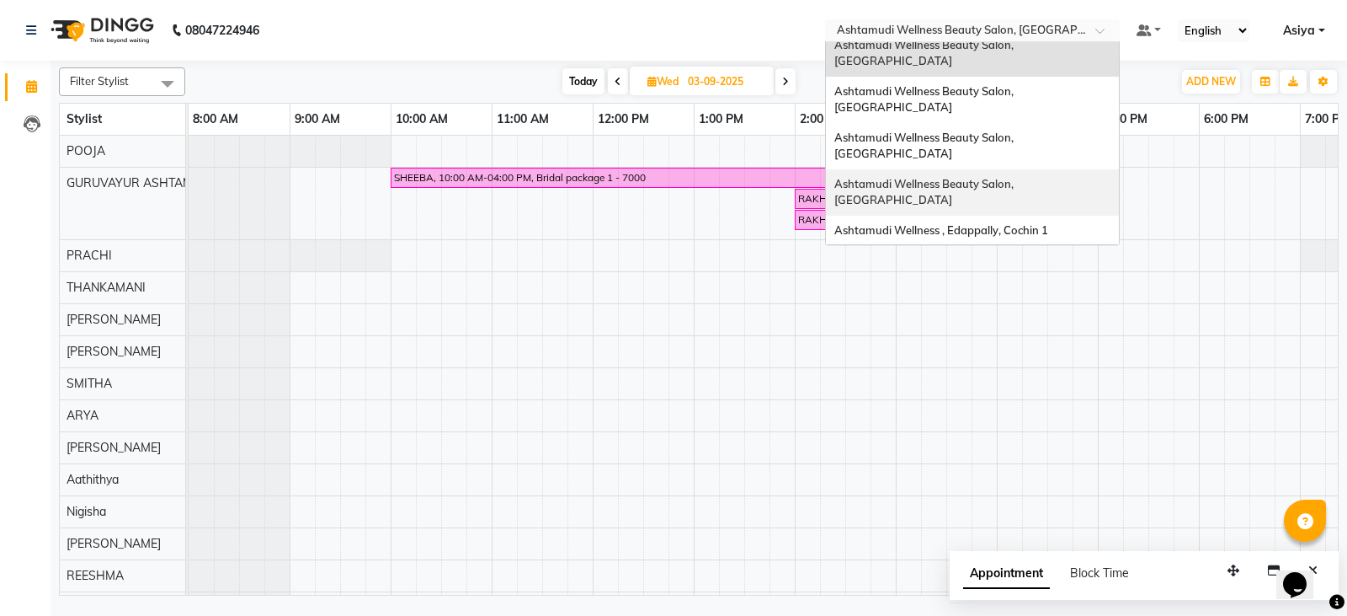
scroll to position [84, 0]
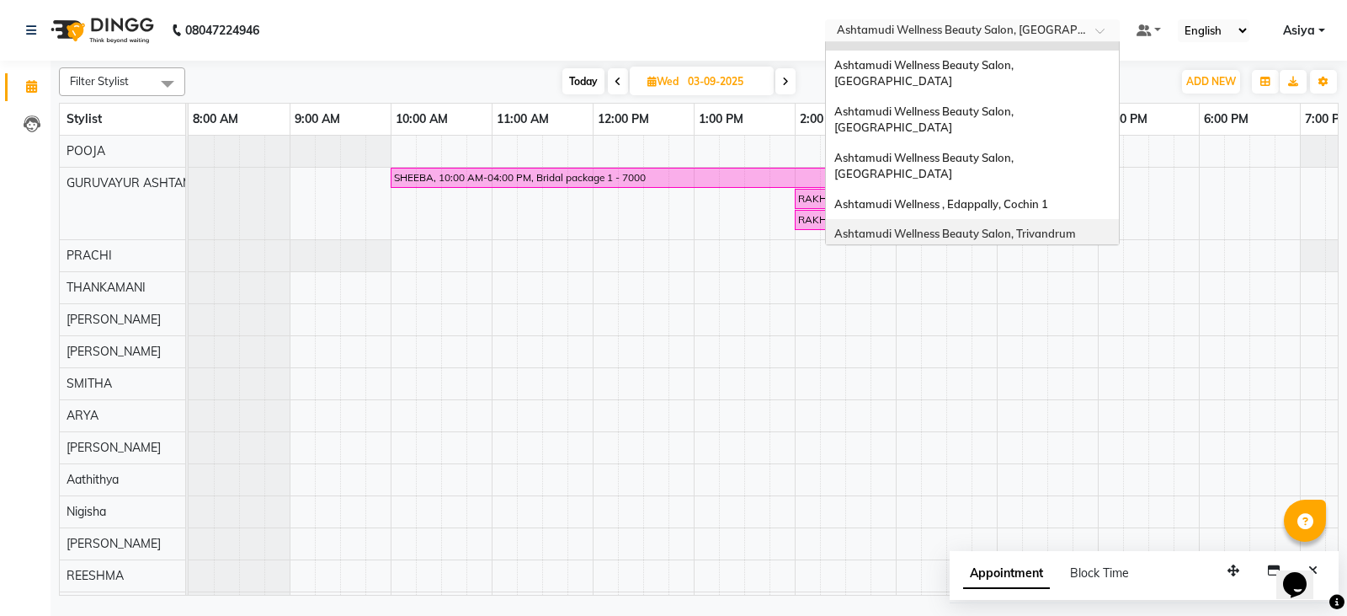
click at [1054, 219] on div "Ashtamudi Wellness Beauty Salon, Trivandrum" at bounding box center [972, 234] width 293 height 30
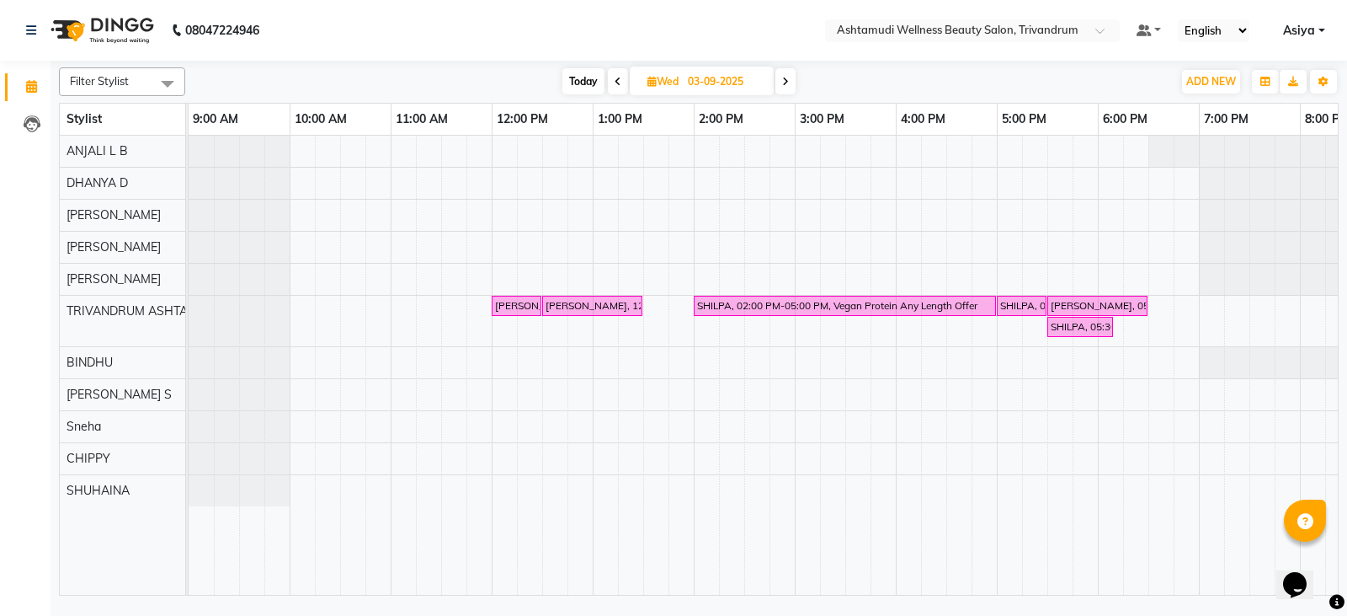
click at [615, 83] on icon at bounding box center [618, 82] width 7 height 10
type input "02-09-2025"
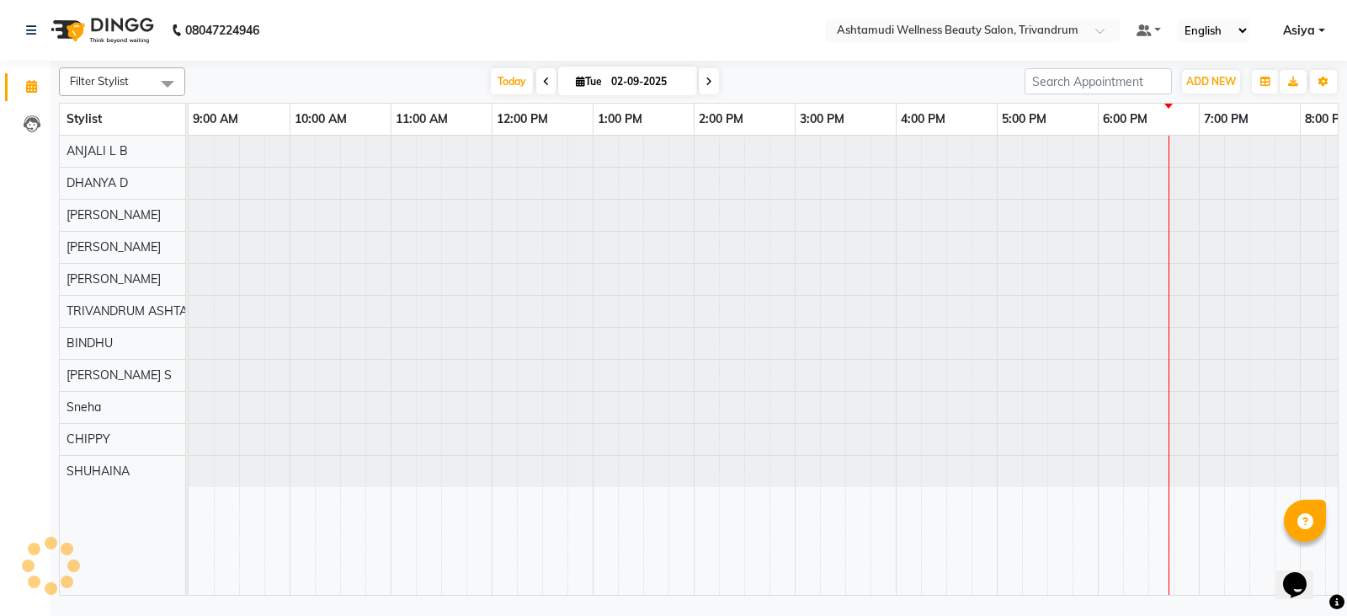
scroll to position [0, 265]
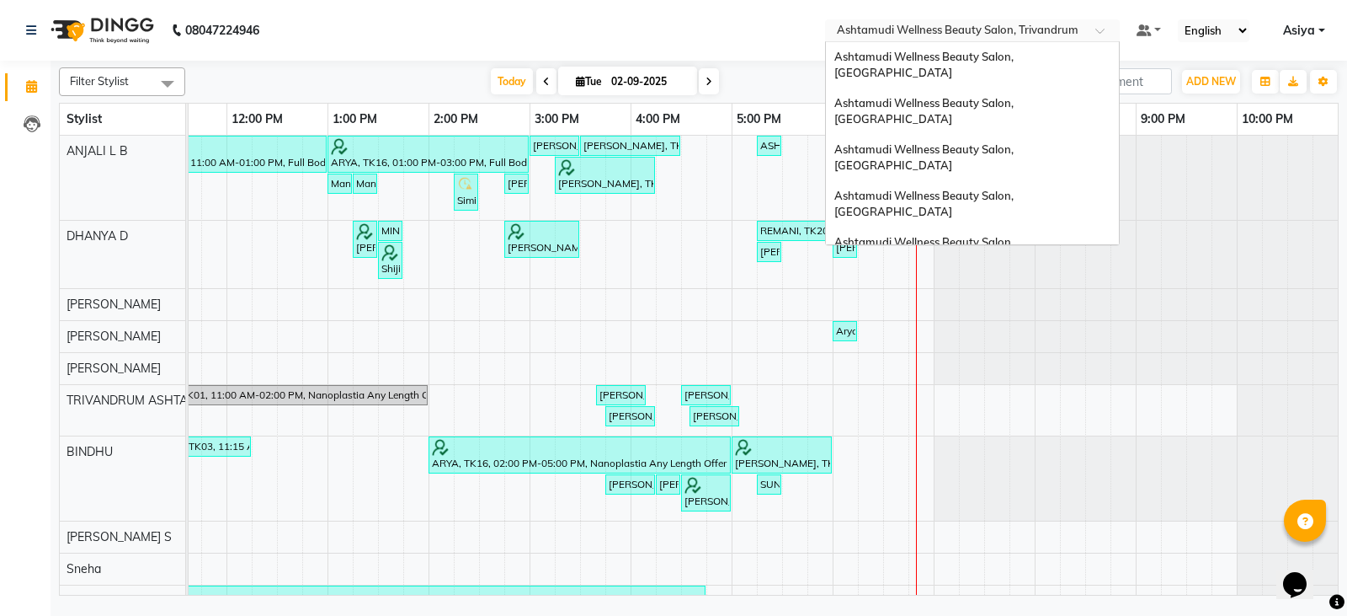
click at [975, 35] on input "text" at bounding box center [956, 32] width 244 height 17
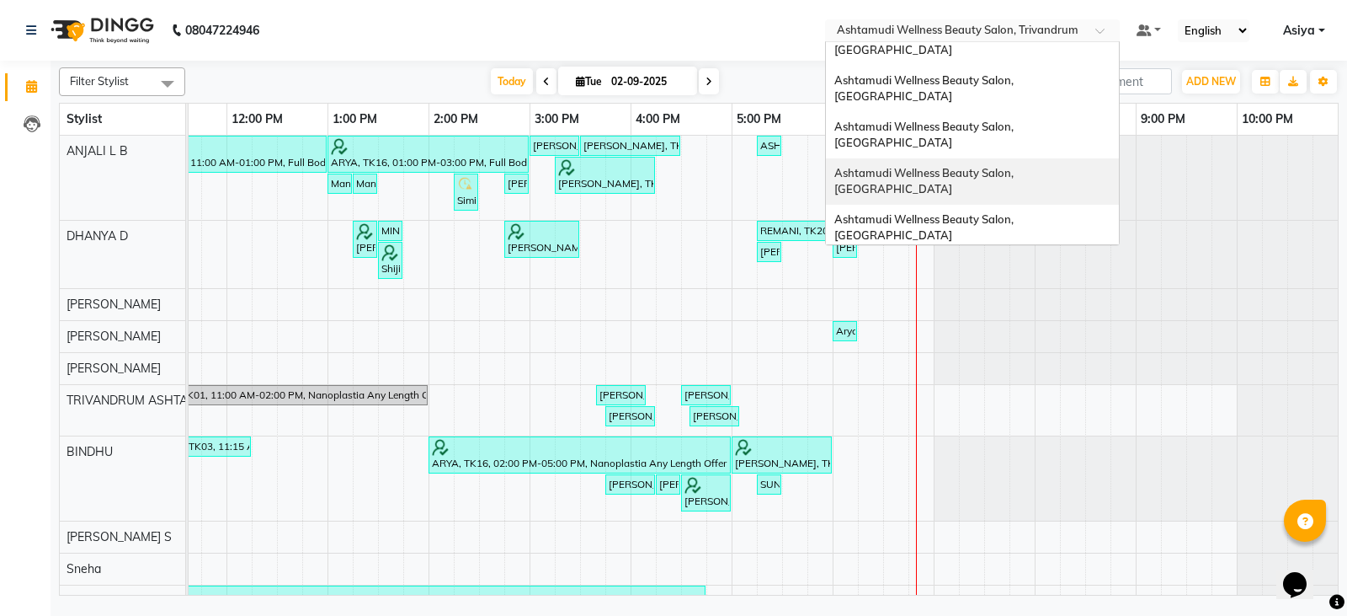
scroll to position [0, 0]
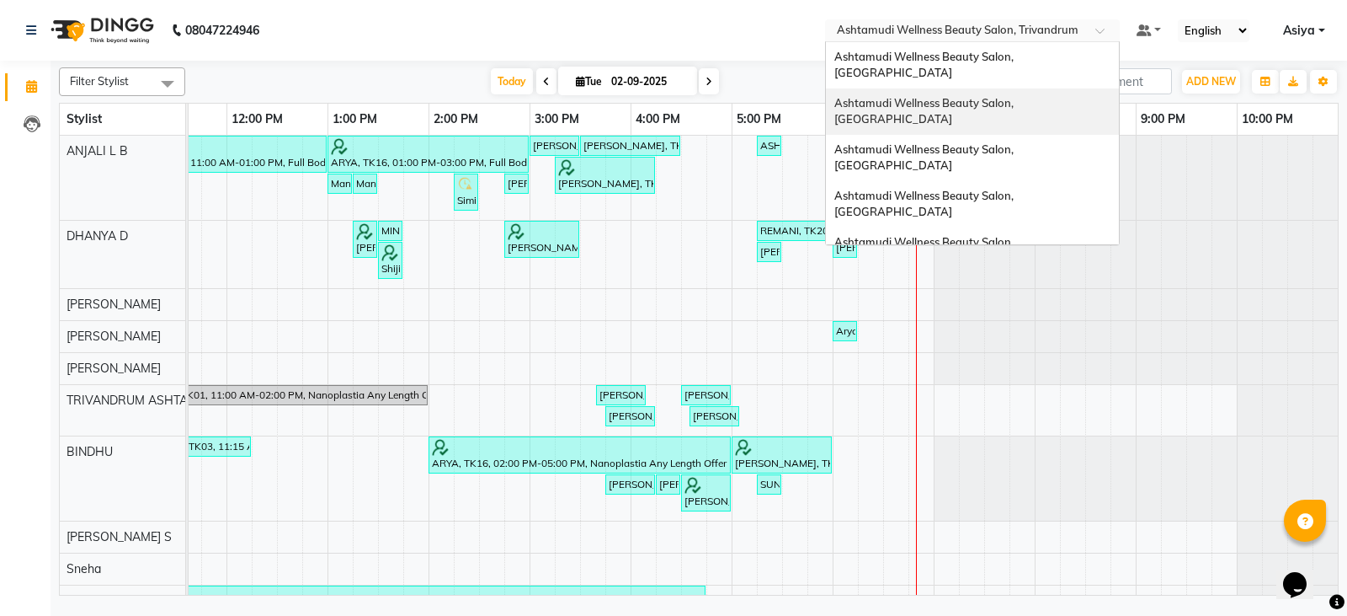
click at [1024, 96] on div "Ashtamudi Wellness Beauty Salon, [GEOGRAPHIC_DATA]" at bounding box center [972, 111] width 293 height 46
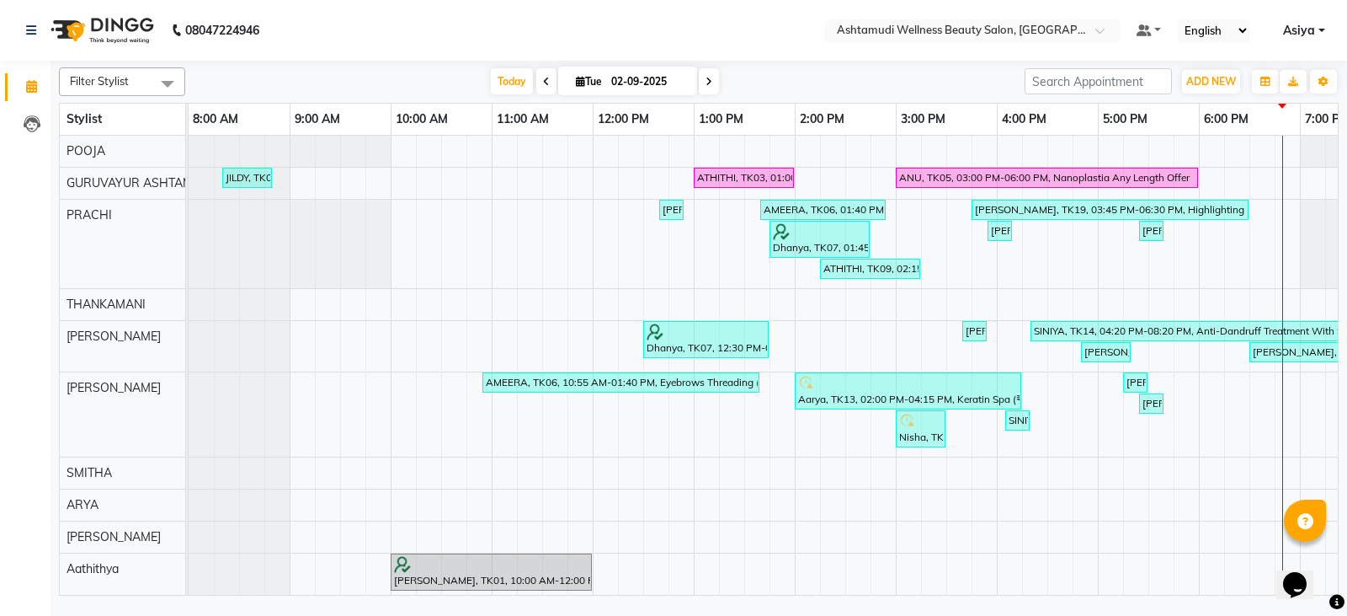
click at [712, 82] on span at bounding box center [709, 81] width 20 height 26
type input "03-09-2025"
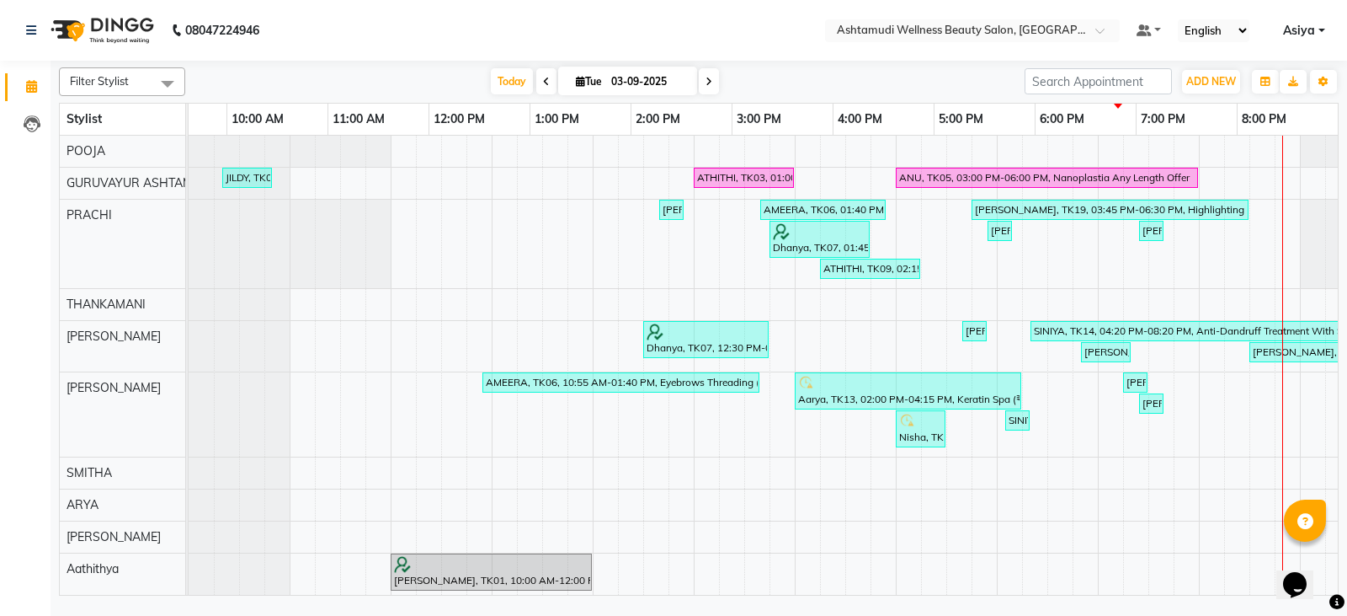
scroll to position [0, 164]
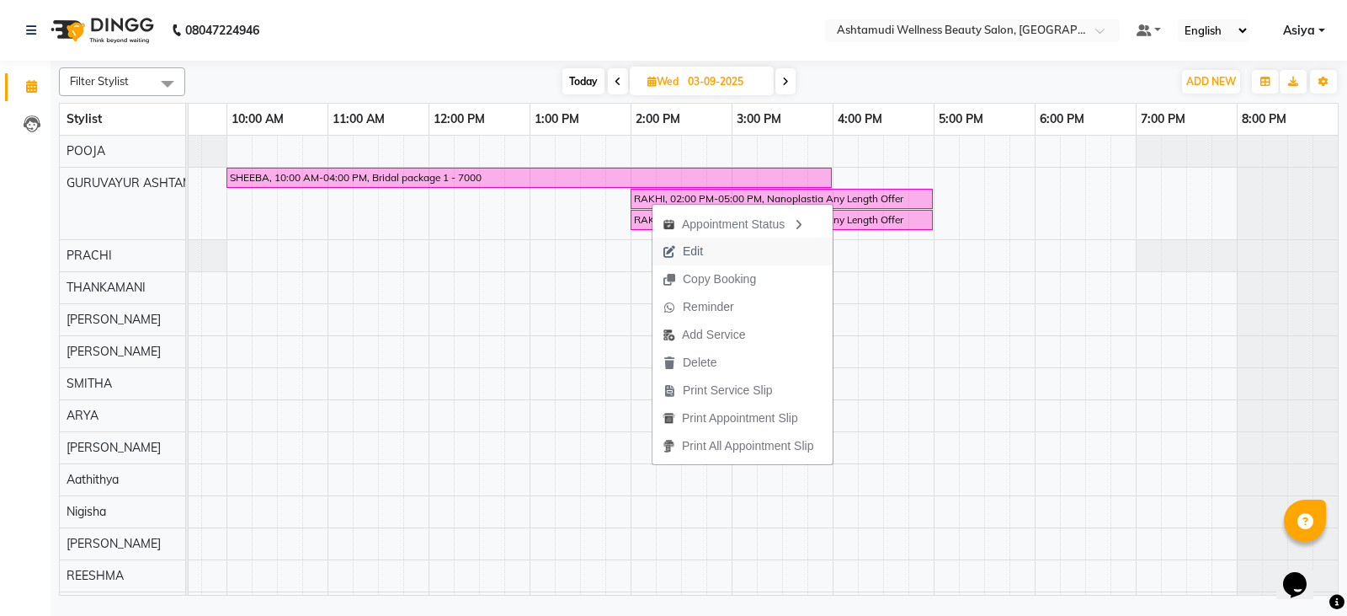
click at [684, 255] on span "Edit" at bounding box center [693, 252] width 20 height 18
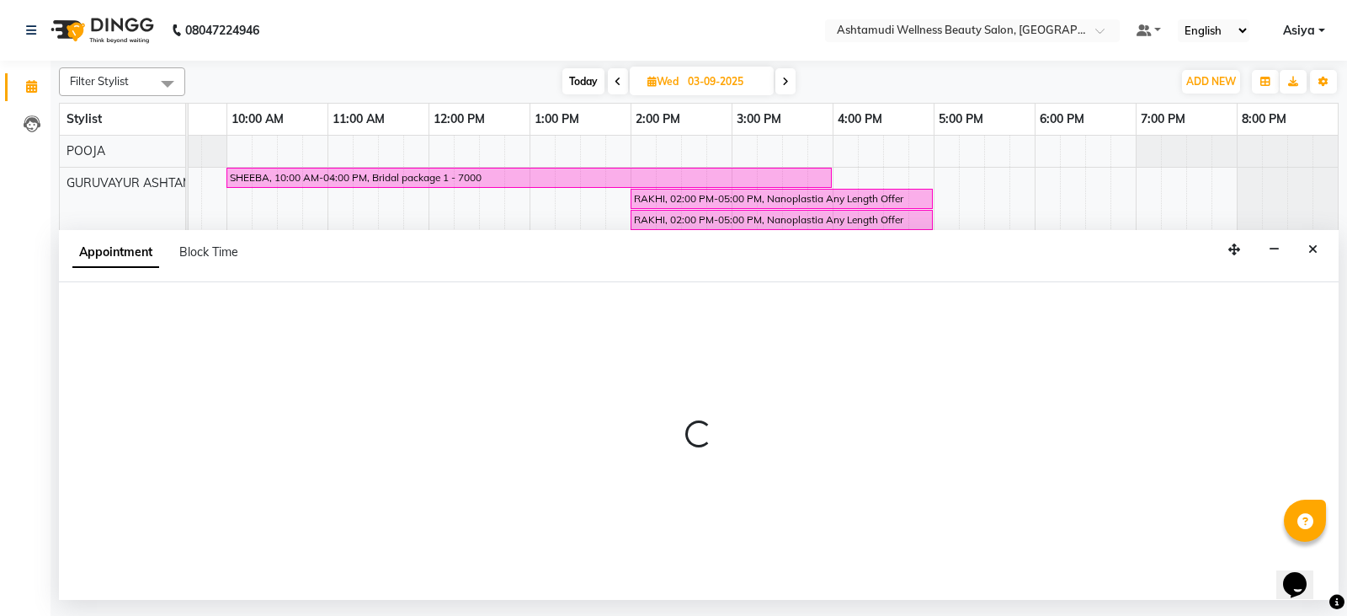
select select "tentative"
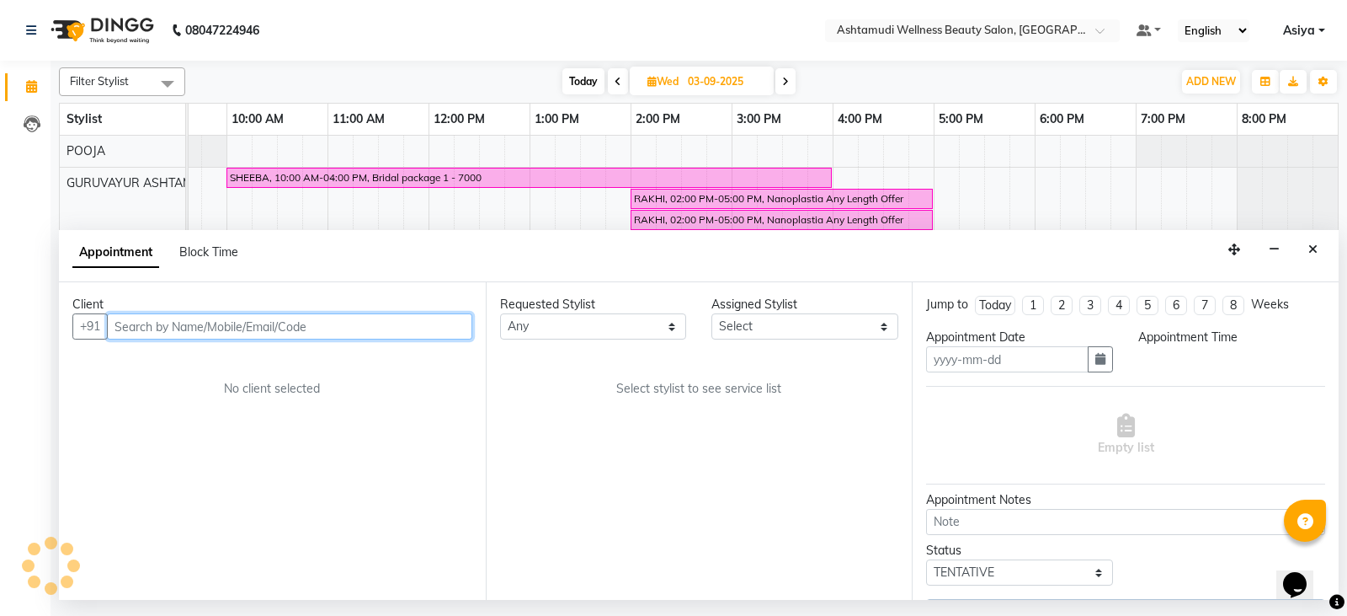
type input "03-09-2025"
select select "27526"
select select "confirm booking"
select select "840"
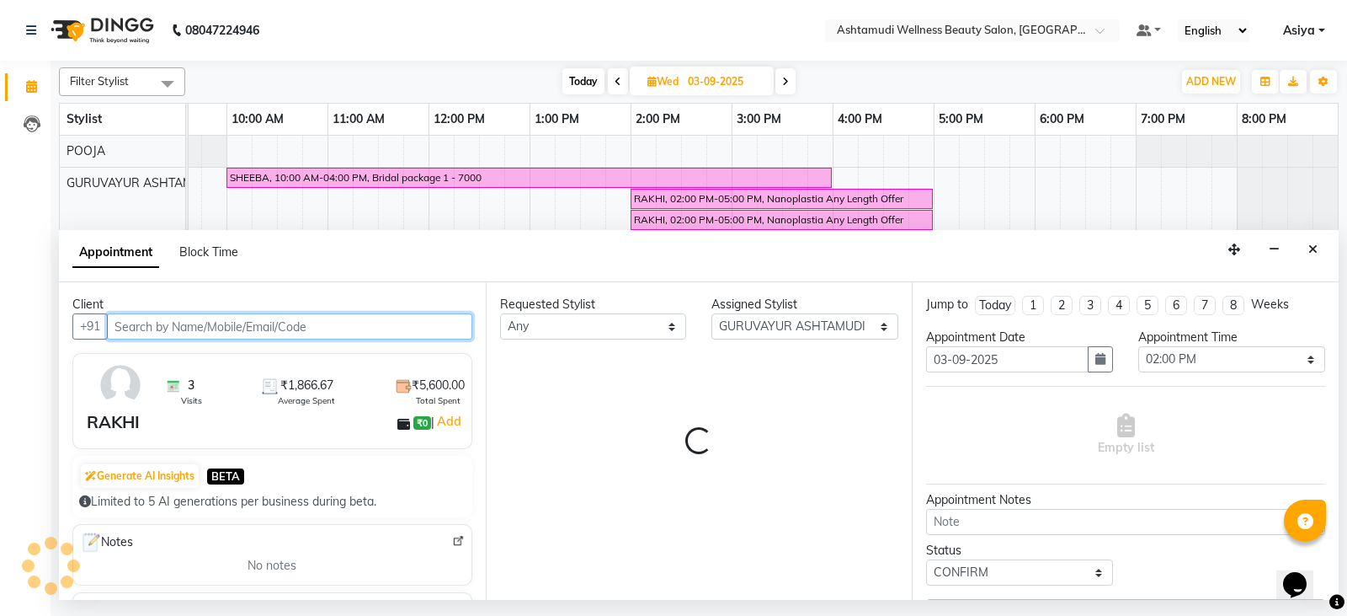
select select "2027"
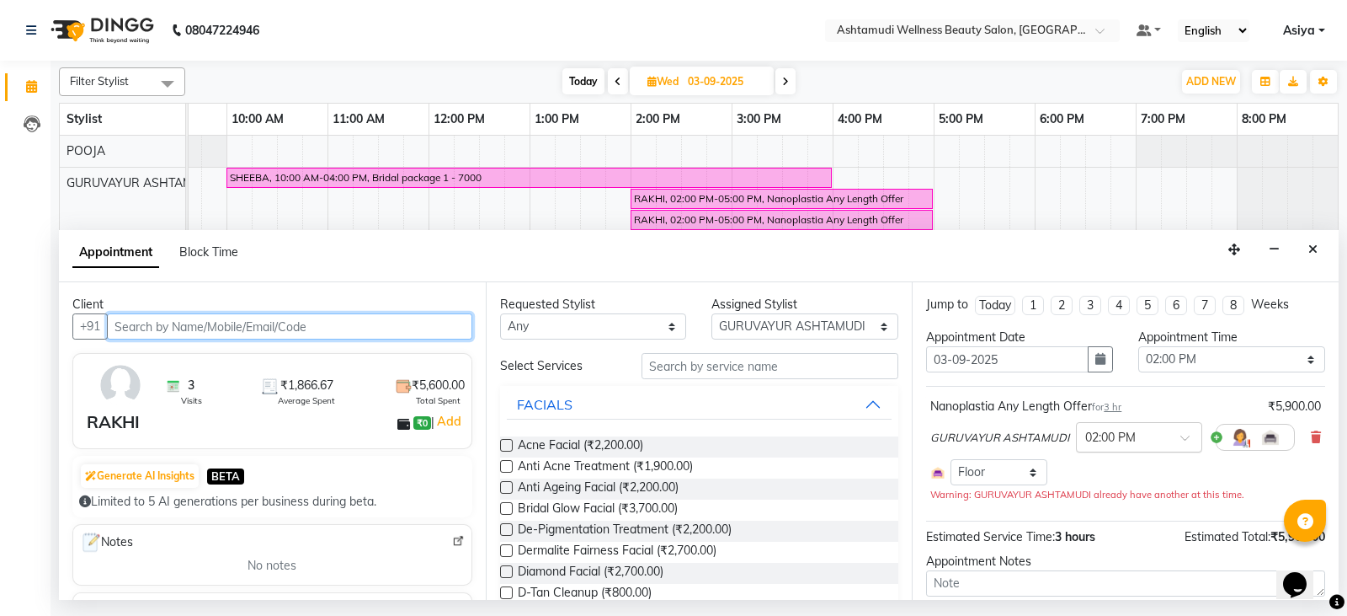
select select "2027"
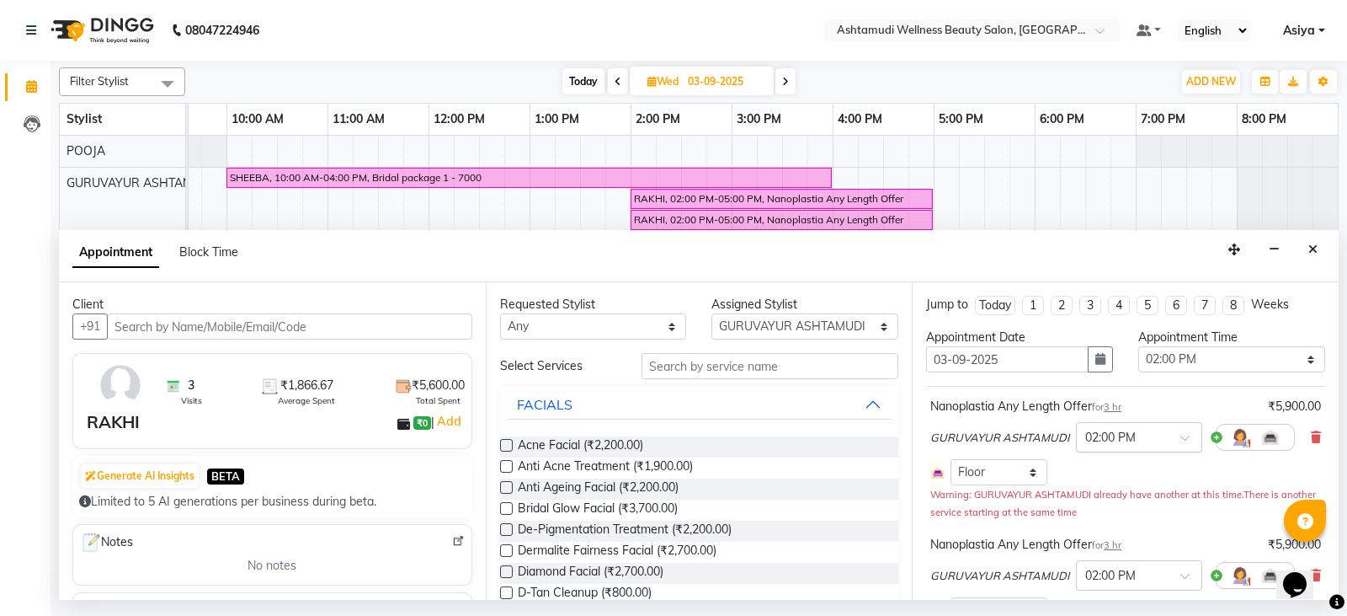
click at [1150, 445] on input "text" at bounding box center [1123, 436] width 74 height 18
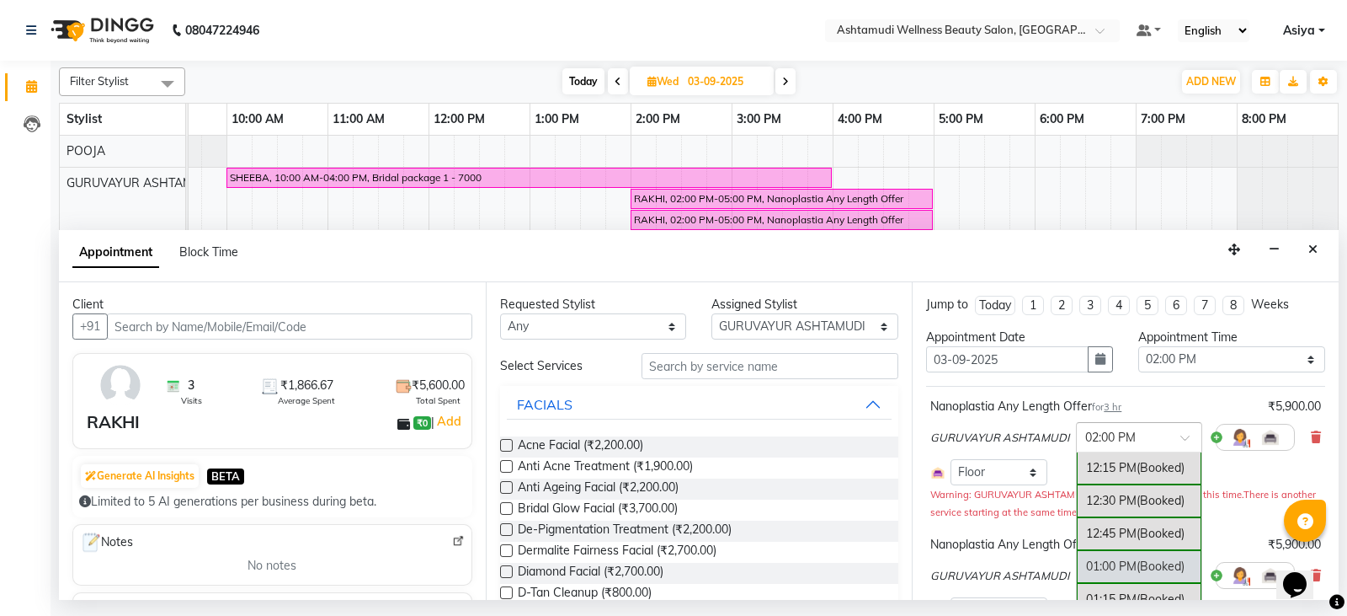
scroll to position [505, 0]
click at [1137, 558] on div "01:30 PM (Booked)" at bounding box center [1139, 547] width 125 height 33
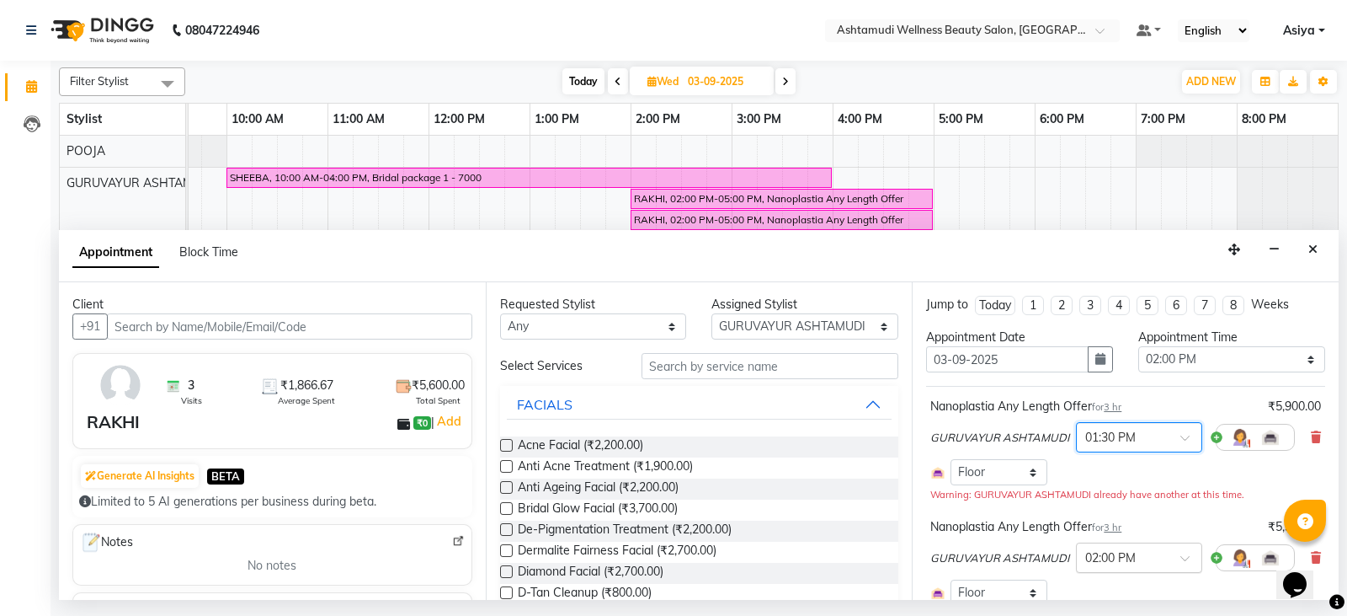
click at [1114, 554] on input "text" at bounding box center [1123, 556] width 74 height 18
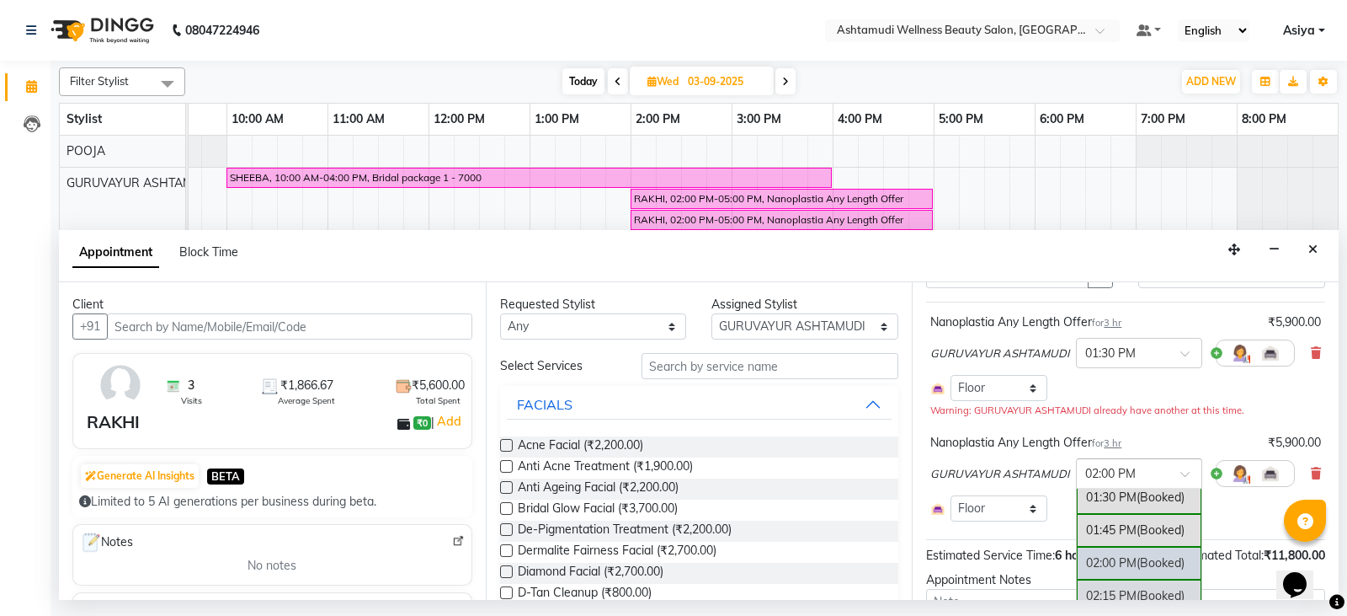
scroll to position [566, 0]
click at [1127, 527] on div "01:30 PM (Booked)" at bounding box center [1139, 523] width 125 height 33
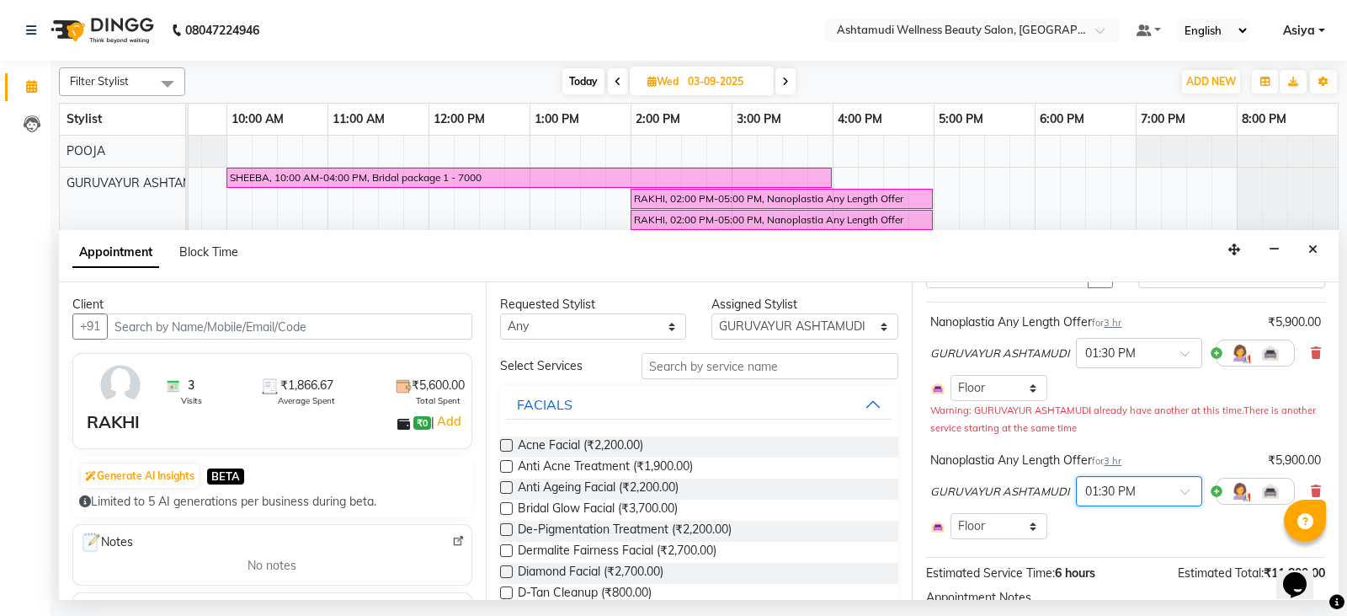
scroll to position [230, 0]
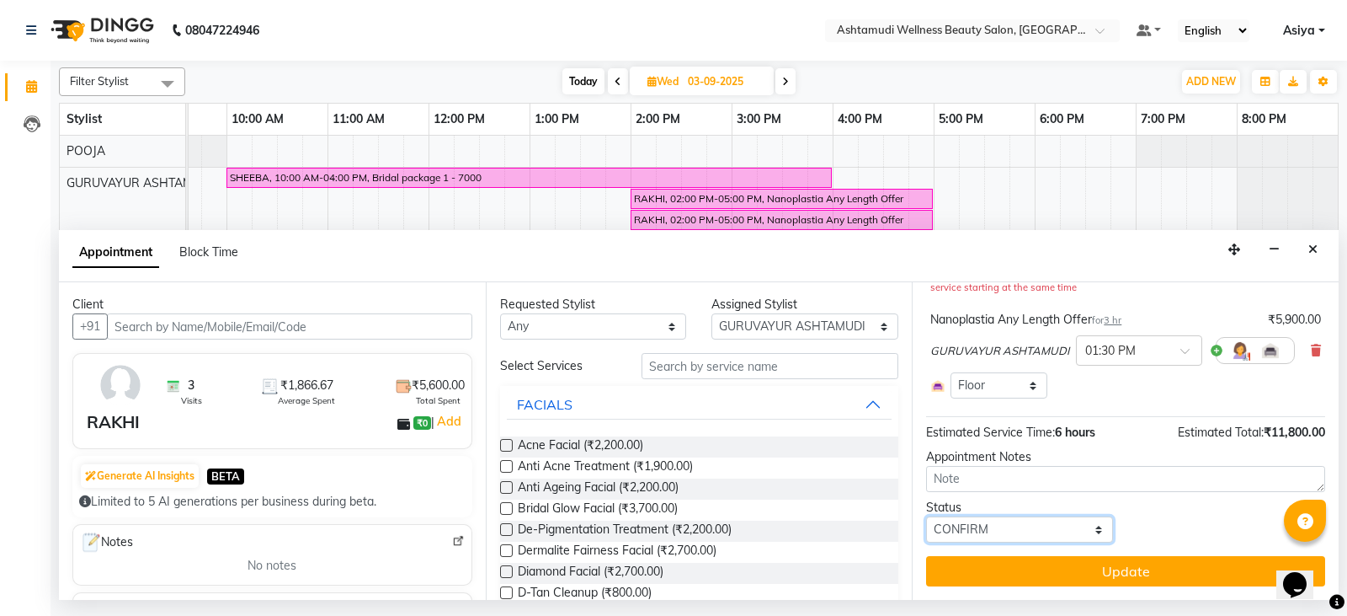
click at [958, 526] on select "Select TENTATIVE CONFIRM UPCOMING" at bounding box center [1019, 529] width 187 height 26
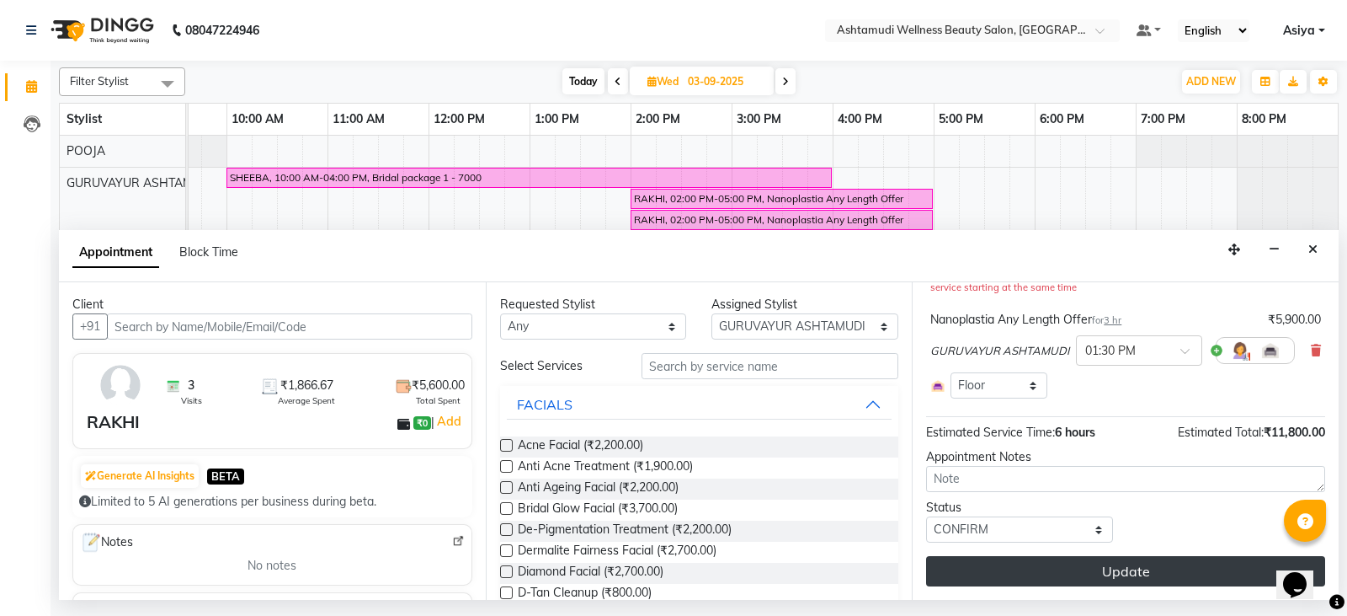
click at [986, 559] on button "Update" at bounding box center [1125, 571] width 399 height 30
